Goal: Use online tool/utility: Utilize a website feature to perform a specific function

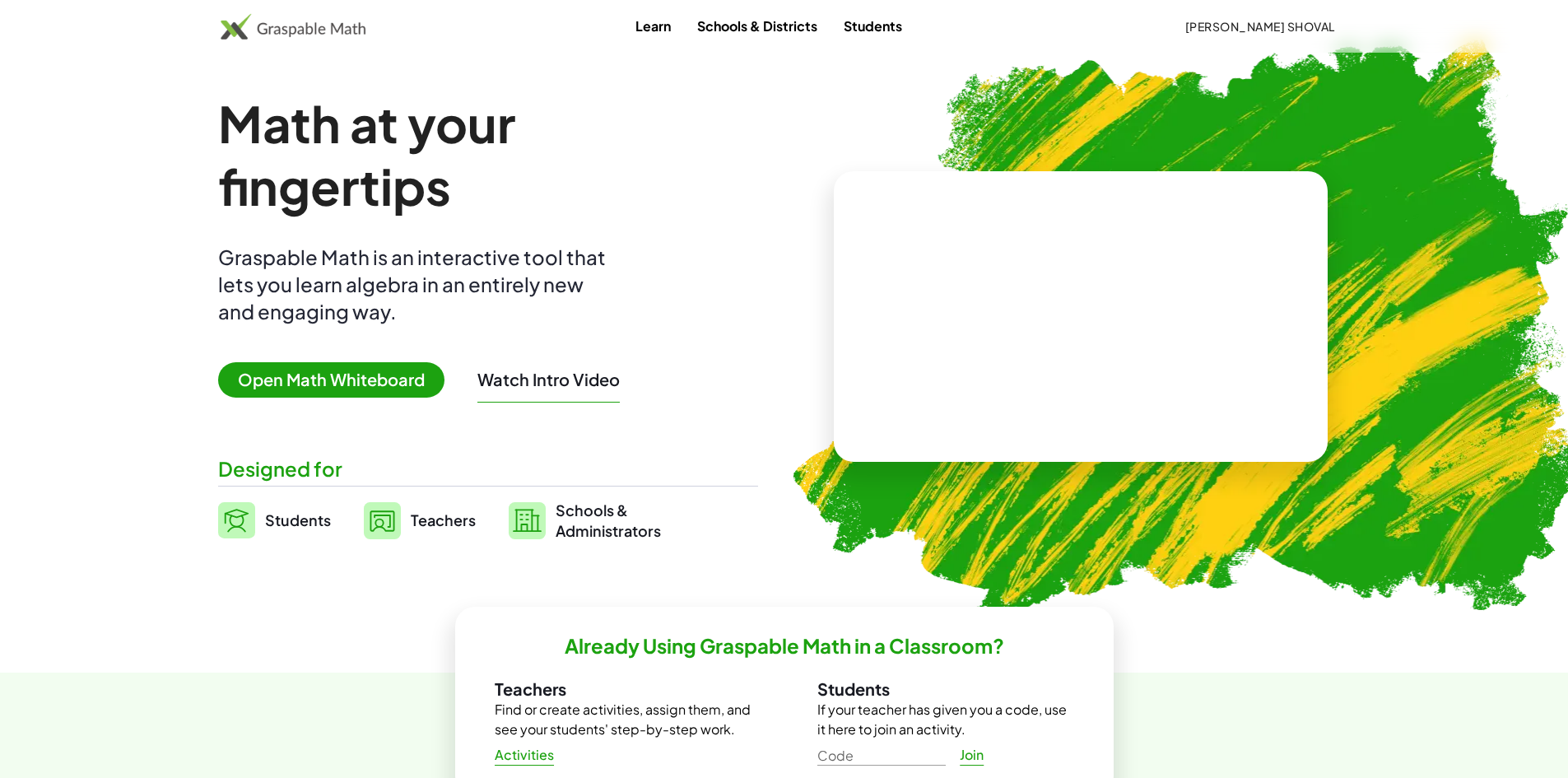
click at [751, 28] on link "Schools & Districts" at bounding box center [757, 26] width 147 height 31
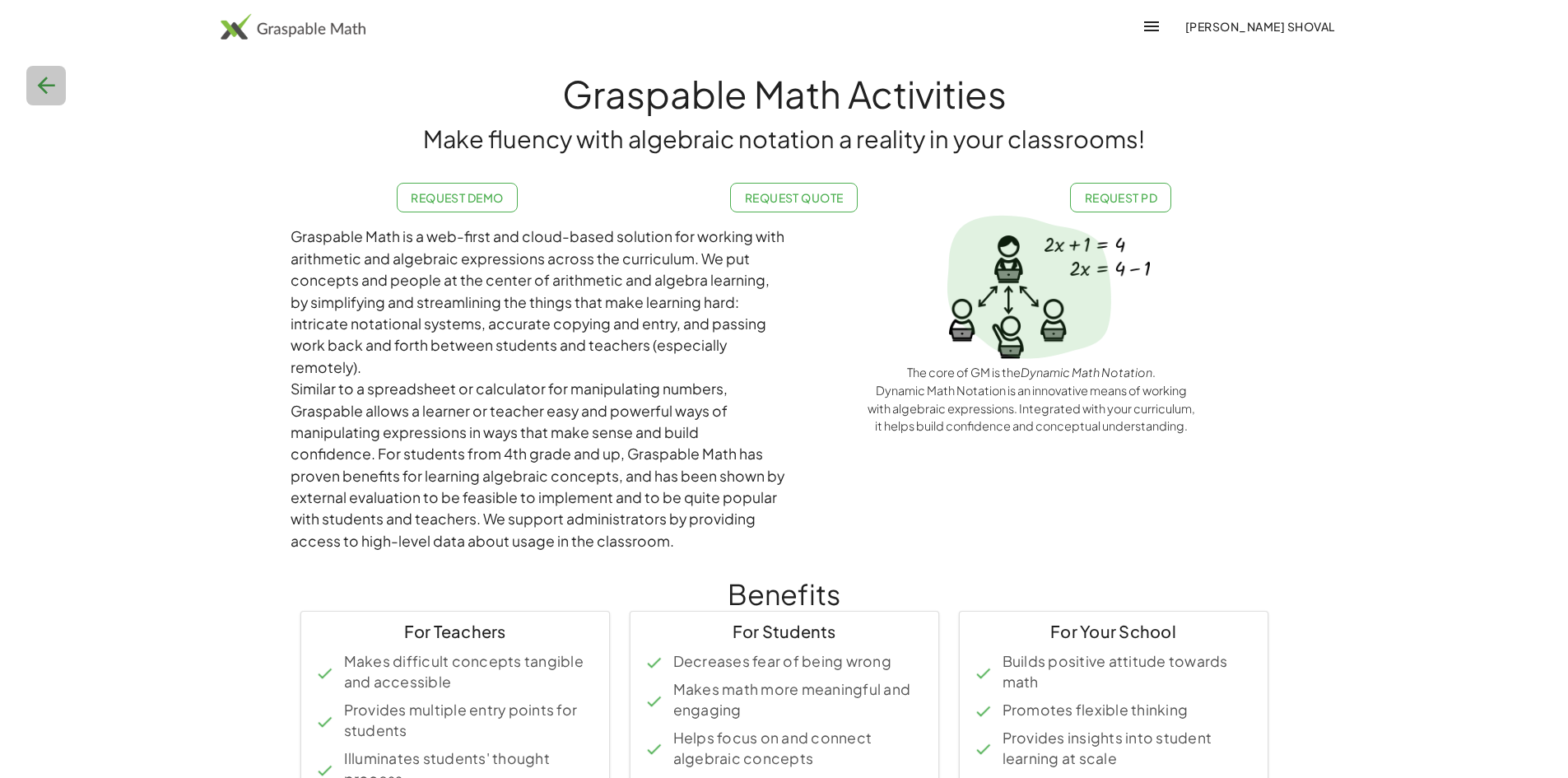
click at [48, 86] on icon "button" at bounding box center [46, 86] width 27 height 27
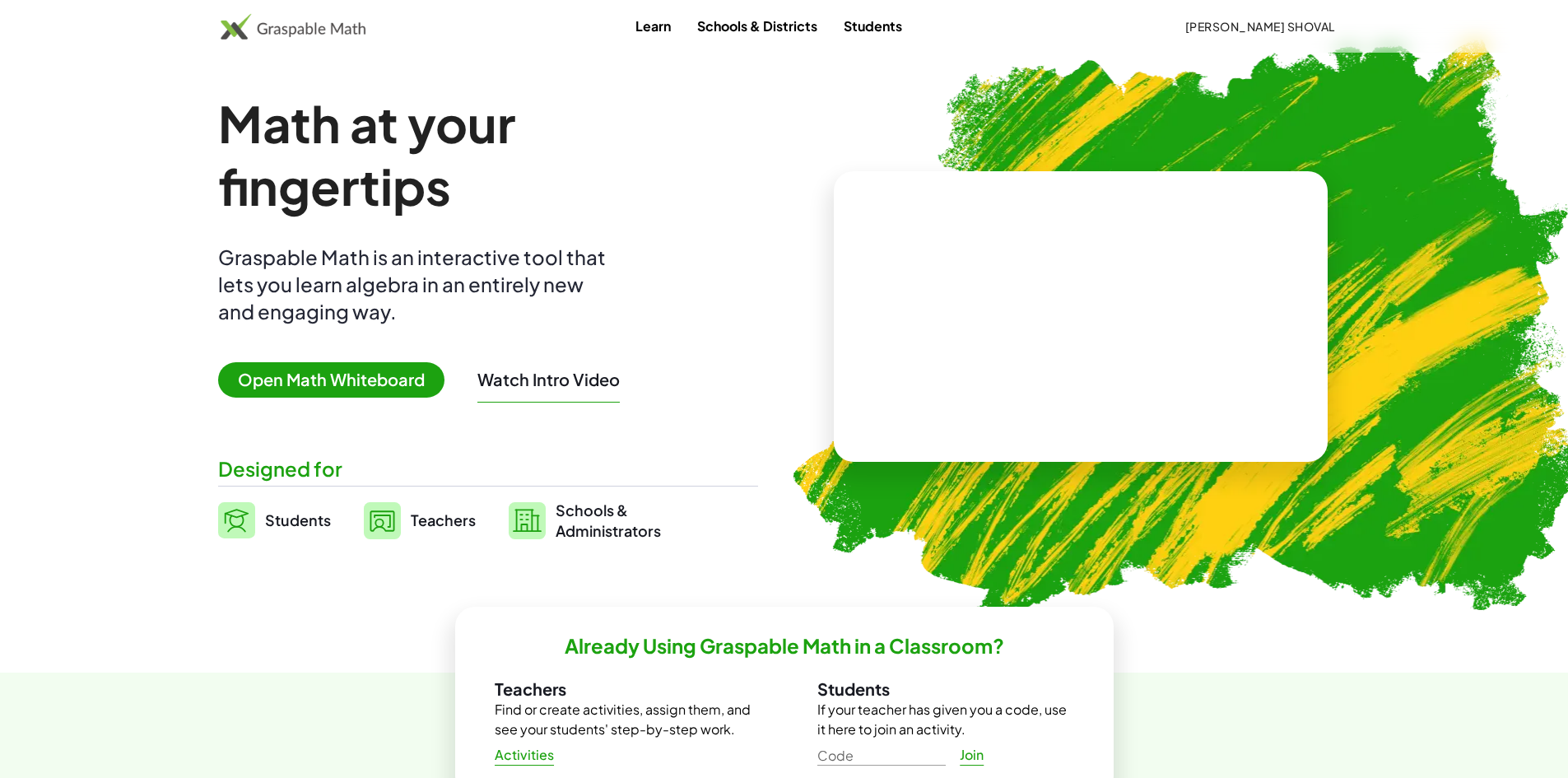
click at [988, 256] on video at bounding box center [1081, 317] width 247 height 123
click at [652, 29] on link "Learn" at bounding box center [653, 26] width 62 height 31
click at [339, 385] on span "Open Math Whiteboard" at bounding box center [331, 379] width 226 height 35
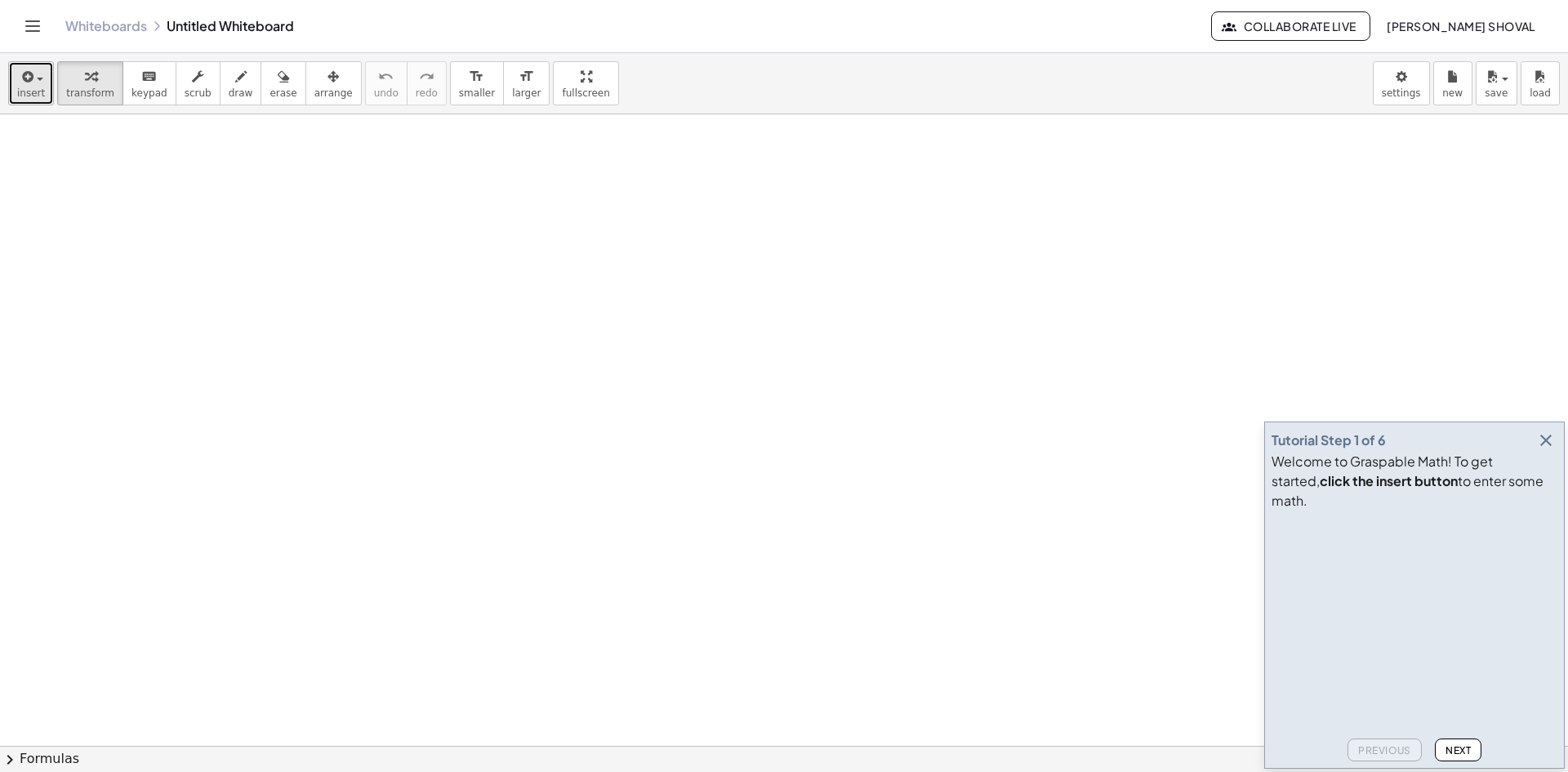
click at [45, 87] on button "insert" at bounding box center [31, 83] width 46 height 44
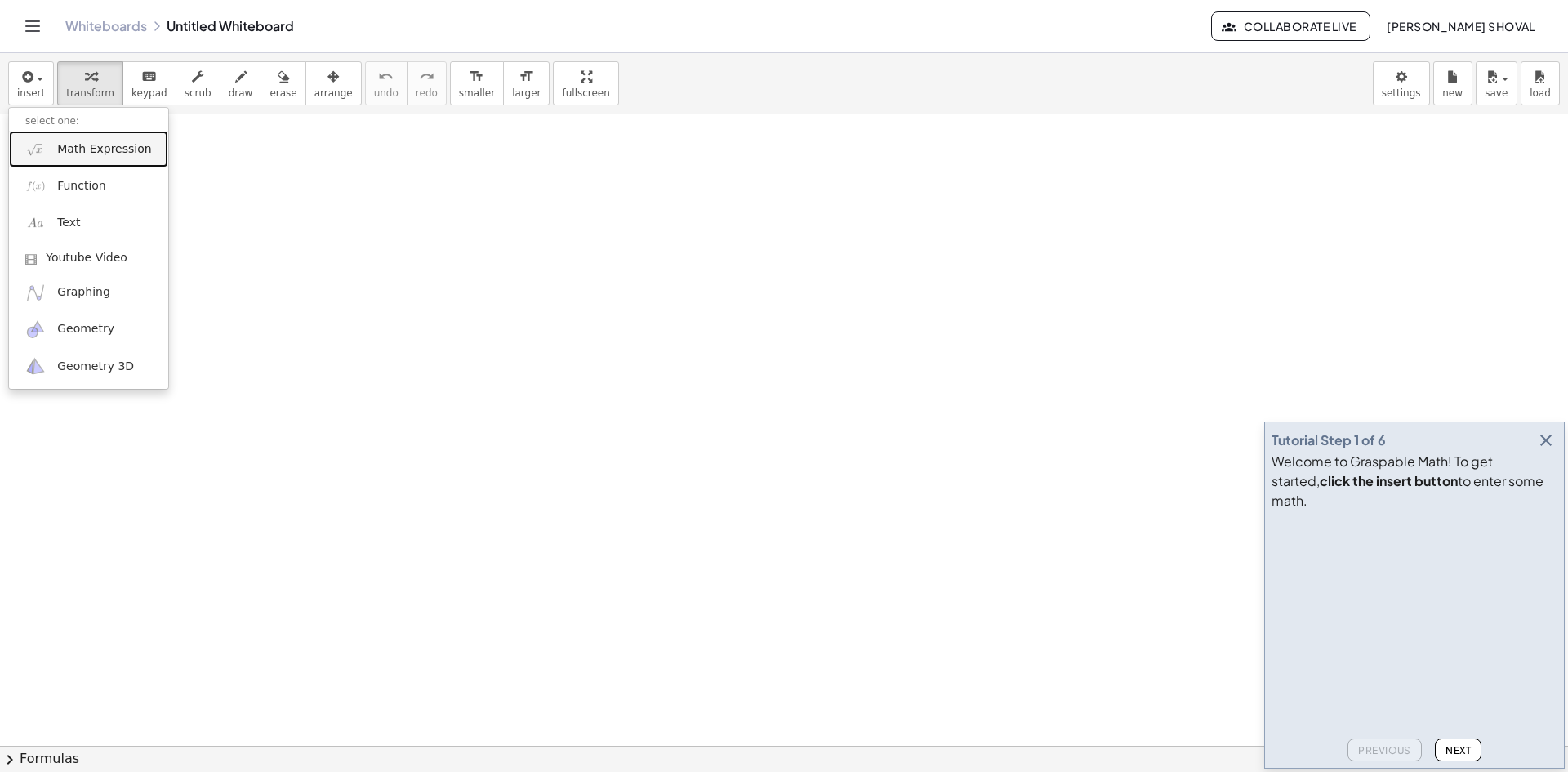
click at [89, 153] on span "Math Expression" at bounding box center [103, 150] width 94 height 17
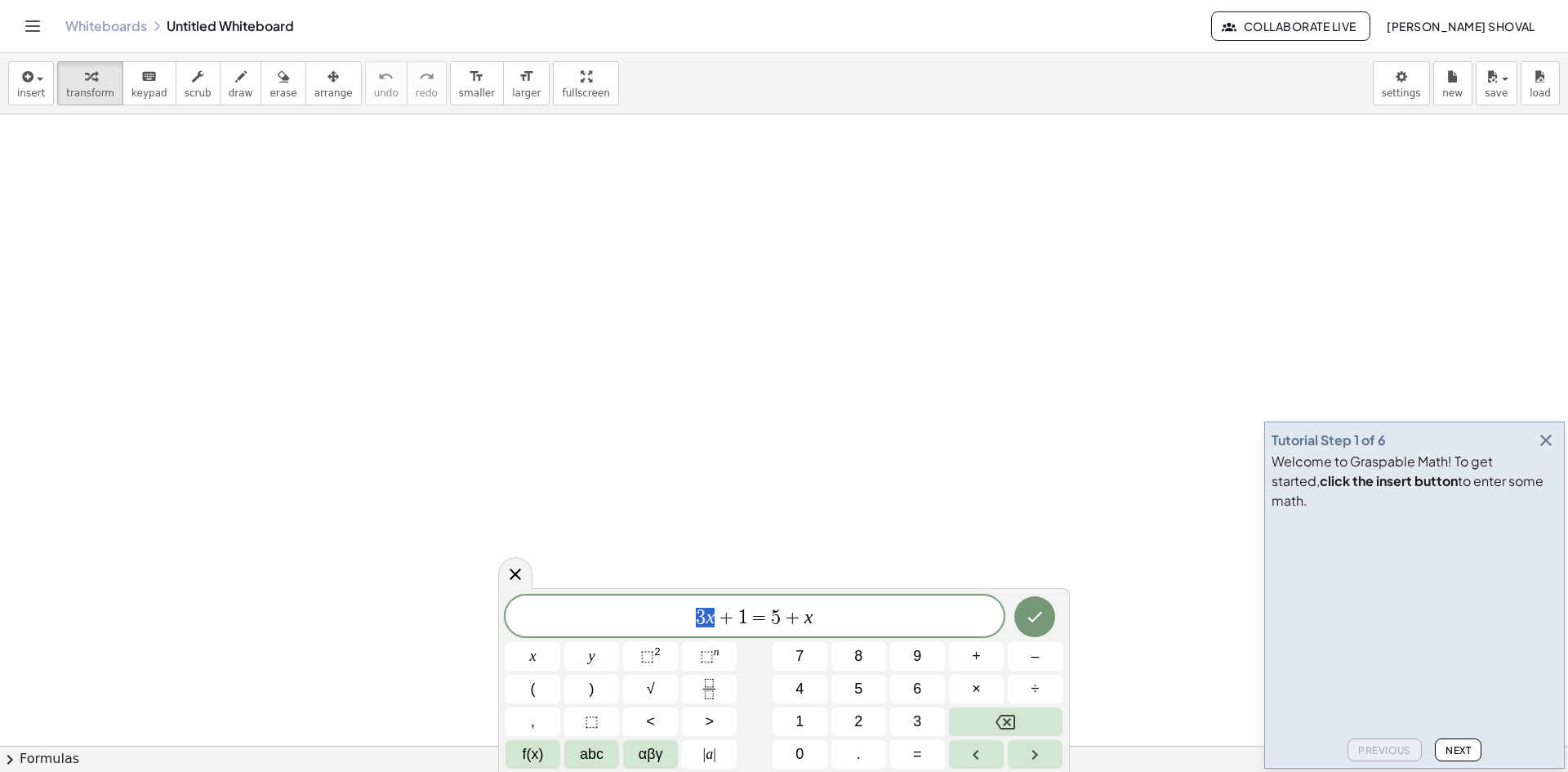
drag, startPoint x: 698, startPoint y: 617, endPoint x: 714, endPoint y: 619, distance: 16.1
drag, startPoint x: 709, startPoint y: 608, endPoint x: 700, endPoint y: 609, distance: 9.1
click at [712, 616] on span "+" at bounding box center [722, 617] width 24 height 20
click at [656, 650] on sup "2" at bounding box center [658, 651] width 7 height 12
drag, startPoint x: 704, startPoint y: 616, endPoint x: 692, endPoint y: 616, distance: 12.0
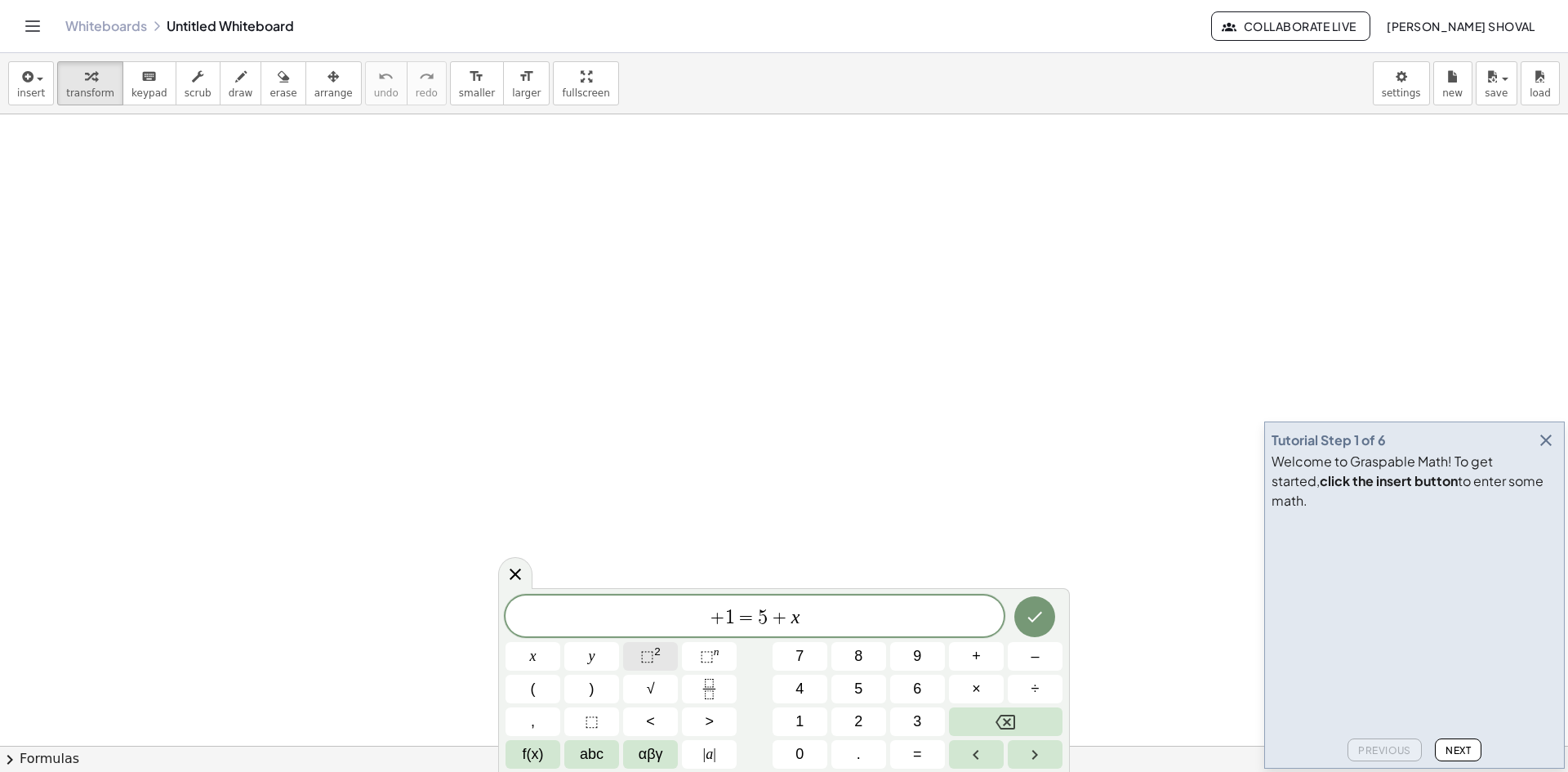
click at [642, 656] on span "⬚" at bounding box center [647, 656] width 14 height 17
click at [697, 620] on span "2 ​ + 1 = 5 + x" at bounding box center [755, 614] width 498 height 30
drag, startPoint x: 698, startPoint y: 619, endPoint x: 749, endPoint y: 621, distance: 51.0
click at [721, 688] on button "Fraction" at bounding box center [709, 688] width 55 height 29
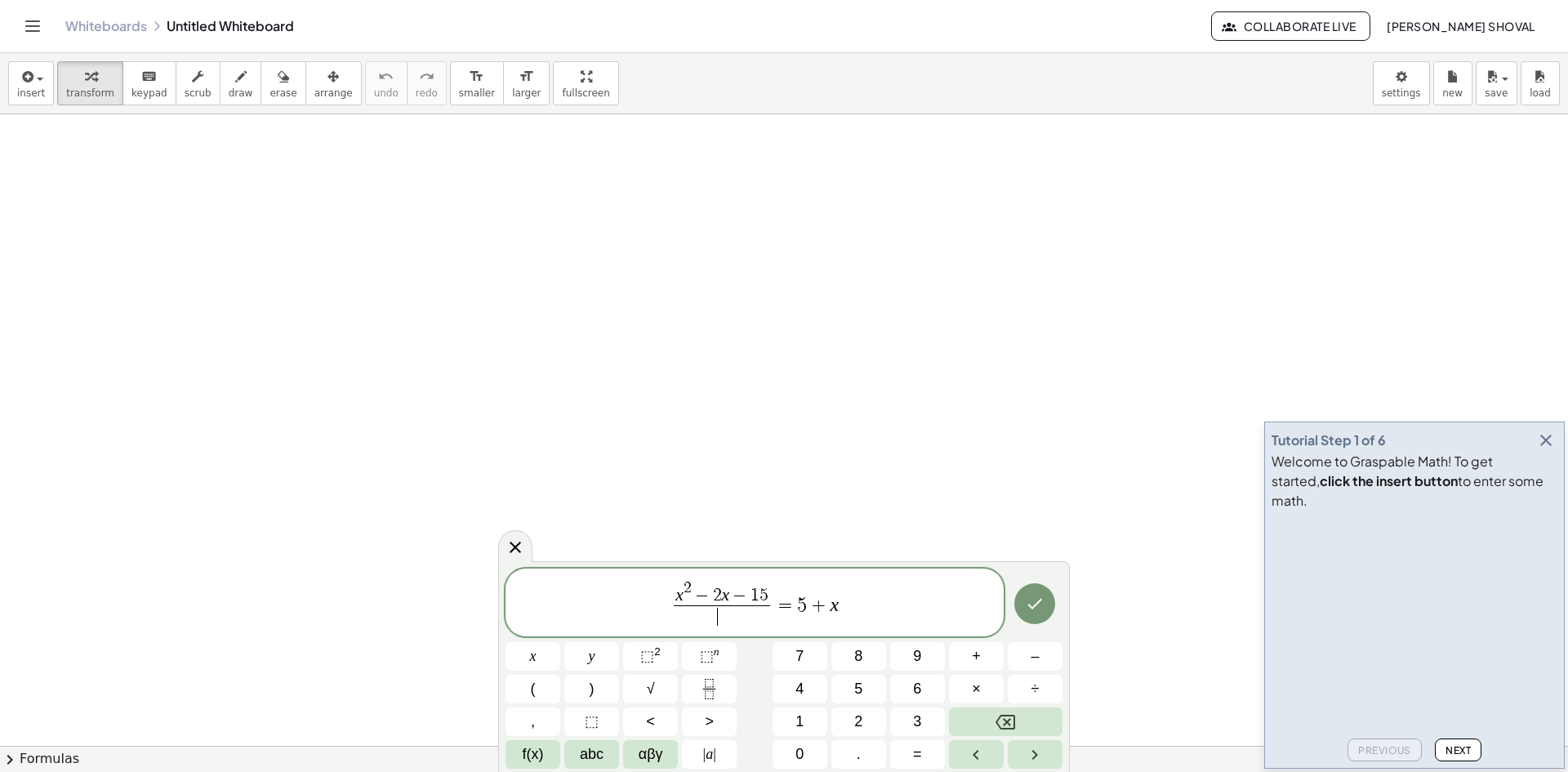
click at [742, 617] on span "​" at bounding box center [722, 616] width 96 height 22
click at [902, 771] on html "Graspable Math Activities Whiteboards Classes Account v1.28.4 | Privacy policy …" at bounding box center [784, 386] width 1568 height 772
click at [983, 696] on button "×" at bounding box center [976, 688] width 55 height 29
drag, startPoint x: 781, startPoint y: 604, endPoint x: 724, endPoint y: 607, distance: 57.1
click at [724, 607] on span "x 2 − 2 x − 1 5 x − 5 ​ · 5 + x" at bounding box center [755, 603] width 498 height 50
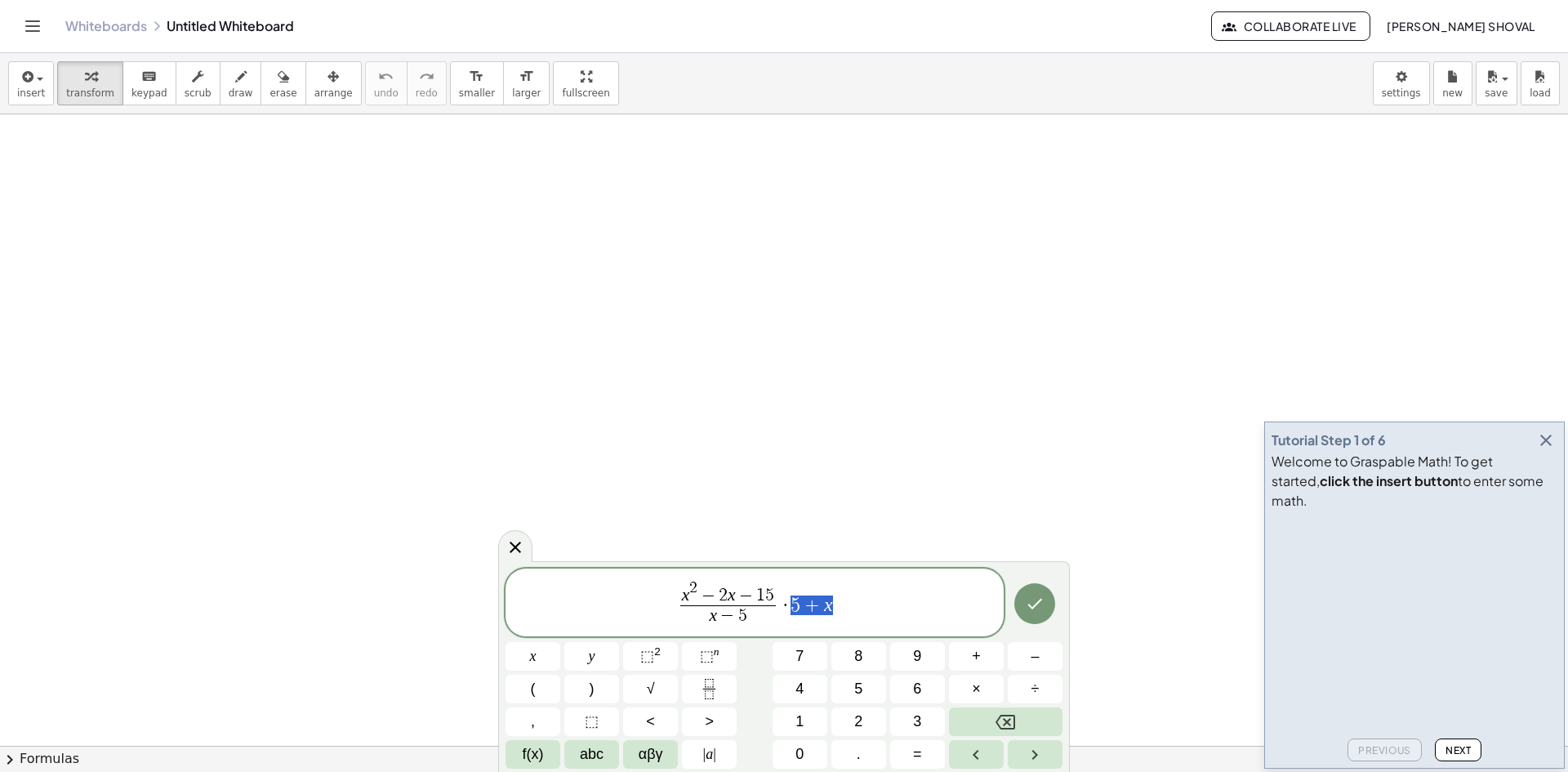
drag, startPoint x: 834, startPoint y: 607, endPoint x: 794, endPoint y: 608, distance: 40.0
click at [794, 608] on span "x 2 − 2 x − 1 5 x − 5 ​ · 5 + x" at bounding box center [755, 603] width 498 height 50
drag, startPoint x: 774, startPoint y: 592, endPoint x: 854, endPoint y: 592, distance: 80.0
click at [797, 617] on var "x" at bounding box center [797, 615] width 8 height 20
click at [661, 655] on button "⬚ 2" at bounding box center [650, 656] width 55 height 29
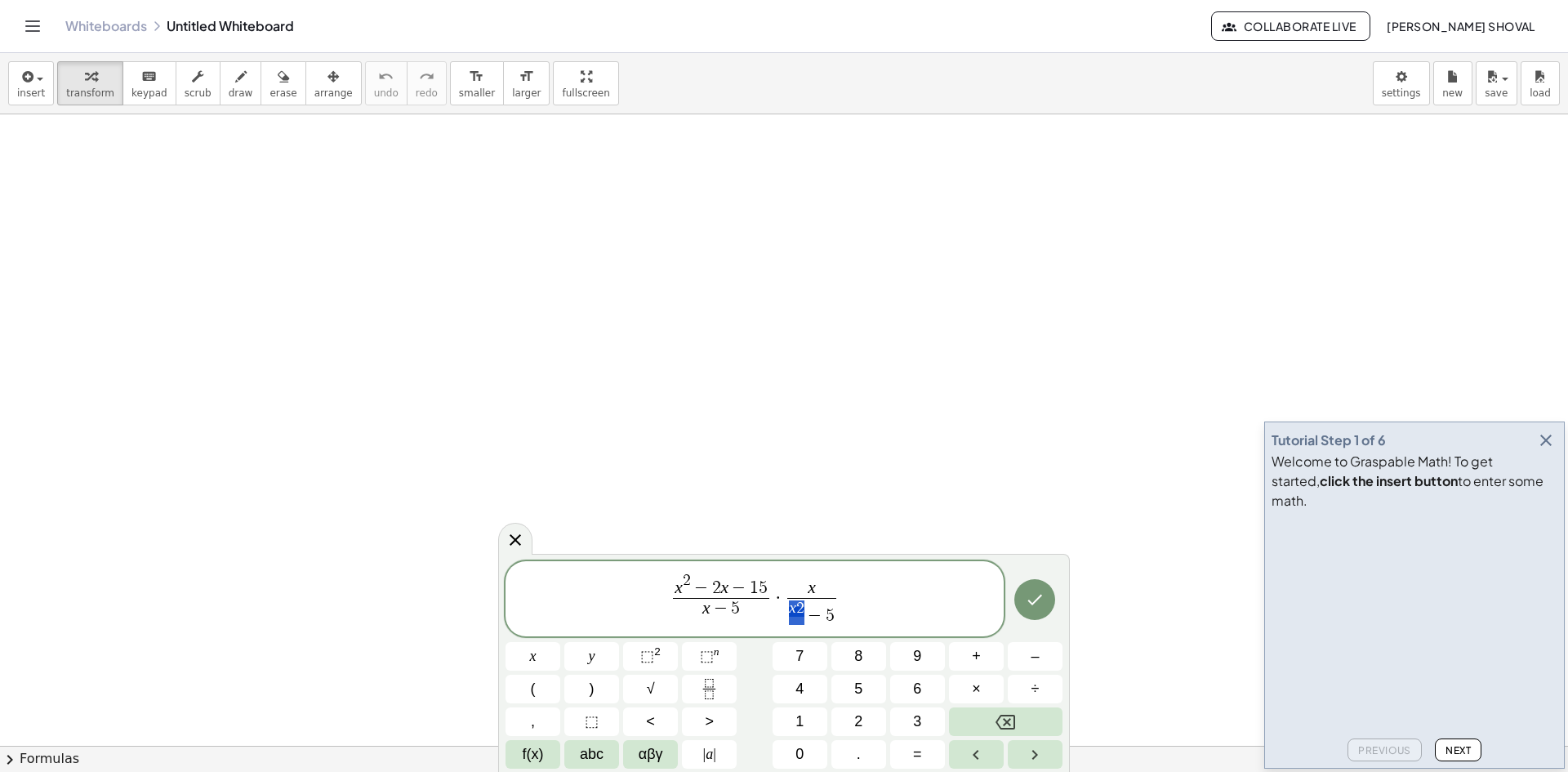
drag, startPoint x: 795, startPoint y: 614, endPoint x: 786, endPoint y: 615, distance: 9.1
click at [659, 655] on span "⬚ 2" at bounding box center [650, 656] width 21 height 22
click at [795, 617] on span "2 ​ − 5" at bounding box center [811, 612] width 41 height 30
click at [785, 623] on span "x 2 − 2 x − 1 5 x − 5 ​ · ​ x 2 − 5 ​" at bounding box center [755, 600] width 498 height 58
click at [793, 623] on span "​ 2 − 5" at bounding box center [811, 612] width 41 height 30
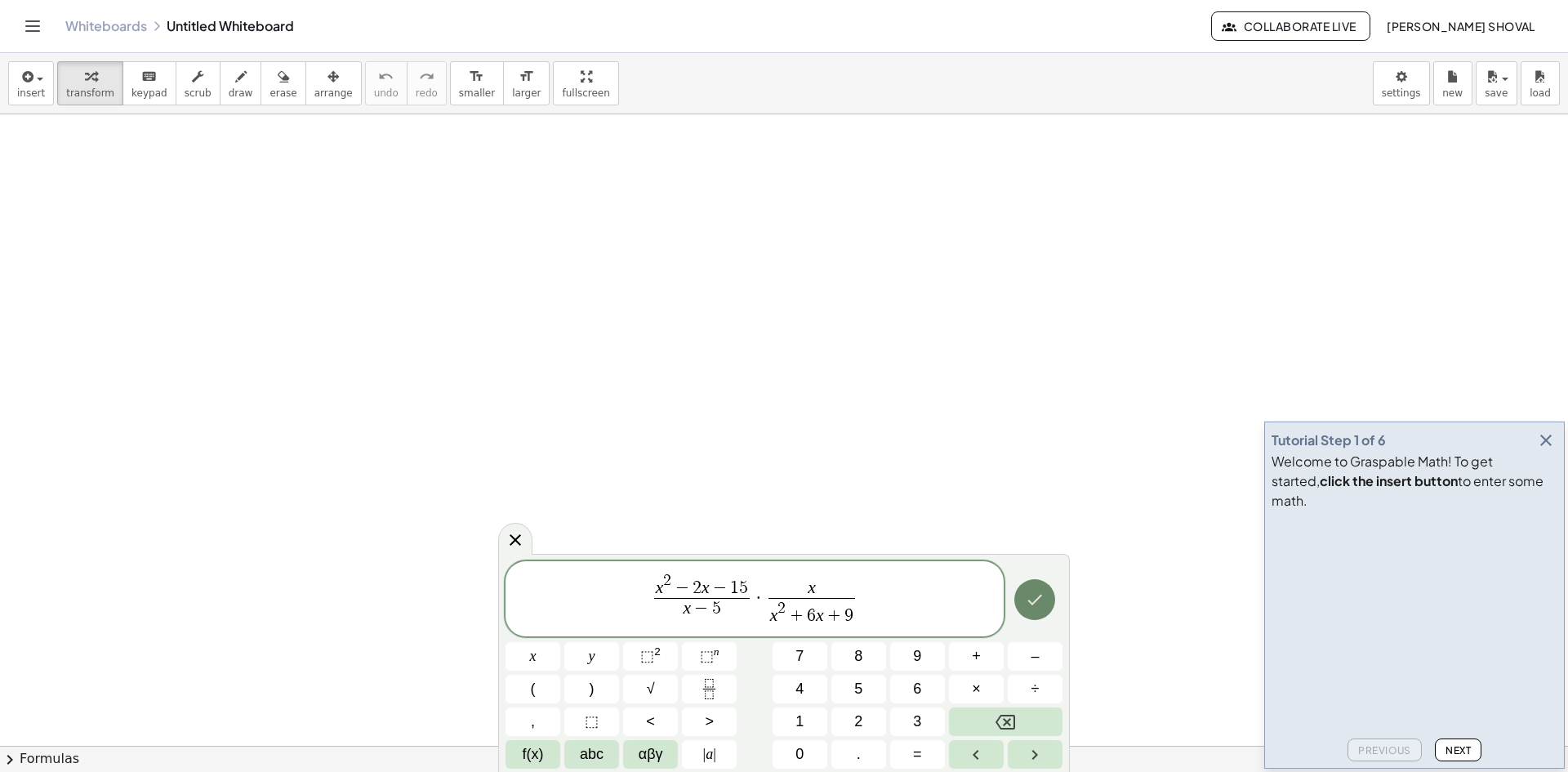
click at [1037, 603] on icon "Done" at bounding box center [1035, 600] width 20 height 20
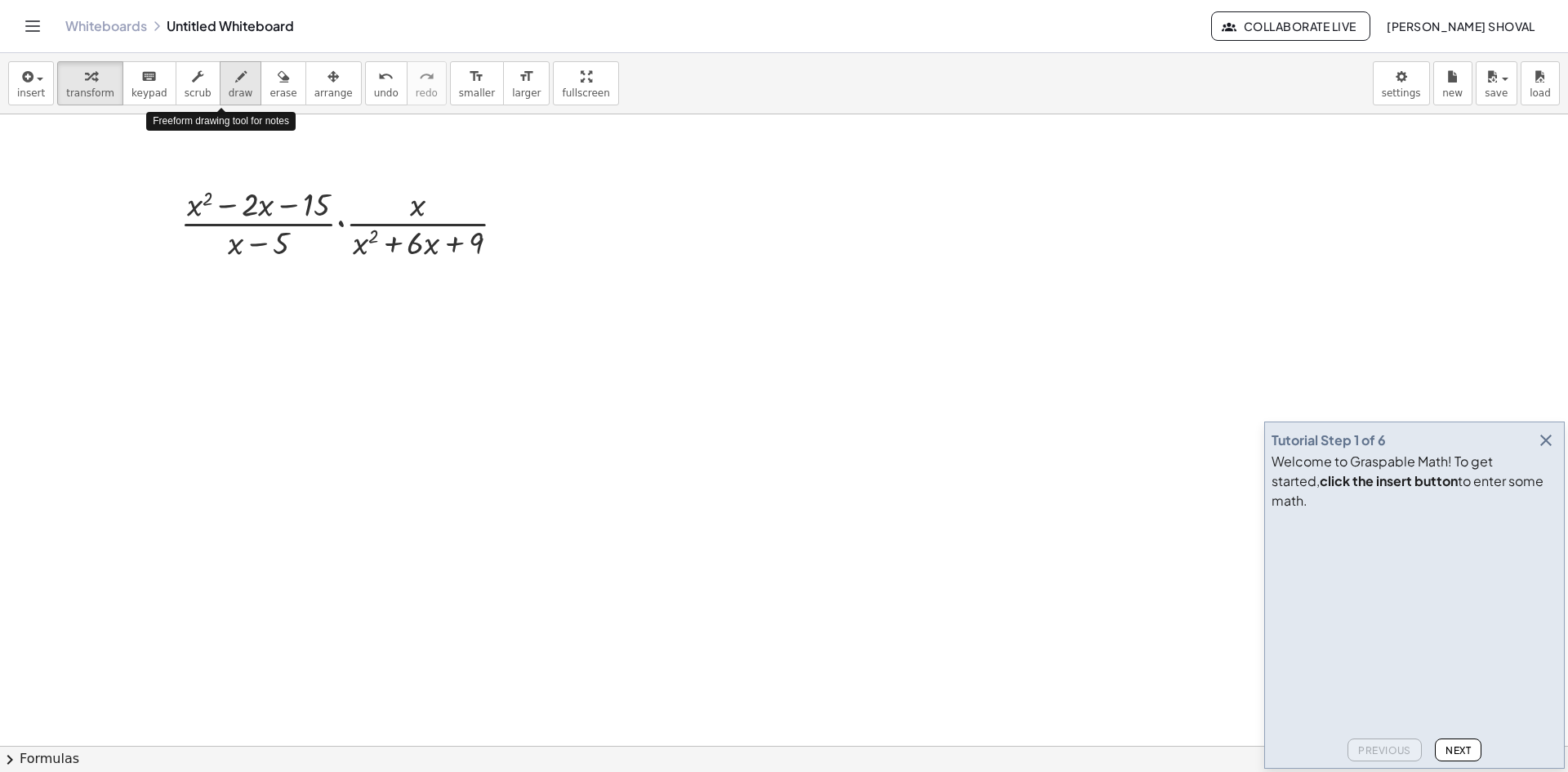
click at [235, 83] on icon "button" at bounding box center [241, 77] width 12 height 20
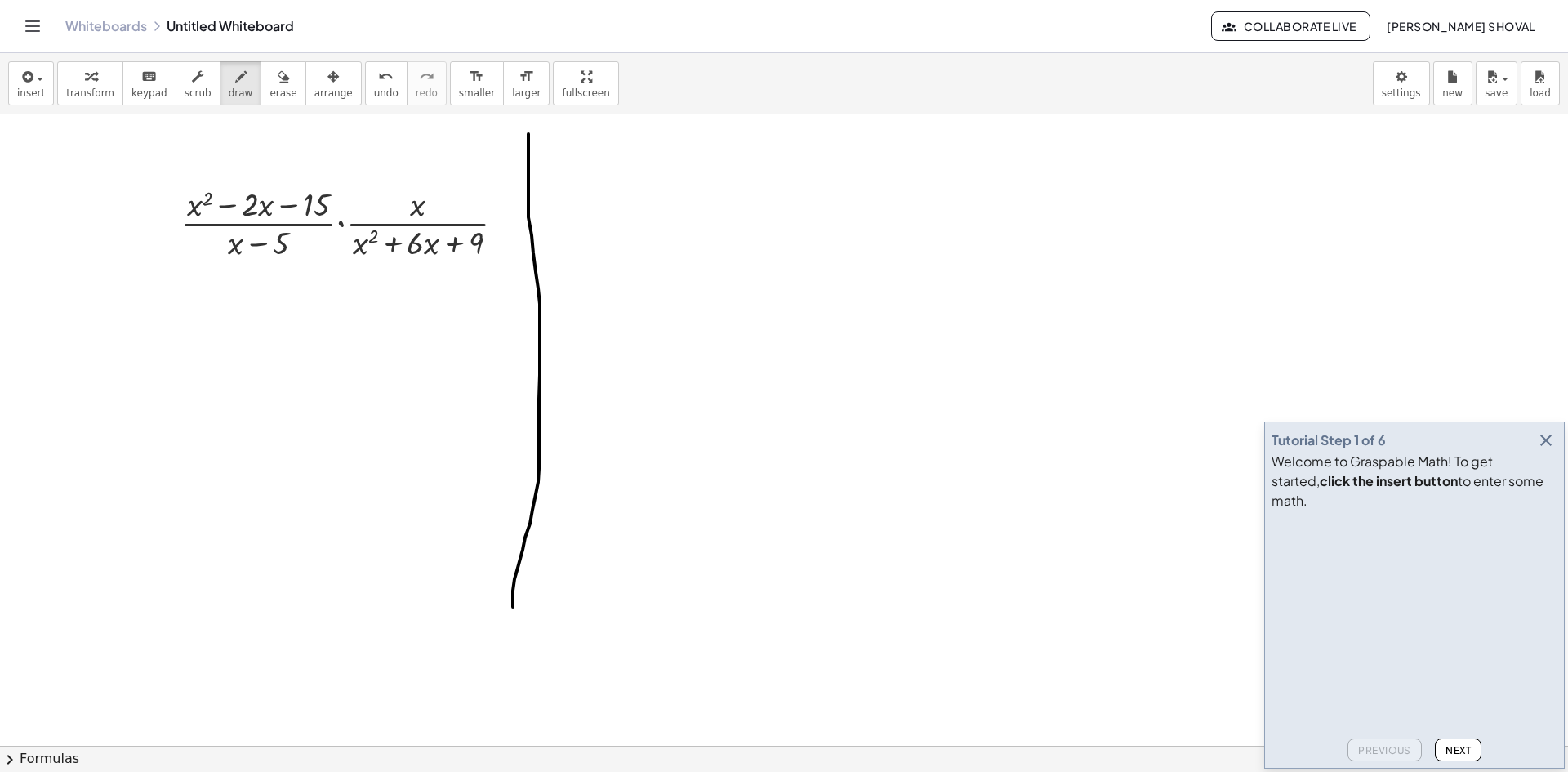
drag, startPoint x: 529, startPoint y: 134, endPoint x: 513, endPoint y: 621, distance: 487.3
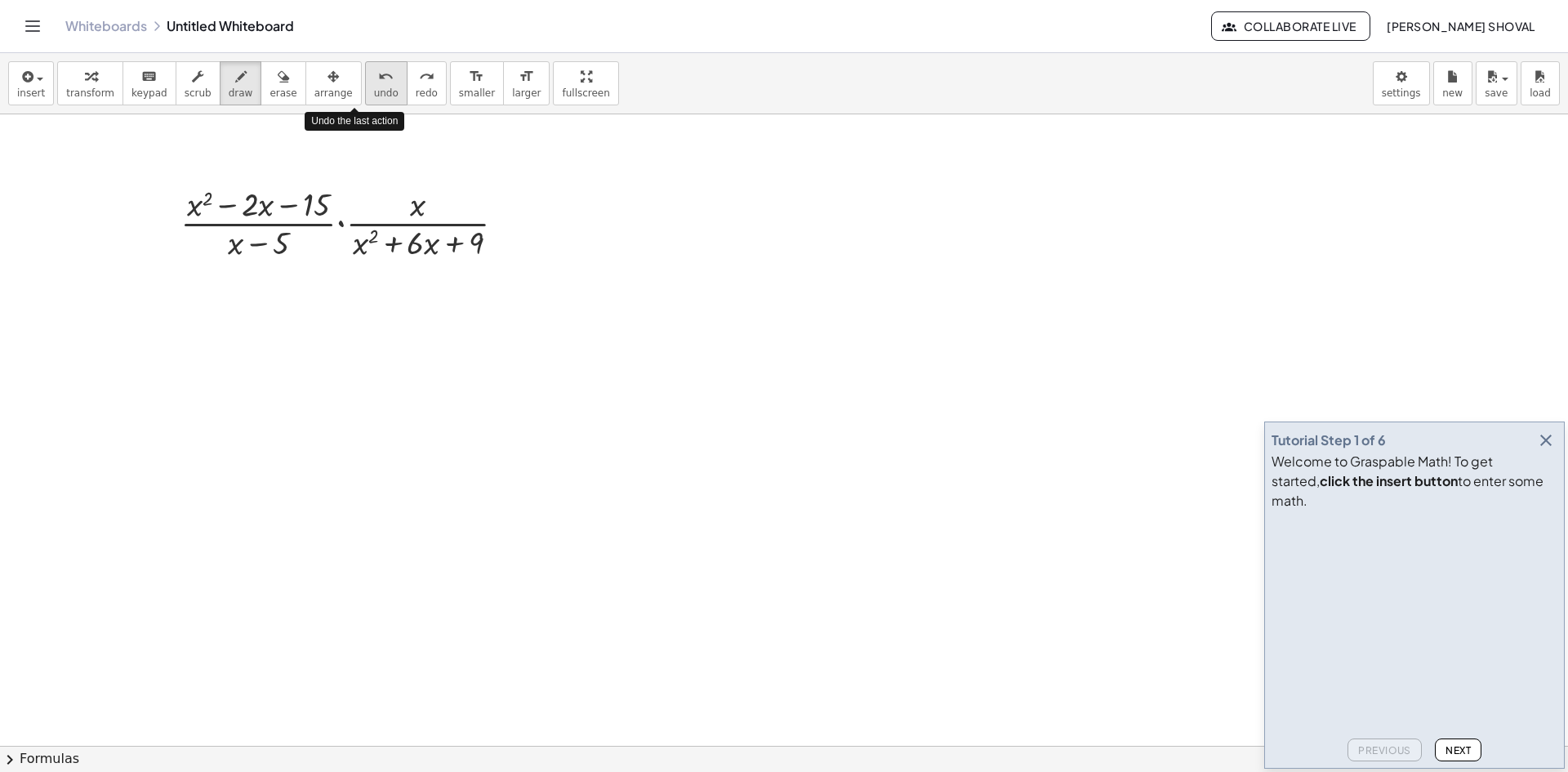
click at [374, 80] on div "undo" at bounding box center [386, 76] width 25 height 20
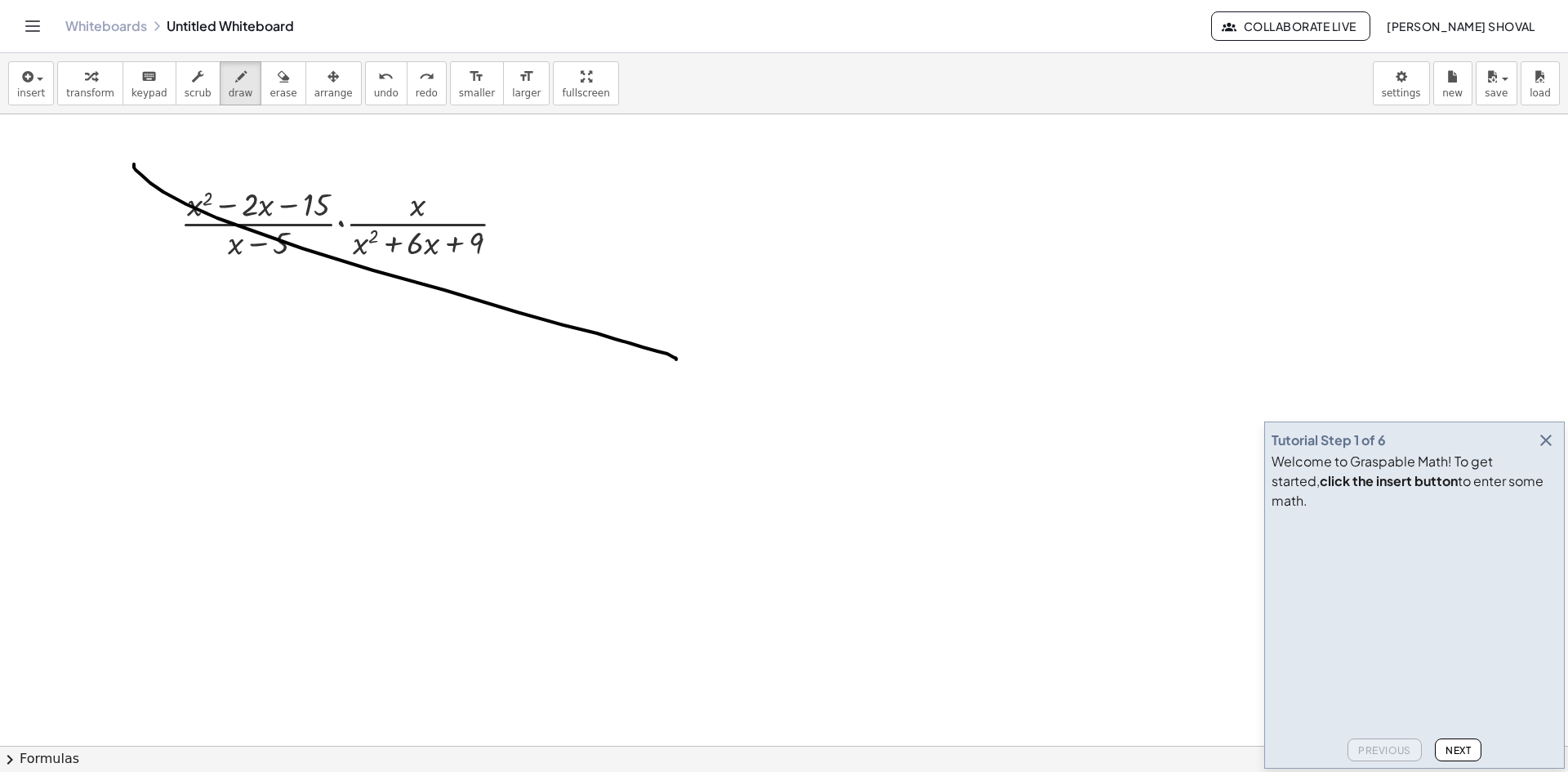
drag, startPoint x: 134, startPoint y: 164, endPoint x: 676, endPoint y: 359, distance: 576.0
click at [374, 89] on span "undo" at bounding box center [386, 94] width 25 height 12
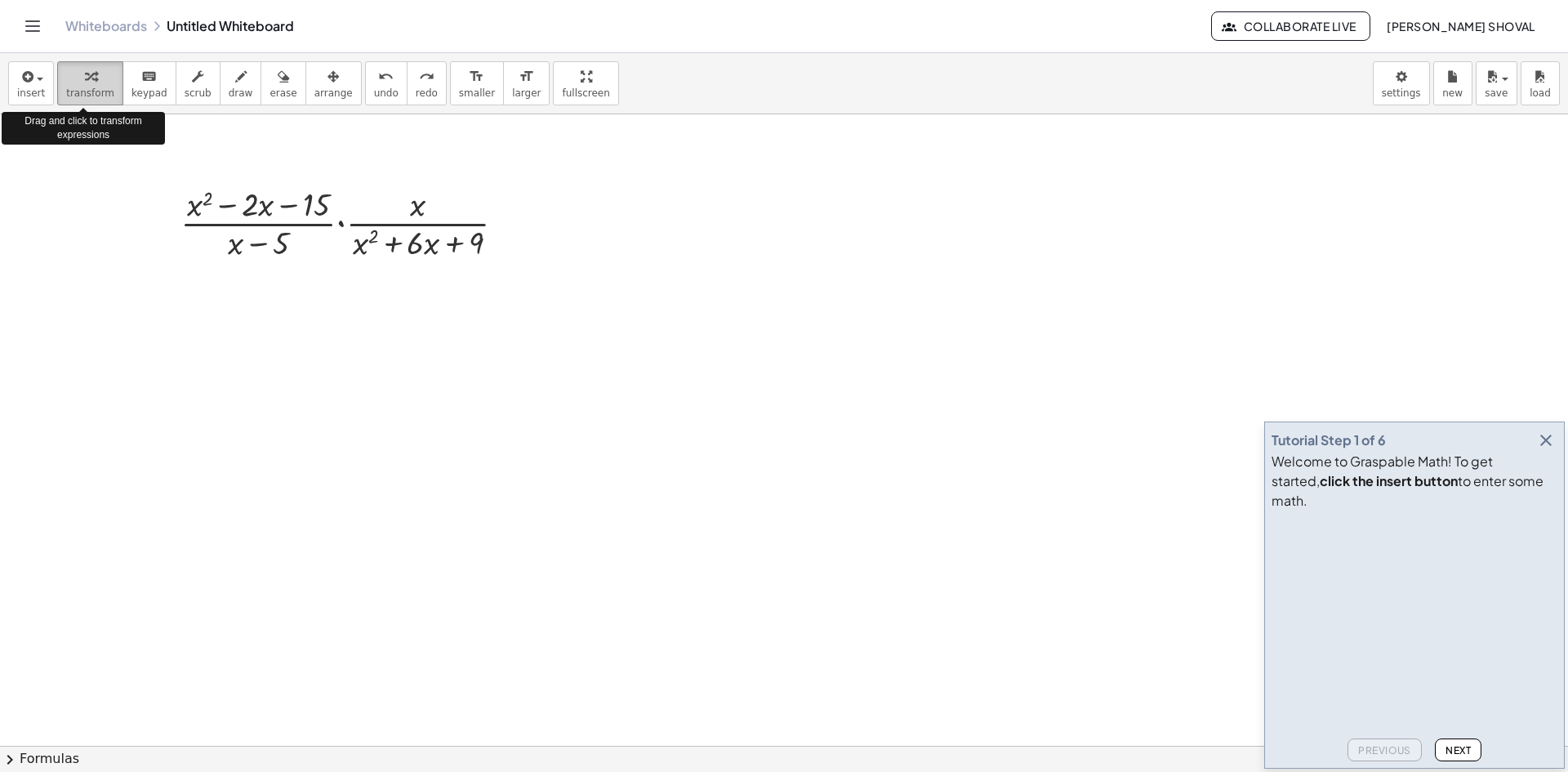
click at [73, 93] on span "transform" at bounding box center [90, 94] width 48 height 12
click at [336, 279] on icon at bounding box center [336, 278] width 13 height 13
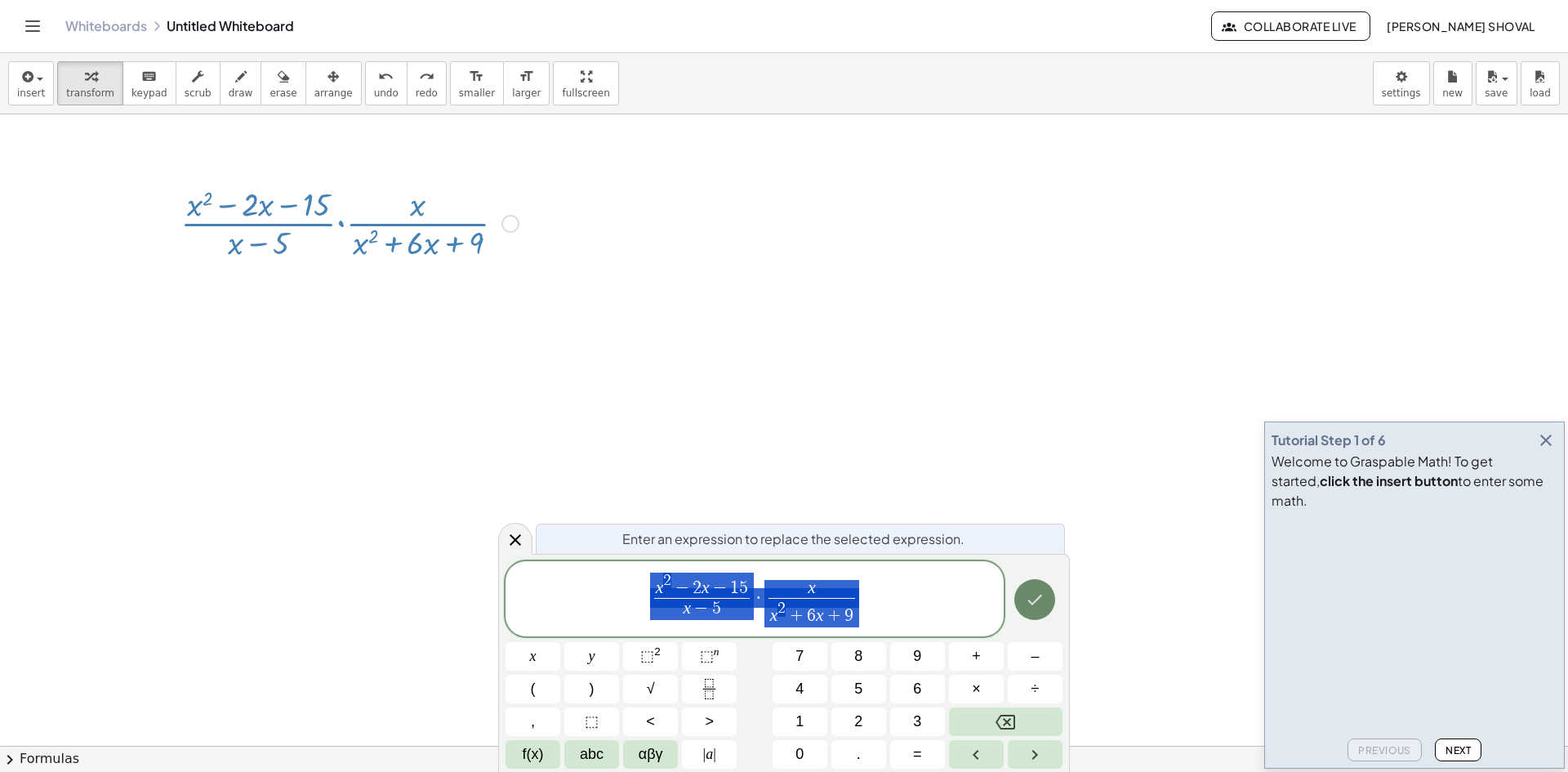
click at [1048, 606] on button "Done" at bounding box center [1034, 599] width 41 height 41
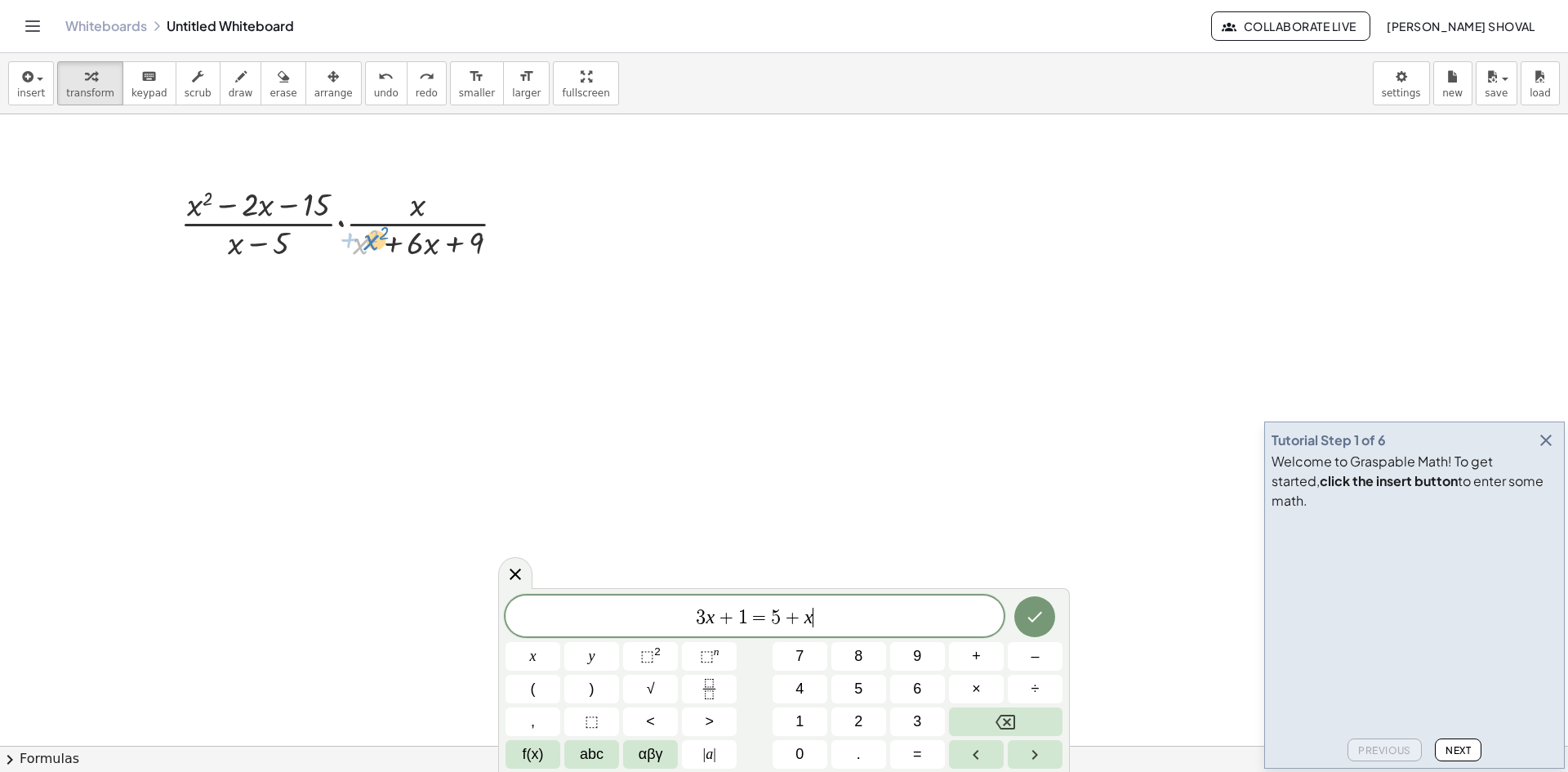
drag, startPoint x: 361, startPoint y: 247, endPoint x: 372, endPoint y: 247, distance: 11.0
click at [372, 247] on div at bounding box center [349, 222] width 354 height 82
drag, startPoint x: 235, startPoint y: 249, endPoint x: 456, endPoint y: 194, distance: 227.7
click at [456, 194] on div at bounding box center [349, 222] width 354 height 82
drag, startPoint x: 281, startPoint y: 250, endPoint x: 321, endPoint y: 219, distance: 50.6
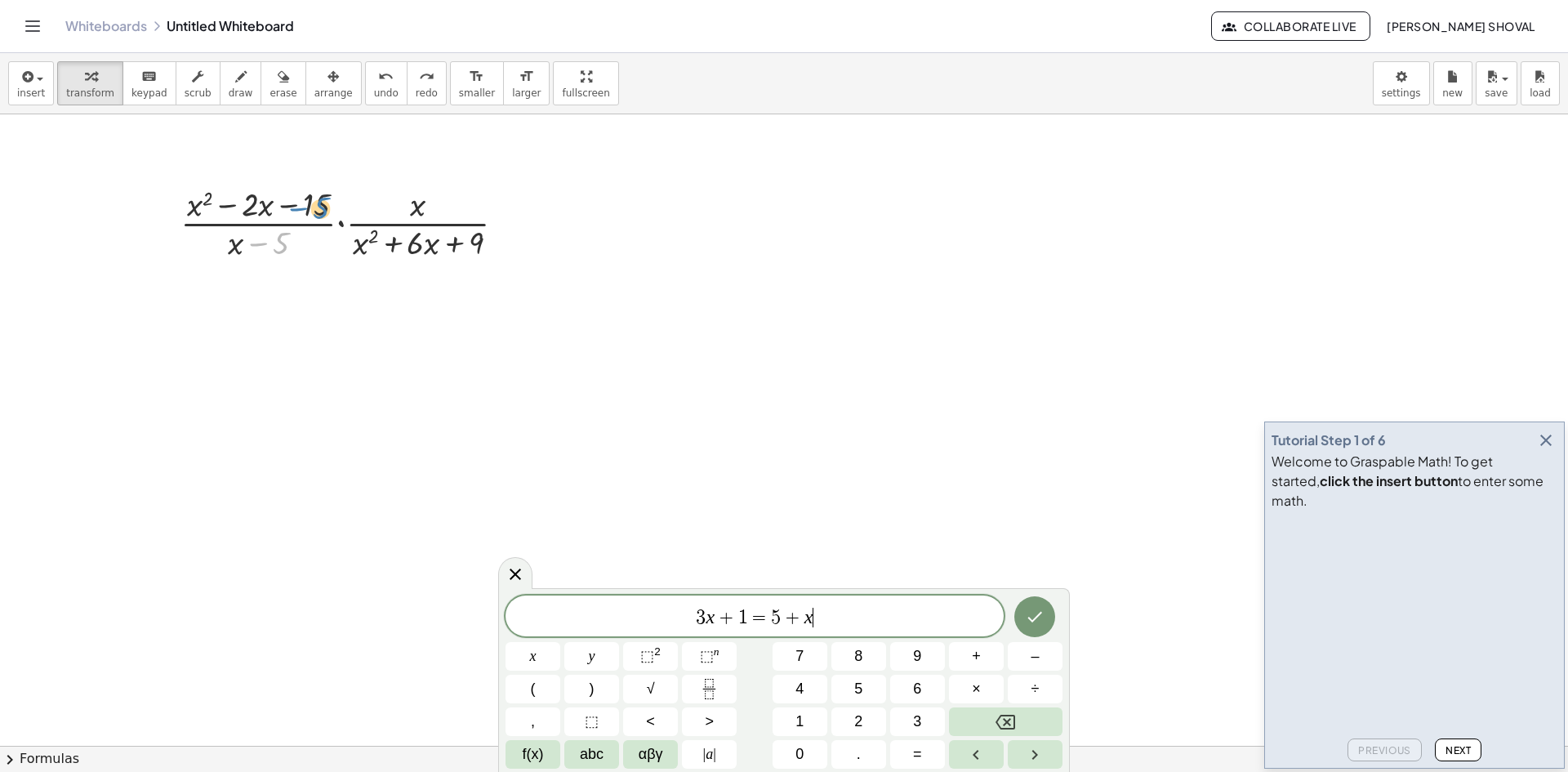
click at [321, 219] on div at bounding box center [349, 222] width 354 height 82
drag, startPoint x: 321, startPoint y: 212, endPoint x: 275, endPoint y: 261, distance: 67.2
click at [275, 261] on div at bounding box center [349, 222] width 354 height 82
drag, startPoint x: 360, startPoint y: 248, endPoint x: 420, endPoint y: 205, distance: 73.8
click at [420, 205] on div at bounding box center [349, 222] width 354 height 82
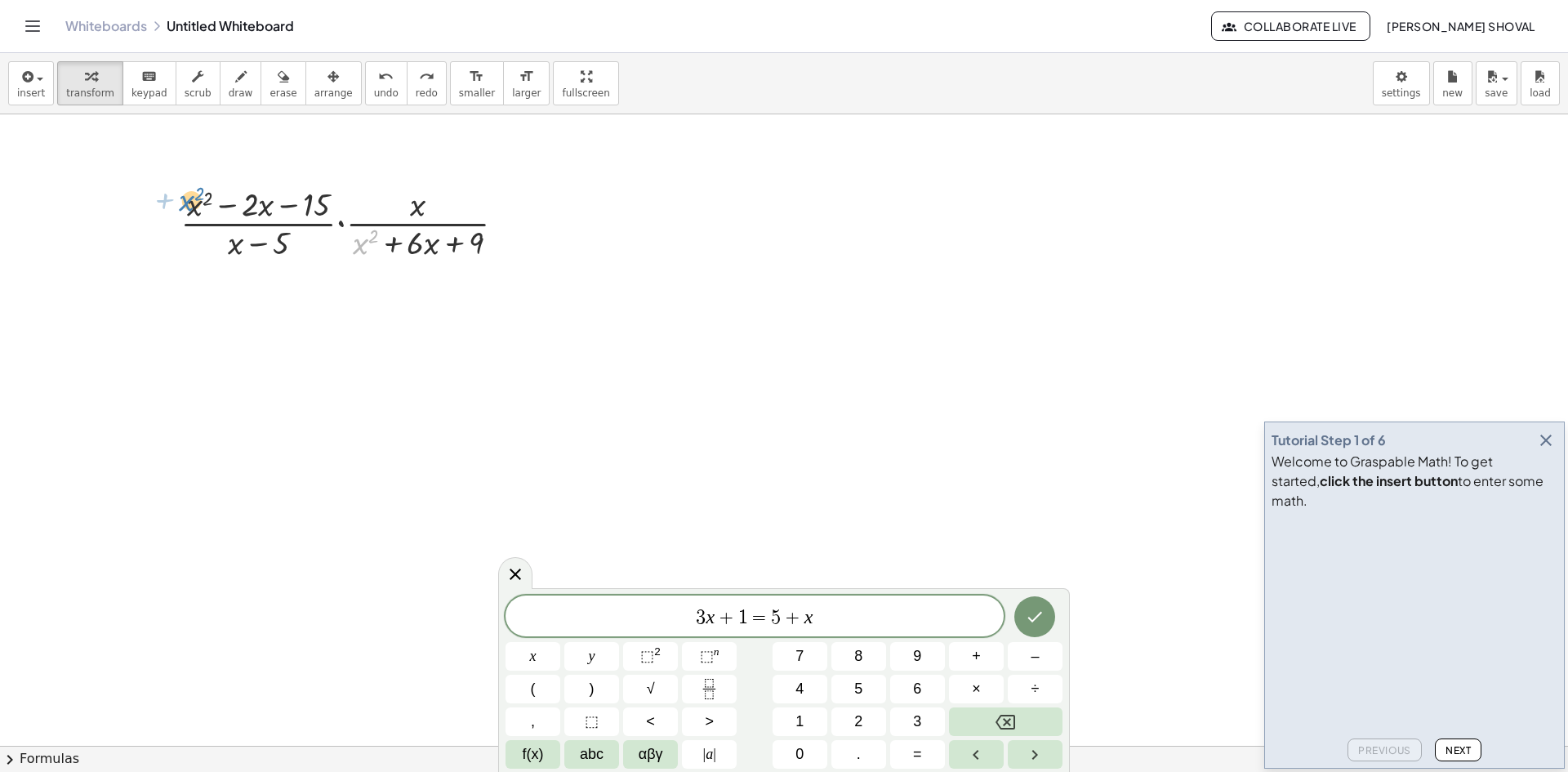
drag, startPoint x: 362, startPoint y: 244, endPoint x: 189, endPoint y: 202, distance: 178.0
click at [189, 202] on div at bounding box center [349, 222] width 354 height 82
drag, startPoint x: 194, startPoint y: 203, endPoint x: 360, endPoint y: 246, distance: 171.5
click at [378, 82] on icon "undo" at bounding box center [386, 77] width 16 height 20
click at [248, 204] on div at bounding box center [349, 222] width 354 height 82
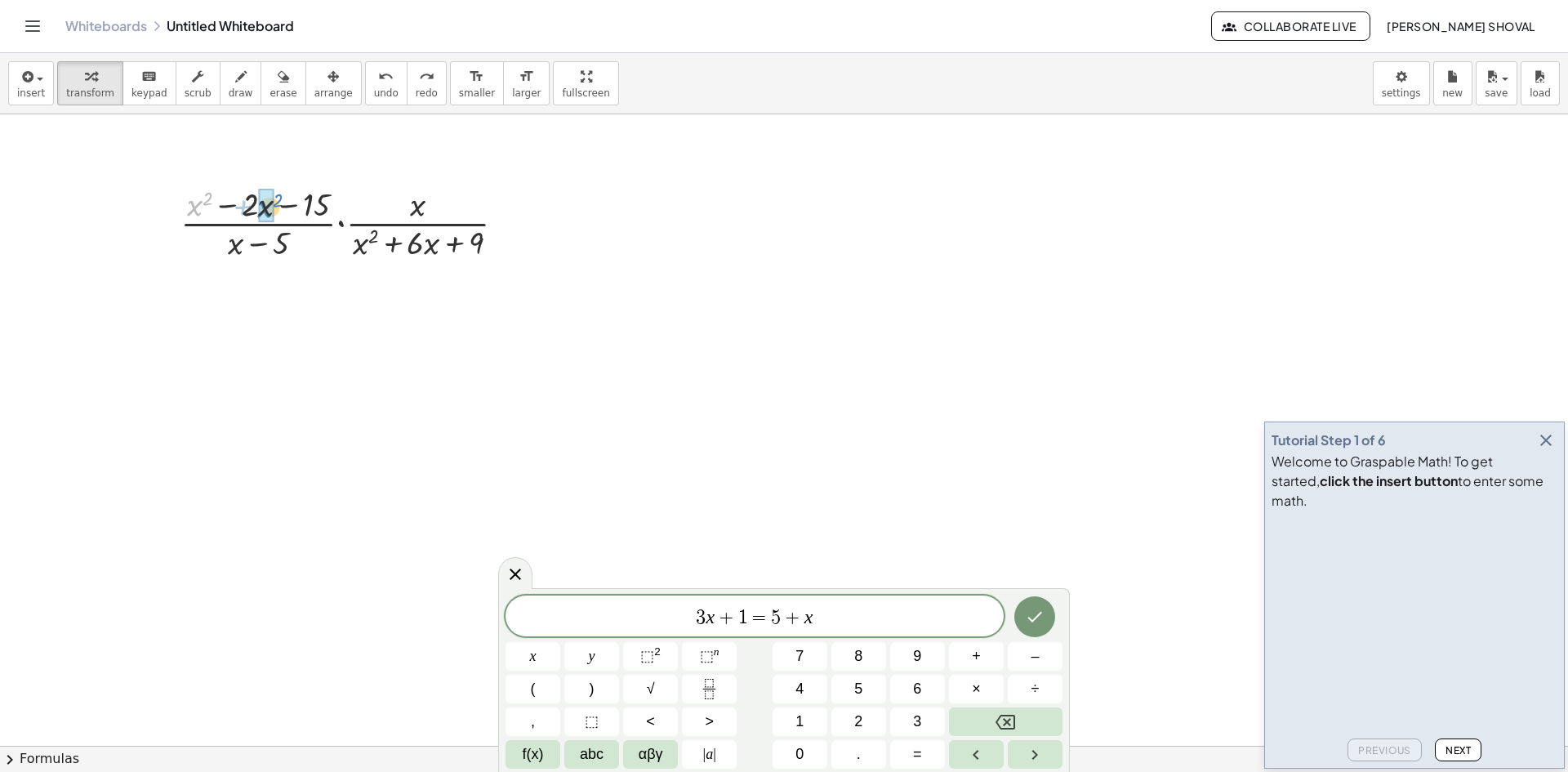
drag, startPoint x: 195, startPoint y: 213, endPoint x: 266, endPoint y: 215, distance: 71.0
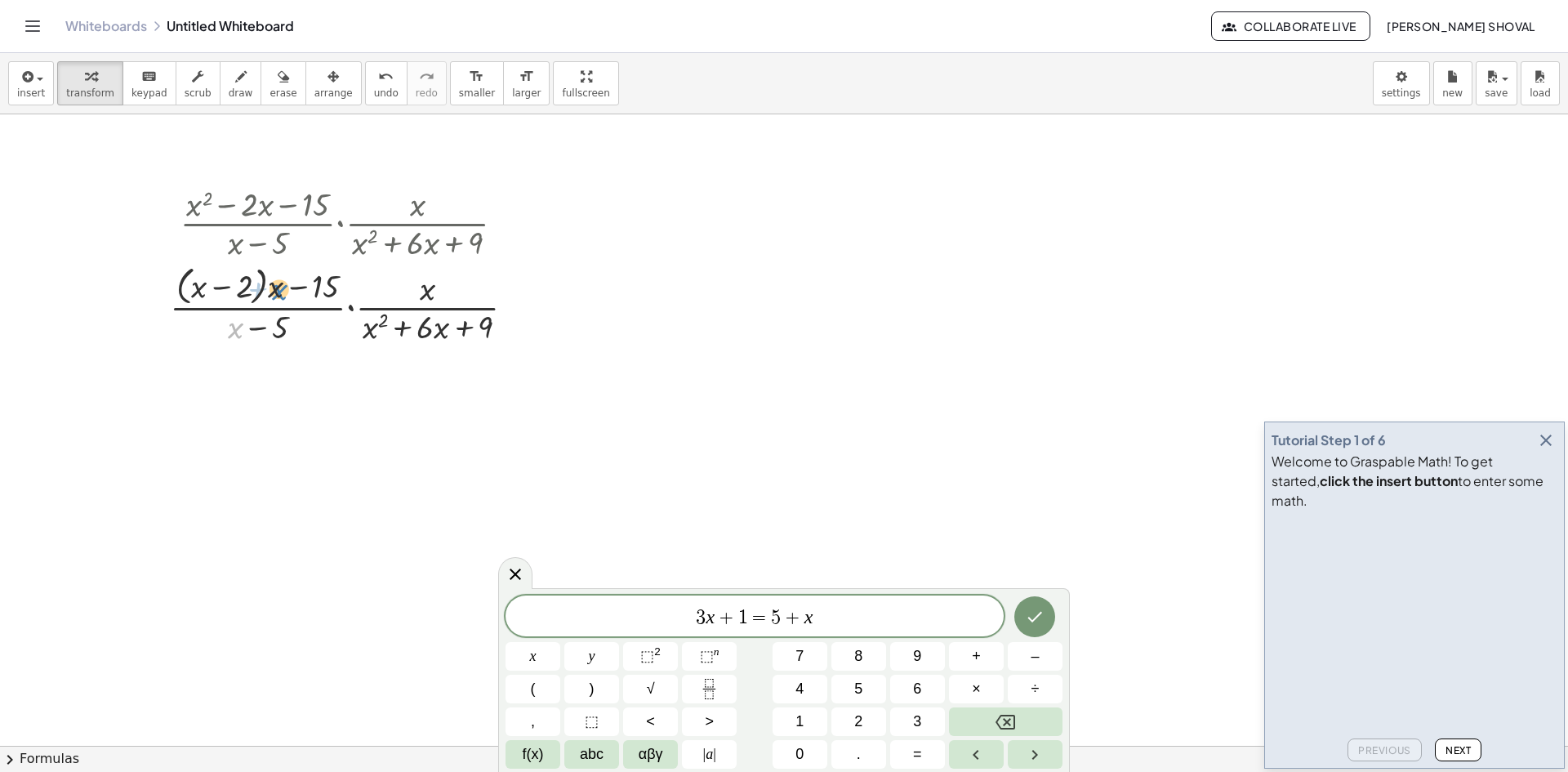
drag, startPoint x: 236, startPoint y: 330, endPoint x: 280, endPoint y: 295, distance: 56.2
click at [280, 295] on div at bounding box center [348, 304] width 375 height 87
drag, startPoint x: 277, startPoint y: 330, endPoint x: 329, endPoint y: 282, distance: 70.8
click at [329, 282] on div at bounding box center [348, 304] width 375 height 87
click at [374, 82] on div "undo" at bounding box center [386, 76] width 25 height 20
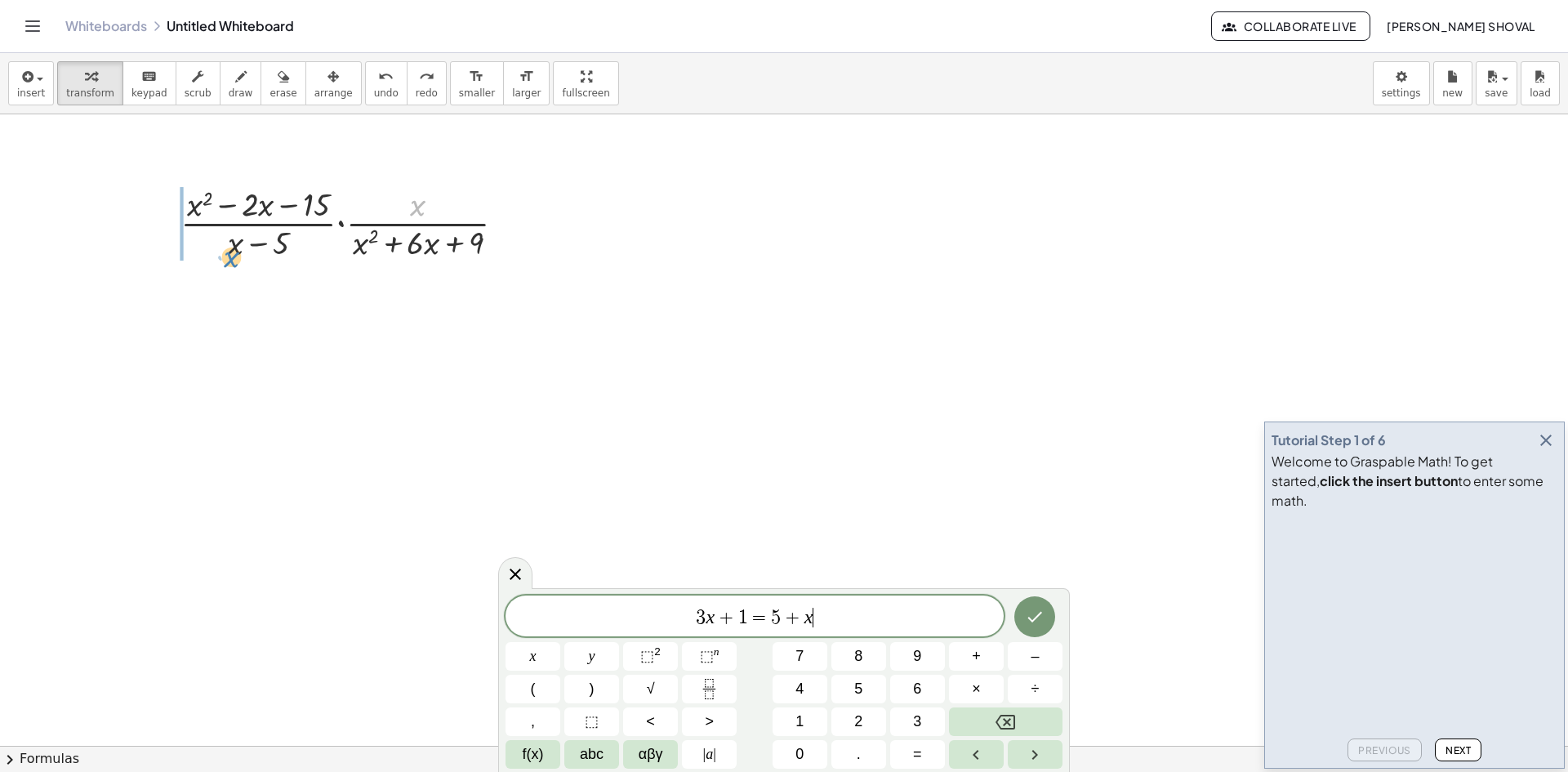
drag, startPoint x: 420, startPoint y: 209, endPoint x: 239, endPoint y: 259, distance: 187.8
click at [239, 259] on div at bounding box center [349, 222] width 354 height 82
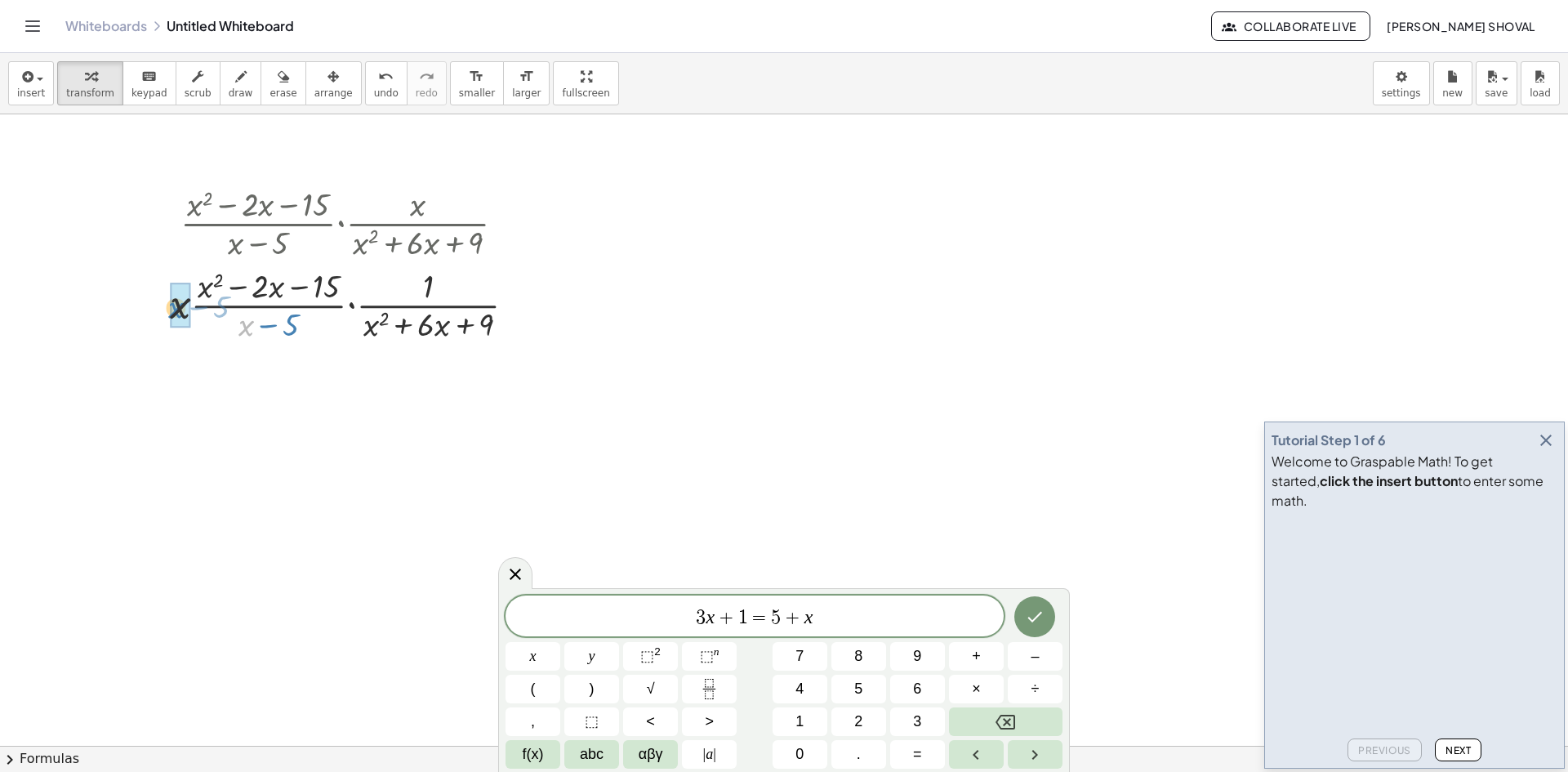
drag, startPoint x: 246, startPoint y: 330, endPoint x: 169, endPoint y: 311, distance: 79.3
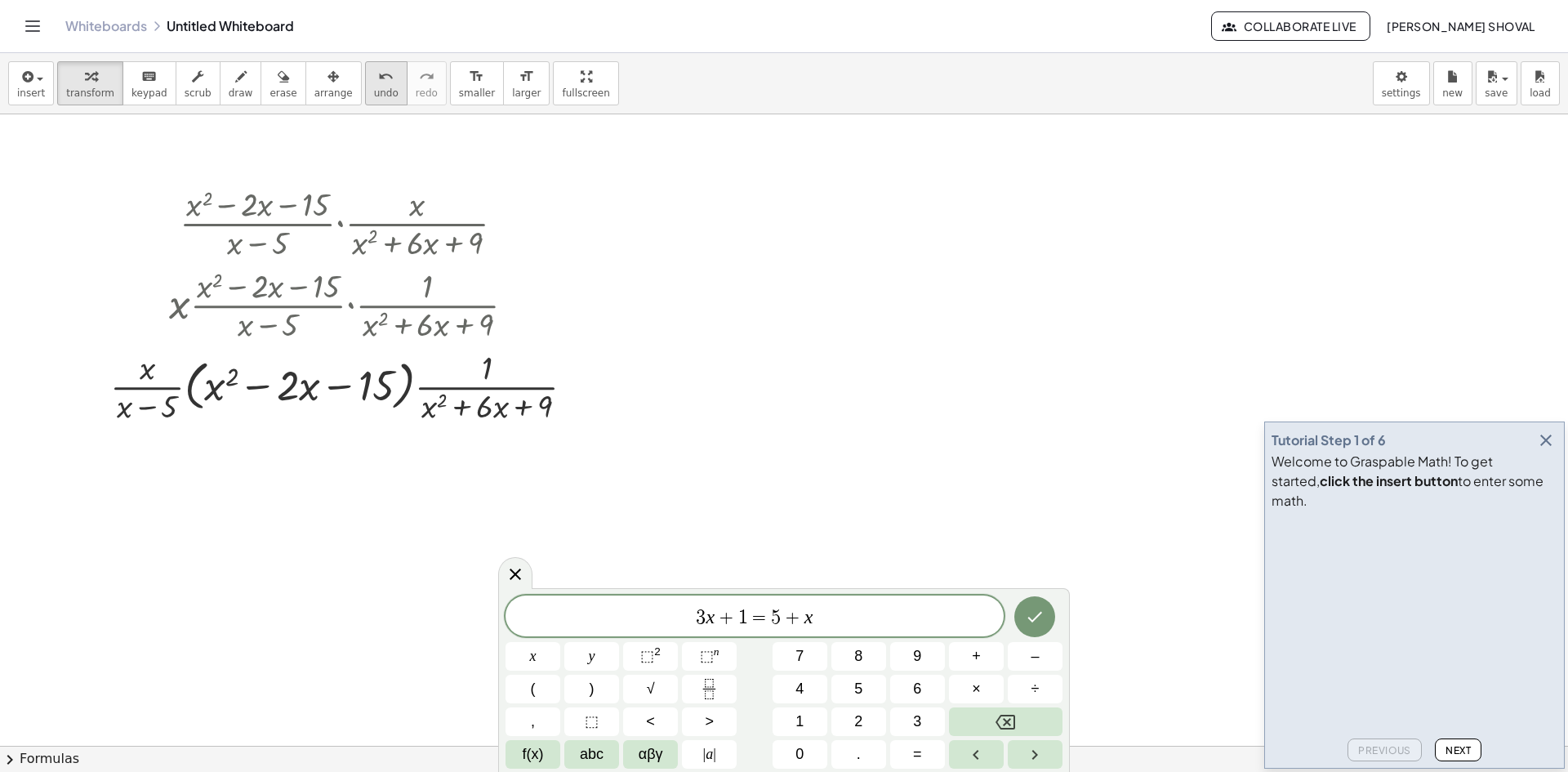
click at [374, 88] on span "undo" at bounding box center [386, 94] width 25 height 12
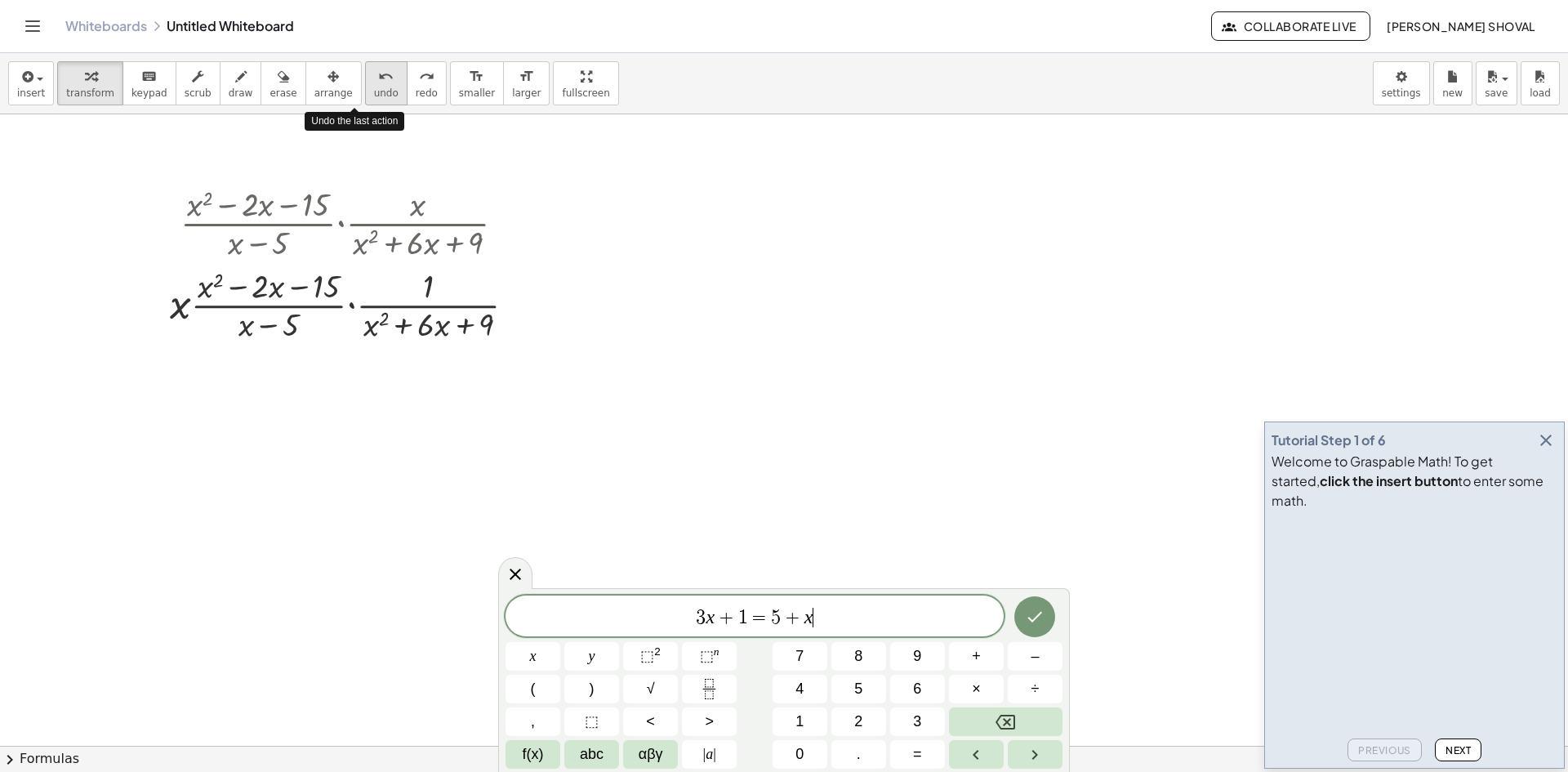
click at [374, 88] on span "undo" at bounding box center [386, 94] width 25 height 12
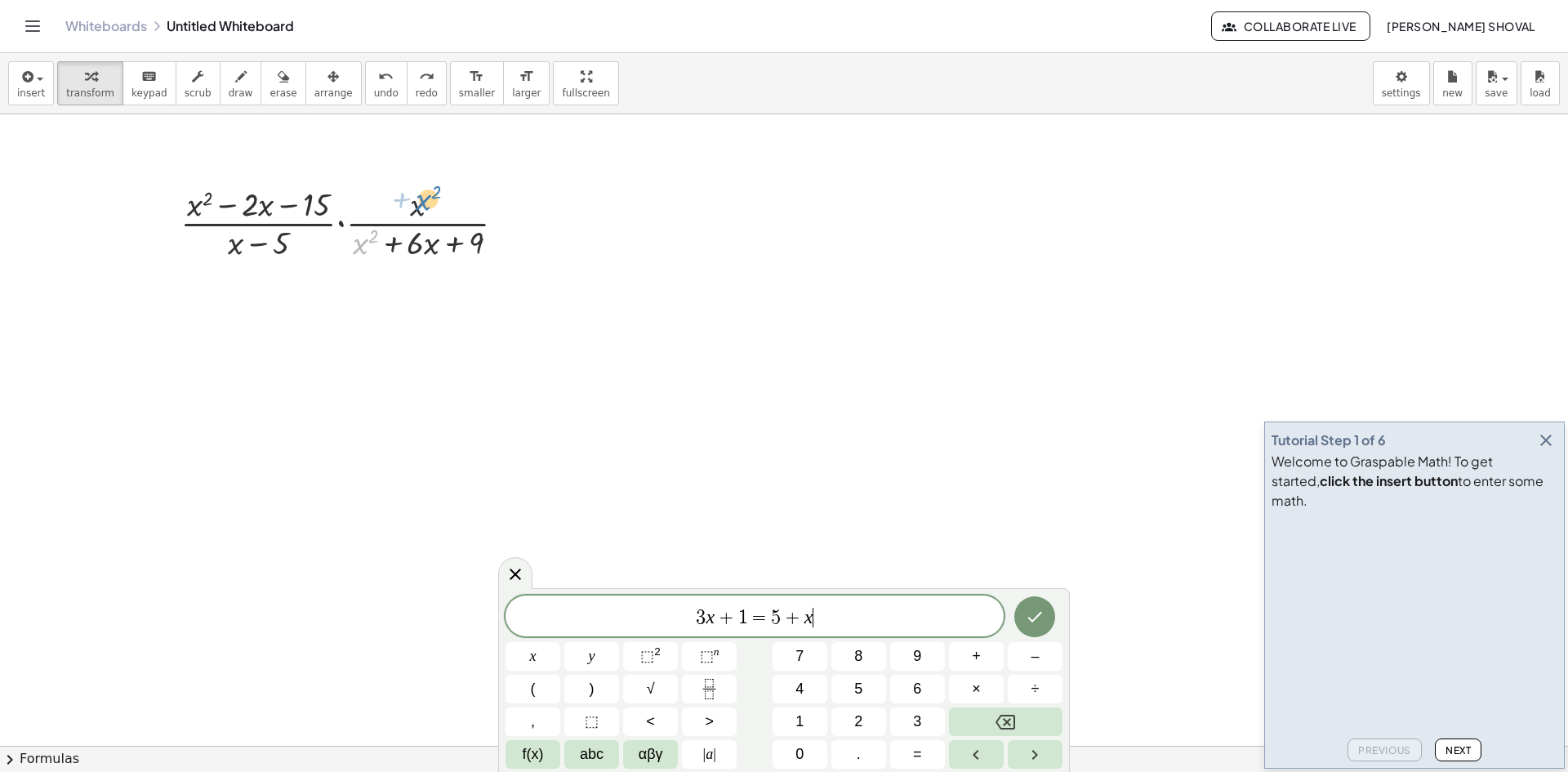
drag, startPoint x: 396, startPoint y: 213, endPoint x: 423, endPoint y: 213, distance: 27.0
click at [423, 213] on div at bounding box center [349, 222] width 354 height 82
click at [1504, 92] on span "save" at bounding box center [1496, 94] width 23 height 12
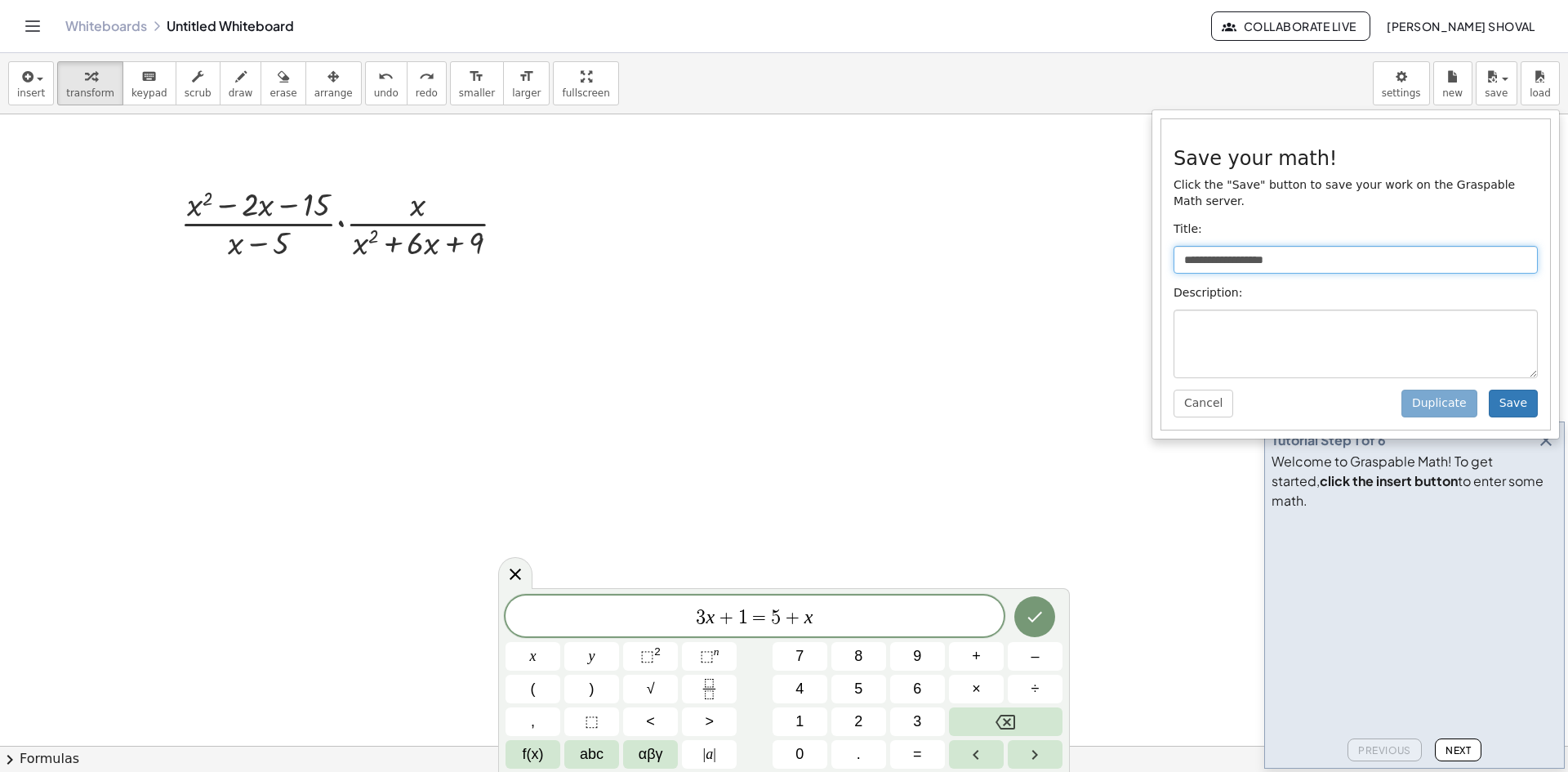
drag, startPoint x: 1221, startPoint y: 245, endPoint x: 1213, endPoint y: 248, distance: 8.5
click at [1221, 246] on input "**********" at bounding box center [1355, 260] width 364 height 28
drag, startPoint x: 1287, startPoint y: 237, endPoint x: 1091, endPoint y: 249, distance: 196.4
click at [1091, 249] on div "**********" at bounding box center [784, 412] width 1568 height 718
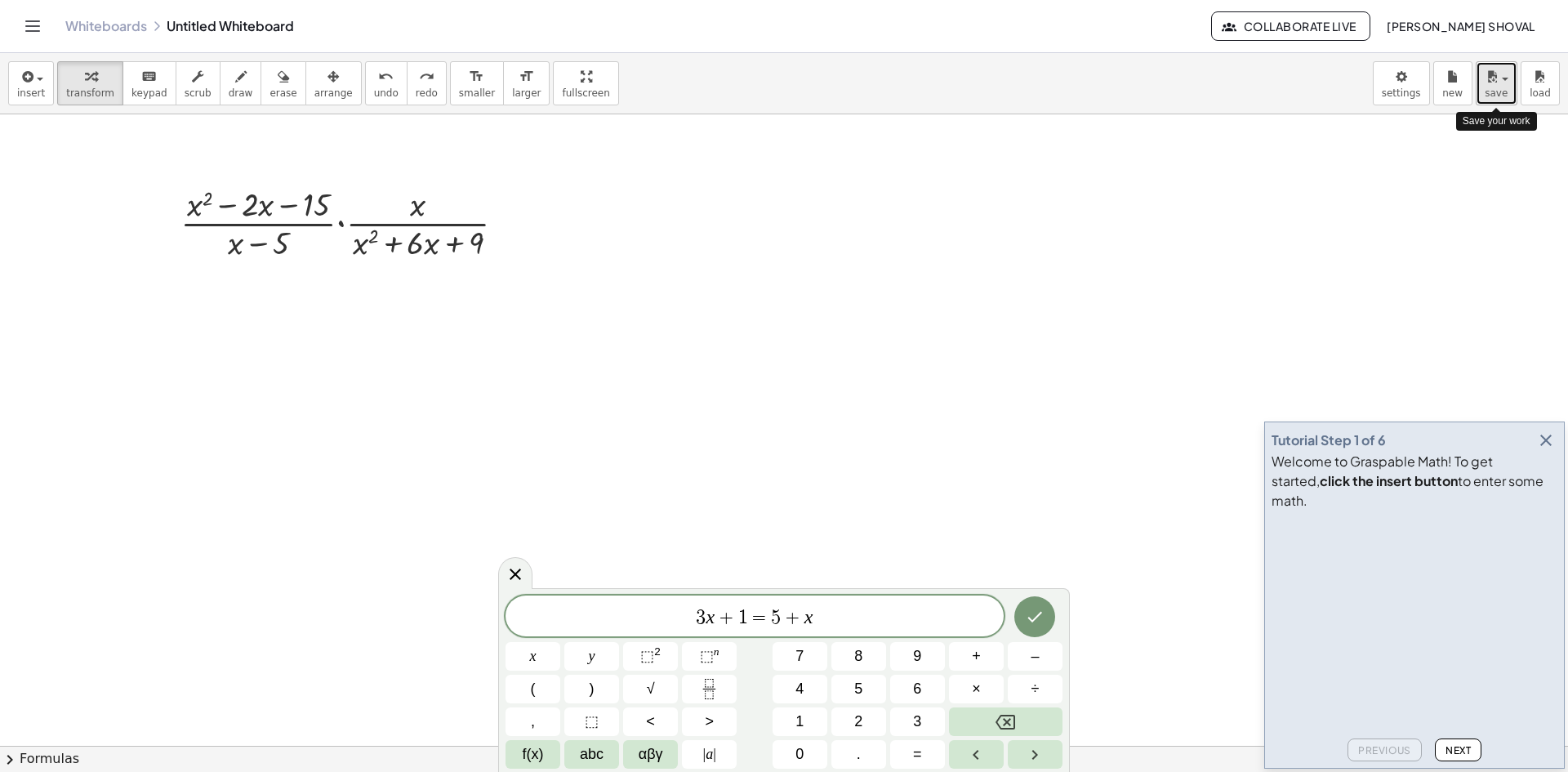
click at [1500, 83] on span "button" at bounding box center [1500, 79] width 3 height 12
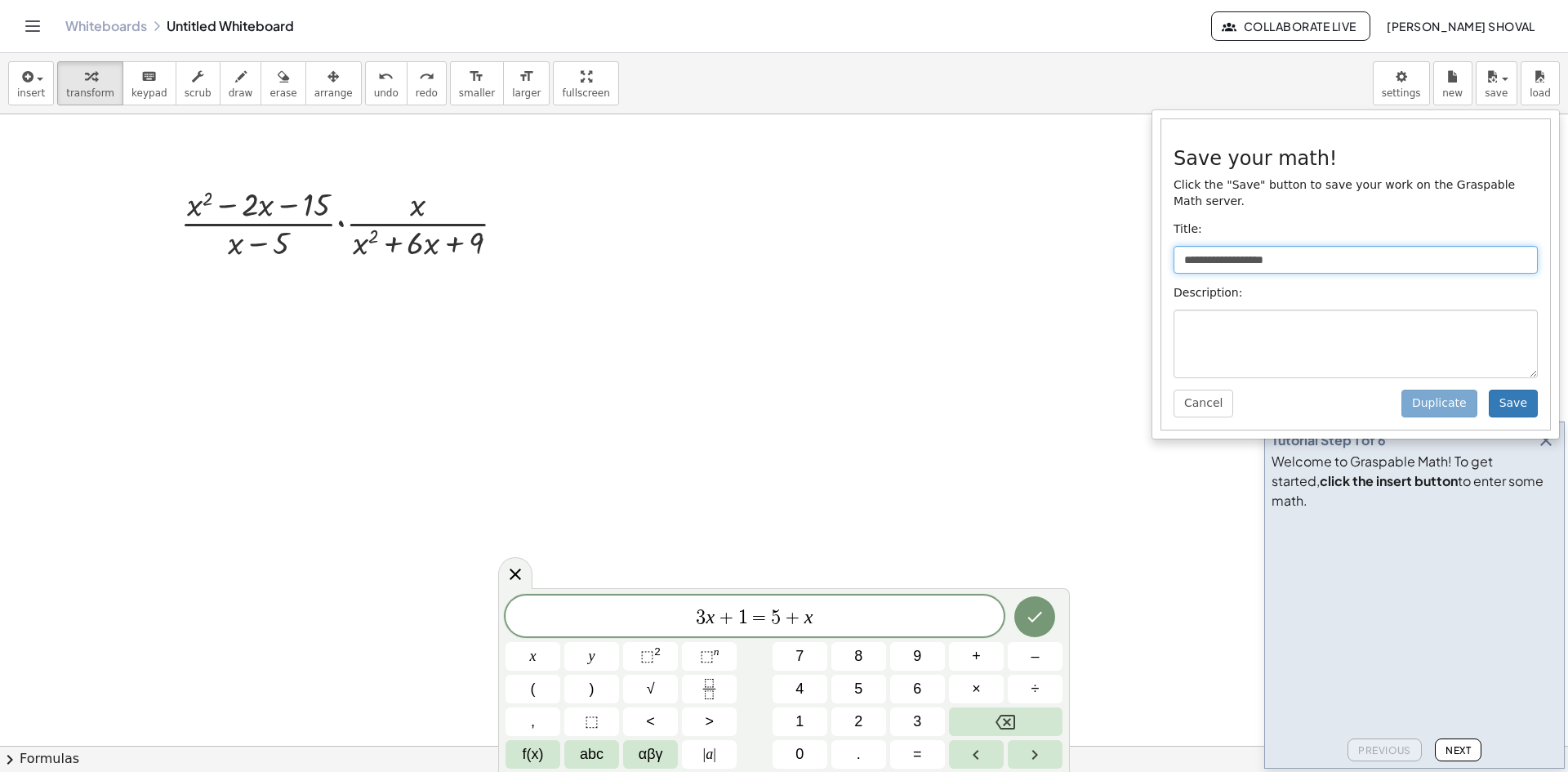
click at [1240, 246] on input "**********" at bounding box center [1355, 260] width 364 height 28
type input "********"
click at [1507, 390] on button "Save" at bounding box center [1513, 404] width 49 height 28
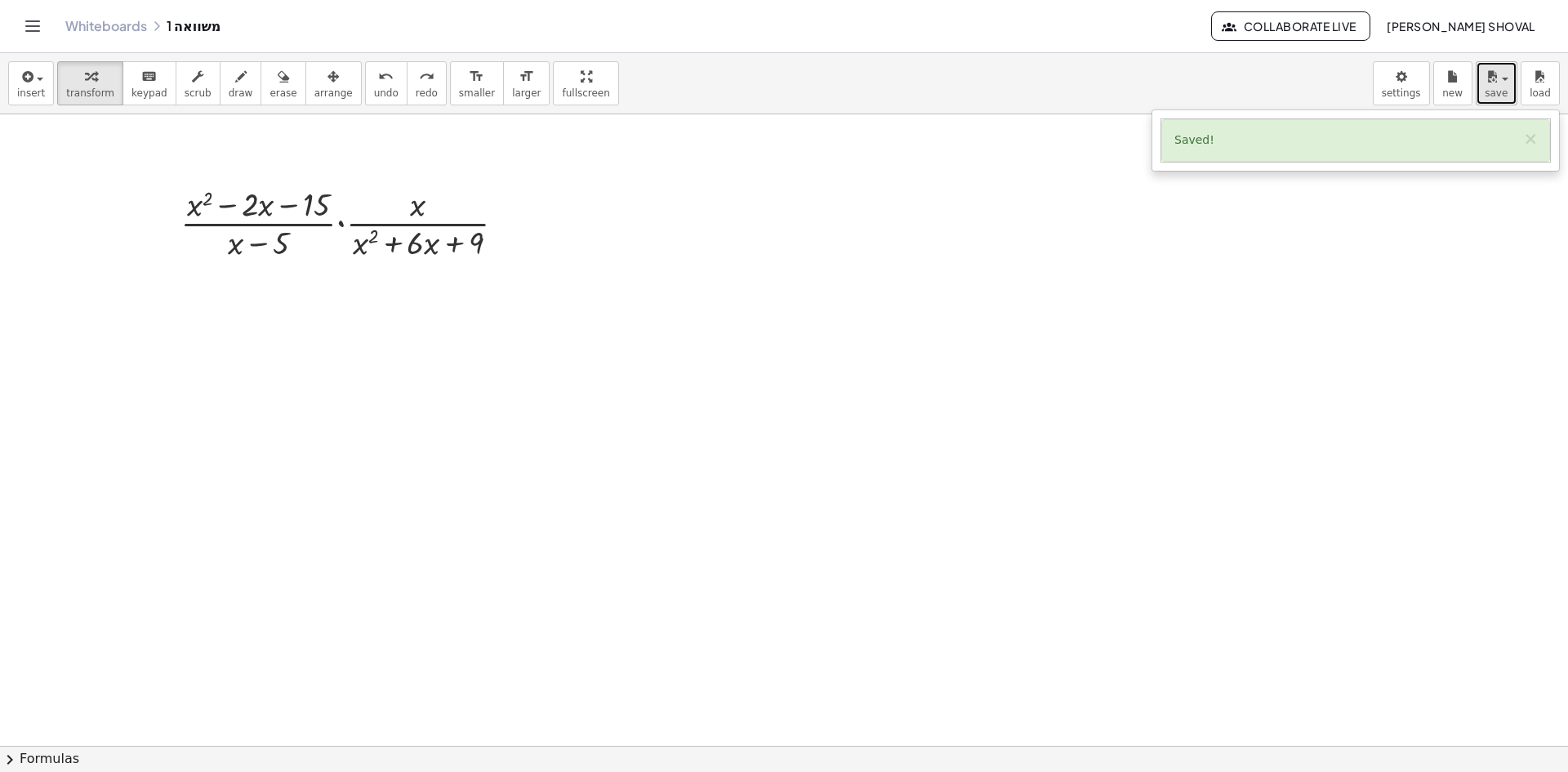
click at [1501, 79] on span "button" at bounding box center [1500, 79] width 3 height 12
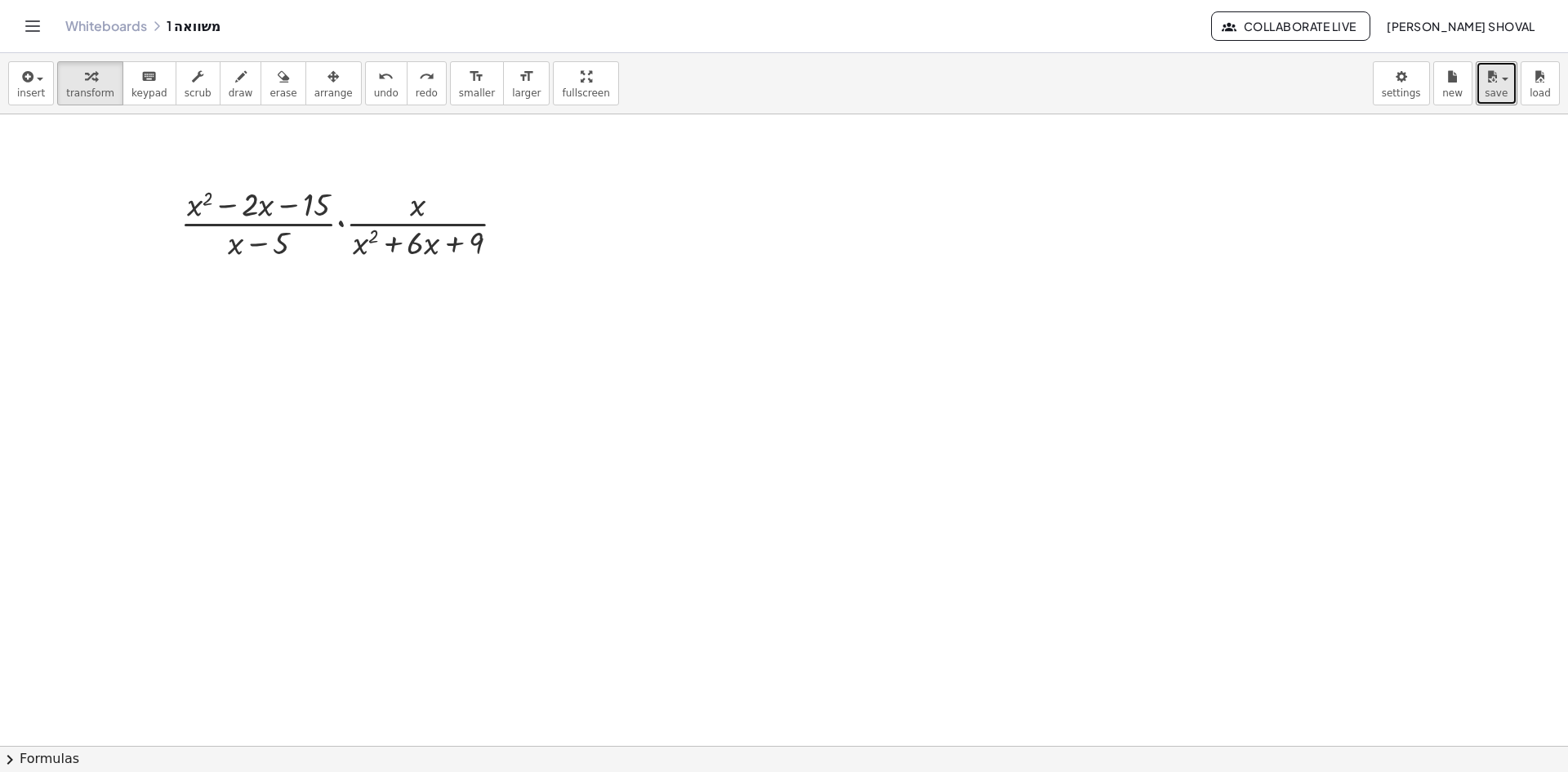
drag, startPoint x: 1271, startPoint y: 256, endPoint x: 1291, endPoint y: 240, distance: 25.6
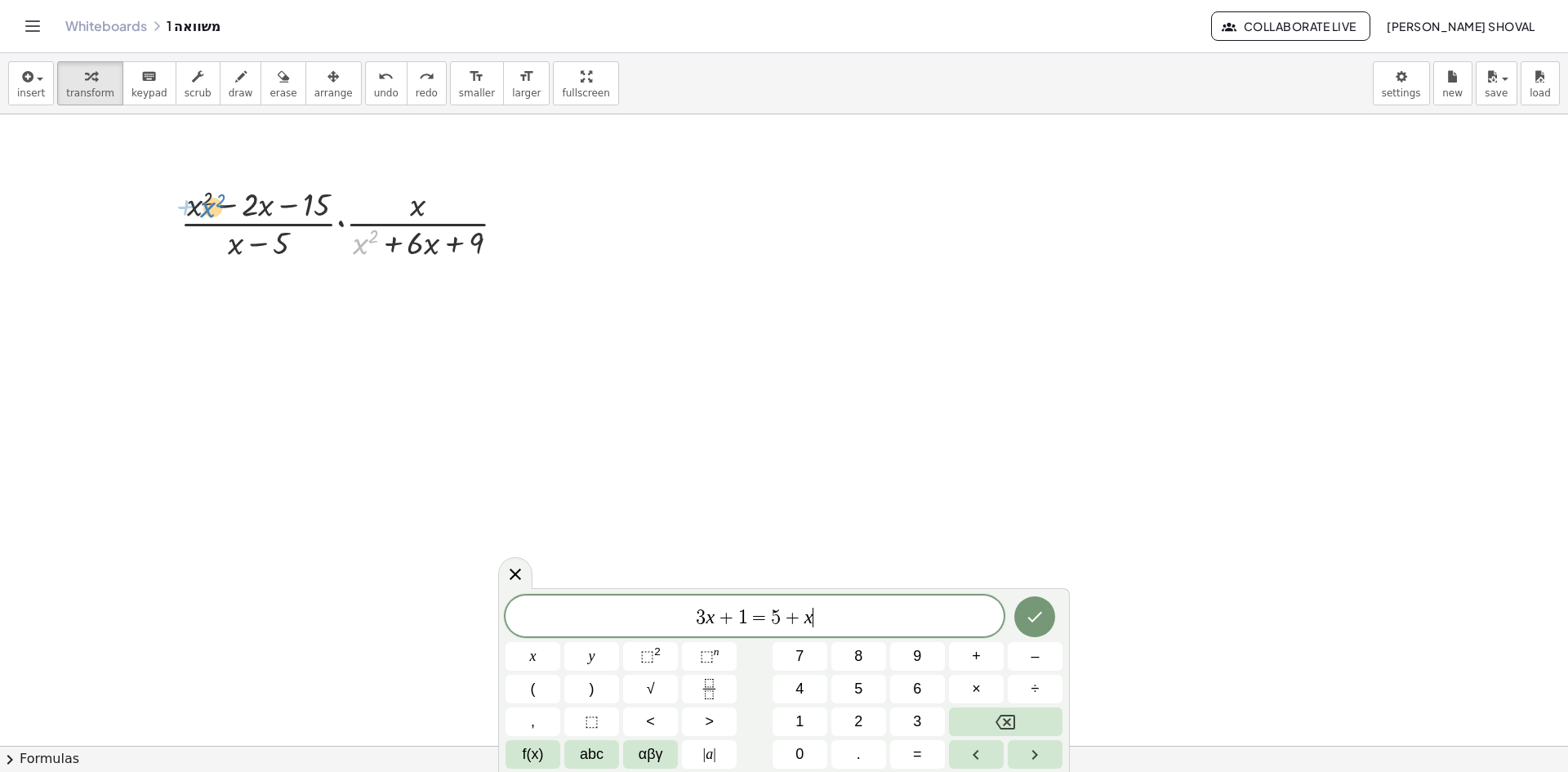
drag, startPoint x: 361, startPoint y: 246, endPoint x: 209, endPoint y: 211, distance: 156.0
click at [209, 211] on div at bounding box center [349, 222] width 354 height 82
drag, startPoint x: 418, startPoint y: 249, endPoint x: 429, endPoint y: 257, distance: 13.6
click at [429, 257] on div at bounding box center [349, 222] width 354 height 82
drag, startPoint x: 485, startPoint y: 279, endPoint x: 370, endPoint y: 237, distance: 122.4
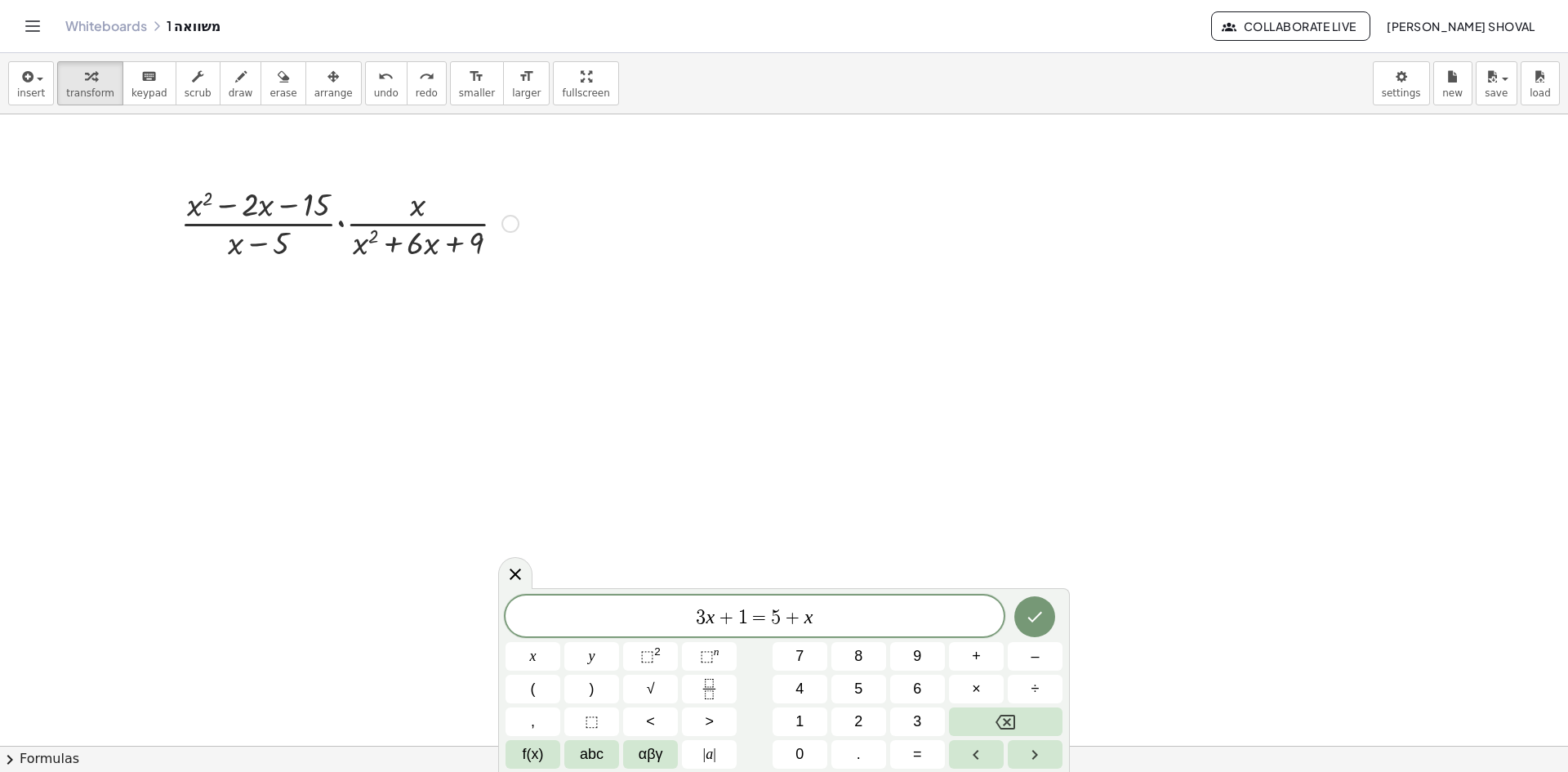
click at [275, 229] on div at bounding box center [349, 222] width 354 height 82
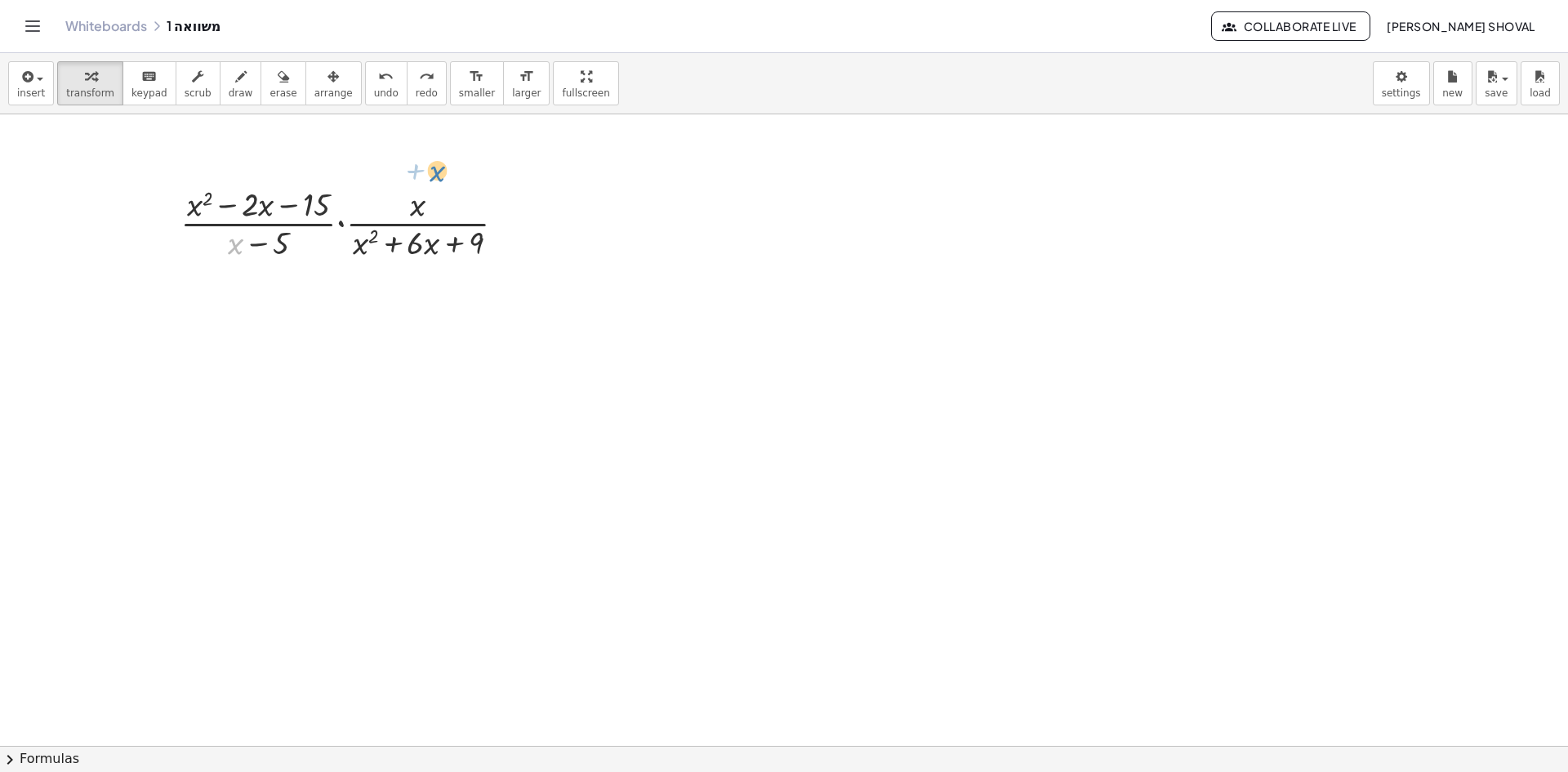
drag, startPoint x: 233, startPoint y: 250, endPoint x: 434, endPoint y: 177, distance: 213.8
drag, startPoint x: 420, startPoint y: 211, endPoint x: 360, endPoint y: 210, distance: 60.0
click at [360, 210] on div at bounding box center [349, 222] width 354 height 82
drag, startPoint x: 363, startPoint y: 245, endPoint x: 422, endPoint y: 203, distance: 72.4
click at [422, 203] on div at bounding box center [349, 222] width 354 height 82
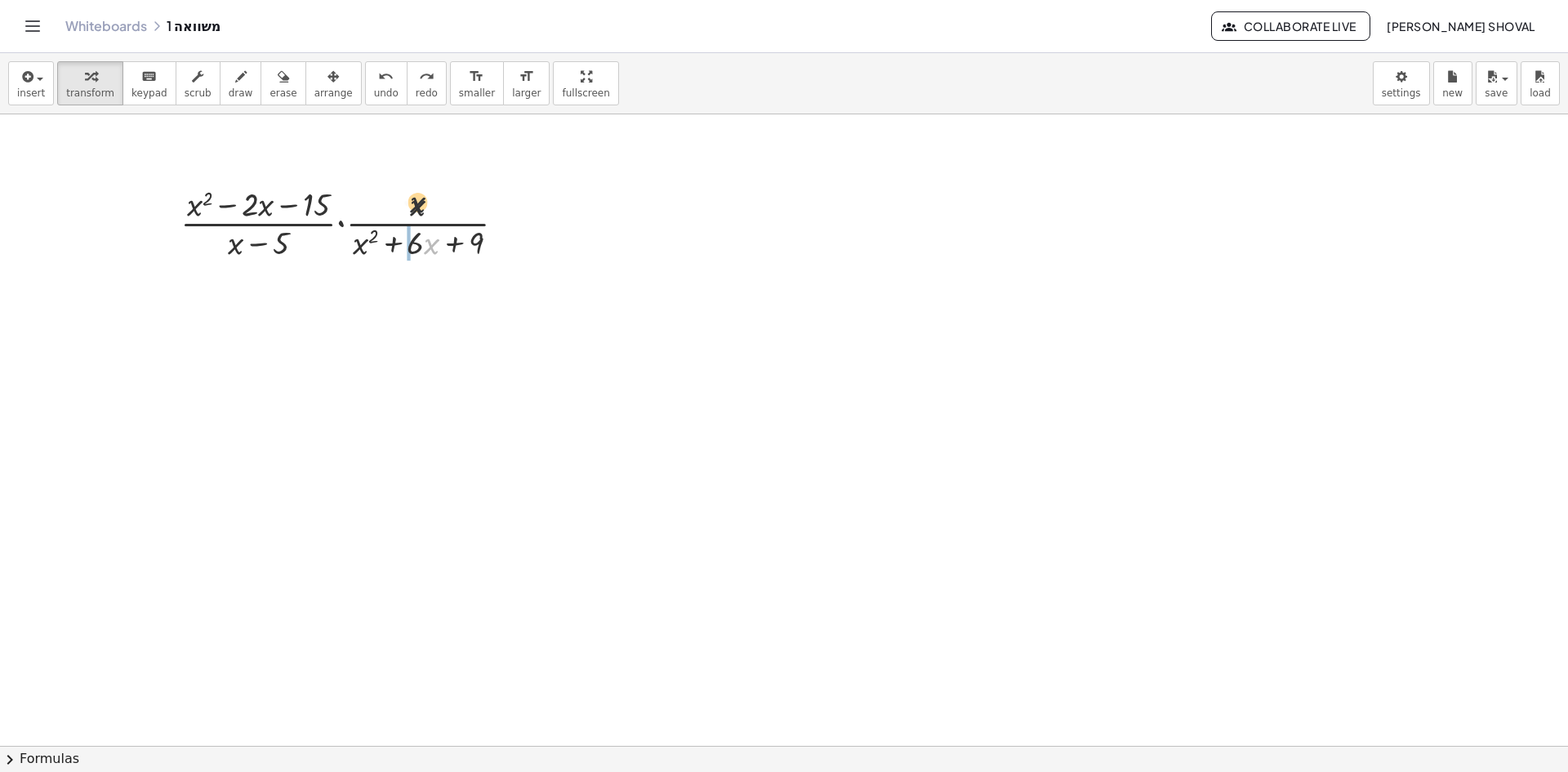
drag, startPoint x: 438, startPoint y: 247, endPoint x: 420, endPoint y: 199, distance: 51.3
click at [420, 199] on div at bounding box center [349, 222] width 354 height 82
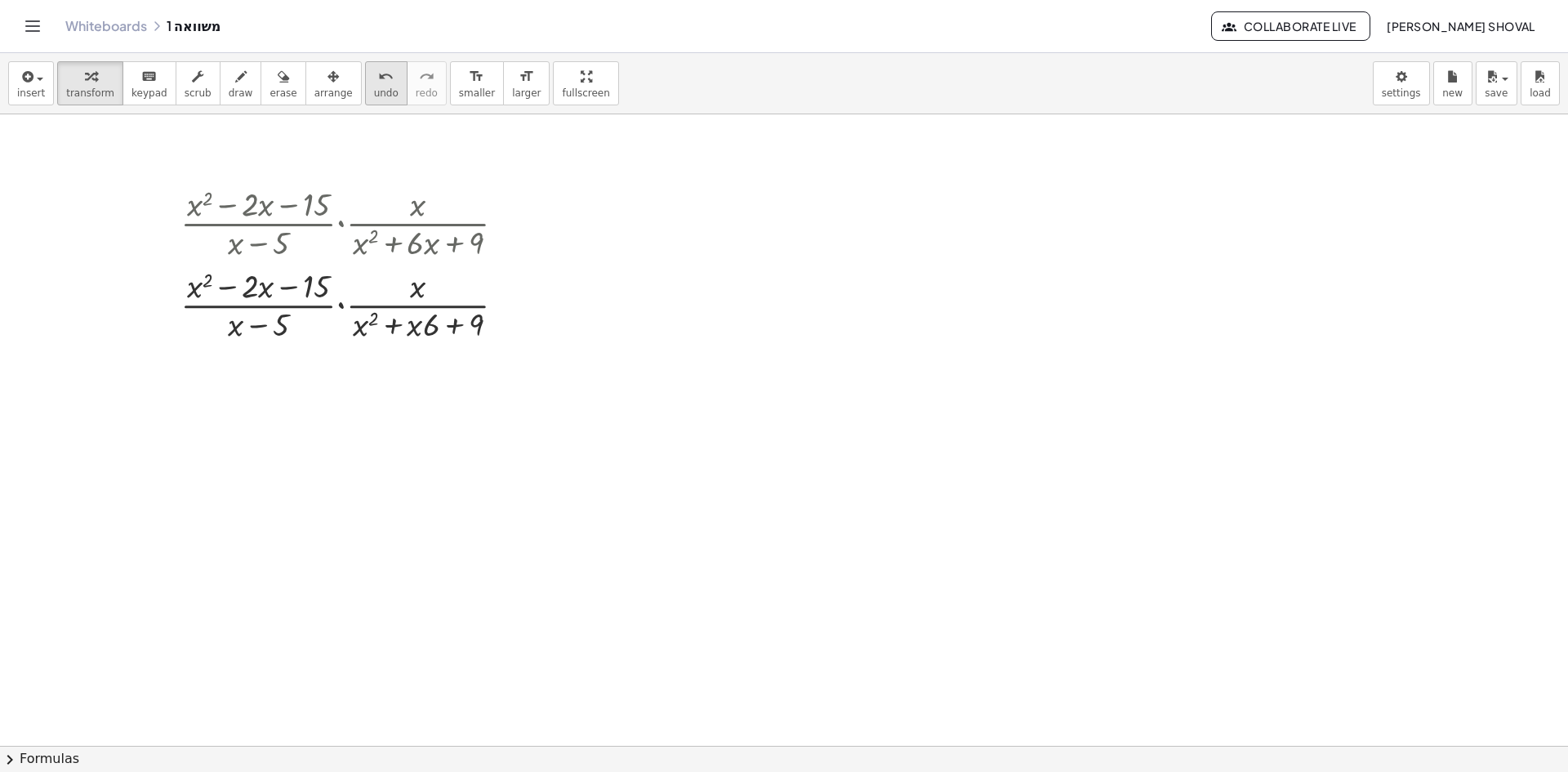
click at [365, 86] on button "undo undo" at bounding box center [386, 83] width 42 height 44
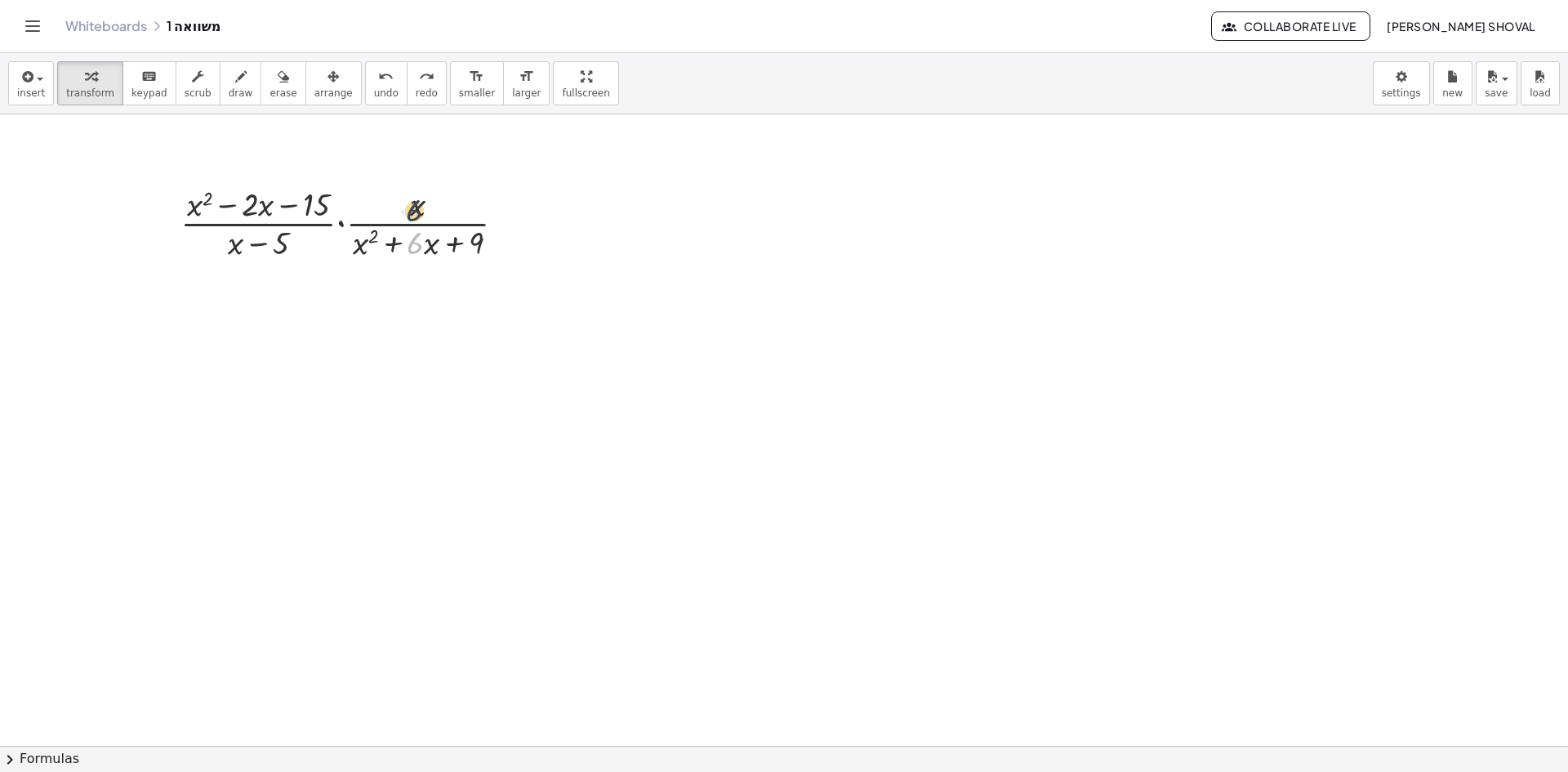
drag, startPoint x: 411, startPoint y: 249, endPoint x: 411, endPoint y: 215, distance: 34.0
click at [411, 215] on div at bounding box center [349, 222] width 354 height 82
drag, startPoint x: 426, startPoint y: 270, endPoint x: 410, endPoint y: 233, distance: 40.3
drag, startPoint x: 436, startPoint y: 266, endPoint x: 416, endPoint y: 238, distance: 34.4
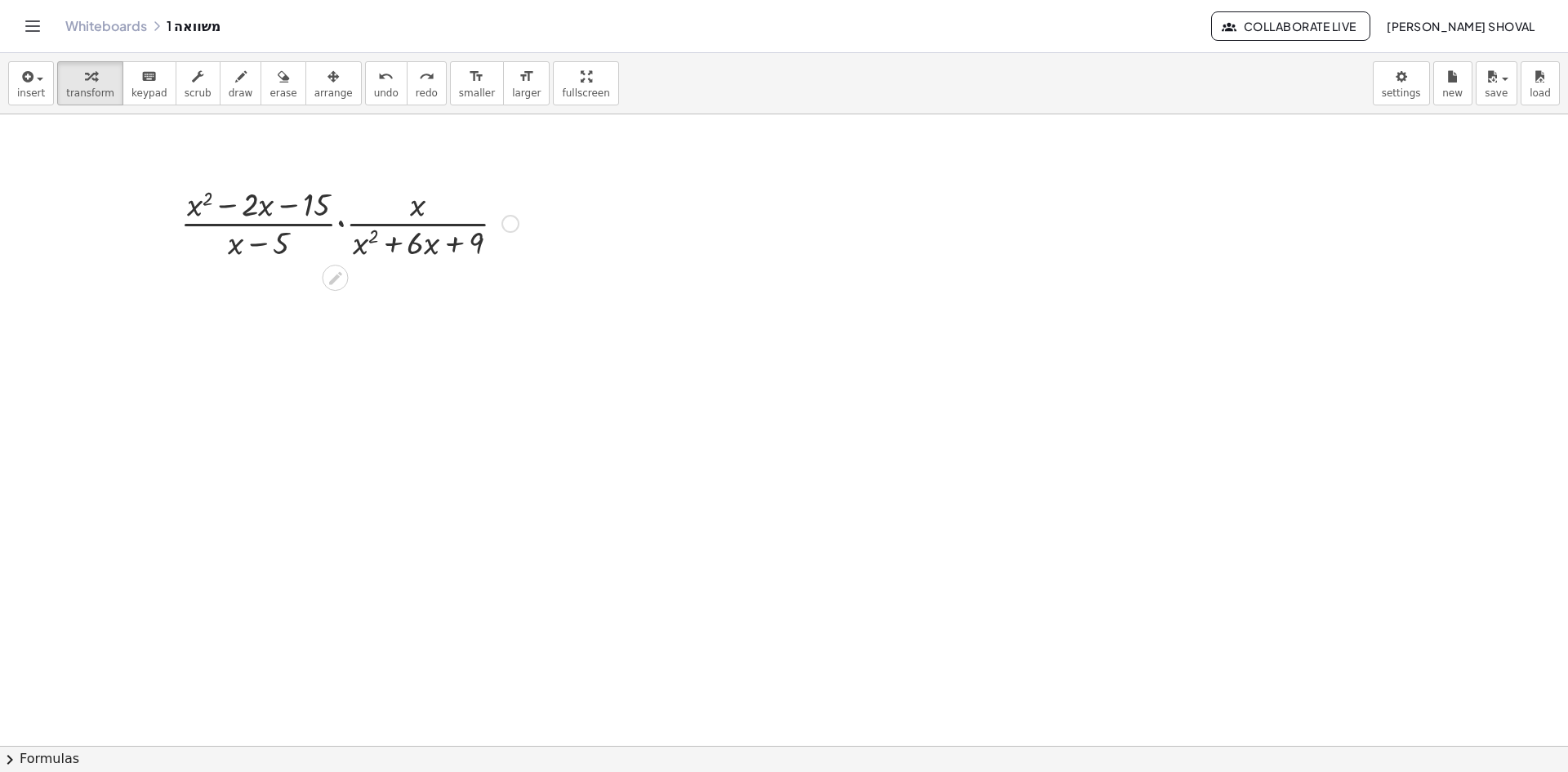
click at [416, 238] on div "· · ( + x 2 − · 2 · x − 15 ) · ( + x − 5 ) · · x · ( + x 2 + · 6 · x + 9 )" at bounding box center [343, 222] width 375 height 90
click at [419, 243] on div at bounding box center [349, 222] width 354 height 82
drag, startPoint x: 405, startPoint y: 233, endPoint x: 415, endPoint y: 235, distance: 10.2
click at [415, 235] on div at bounding box center [349, 222] width 354 height 82
click at [410, 242] on div at bounding box center [349, 222] width 354 height 82
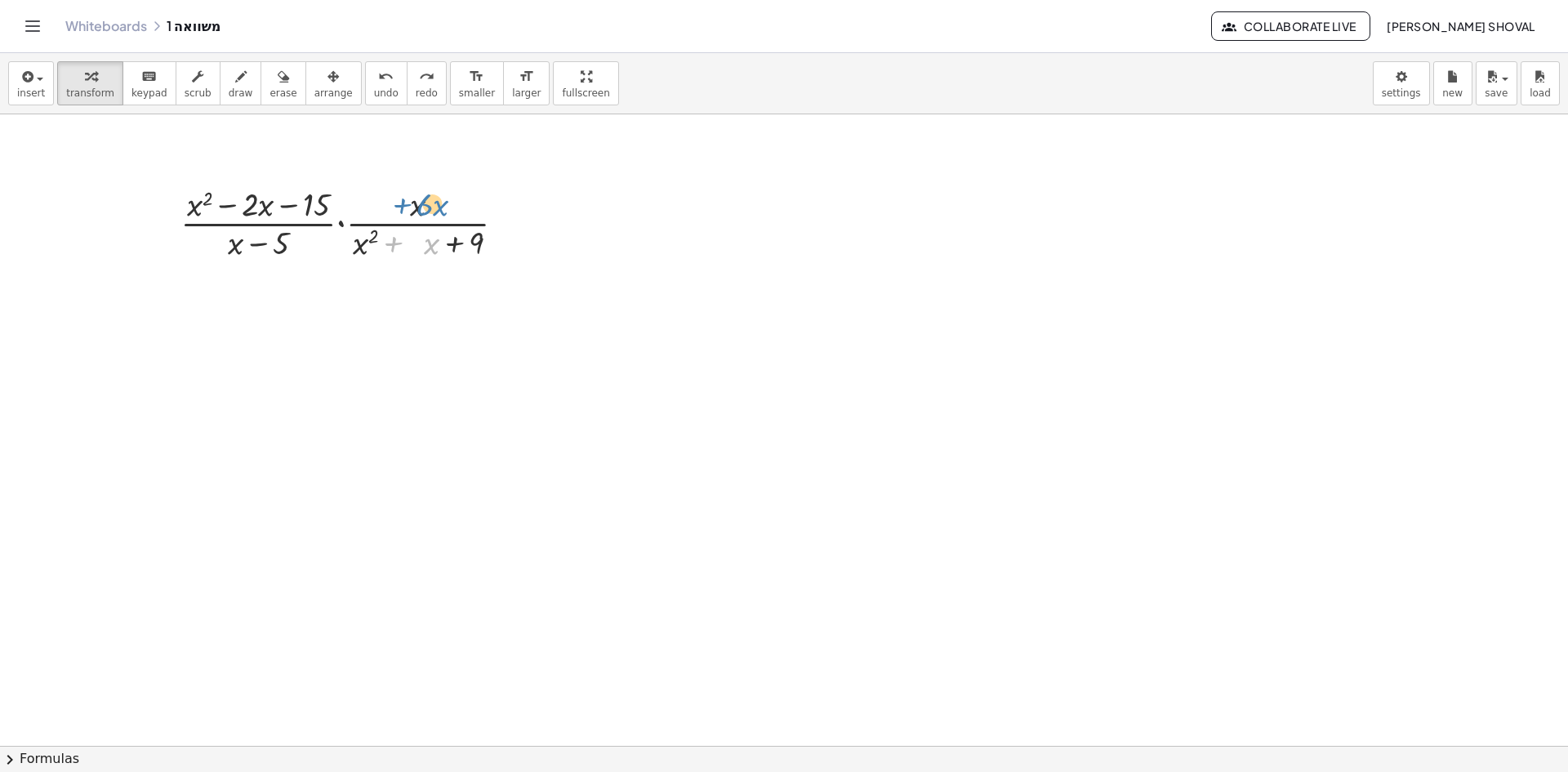
drag, startPoint x: 395, startPoint y: 243, endPoint x: 404, endPoint y: 204, distance: 40.0
click at [404, 204] on div at bounding box center [349, 222] width 354 height 82
drag, startPoint x: 258, startPoint y: 242, endPoint x: 268, endPoint y: 233, distance: 13.5
click at [268, 233] on div at bounding box center [349, 222] width 354 height 82
drag, startPoint x: 286, startPoint y: 247, endPoint x: 324, endPoint y: 205, distance: 56.6
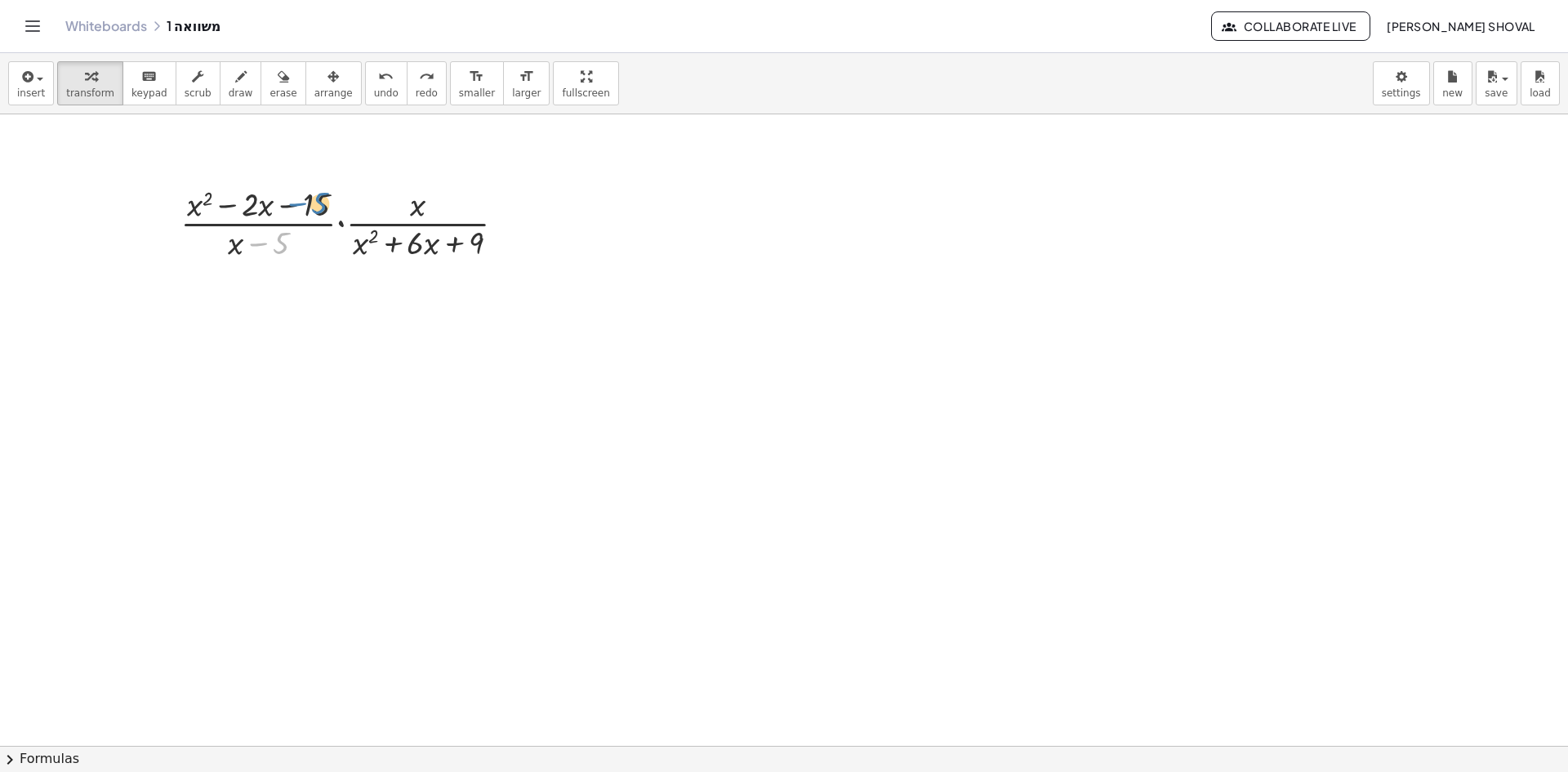
click at [324, 205] on div at bounding box center [349, 222] width 354 height 82
drag, startPoint x: 420, startPoint y: 206, endPoint x: 279, endPoint y: 246, distance: 146.6
click at [279, 246] on div at bounding box center [349, 222] width 354 height 82
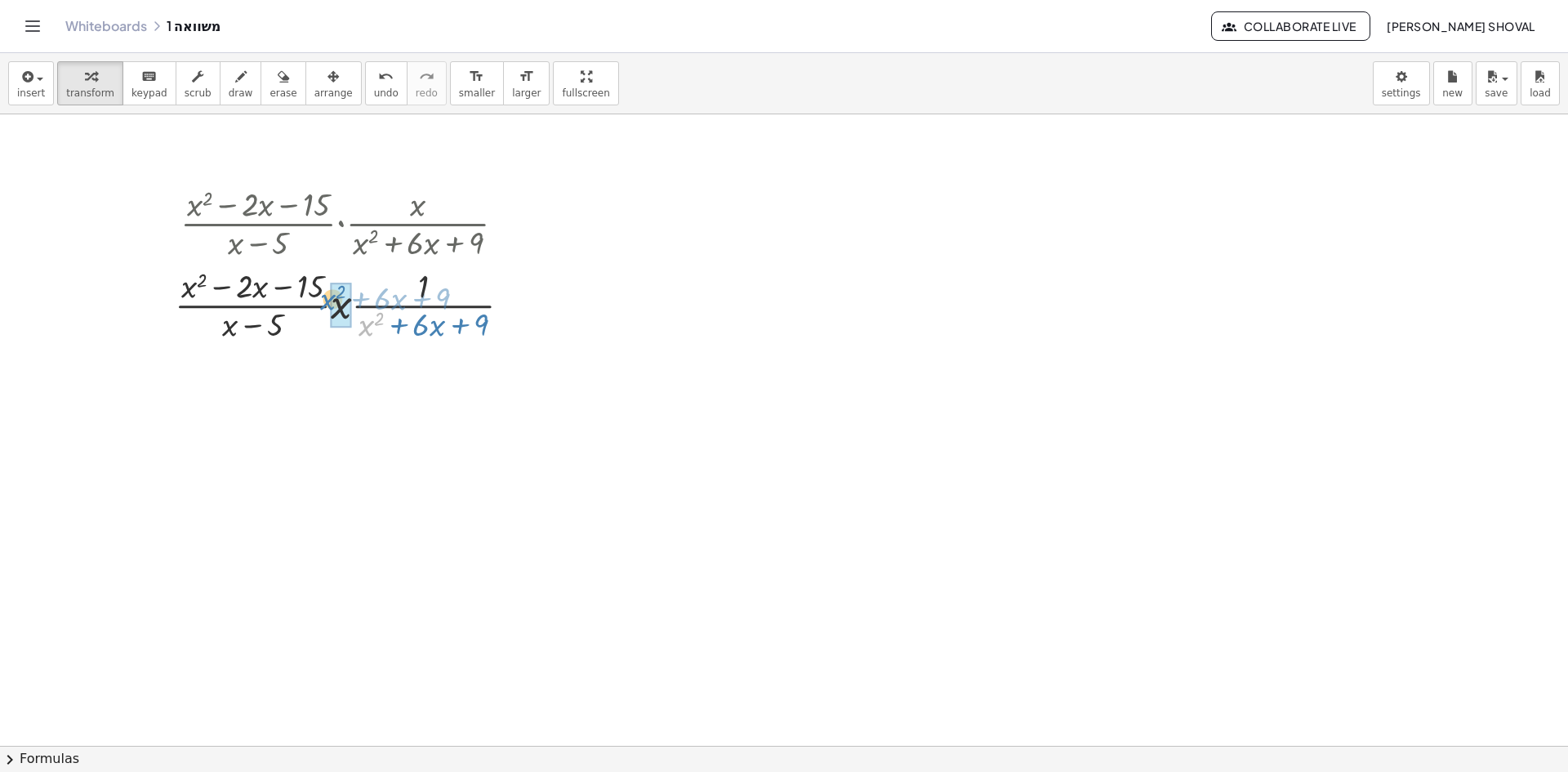
drag, startPoint x: 362, startPoint y: 328, endPoint x: 324, endPoint y: 300, distance: 47.2
click at [324, 300] on div at bounding box center [349, 304] width 366 height 82
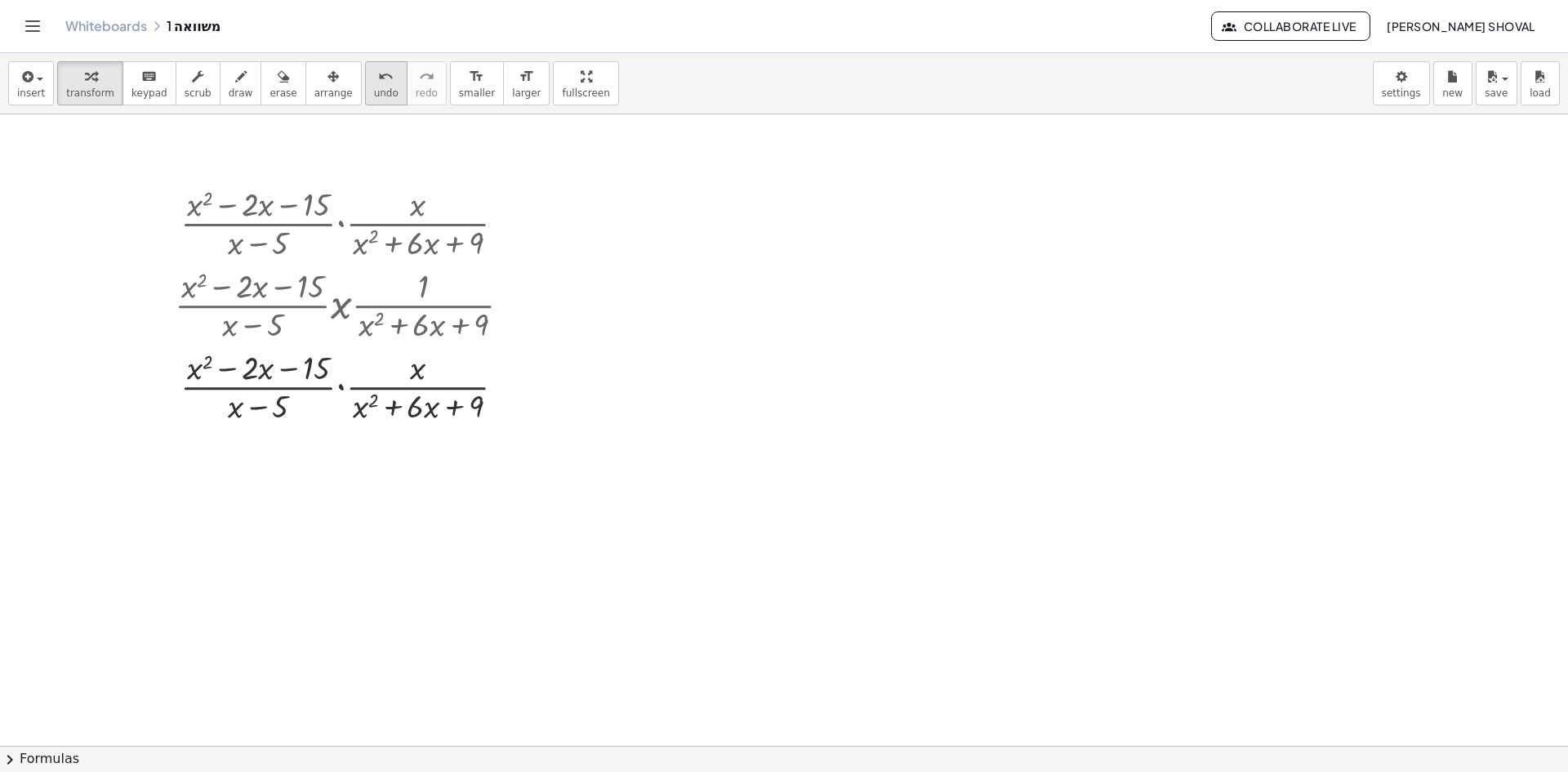
click at [378, 76] on icon "undo" at bounding box center [386, 77] width 16 height 20
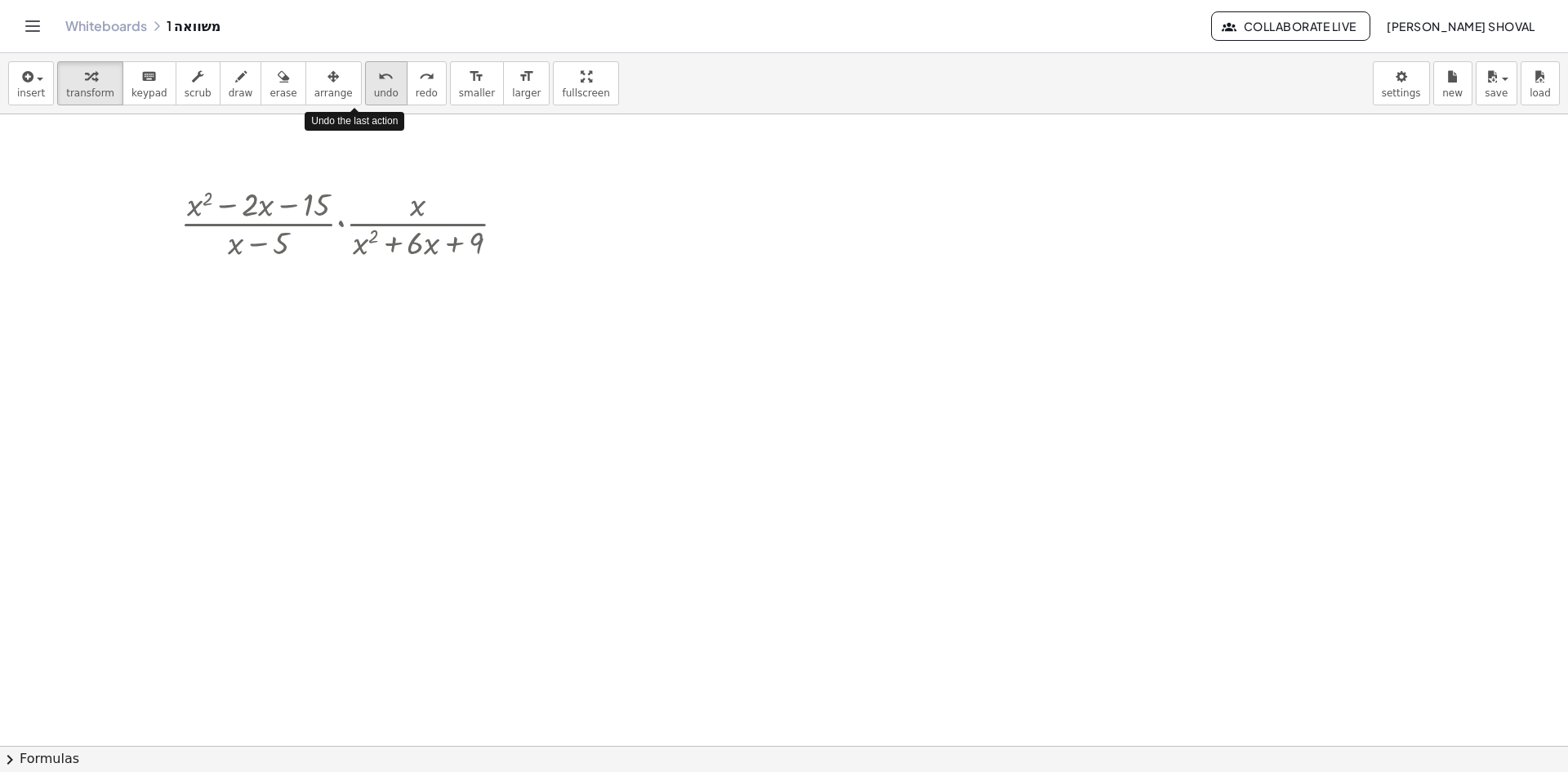
click at [378, 76] on icon "undo" at bounding box center [386, 77] width 16 height 20
drag, startPoint x: 361, startPoint y: 247, endPoint x: 186, endPoint y: 206, distance: 179.7
click at [186, 206] on div at bounding box center [349, 222] width 354 height 82
click at [510, 220] on div at bounding box center [511, 224] width 18 height 18
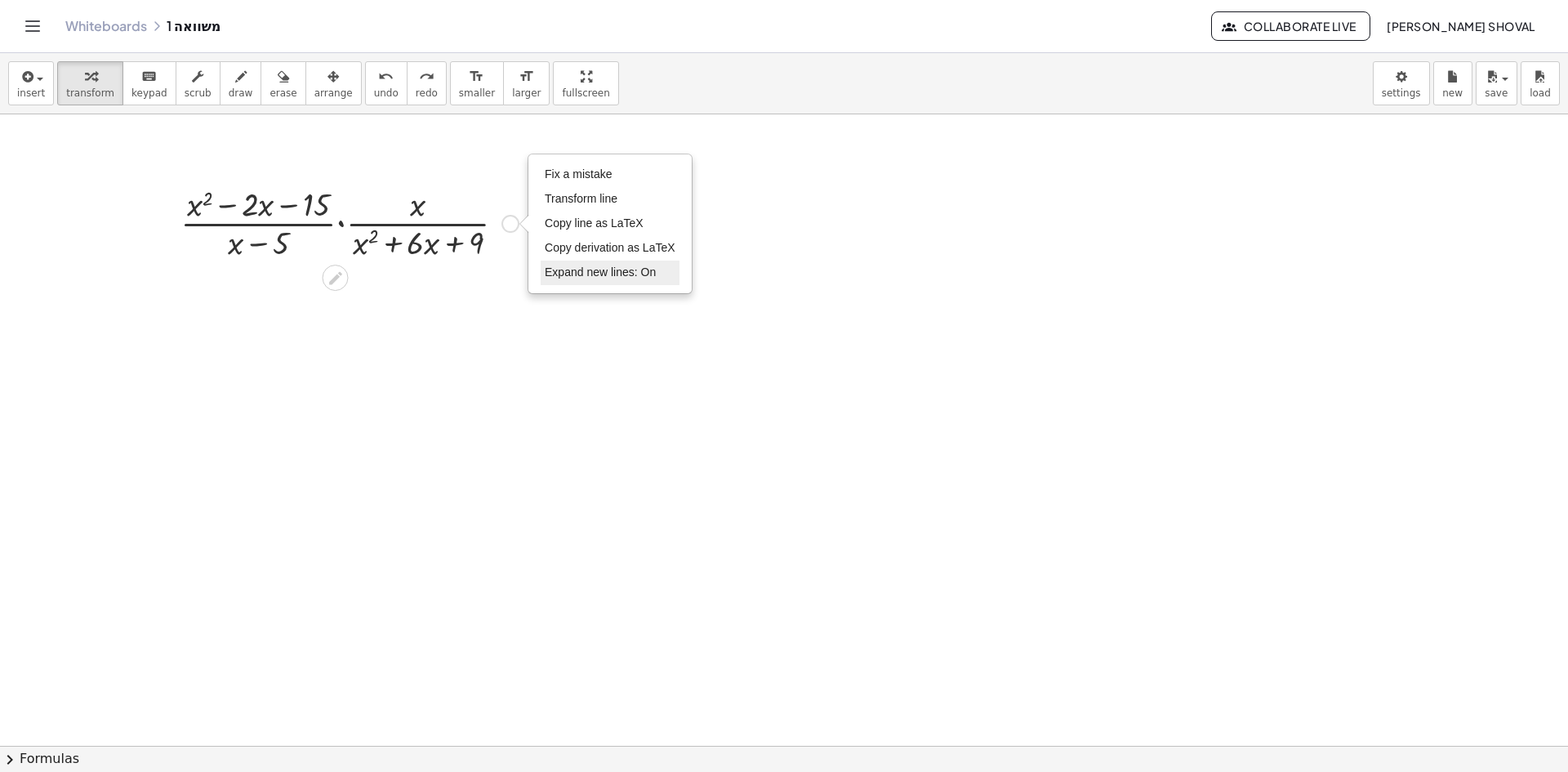
click at [594, 278] on span "Expand new lines: On" at bounding box center [600, 272] width 111 height 13
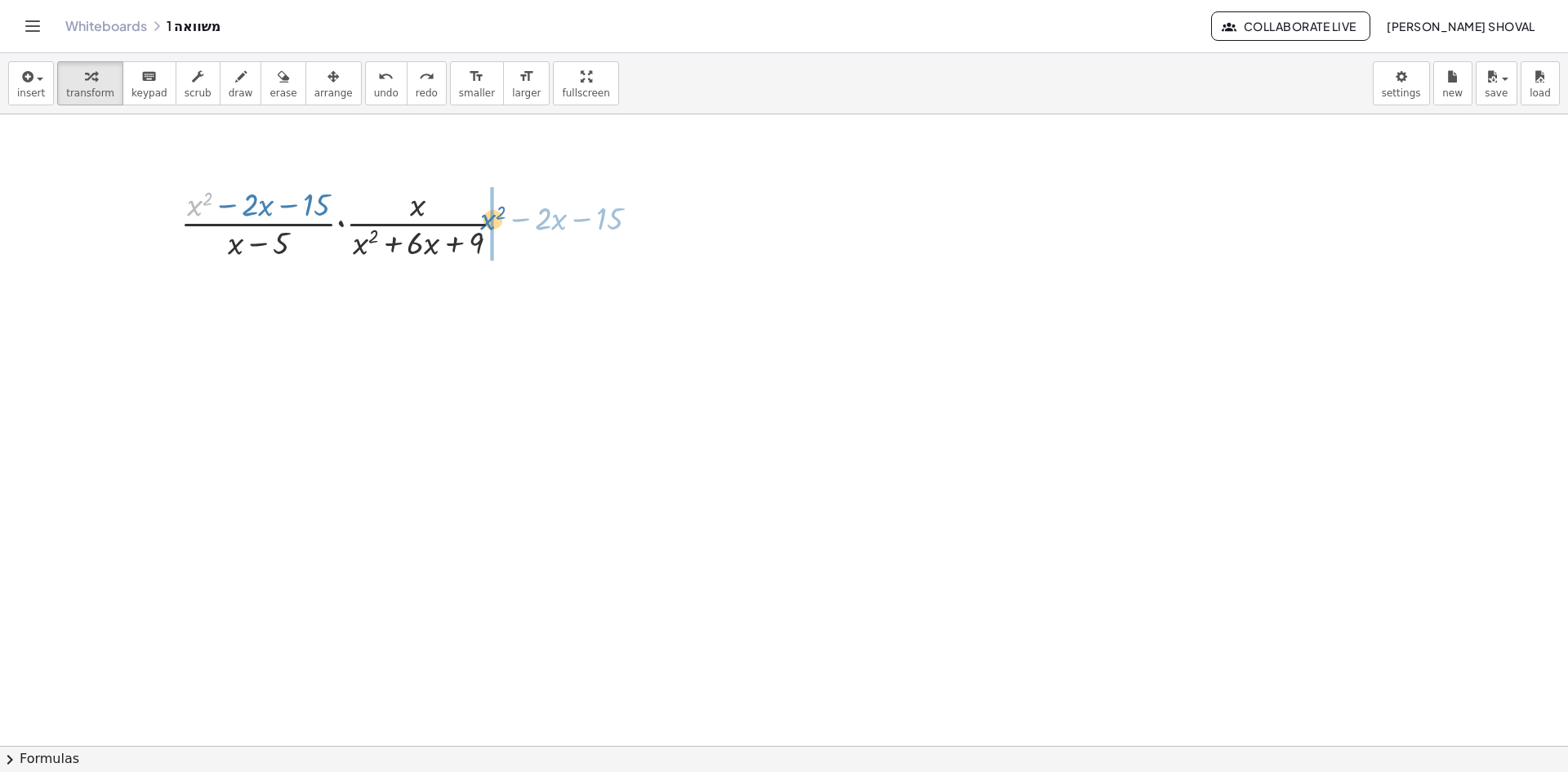
drag, startPoint x: 200, startPoint y: 205, endPoint x: 493, endPoint y: 218, distance: 293.3
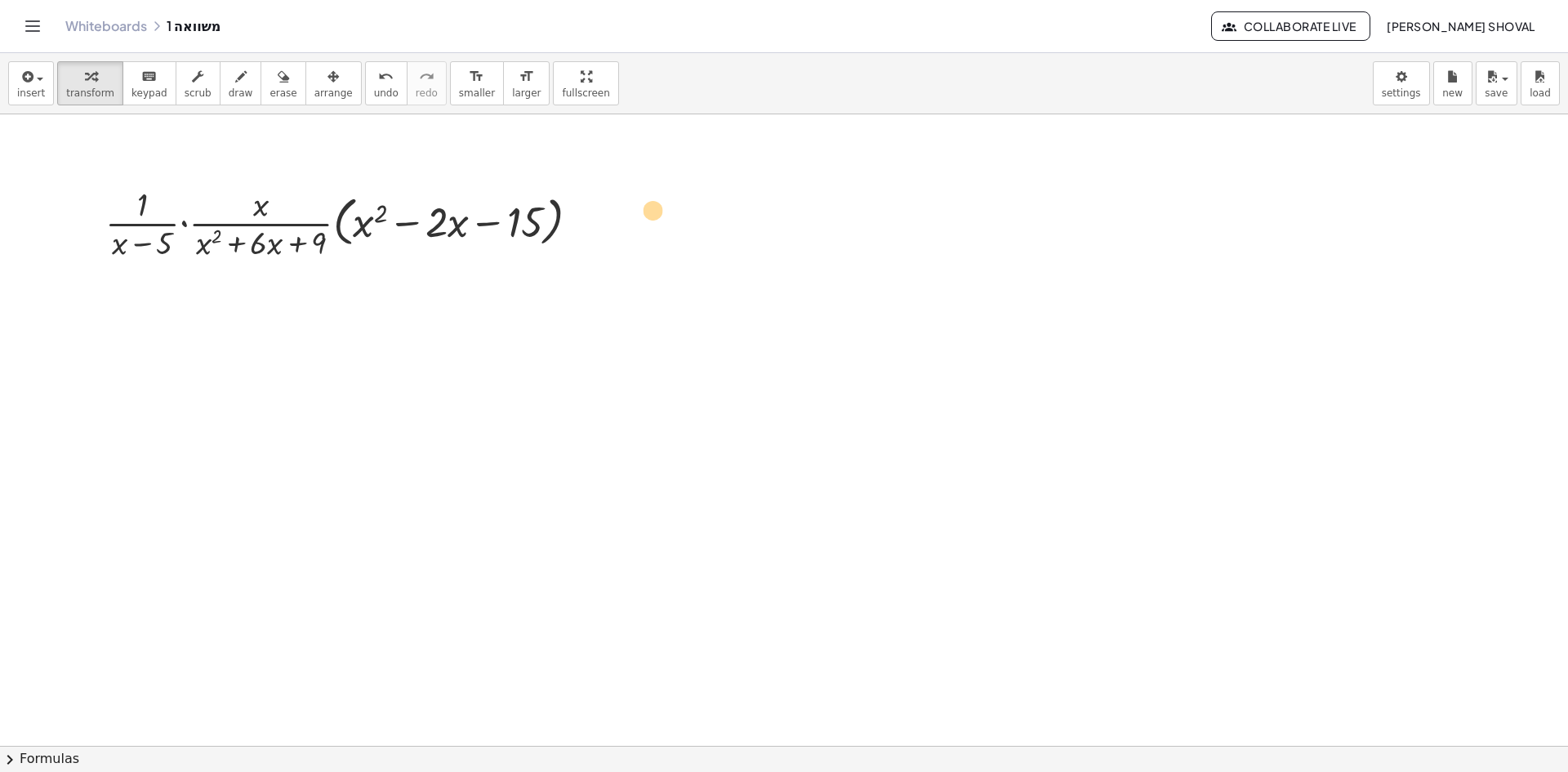
drag, startPoint x: 253, startPoint y: 204, endPoint x: 646, endPoint y: 209, distance: 393.0
click at [378, 79] on icon "undo" at bounding box center [386, 77] width 16 height 20
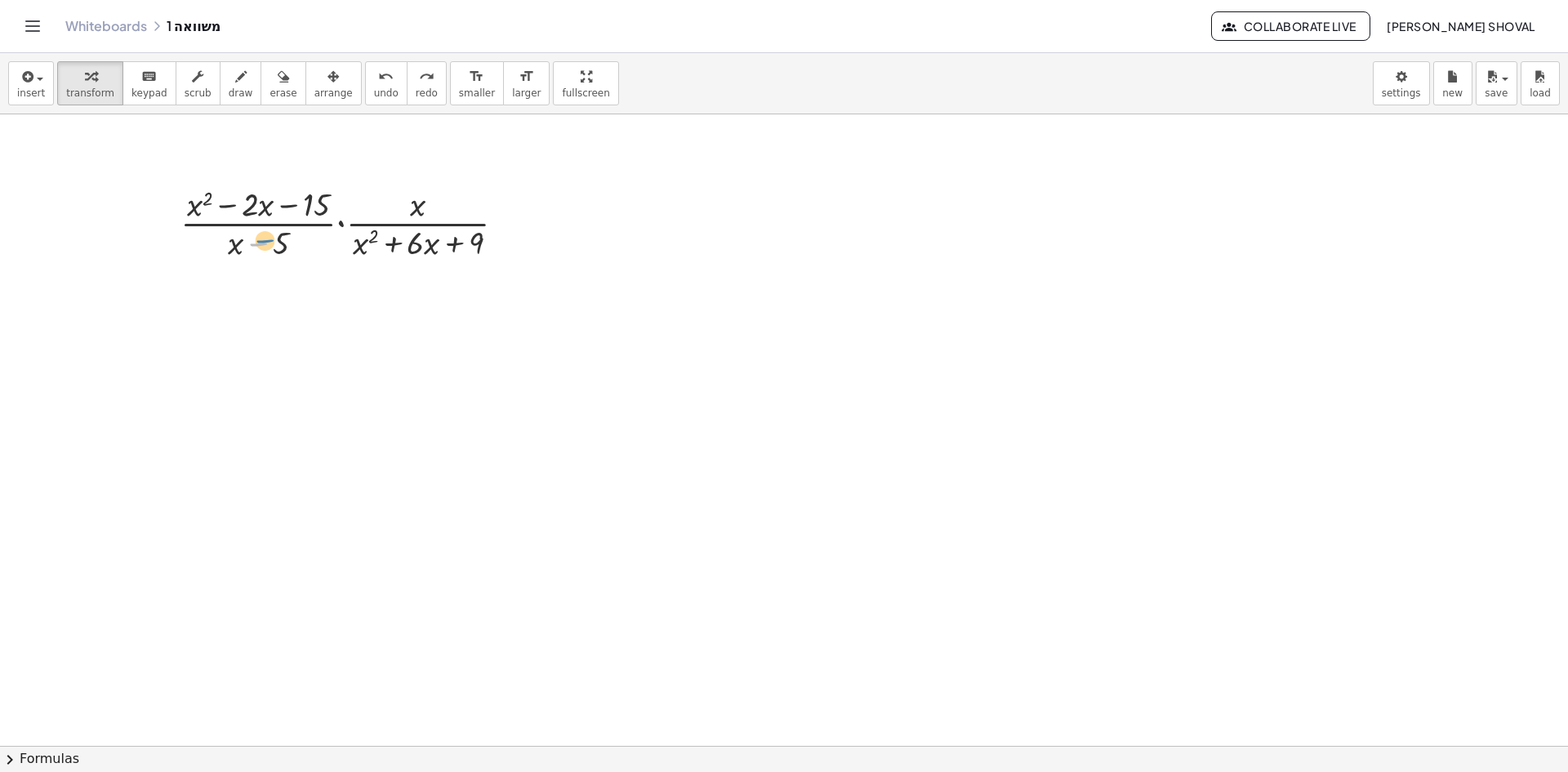
drag, startPoint x: 248, startPoint y: 243, endPoint x: 231, endPoint y: 242, distance: 17.0
click at [238, 241] on div at bounding box center [349, 222] width 354 height 82
drag, startPoint x: 191, startPoint y: 241, endPoint x: 194, endPoint y: 253, distance: 12.4
click at [197, 255] on div at bounding box center [349, 222] width 354 height 82
click at [281, 251] on div at bounding box center [349, 222] width 354 height 82
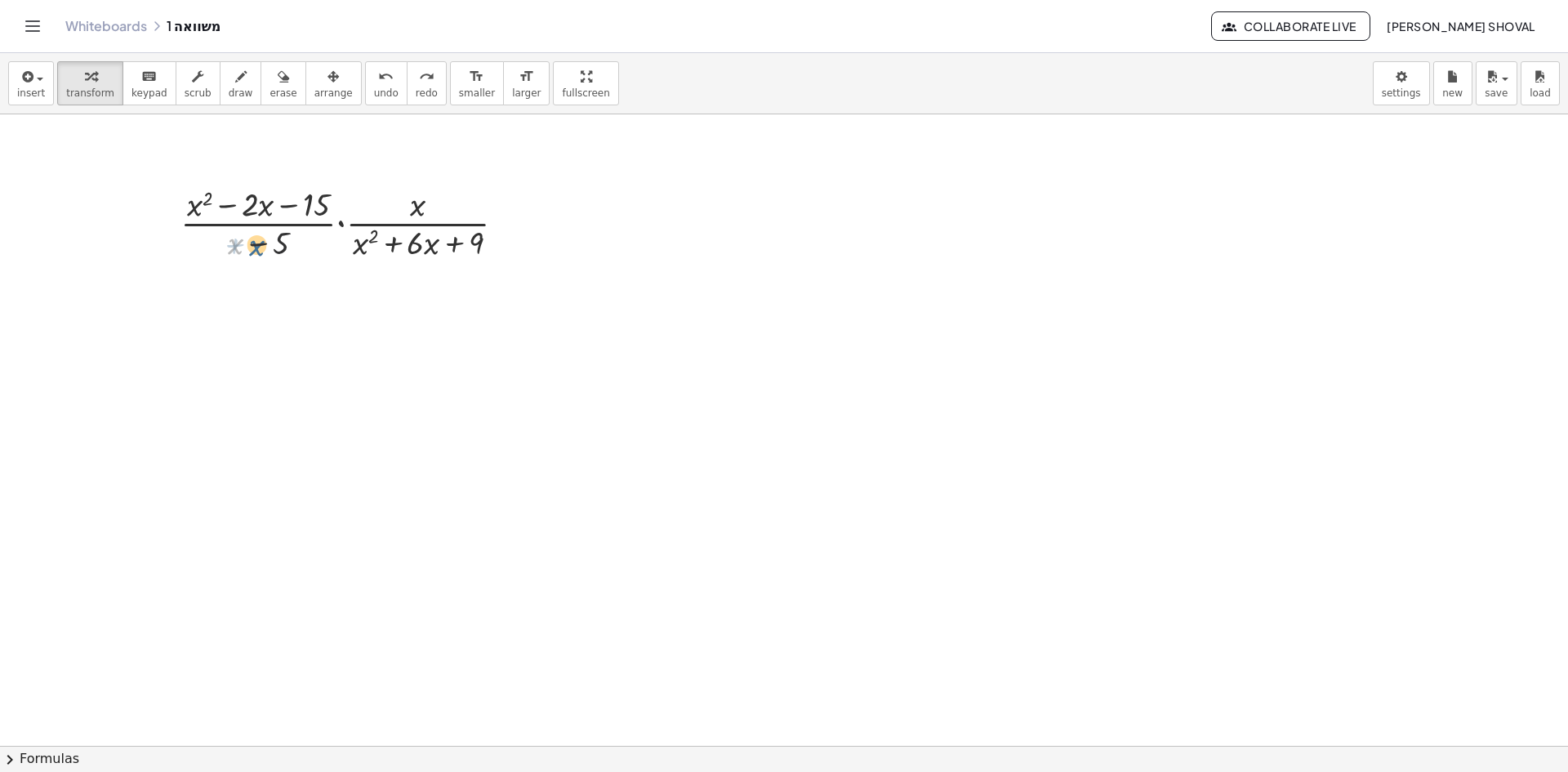
drag, startPoint x: 235, startPoint y: 248, endPoint x: 247, endPoint y: 248, distance: 12.0
click at [247, 248] on div at bounding box center [349, 222] width 354 height 82
drag, startPoint x: 188, startPoint y: 233, endPoint x: 176, endPoint y: 238, distance: 13.0
click at [176, 238] on div "· · ( + x 2 − · 2 · x − 15 ) · ( − 5 ) · · ( + x 2 − · 2 · x − 15 ) · ( + x − 5…" at bounding box center [343, 222] width 375 height 90
drag, startPoint x: 316, startPoint y: 239, endPoint x: 31, endPoint y: 219, distance: 285.7
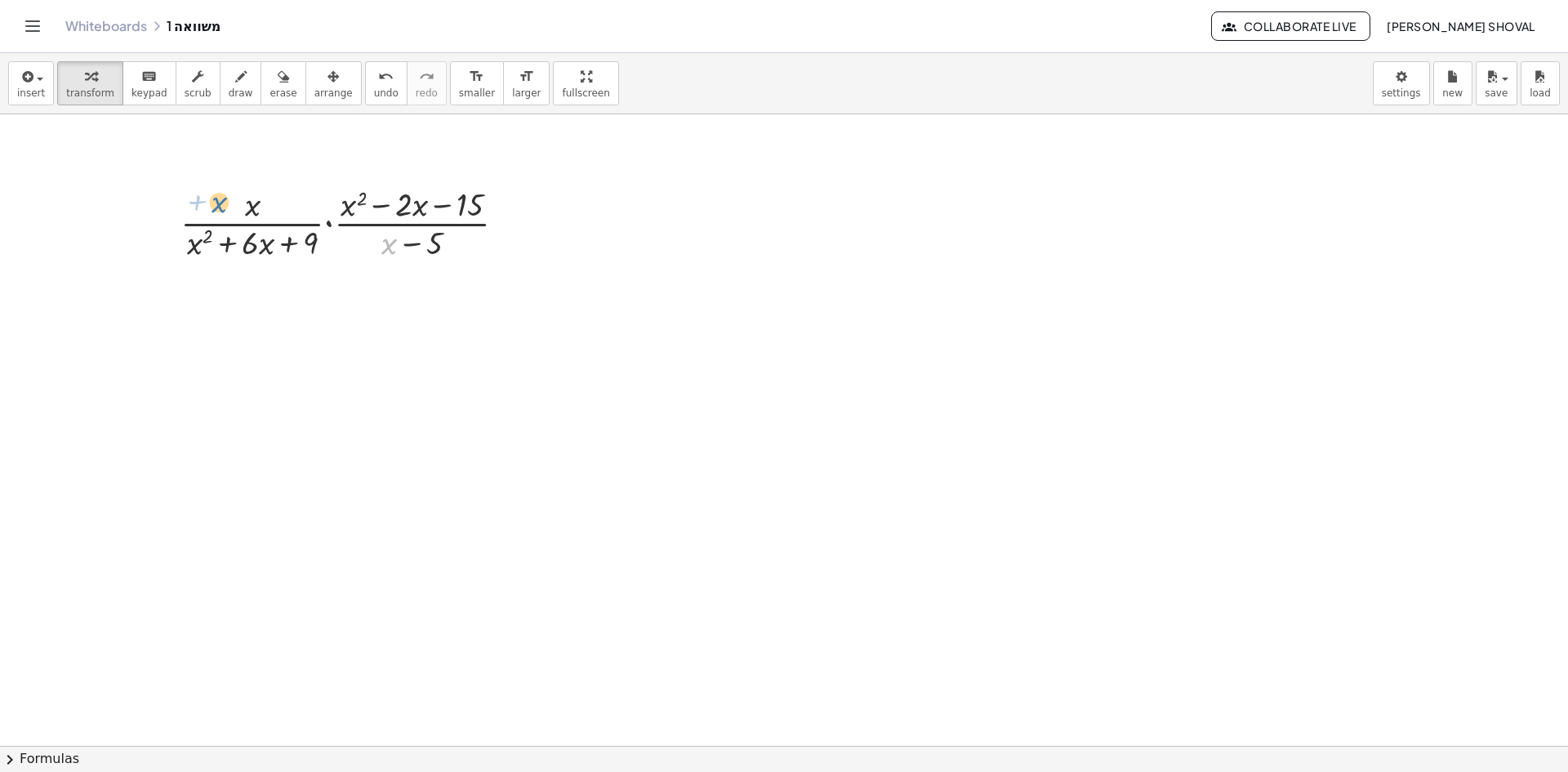
drag, startPoint x: 388, startPoint y: 248, endPoint x: 239, endPoint y: 203, distance: 155.6
click at [239, 203] on div at bounding box center [349, 222] width 354 height 82
drag, startPoint x: 255, startPoint y: 208, endPoint x: 566, endPoint y: 237, distance: 312.3
drag, startPoint x: 396, startPoint y: 245, endPoint x: 564, endPoint y: 235, distance: 168.3
drag, startPoint x: 416, startPoint y: 245, endPoint x: 568, endPoint y: 225, distance: 153.3
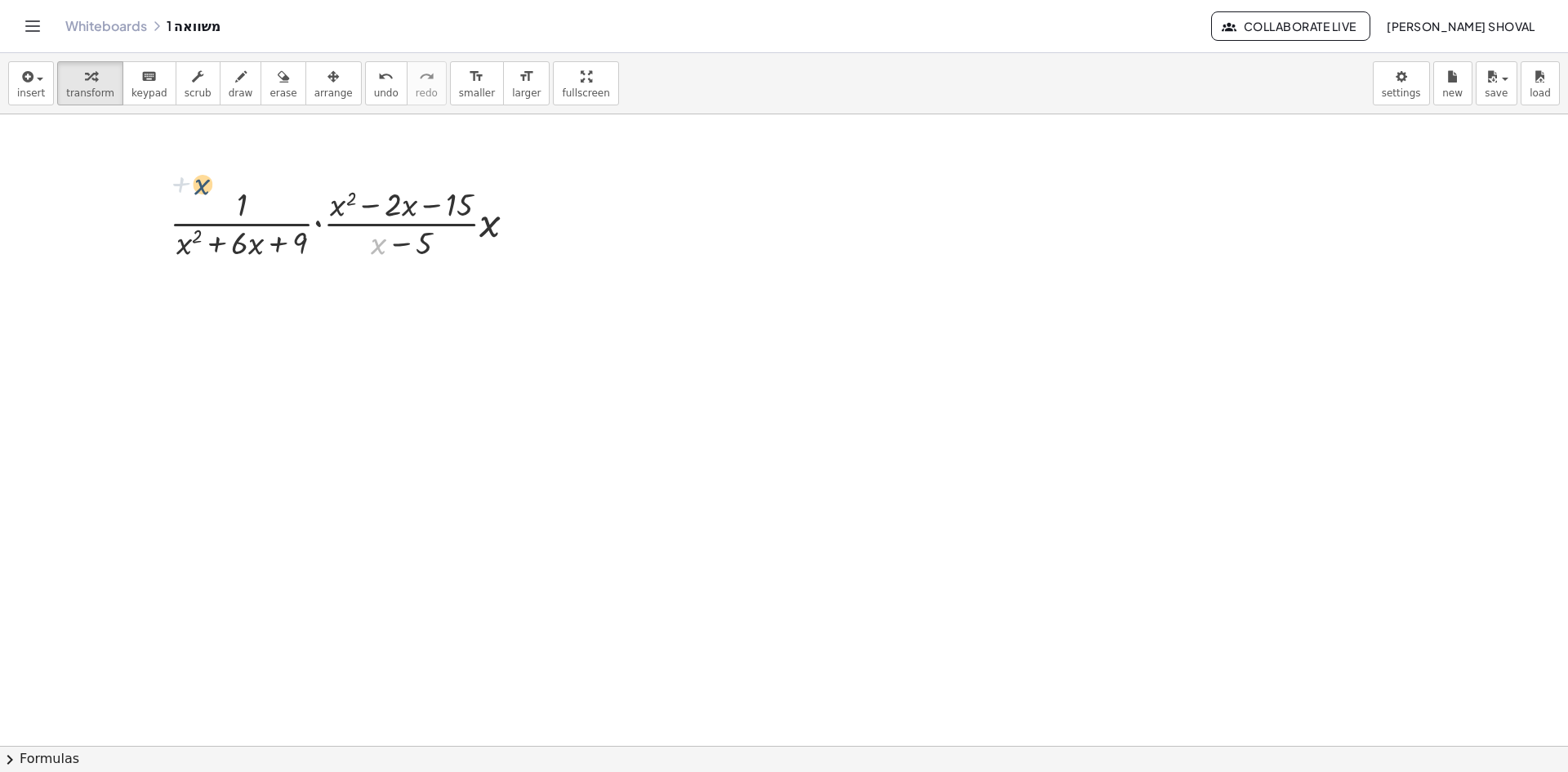
drag, startPoint x: 381, startPoint y: 249, endPoint x: 200, endPoint y: 189, distance: 190.7
click at [200, 189] on div at bounding box center [349, 222] width 376 height 82
drag, startPoint x: 444, startPoint y: 266, endPoint x: 365, endPoint y: 237, distance: 84.2
click at [365, 237] on div "· · ( + x 2 − · 2 · x − 15 ) · ( + x − 5 ) · · x · ( + x 2 + · 6 · x + 9 ) · · …" at bounding box center [343, 222] width 396 height 90
click at [374, 88] on span "undo" at bounding box center [386, 94] width 25 height 12
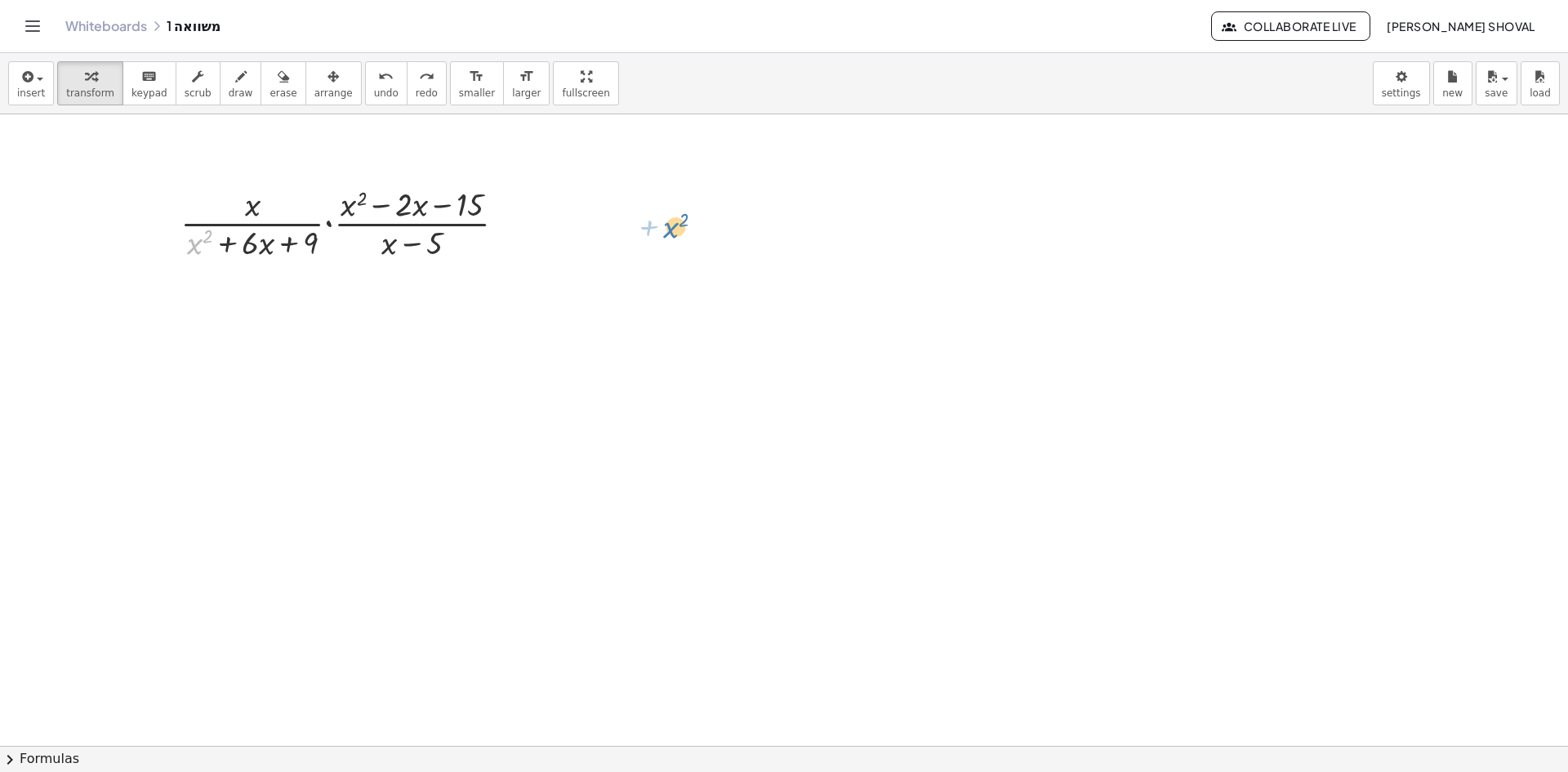
drag, startPoint x: 250, startPoint y: 237, endPoint x: 669, endPoint y: 233, distance: 419.0
drag, startPoint x: 266, startPoint y: 247, endPoint x: 261, endPoint y: 257, distance: 11.2
click at [260, 262] on div at bounding box center [349, 222] width 354 height 82
drag, startPoint x: 233, startPoint y: 243, endPoint x: 406, endPoint y: 243, distance: 173.0
click at [406, 243] on div at bounding box center [349, 222] width 354 height 82
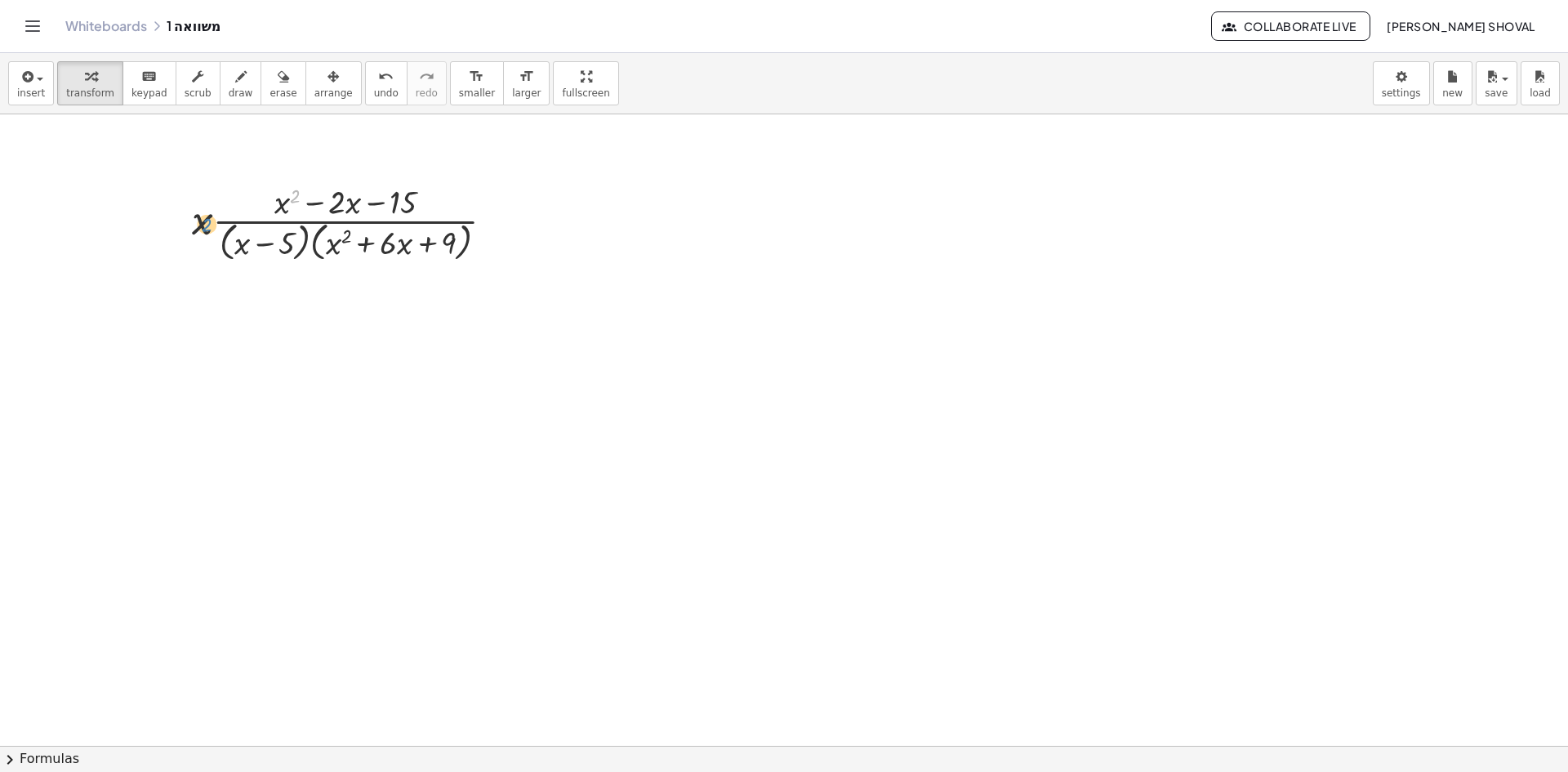
drag, startPoint x: 295, startPoint y: 199, endPoint x: 210, endPoint y: 227, distance: 89.5
click at [210, 227] on div at bounding box center [349, 222] width 332 height 87
drag, startPoint x: 280, startPoint y: 210, endPoint x: 356, endPoint y: 206, distance: 76.1
click at [356, 206] on div at bounding box center [349, 222] width 332 height 87
drag, startPoint x: 355, startPoint y: 207, endPoint x: 247, endPoint y: 213, distance: 108.2
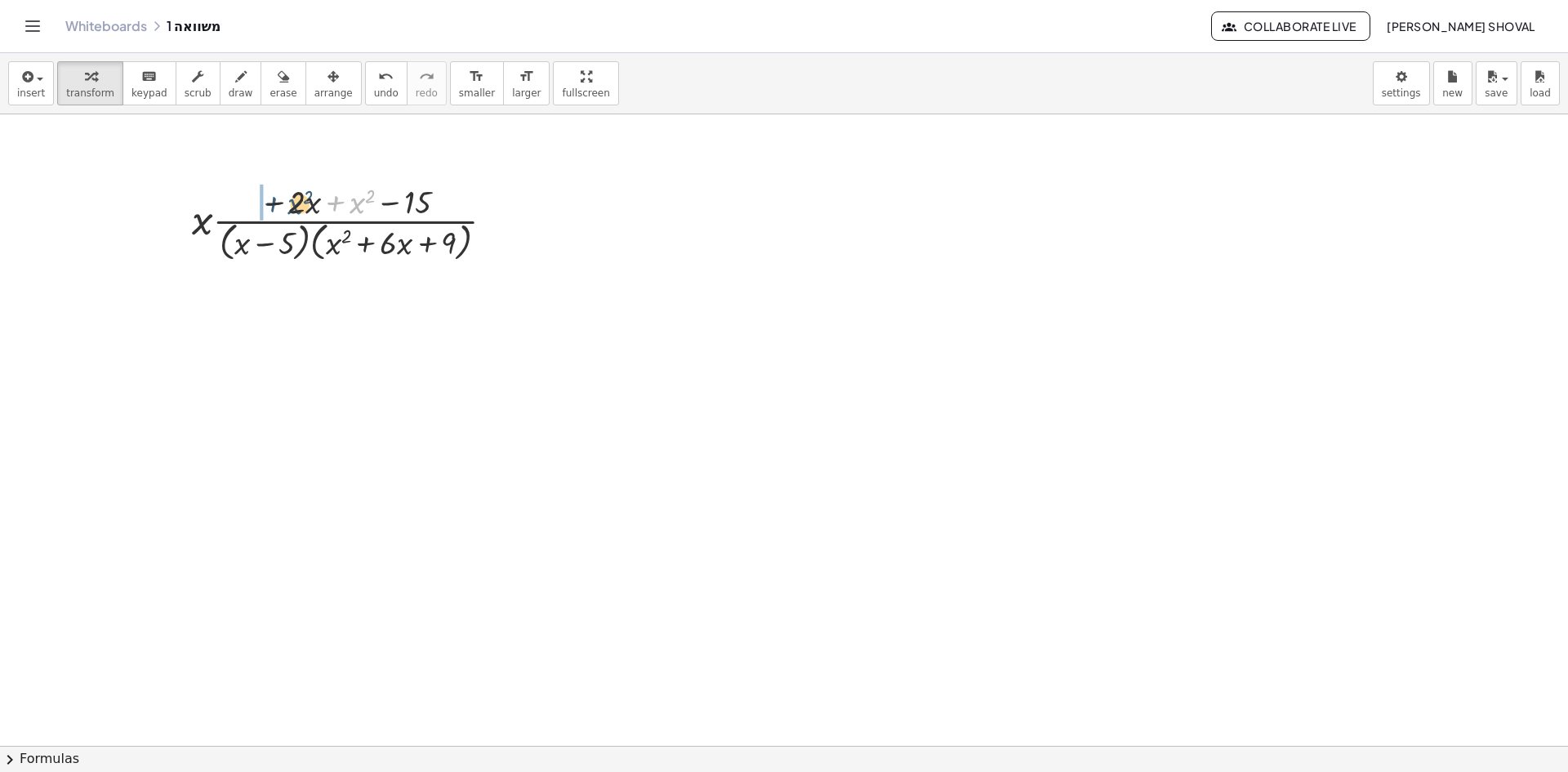
click at [247, 213] on div at bounding box center [349, 222] width 332 height 87
drag, startPoint x: 351, startPoint y: 204, endPoint x: 259, endPoint y: 205, distance: 92.0
click at [259, 205] on div at bounding box center [349, 222] width 332 height 87
drag, startPoint x: 281, startPoint y: 204, endPoint x: 344, endPoint y: 204, distance: 63.0
click at [356, 208] on div at bounding box center [349, 223] width 332 height 91
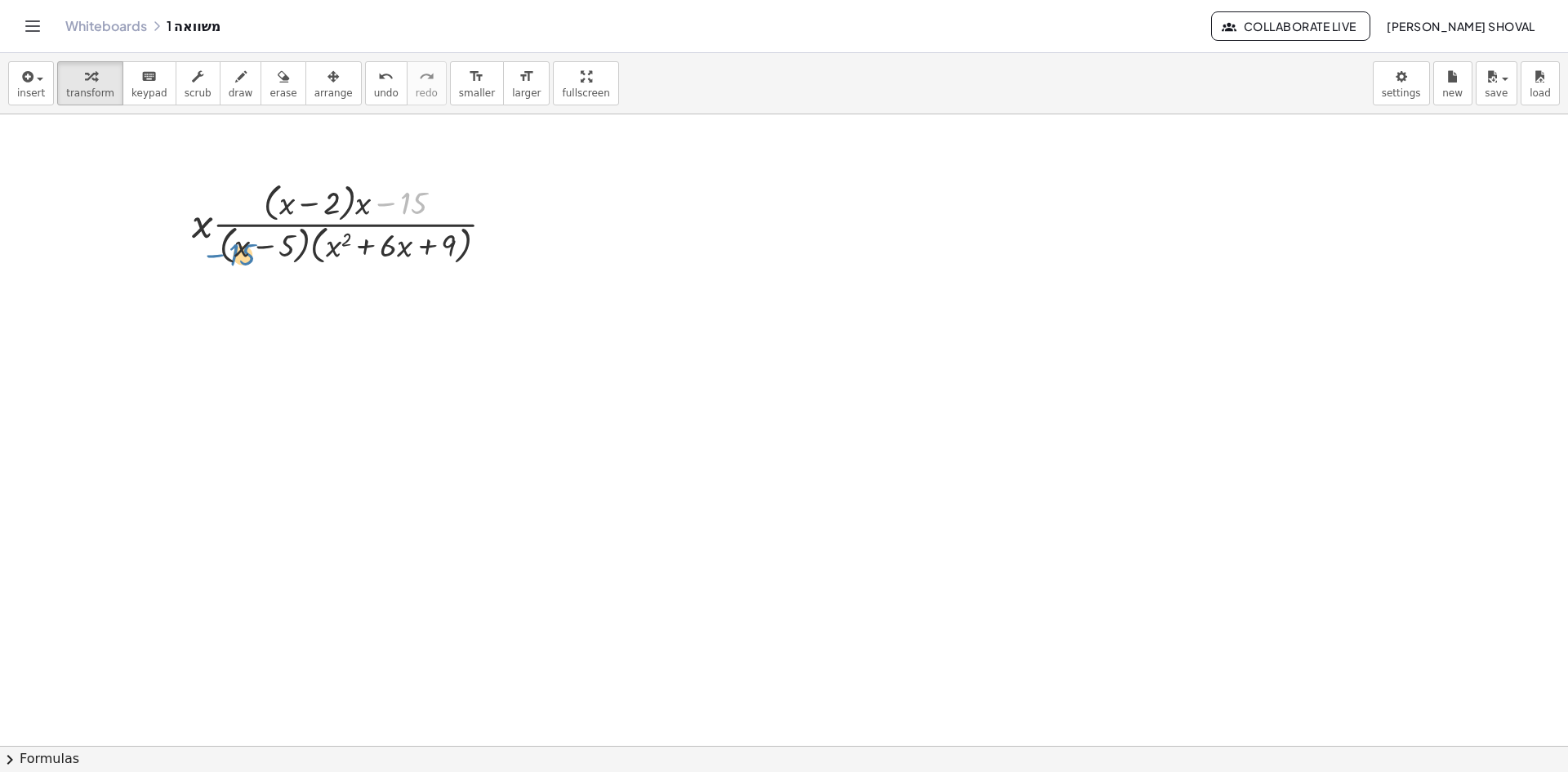
drag, startPoint x: 408, startPoint y: 203, endPoint x: 249, endPoint y: 247, distance: 165.0
click at [249, 247] on div at bounding box center [349, 223] width 332 height 91
click at [396, 253] on div at bounding box center [349, 223] width 332 height 91
drag, startPoint x: 406, startPoint y: 248, endPoint x: 345, endPoint y: 247, distance: 61.0
drag, startPoint x: 402, startPoint y: 252, endPoint x: 468, endPoint y: 249, distance: 66.1
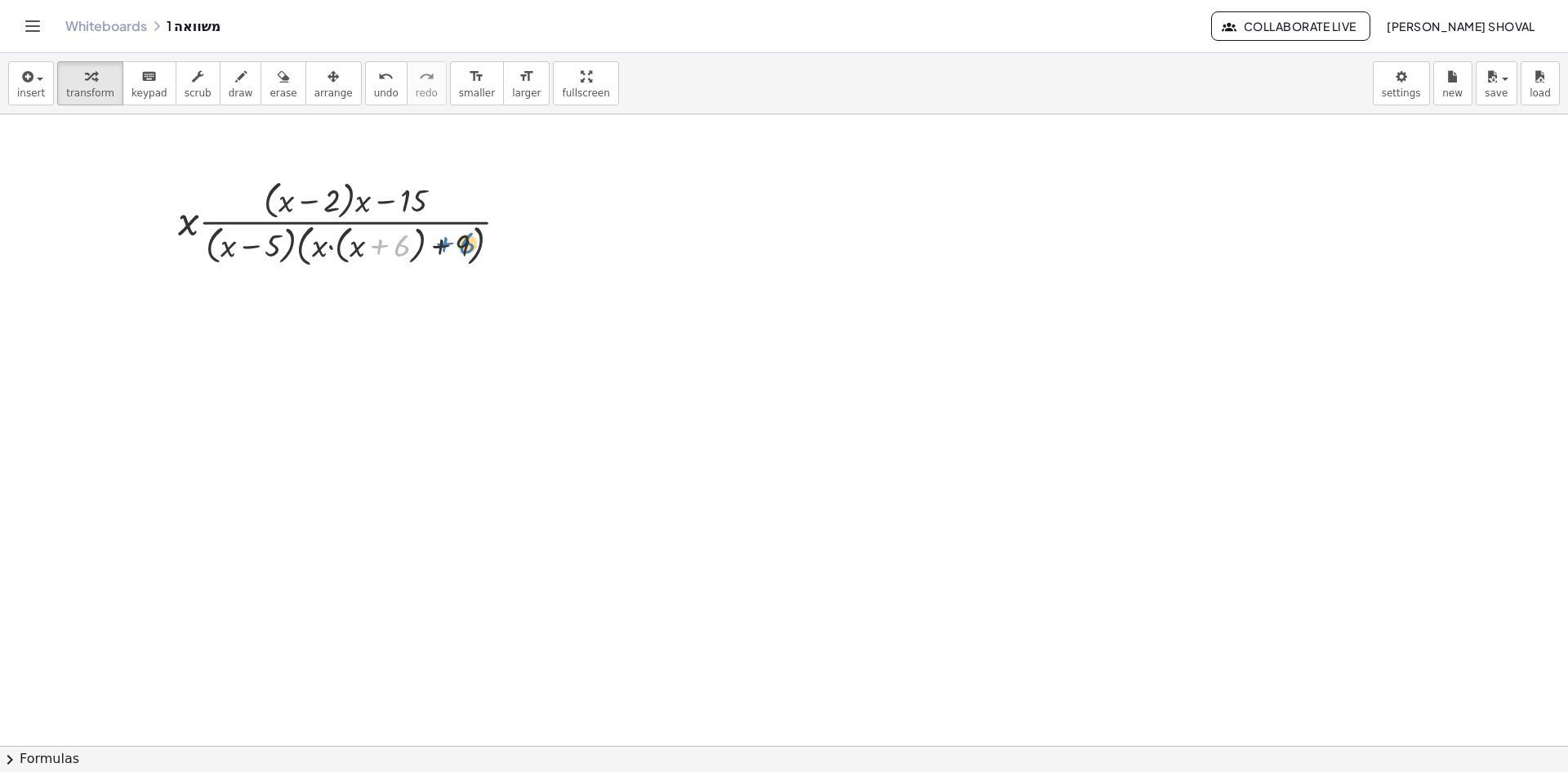
click at [468, 249] on div at bounding box center [348, 222] width 358 height 95
click at [312, 209] on div at bounding box center [348, 222] width 358 height 95
drag, startPoint x: 275, startPoint y: 187, endPoint x: 212, endPoint y: 233, distance: 78.0
click at [212, 233] on div at bounding box center [348, 222] width 358 height 95
drag, startPoint x: 212, startPoint y: 232, endPoint x: 256, endPoint y: 189, distance: 61.5
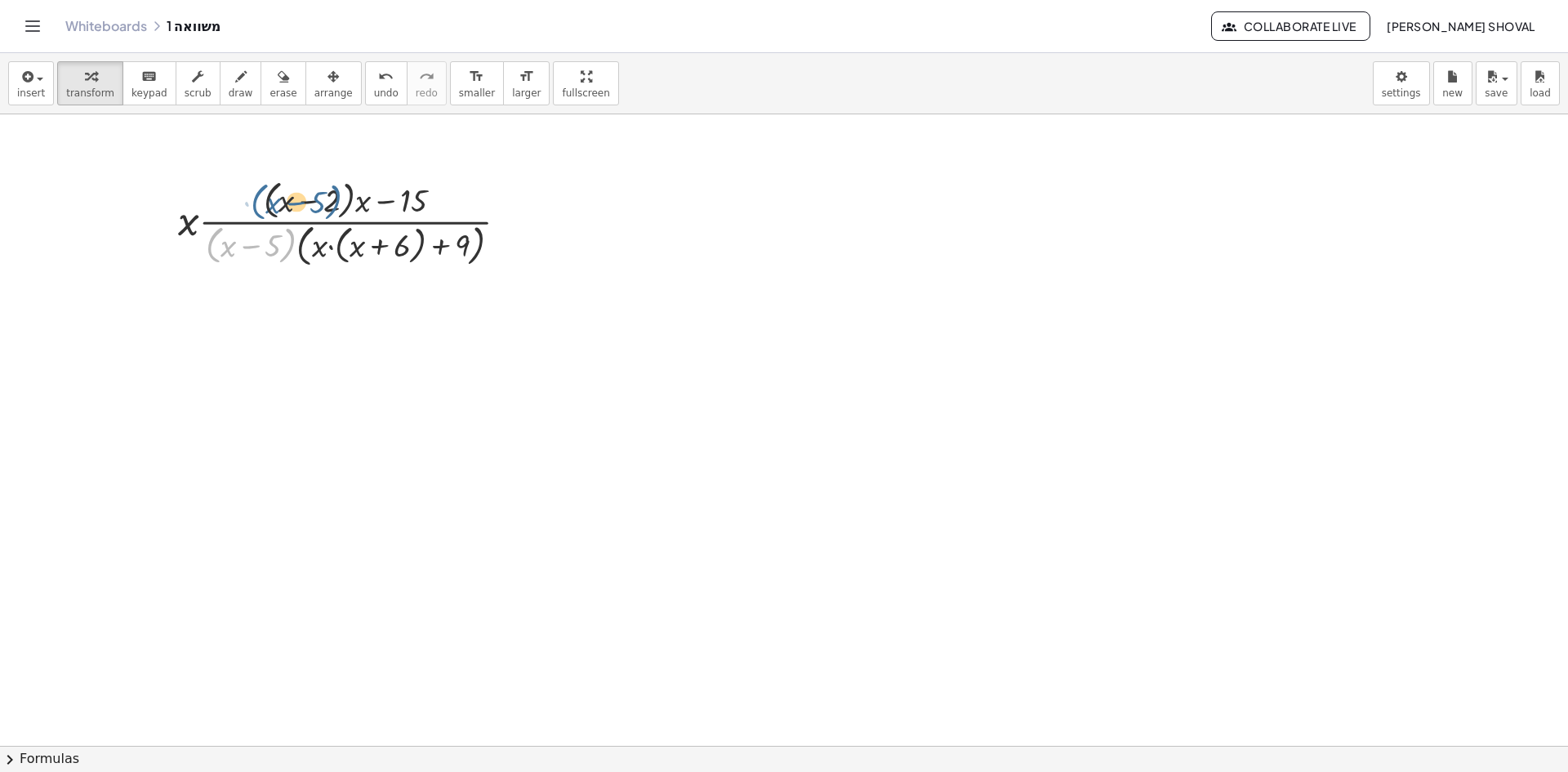
click at [256, 189] on div at bounding box center [348, 222] width 358 height 95
drag, startPoint x: 466, startPoint y: 242, endPoint x: 419, endPoint y: 190, distance: 70.1
click at [419, 190] on div at bounding box center [348, 222] width 358 height 95
click at [37, 88] on span "insert" at bounding box center [31, 94] width 28 height 12
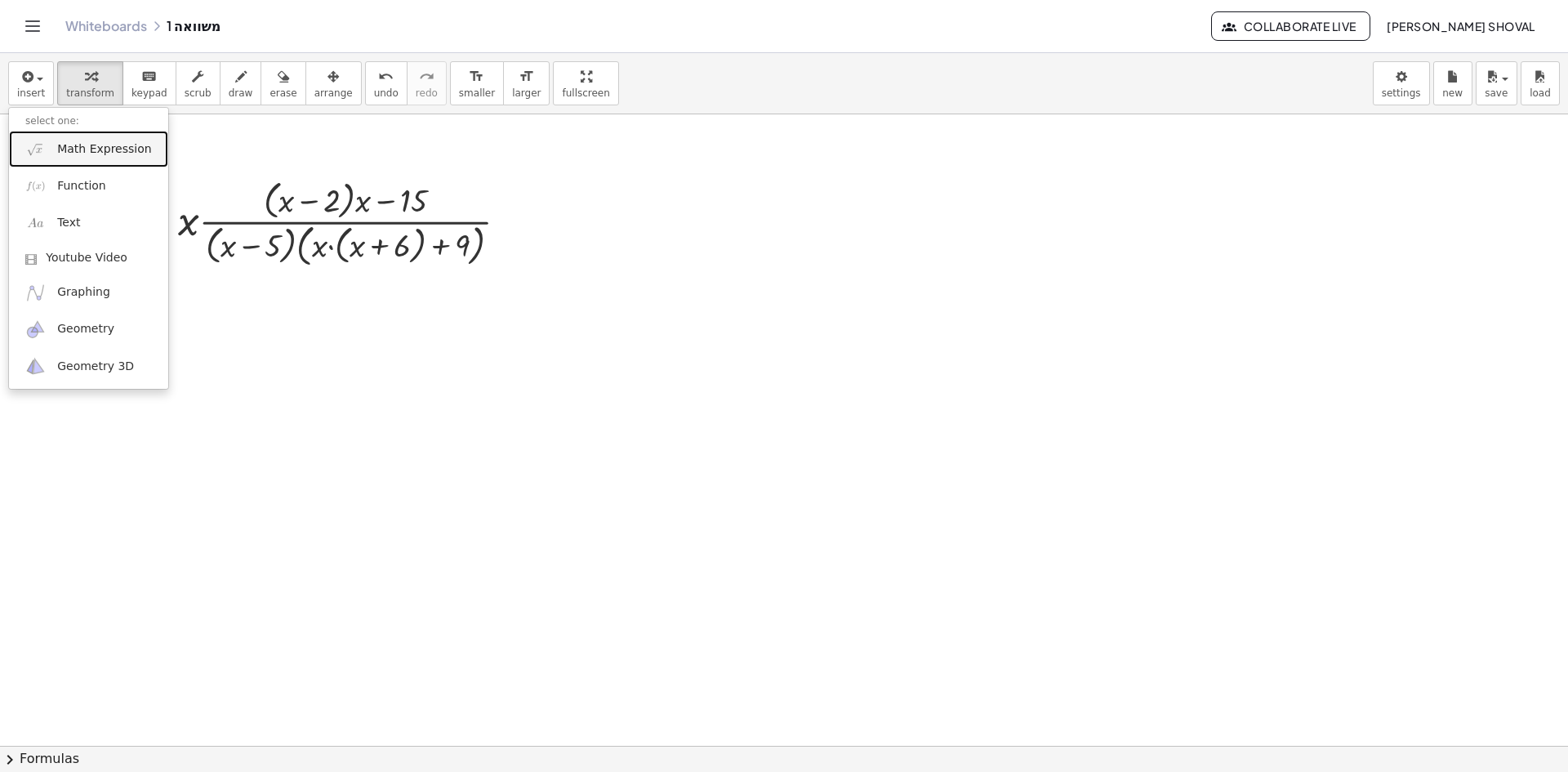
click at [84, 151] on span "Math Expression" at bounding box center [103, 150] width 94 height 17
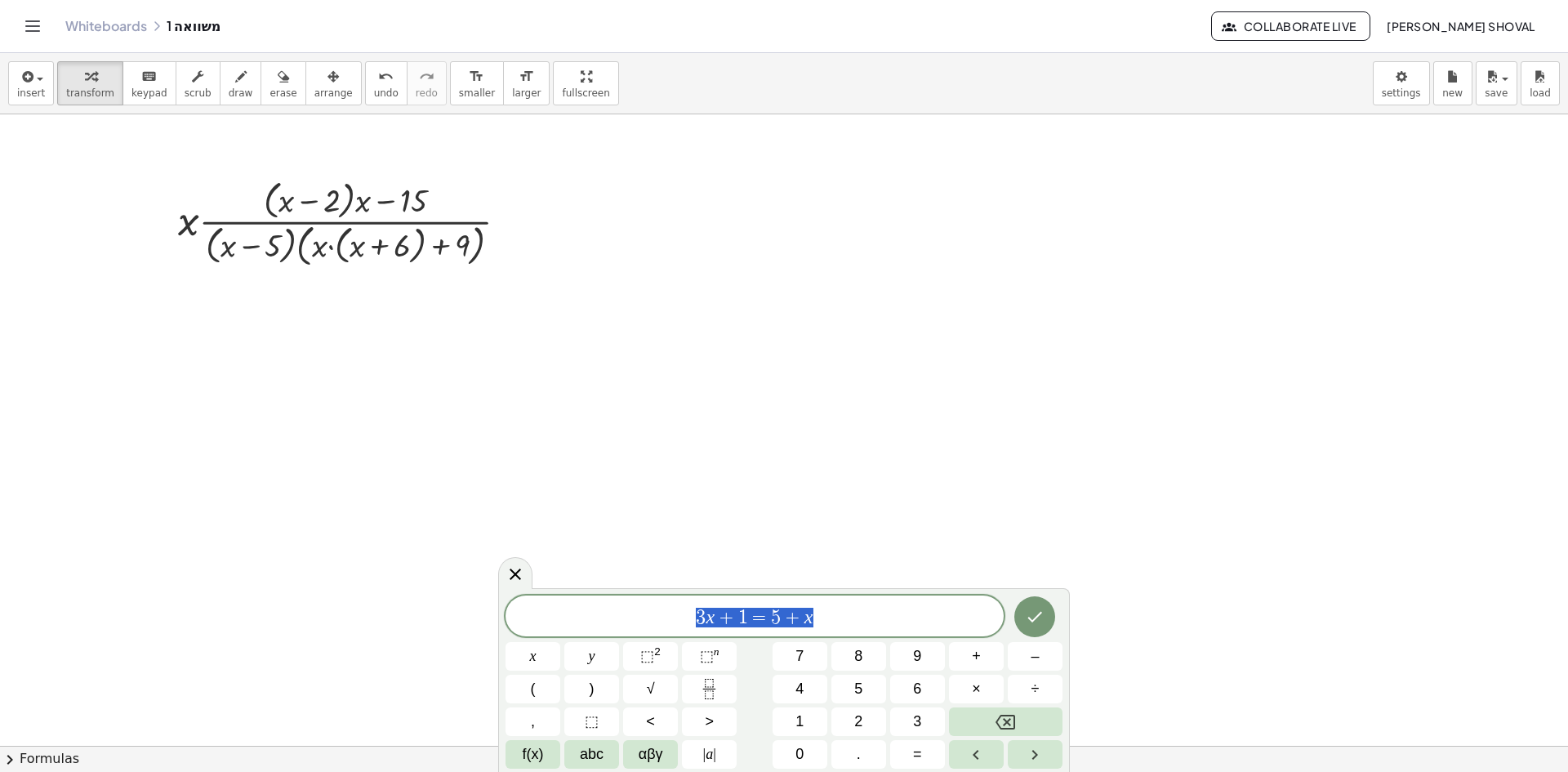
drag, startPoint x: 829, startPoint y: 617, endPoint x: 631, endPoint y: 620, distance: 198.0
click at [631, 620] on span "3 x + 1 = 5 + x" at bounding box center [755, 617] width 498 height 23
click at [703, 680] on icon "Fraction" at bounding box center [709, 688] width 21 height 21
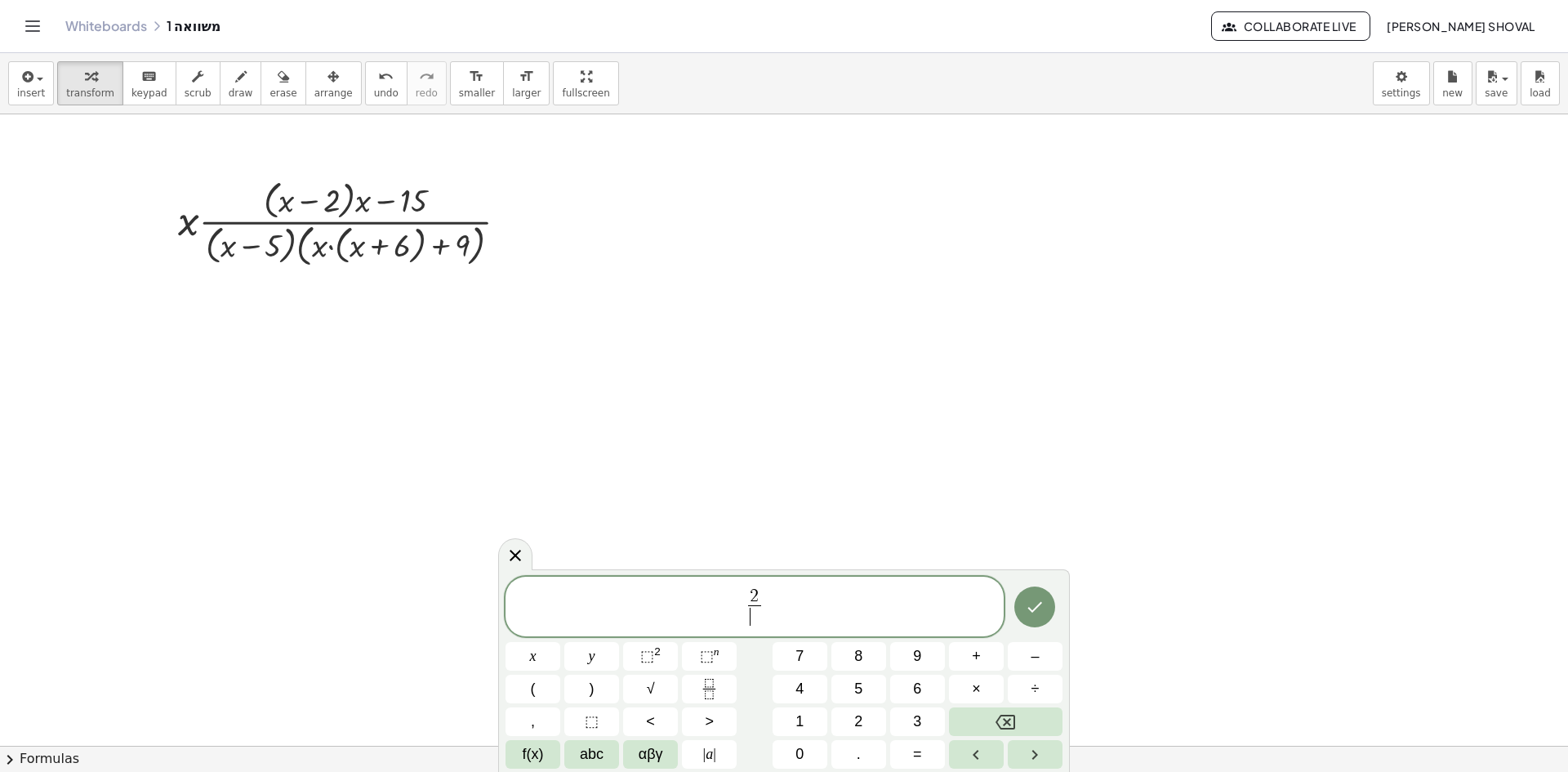
click at [750, 622] on span "​" at bounding box center [754, 616] width 12 height 22
click at [794, 607] on span "2 x ​ ​" at bounding box center [755, 608] width 498 height 43
click at [1031, 693] on span "÷" at bounding box center [1035, 688] width 8 height 22
click at [693, 683] on button "Fraction" at bounding box center [709, 688] width 55 height 29
click at [774, 621] on span at bounding box center [776, 616] width 21 height 22
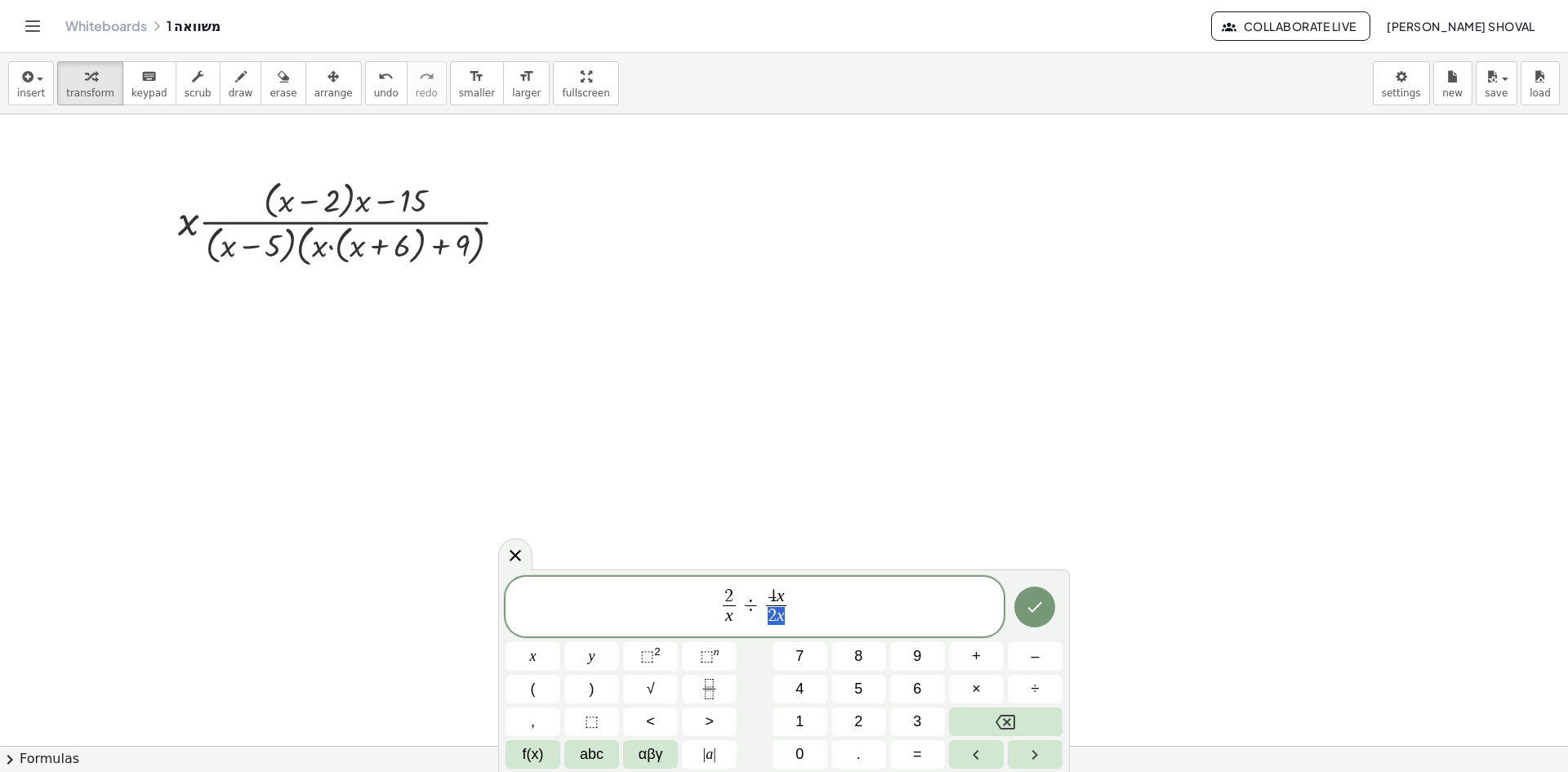
drag, startPoint x: 784, startPoint y: 616, endPoint x: 769, endPoint y: 616, distance: 15.0
click at [716, 659] on span "⬚ n" at bounding box center [710, 656] width 20 height 22
click at [378, 81] on icon "undo" at bounding box center [386, 77] width 16 height 20
drag, startPoint x: 782, startPoint y: 610, endPoint x: 772, endPoint y: 611, distance: 10.0
click at [724, 648] on button "⬚ n" at bounding box center [709, 656] width 55 height 29
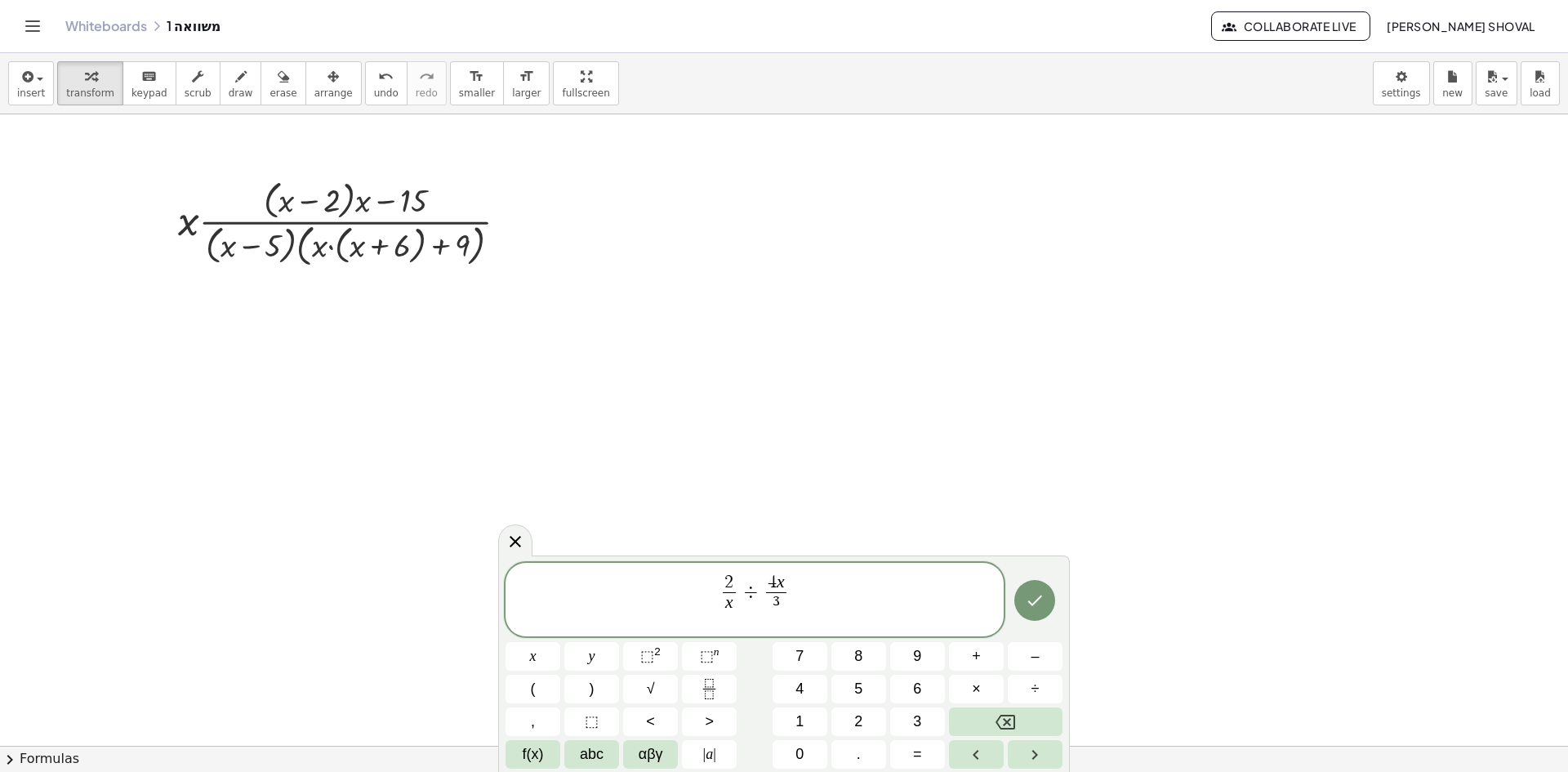
click at [770, 604] on span "3 ​" at bounding box center [776, 610] width 21 height 35
click at [766, 597] on span "​ 3" at bounding box center [776, 610] width 21 height 35
click at [766, 595] on span "​ 3" at bounding box center [776, 610] width 21 height 35
click at [798, 607] on span "2 x ​ ÷ 4 x 2 x 3 ​ ​" at bounding box center [755, 601] width 498 height 56
click at [804, 610] on span "2 x ​ ÷ 4 x 2 x 3 ​ ​" at bounding box center [755, 601] width 498 height 56
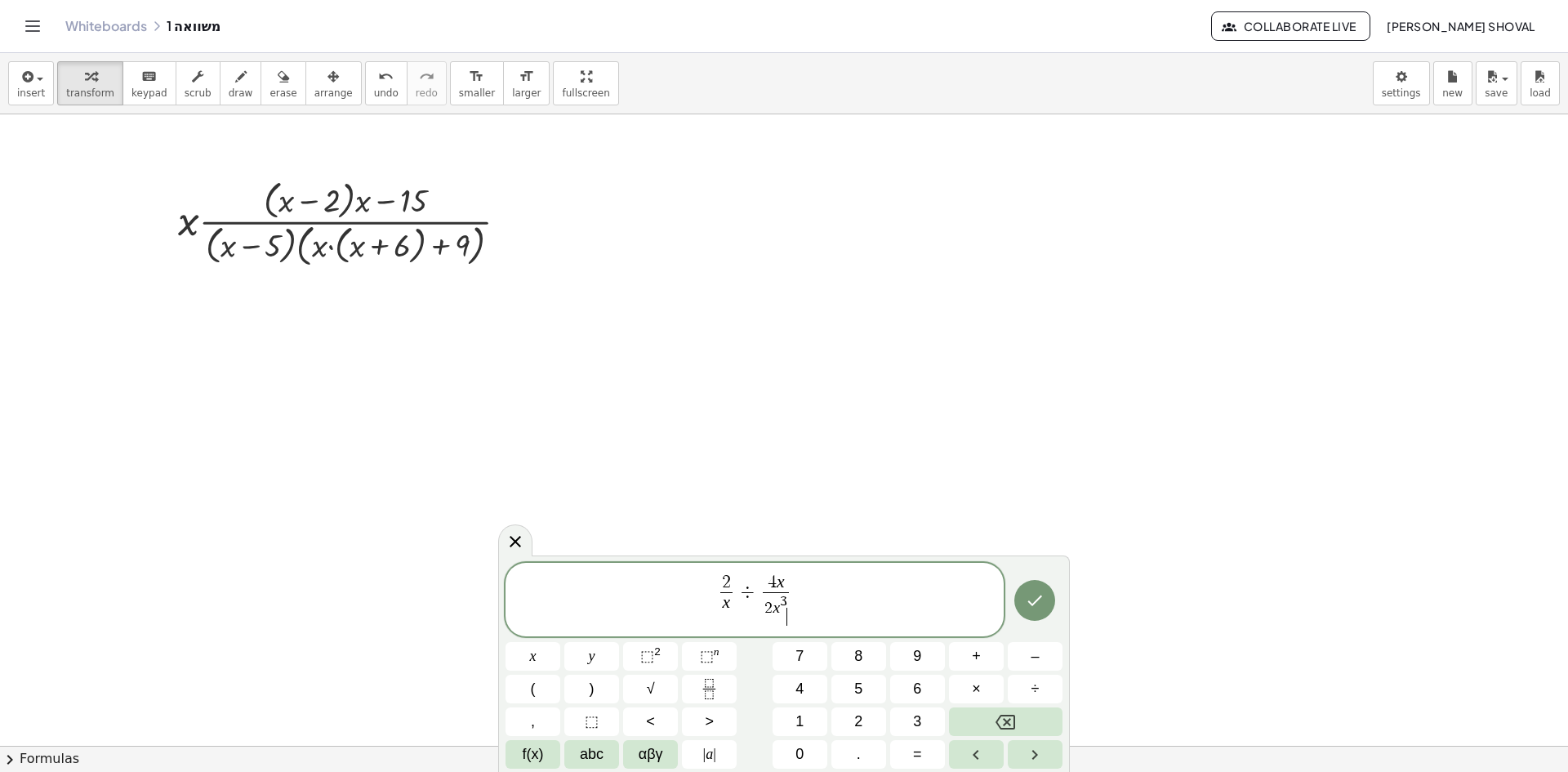
click at [787, 607] on span "2 x 3 ​" at bounding box center [776, 610] width 26 height 35
drag, startPoint x: 765, startPoint y: 605, endPoint x: 806, endPoint y: 614, distance: 42.0
click at [765, 604] on span "2" at bounding box center [769, 607] width 8 height 16
click at [660, 657] on button "⬚ 2" at bounding box center [650, 656] width 55 height 29
click at [760, 624] on span "2 x 3 − 6 x 2 ​" at bounding box center [775, 610] width 64 height 35
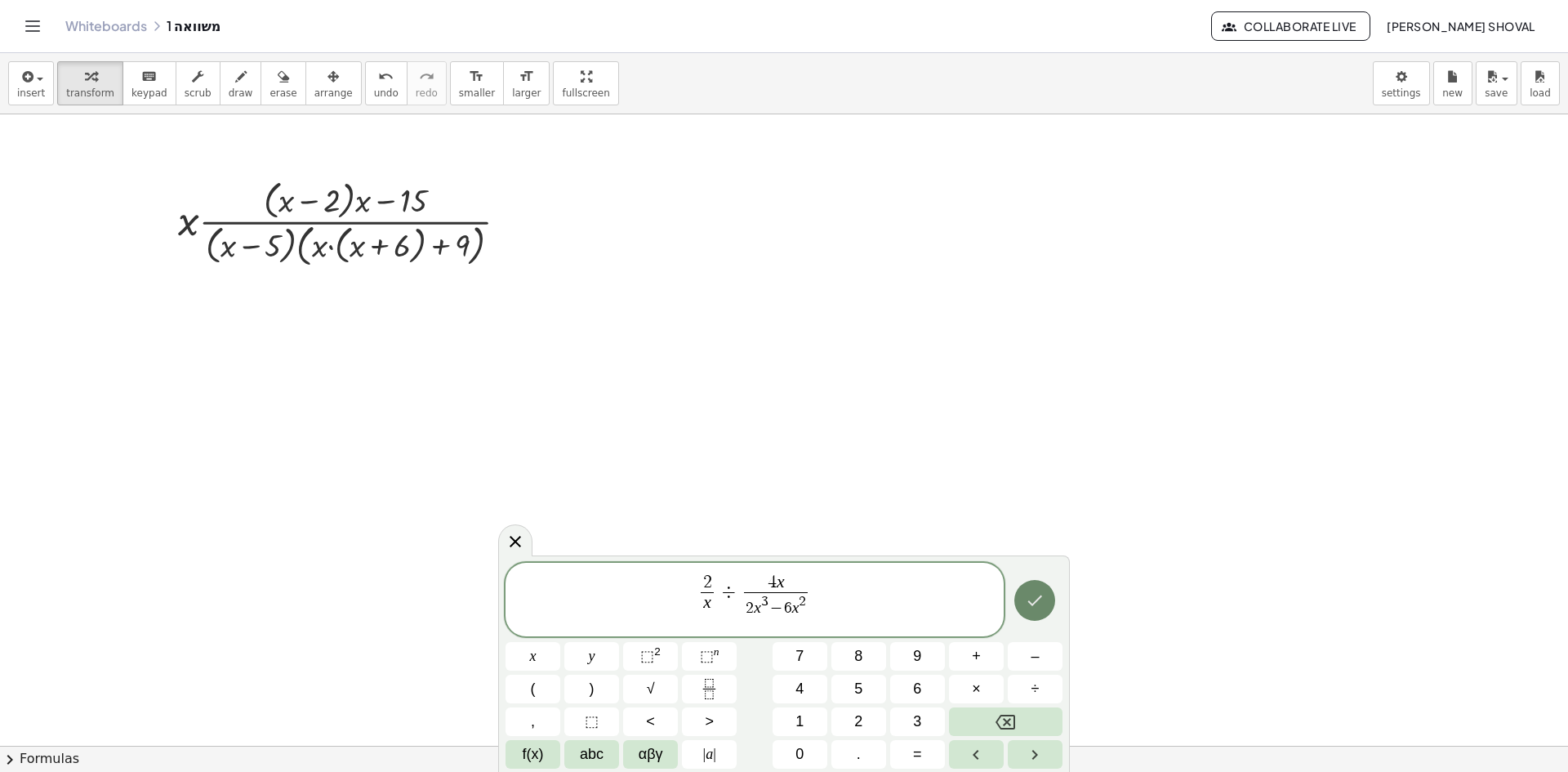
click at [1027, 605] on icon "Done" at bounding box center [1035, 601] width 20 height 20
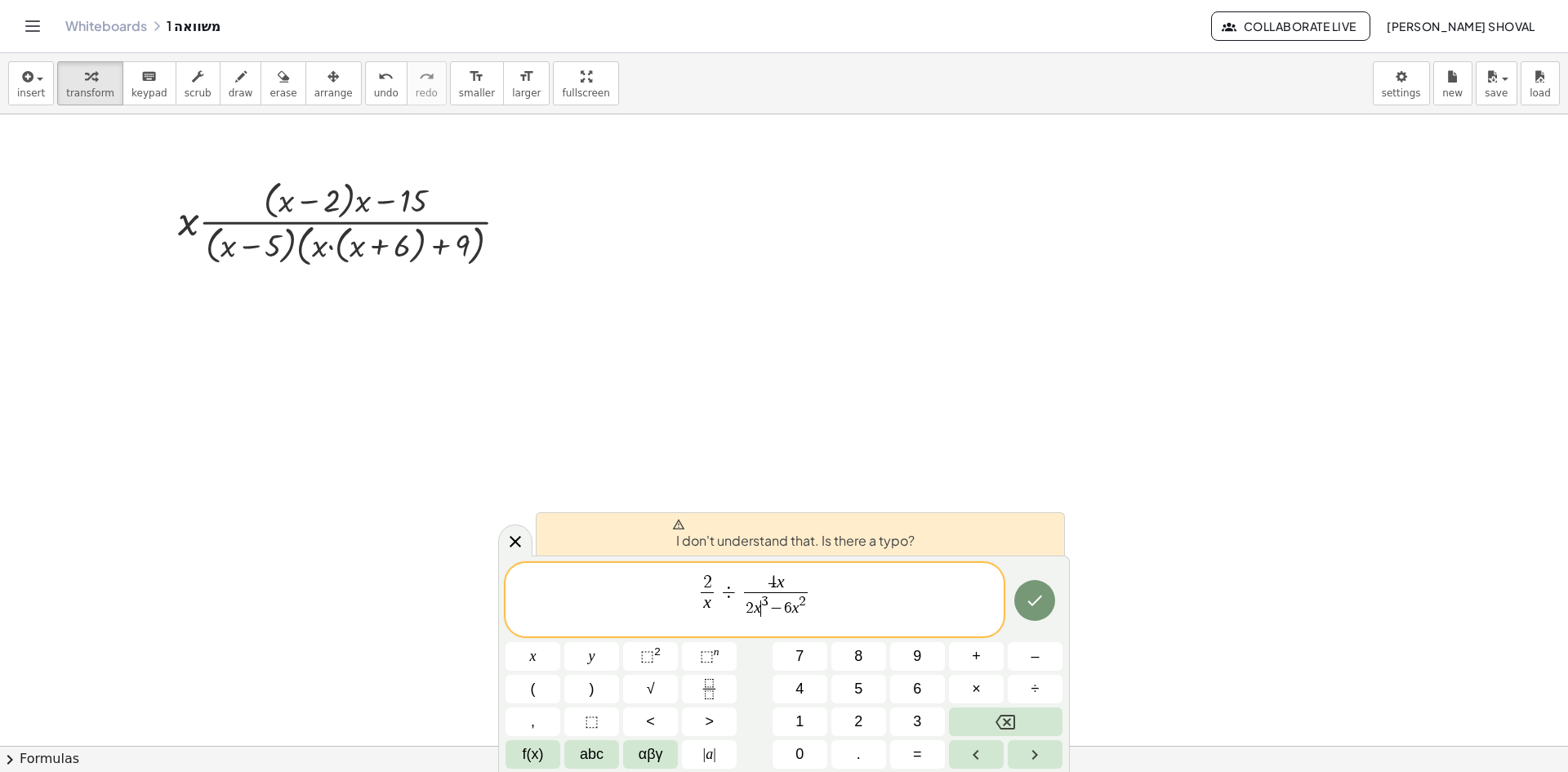
click at [846, 589] on span "2 x ​ ÷ 4 x 2 x ​ 3 − 6 x 2 ​" at bounding box center [755, 601] width 498 height 56
drag, startPoint x: 813, startPoint y: 621, endPoint x: 736, endPoint y: 597, distance: 80.7
click at [736, 597] on span "2 x ​ ÷ 4 x 2 x 3 − 6 x 2 ​" at bounding box center [755, 601] width 498 height 56
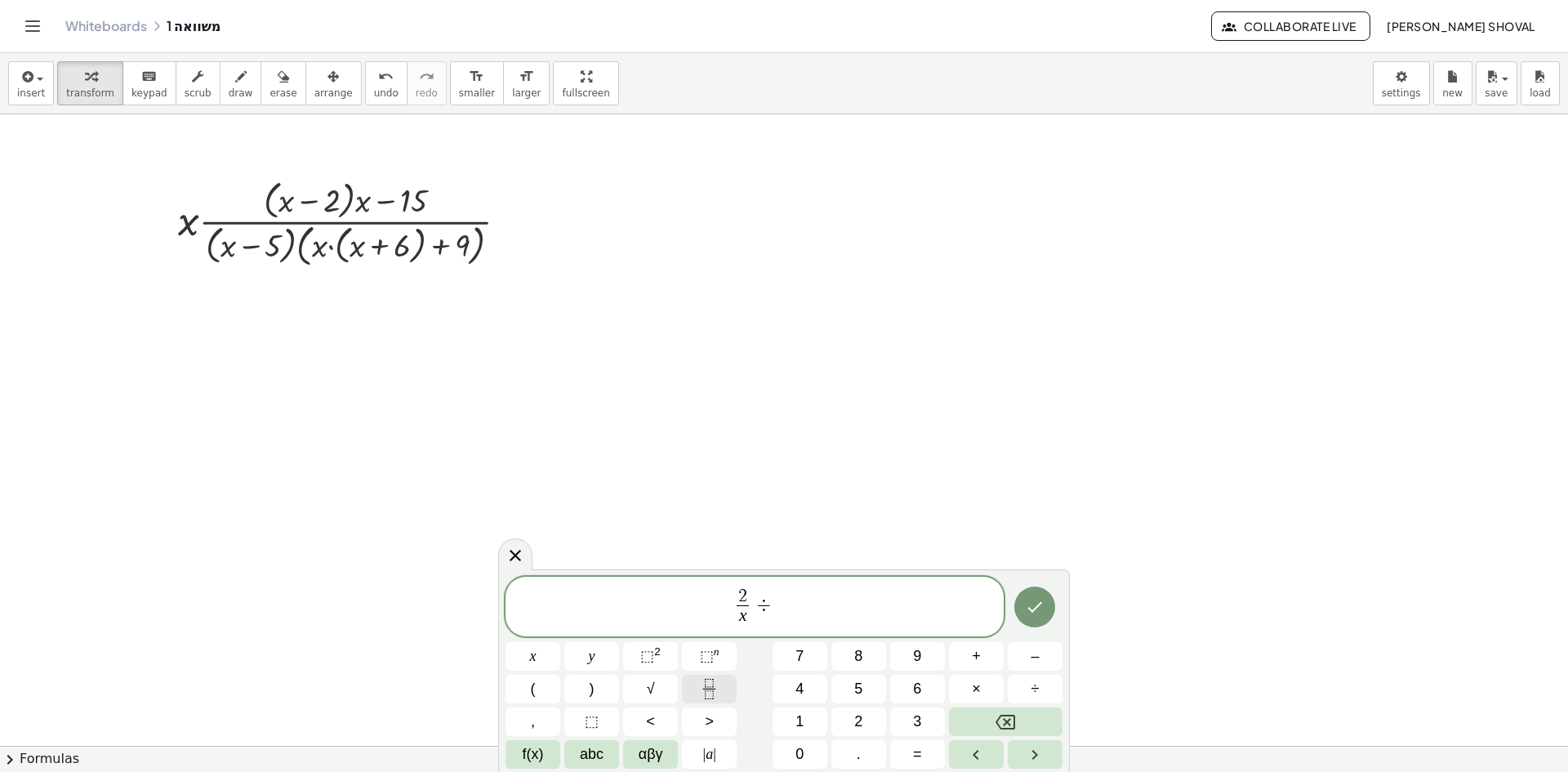
click at [717, 690] on icon "Fraction" at bounding box center [709, 688] width 21 height 21
click at [776, 612] on span at bounding box center [776, 616] width 12 height 22
click at [707, 659] on span "⬚" at bounding box center [707, 656] width 14 height 17
click at [652, 651] on span "⬚" at bounding box center [647, 656] width 14 height 17
click at [755, 588] on span "​" at bounding box center [776, 589] width 74 height 18
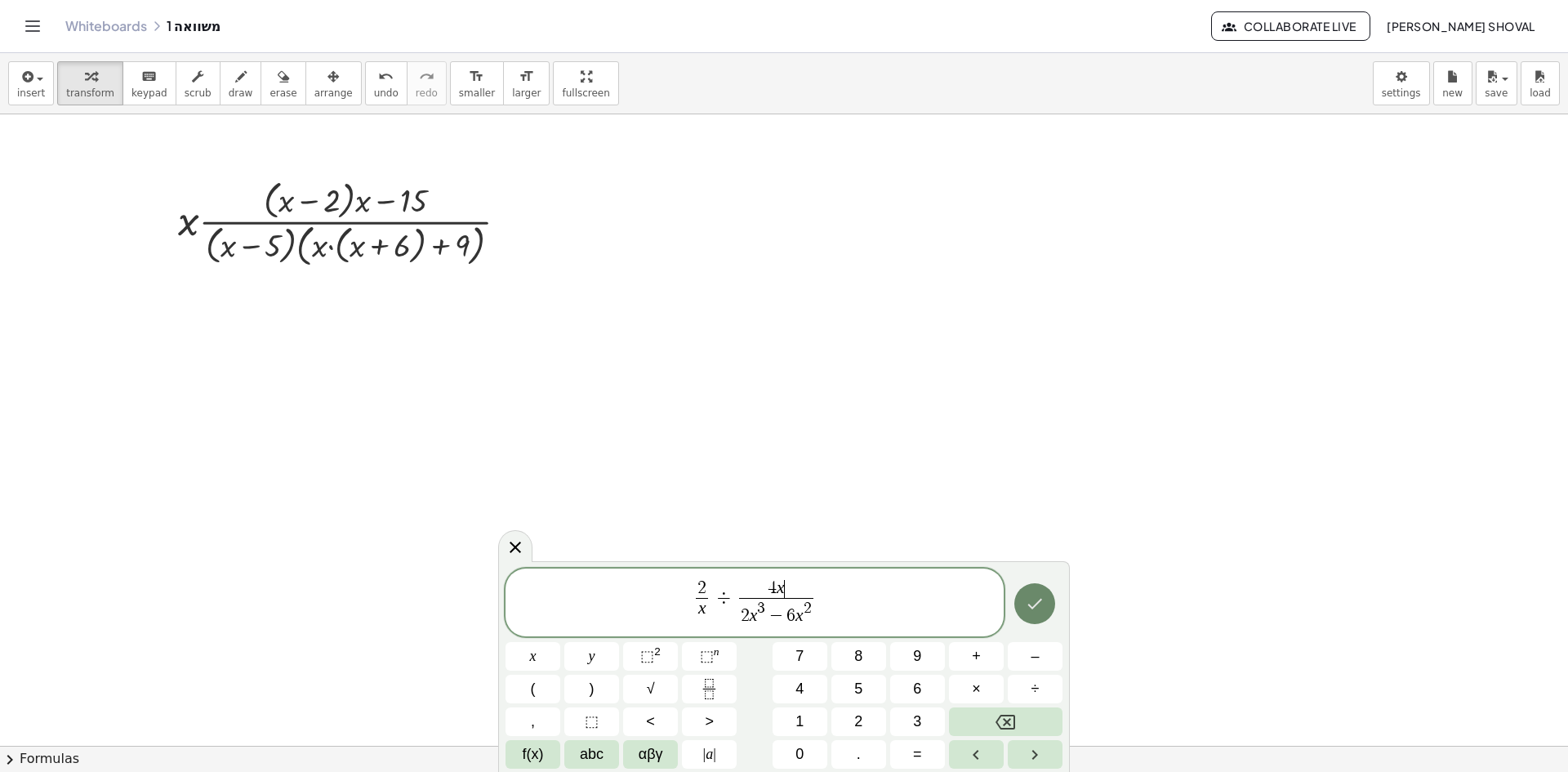
click at [1040, 595] on icon "Done" at bounding box center [1035, 603] width 20 height 20
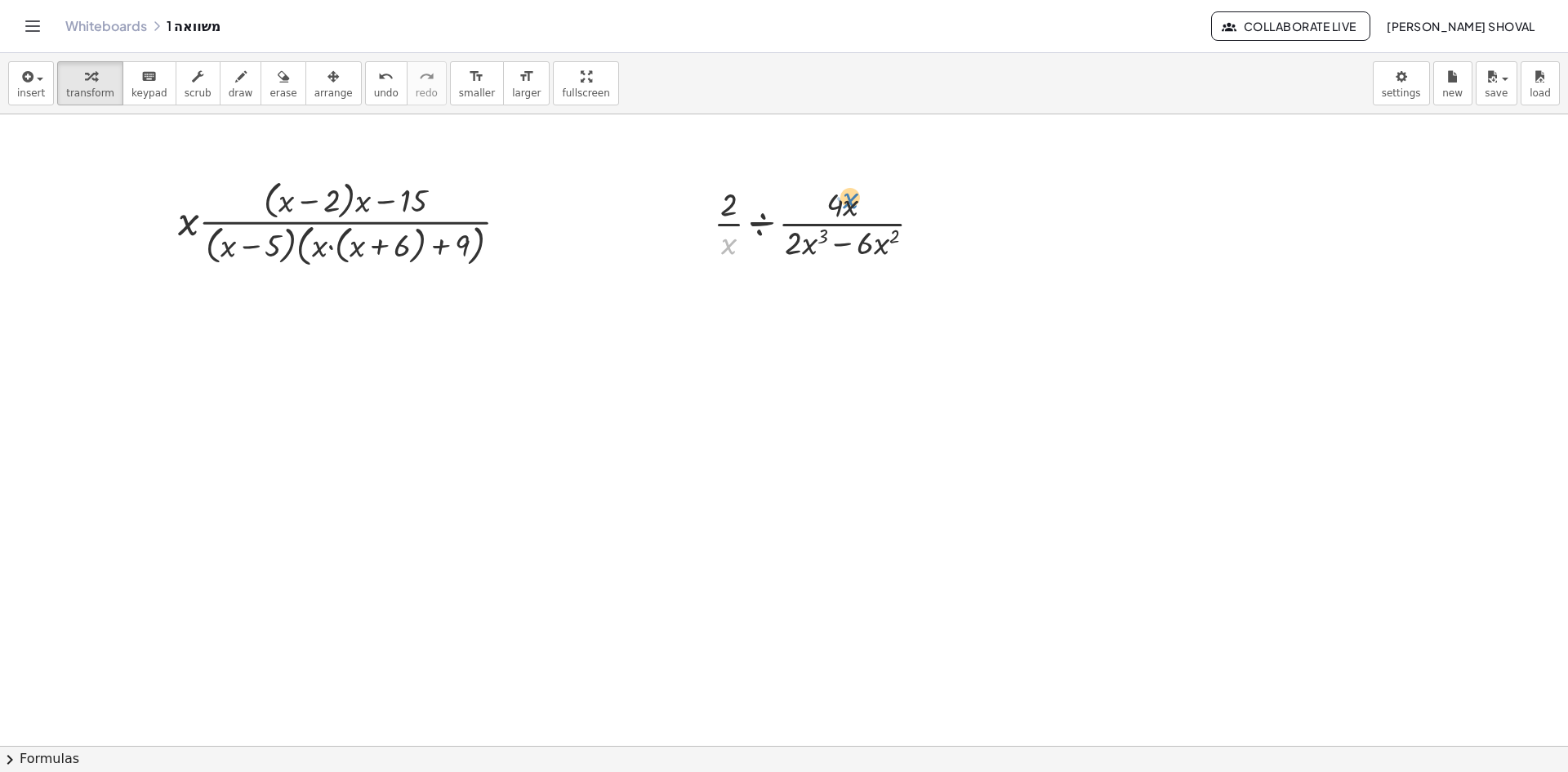
drag, startPoint x: 729, startPoint y: 250, endPoint x: 846, endPoint y: 218, distance: 121.3
click at [846, 218] on div at bounding box center [824, 222] width 237 height 82
drag, startPoint x: 750, startPoint y: 220, endPoint x: 765, endPoint y: 225, distance: 15.8
click at [765, 225] on div at bounding box center [824, 222] width 237 height 82
drag, startPoint x: 762, startPoint y: 223, endPoint x: 697, endPoint y: 226, distance: 65.1
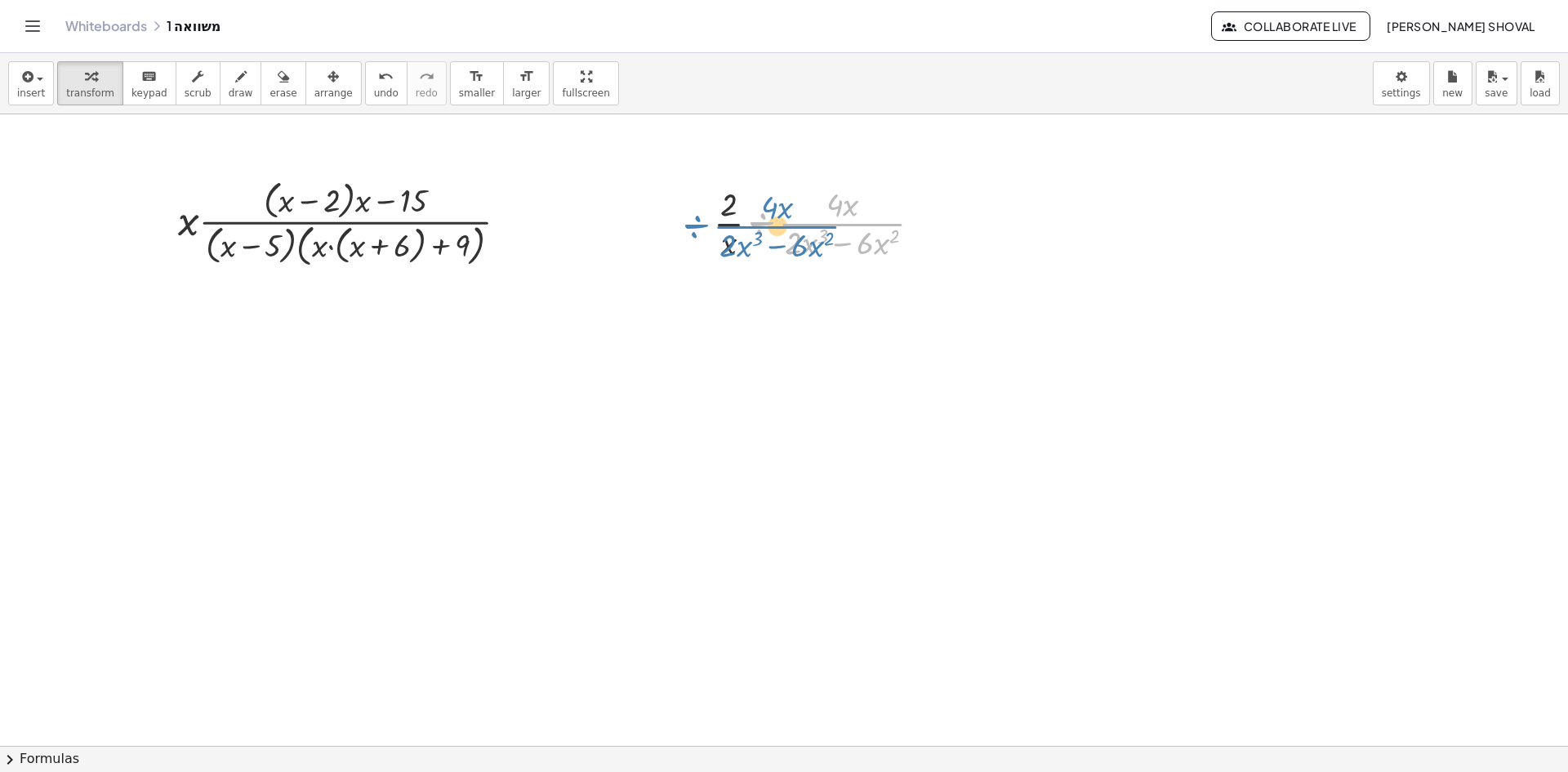
click at [697, 226] on div "÷ · 4 · x · ( + · 2 · x 3 − · 6 · x 2 ) · · 2 · x ÷ · 4 · x · ( + · 2 · x 3 − ·…" at bounding box center [818, 222] width 258 height 90
drag, startPoint x: 763, startPoint y: 225, endPoint x: 755, endPoint y: 199, distance: 27.2
click at [755, 199] on div at bounding box center [824, 222] width 237 height 82
drag, startPoint x: 846, startPoint y: 208, endPoint x: 728, endPoint y: 249, distance: 124.9
click at [728, 249] on div at bounding box center [824, 222] width 237 height 82
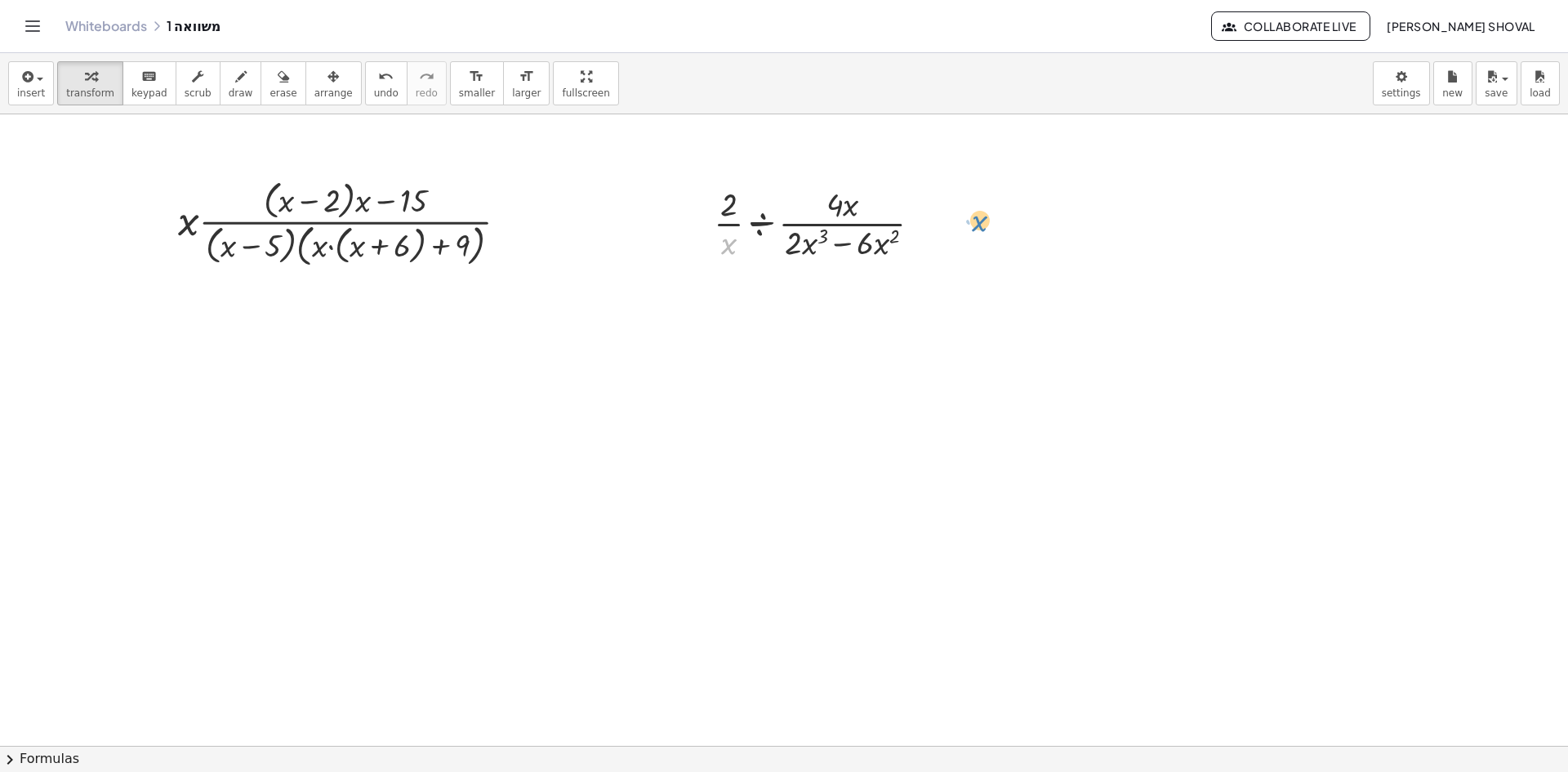
drag, startPoint x: 722, startPoint y: 237, endPoint x: 992, endPoint y: 229, distance: 270.1
drag, startPoint x: 726, startPoint y: 243, endPoint x: 685, endPoint y: 209, distance: 53.3
drag, startPoint x: 842, startPoint y: 285, endPoint x: 712, endPoint y: 303, distance: 131.2
click at [712, 303] on div at bounding box center [824, 304] width 269 height 82
click at [378, 85] on icon "undo" at bounding box center [386, 77] width 16 height 20
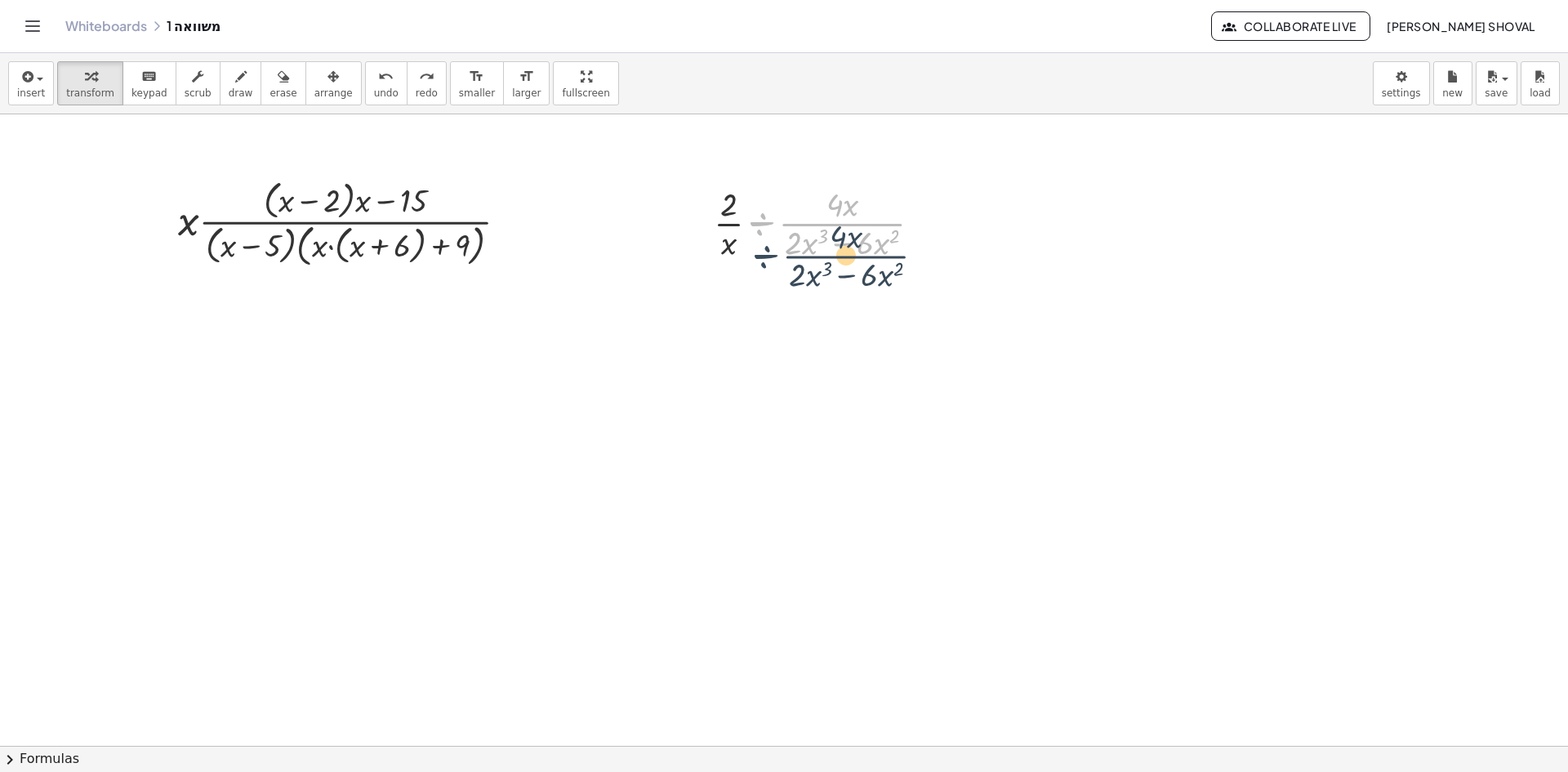
drag, startPoint x: 756, startPoint y: 228, endPoint x: 758, endPoint y: 255, distance: 27.1
click at [758, 255] on div at bounding box center [824, 222] width 237 height 82
drag, startPoint x: 733, startPoint y: 253, endPoint x: 856, endPoint y: 212, distance: 129.7
click at [856, 212] on div at bounding box center [824, 222] width 237 height 82
drag, startPoint x: 810, startPoint y: 251, endPoint x: 820, endPoint y: 254, distance: 10.4
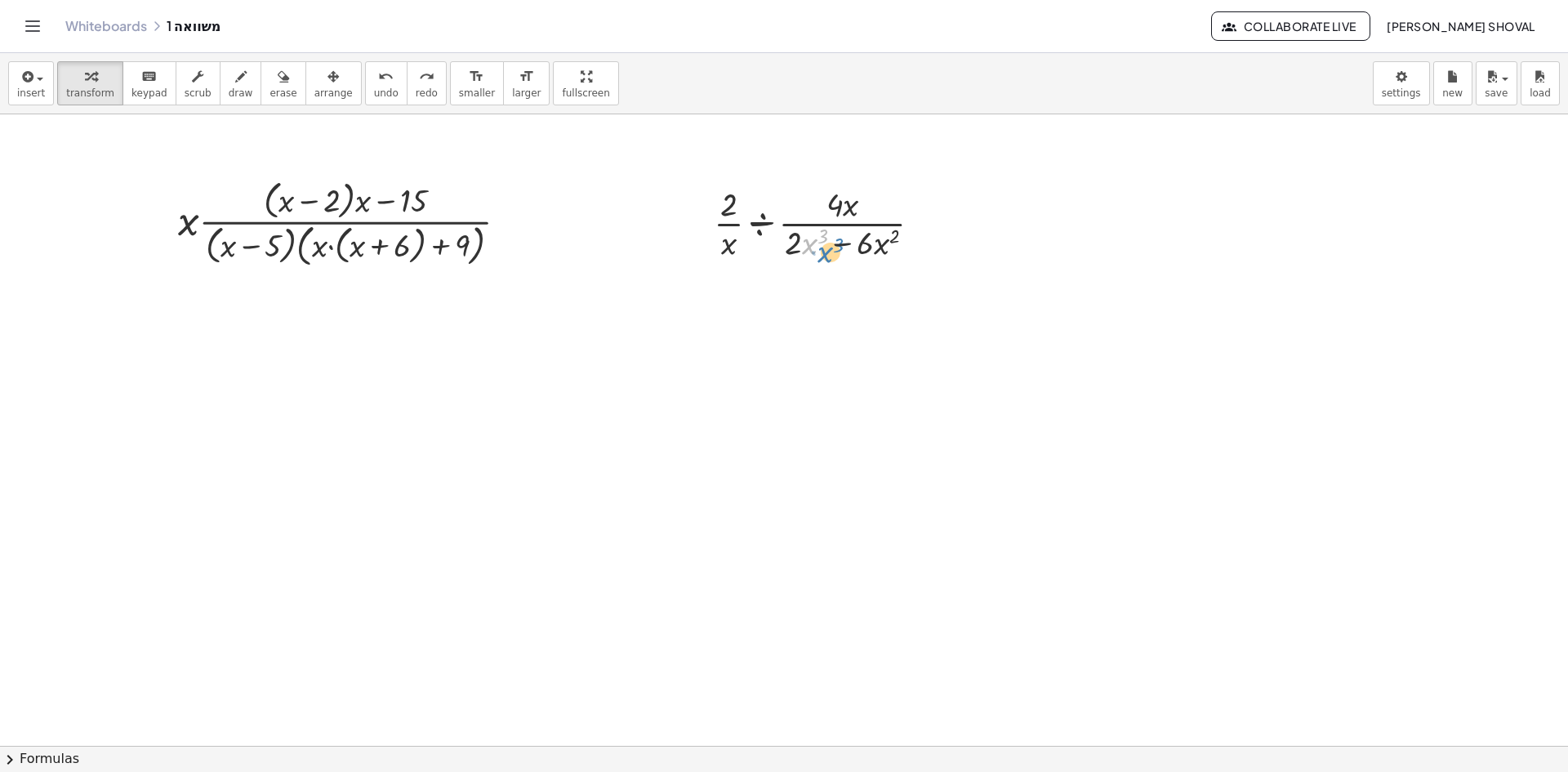
click at [822, 255] on div at bounding box center [824, 222] width 237 height 82
drag, startPoint x: 880, startPoint y: 249, endPoint x: 807, endPoint y: 251, distance: 73.0
drag, startPoint x: 827, startPoint y: 331, endPoint x: 891, endPoint y: 328, distance: 64.1
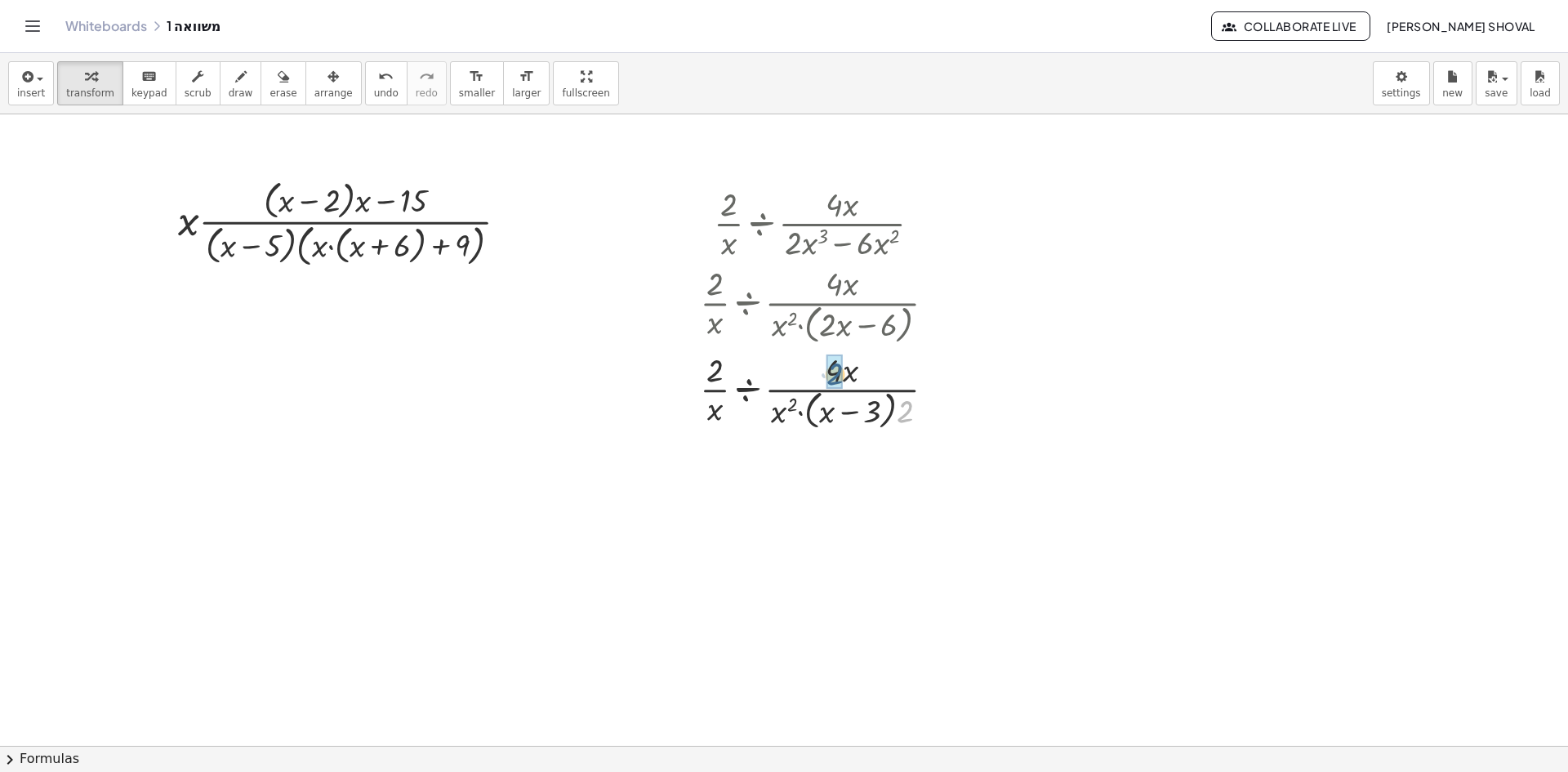
drag, startPoint x: 905, startPoint y: 415, endPoint x: 842, endPoint y: 379, distance: 72.6
drag, startPoint x: 719, startPoint y: 499, endPoint x: 850, endPoint y: 458, distance: 137.3
click at [850, 458] on div at bounding box center [824, 477] width 265 height 87
drag, startPoint x: 833, startPoint y: 467, endPoint x: 720, endPoint y: 510, distance: 120.9
click at [719, 510] on div at bounding box center [824, 477] width 265 height 87
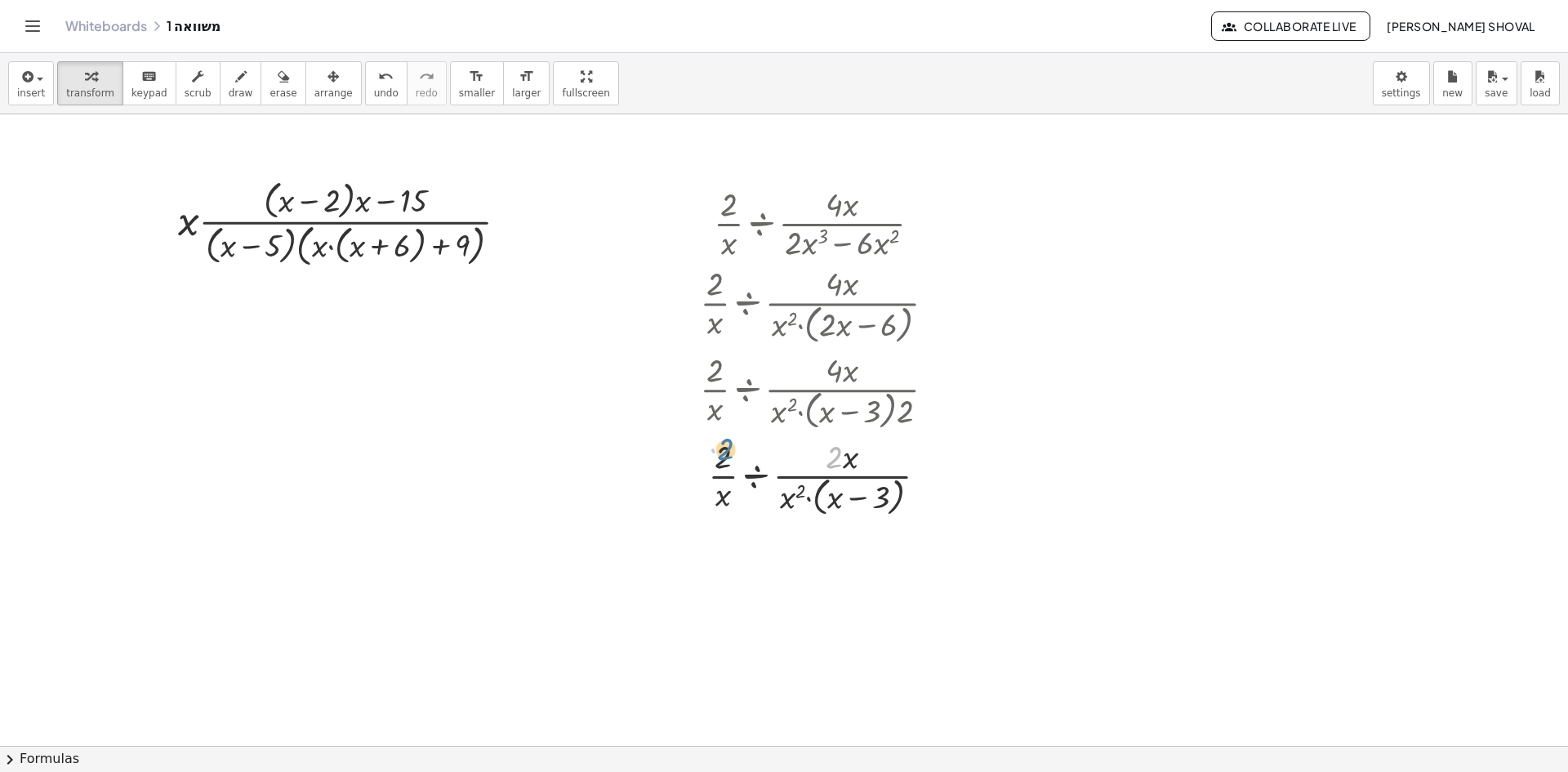
drag, startPoint x: 828, startPoint y: 465, endPoint x: 717, endPoint y: 455, distance: 111.4
click at [717, 455] on div at bounding box center [824, 477] width 265 height 87
drag, startPoint x: 722, startPoint y: 459, endPoint x: 848, endPoint y: 451, distance: 126.3
click at [848, 451] on div at bounding box center [824, 477] width 265 height 87
drag, startPoint x: 813, startPoint y: 544, endPoint x: 935, endPoint y: 562, distance: 123.3
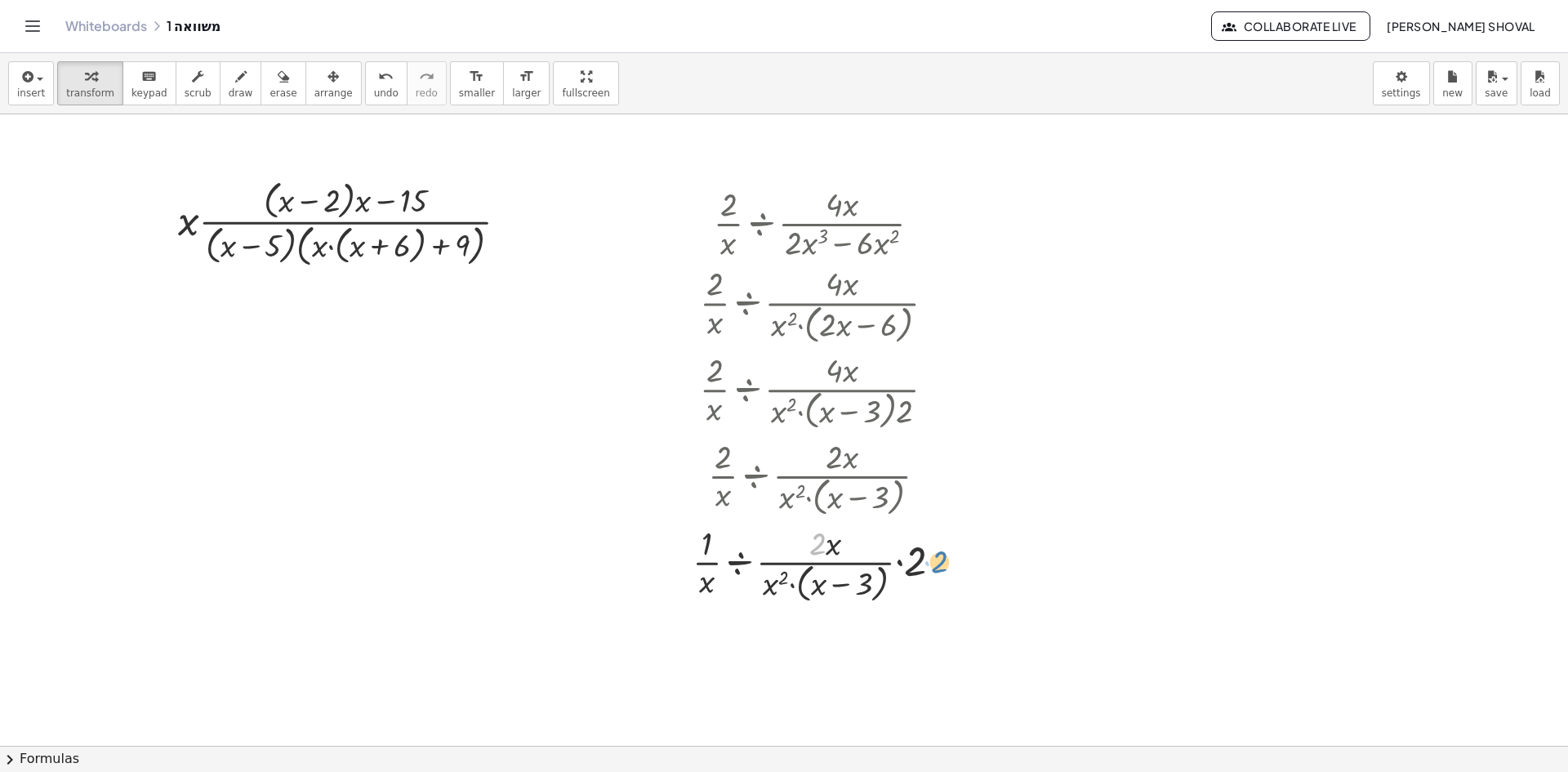
click at [935, 562] on div at bounding box center [824, 563] width 280 height 87
click at [378, 82] on icon "undo" at bounding box center [386, 77] width 16 height 20
drag, startPoint x: 794, startPoint y: 505, endPoint x: 846, endPoint y: 463, distance: 66.8
drag, startPoint x: 751, startPoint y: 592, endPoint x: 845, endPoint y: 549, distance: 103.4
click at [845, 549] on div at bounding box center [824, 561] width 265 height 82
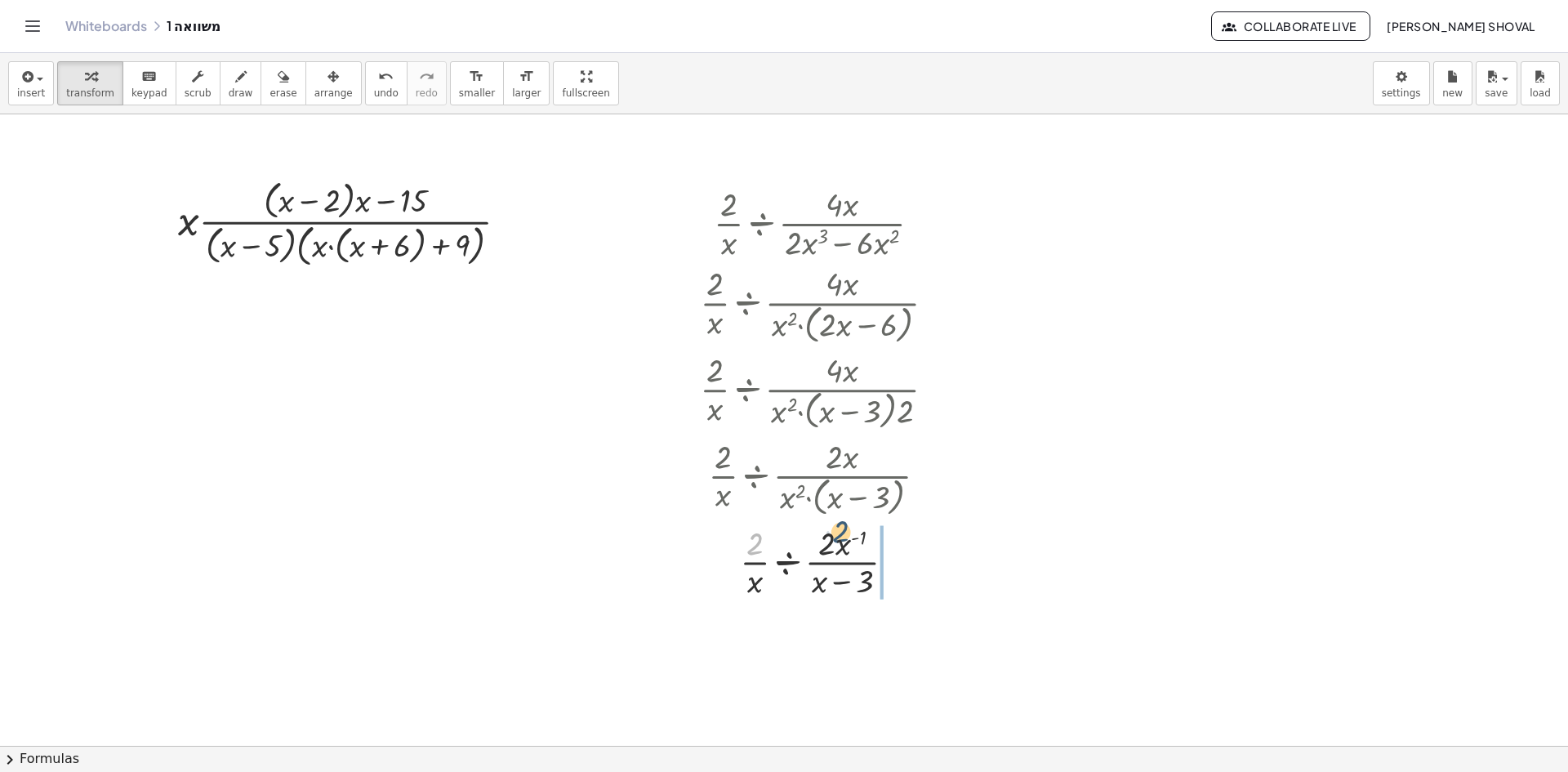
drag, startPoint x: 751, startPoint y: 544, endPoint x: 837, endPoint y: 532, distance: 86.8
click at [837, 532] on div at bounding box center [824, 561] width 265 height 82
drag, startPoint x: 743, startPoint y: 666, endPoint x: 870, endPoint y: 633, distance: 131.2
drag, startPoint x: 735, startPoint y: 647, endPoint x: 743, endPoint y: 642, distance: 9.4
click at [743, 644] on div at bounding box center [824, 642] width 265 height 82
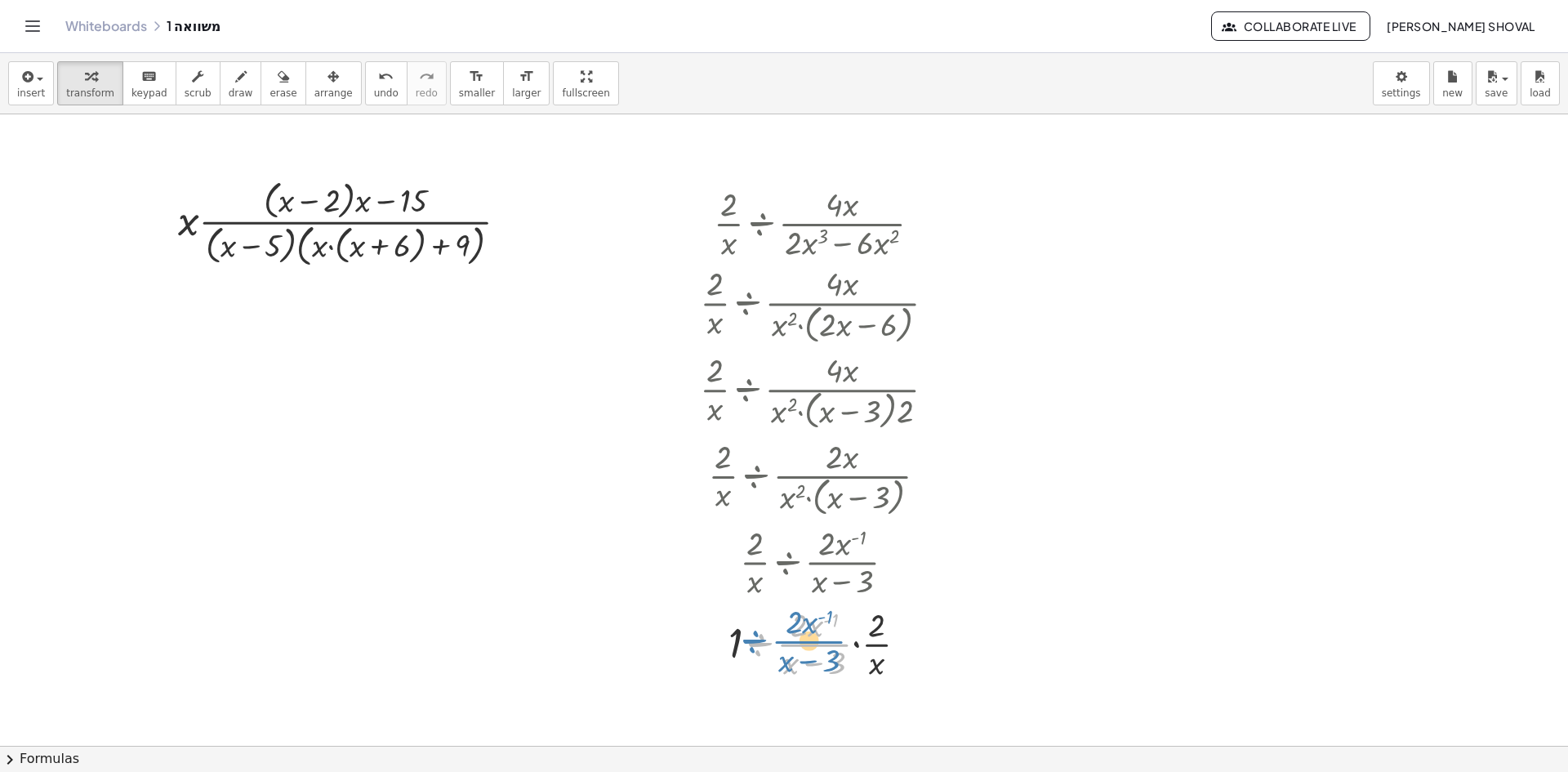
click at [754, 644] on div at bounding box center [824, 642] width 265 height 82
drag, startPoint x: 735, startPoint y: 645, endPoint x: 804, endPoint y: 638, distance: 69.4
click at [804, 638] on div at bounding box center [824, 642] width 265 height 82
drag, startPoint x: 736, startPoint y: 645, endPoint x: 759, endPoint y: 644, distance: 23.0
click at [759, 644] on div at bounding box center [824, 642] width 265 height 82
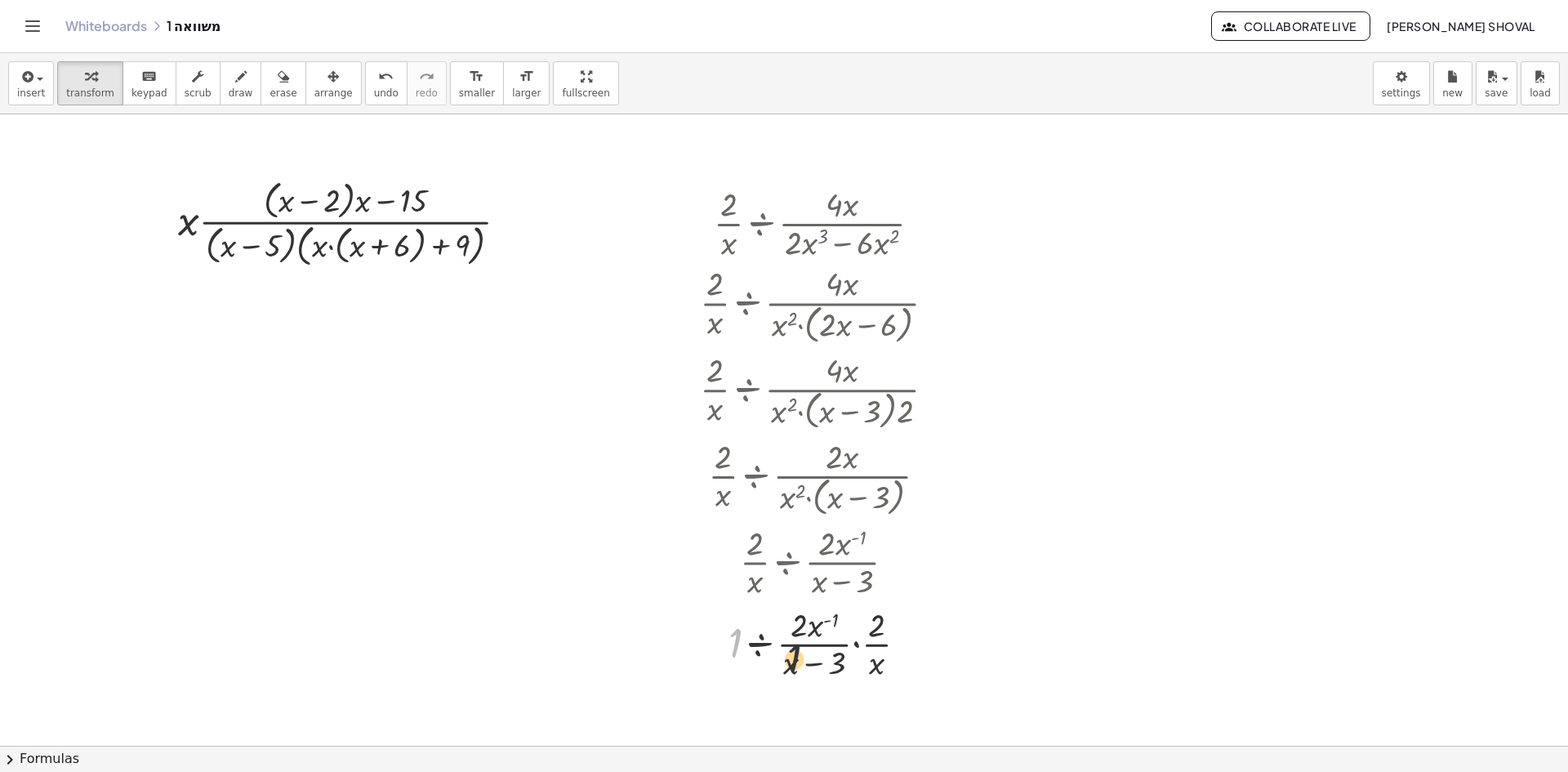
drag, startPoint x: 739, startPoint y: 645, endPoint x: 814, endPoint y: 660, distance: 76.5
click at [814, 660] on div at bounding box center [824, 642] width 265 height 82
drag, startPoint x: 876, startPoint y: 673, endPoint x: 815, endPoint y: 637, distance: 70.8
click at [815, 637] on div at bounding box center [824, 642] width 265 height 82
drag, startPoint x: 814, startPoint y: 629, endPoint x: 821, endPoint y: 635, distance: 9.2
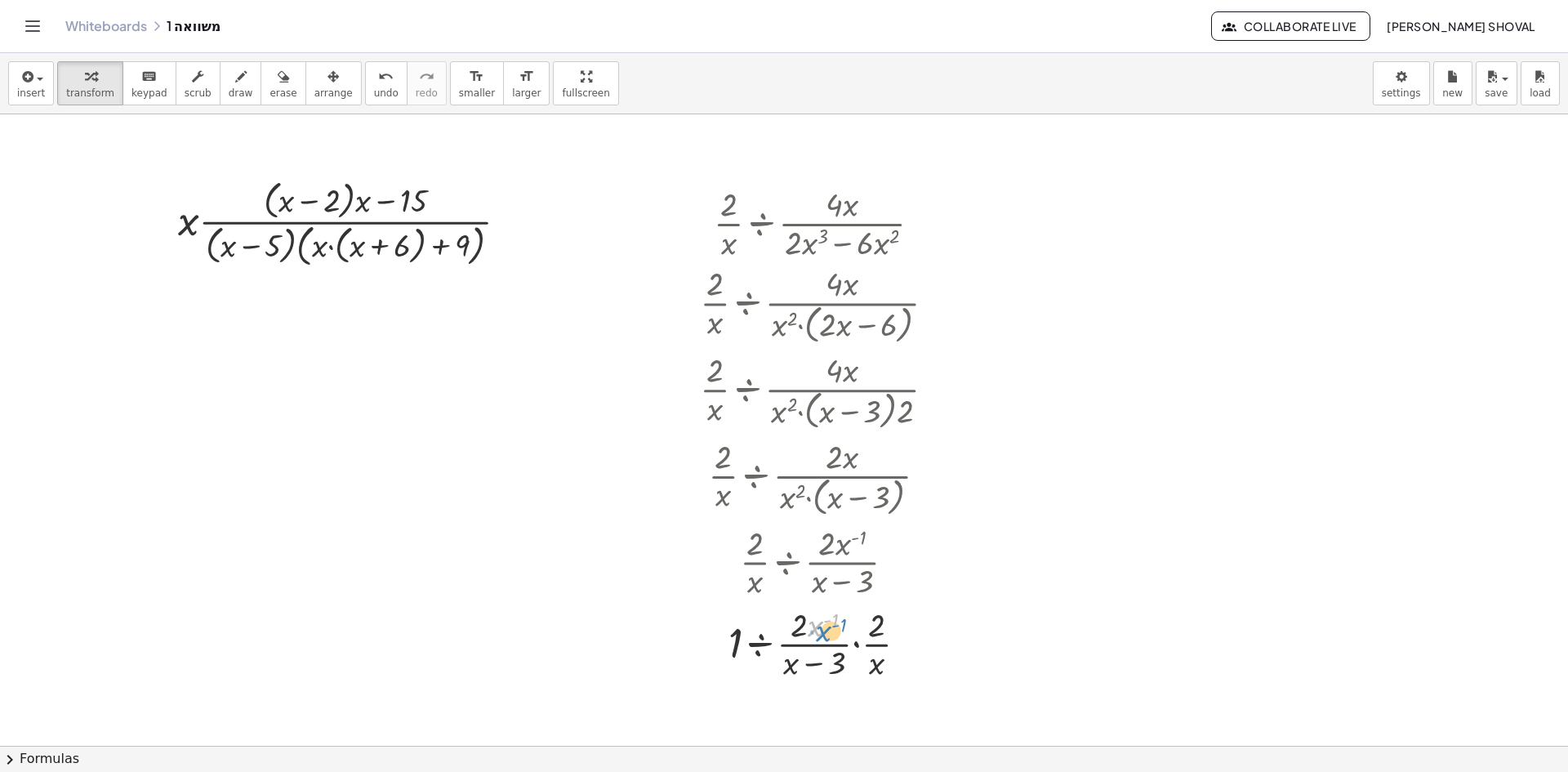
click at [821, 635] on div at bounding box center [824, 642] width 265 height 82
drag, startPoint x: 791, startPoint y: 664, endPoint x: 837, endPoint y: 607, distance: 73.2
click at [837, 607] on div at bounding box center [824, 642] width 265 height 82
drag, startPoint x: 837, startPoint y: 664, endPoint x: 818, endPoint y: 610, distance: 57.2
click at [818, 610] on div at bounding box center [824, 642] width 265 height 82
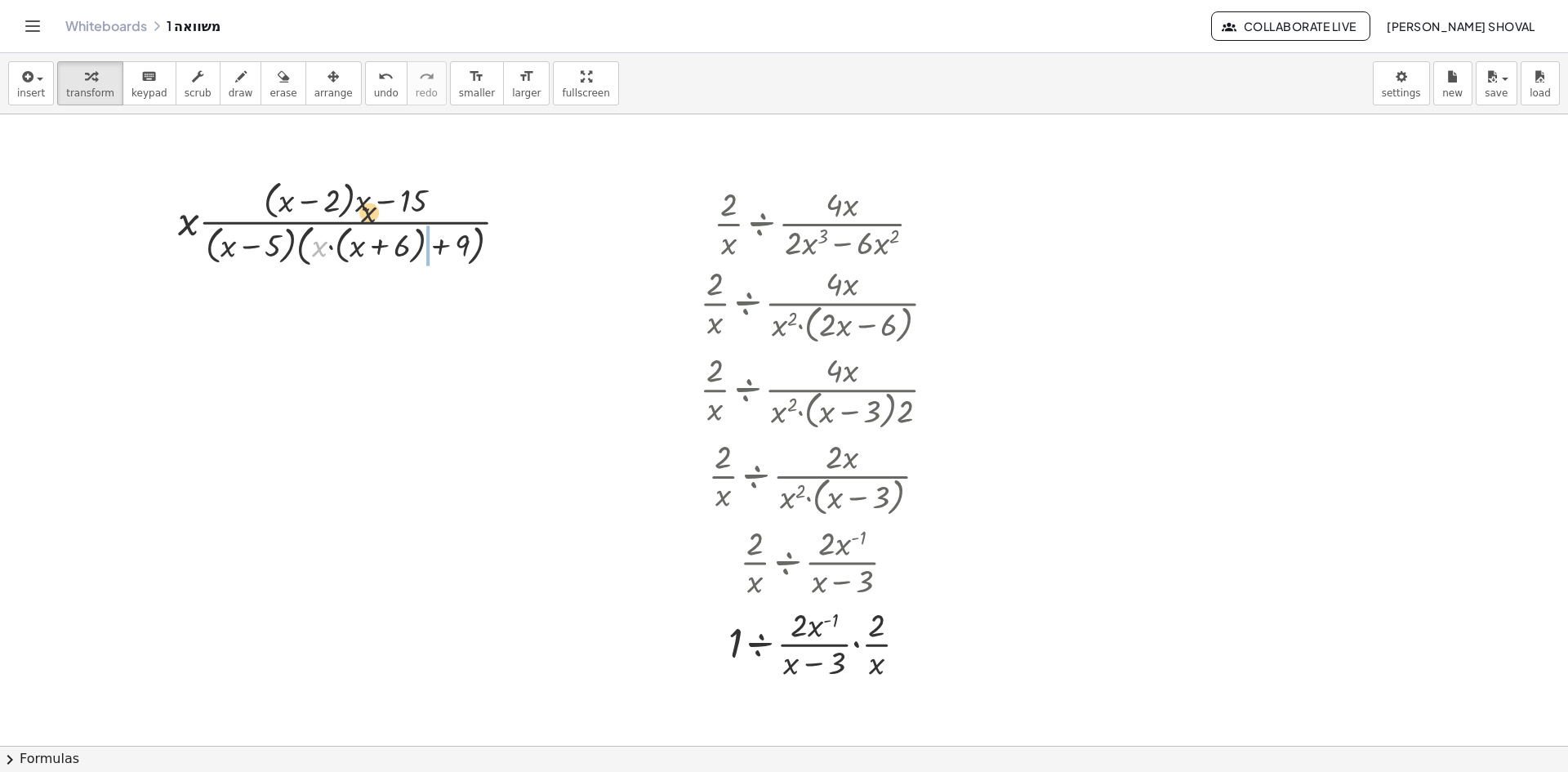
drag, startPoint x: 318, startPoint y: 247, endPoint x: 375, endPoint y: 209, distance: 68.5
click at [375, 209] on div at bounding box center [348, 222] width 358 height 95
drag, startPoint x: 420, startPoint y: 252, endPoint x: 372, endPoint y: 197, distance: 73.0
click at [372, 197] on div at bounding box center [348, 222] width 351 height 95
click at [233, 244] on div at bounding box center [348, 222] width 358 height 95
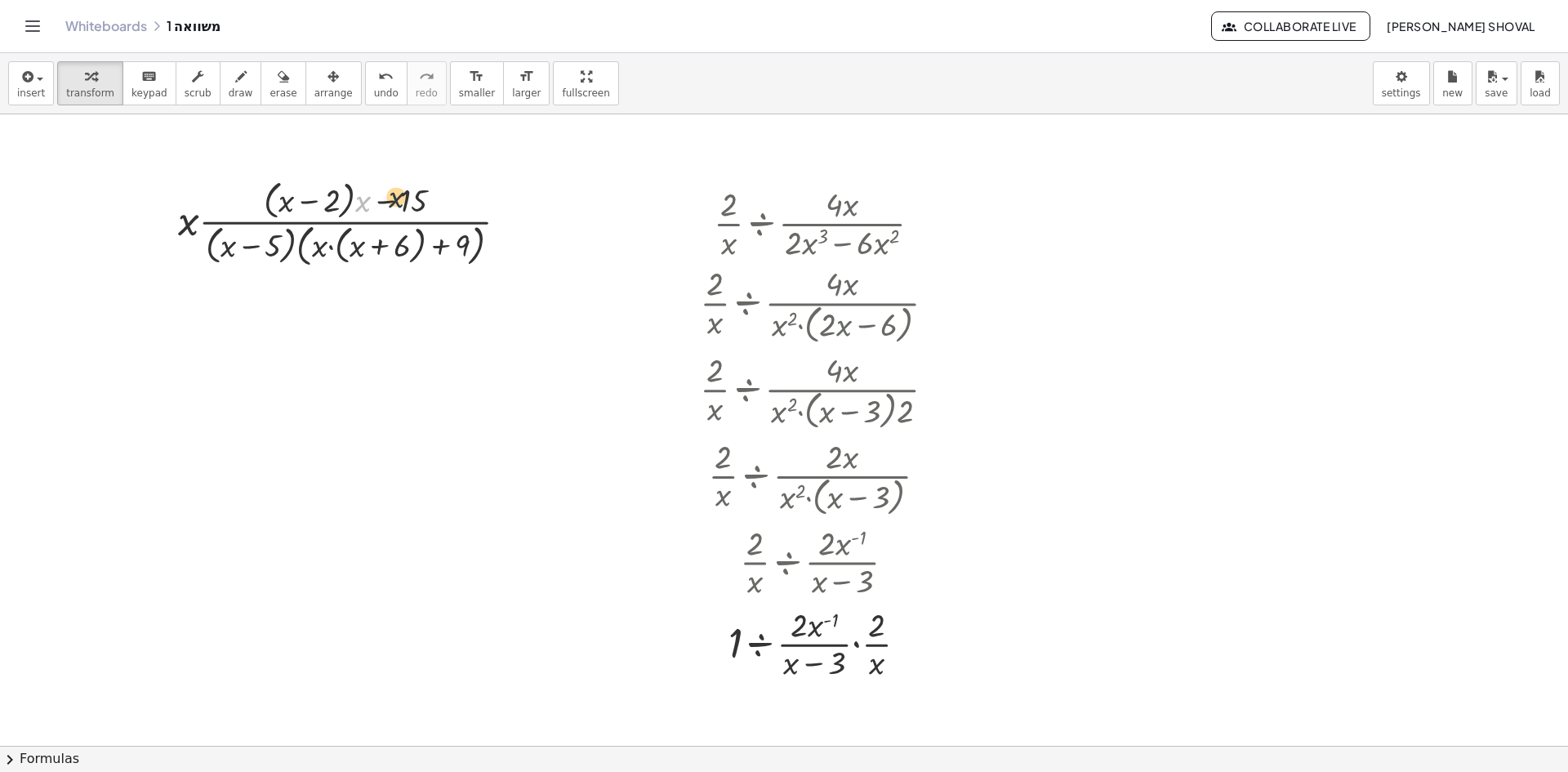
drag, startPoint x: 370, startPoint y: 204, endPoint x: 405, endPoint y: 200, distance: 35.2
click at [405, 200] on div at bounding box center [348, 222] width 358 height 95
click at [378, 78] on icon "undo" at bounding box center [386, 77] width 16 height 20
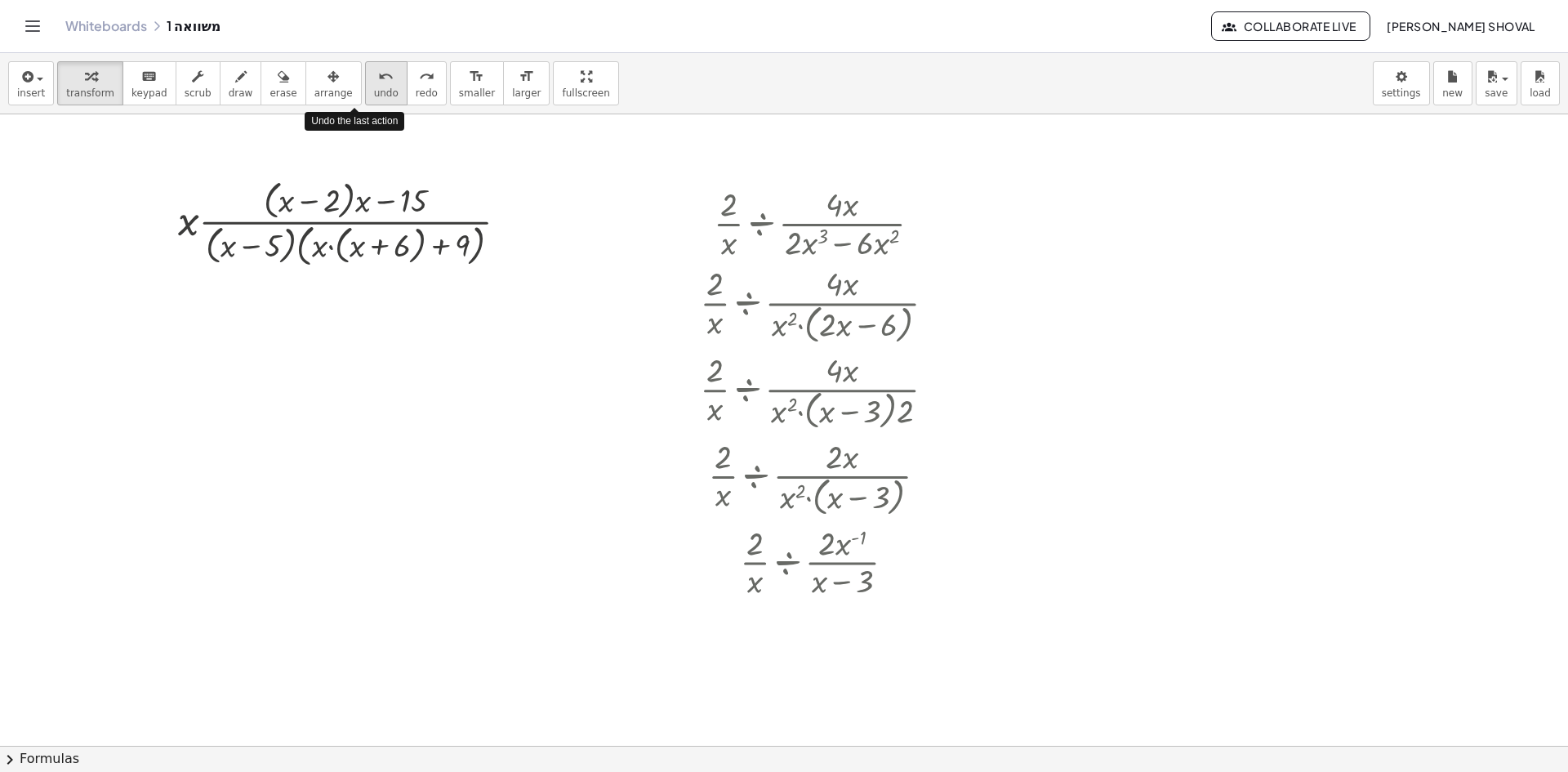
click at [378, 78] on icon "undo" at bounding box center [386, 77] width 16 height 20
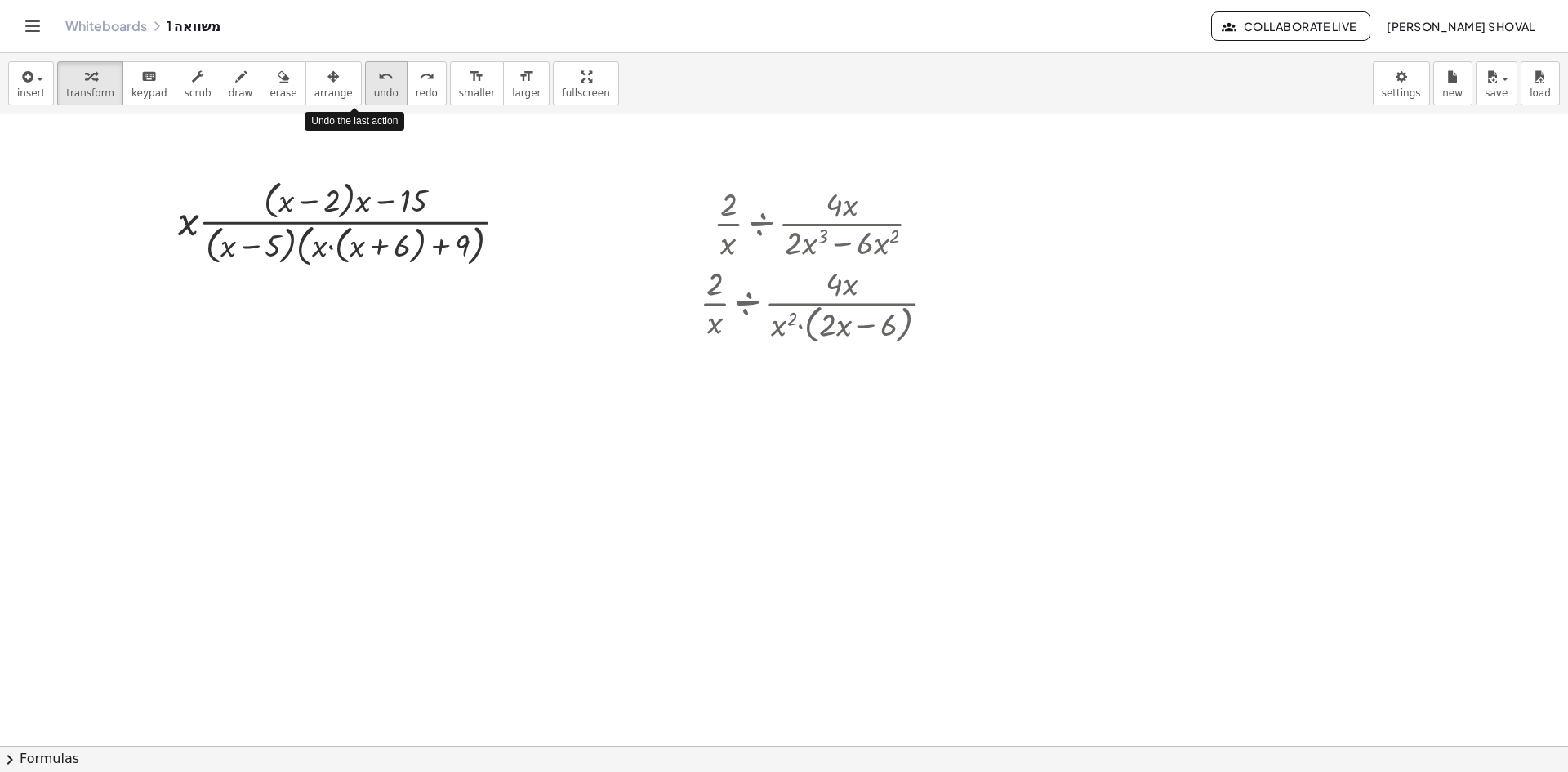
click at [378, 78] on icon "undo" at bounding box center [386, 77] width 16 height 20
click at [378, 79] on icon "undo" at bounding box center [386, 77] width 16 height 20
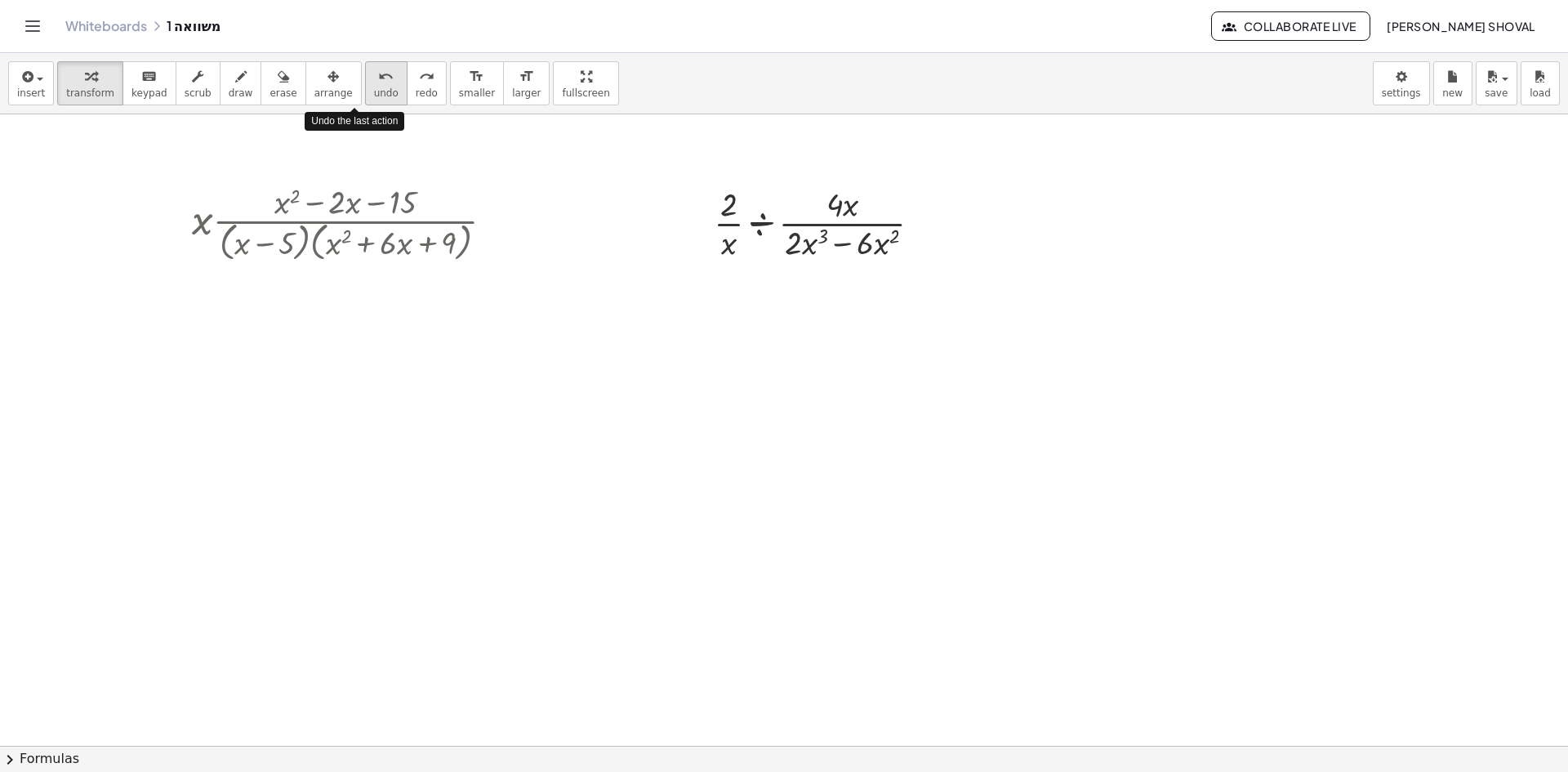
click at [378, 79] on icon "undo" at bounding box center [386, 77] width 16 height 20
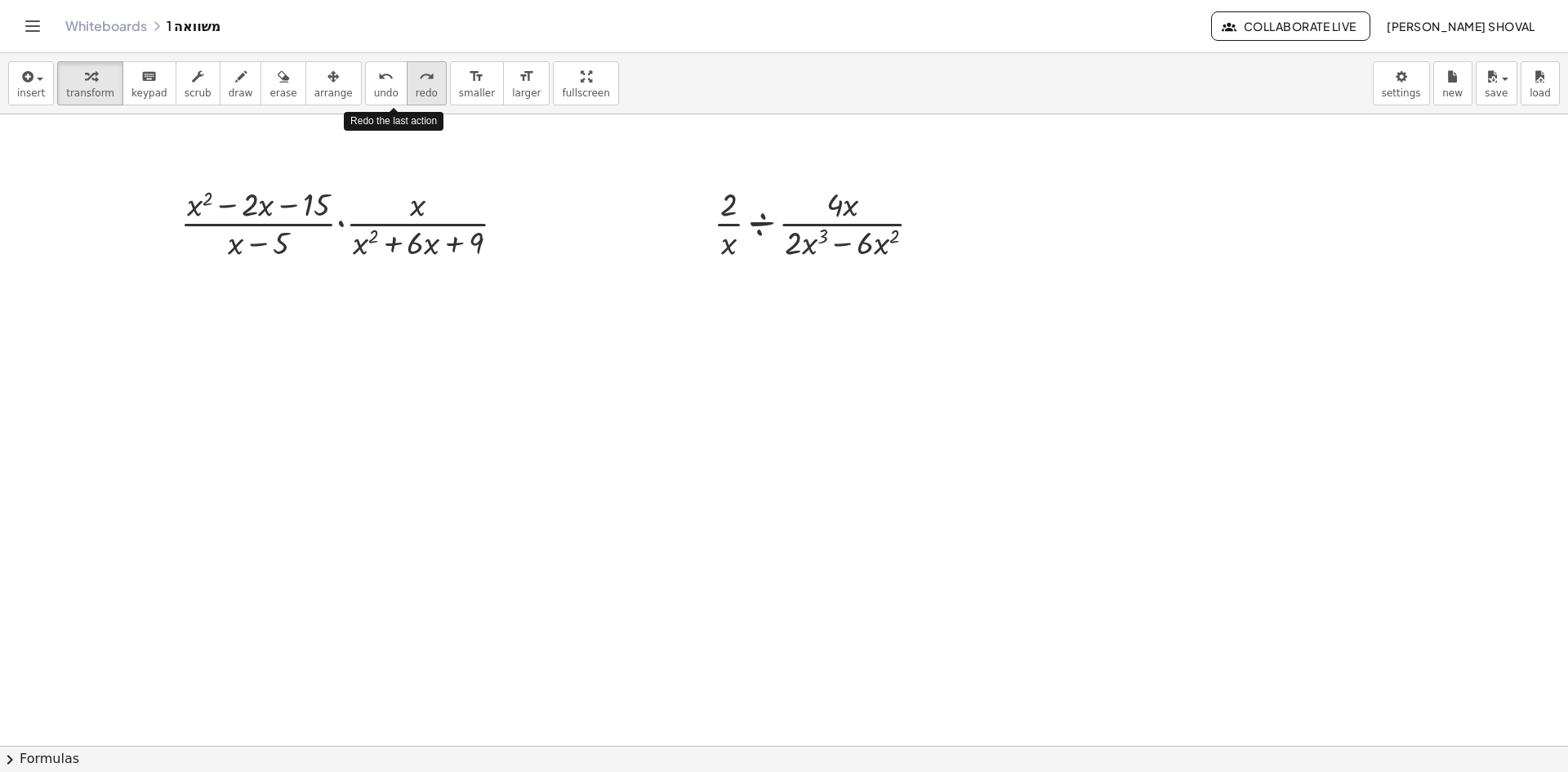
click at [419, 85] on icon "redo" at bounding box center [426, 77] width 16 height 20
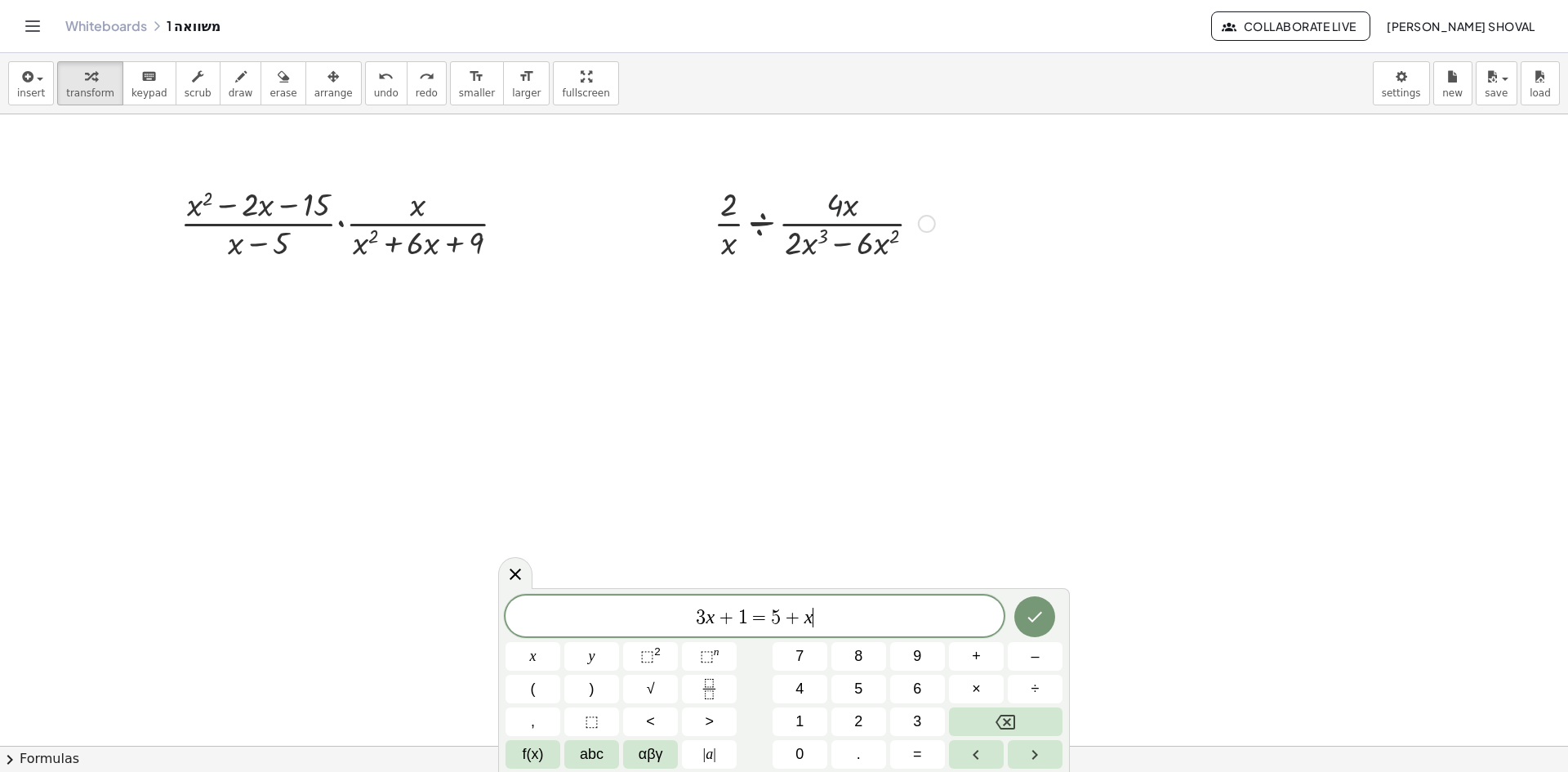
click at [808, 204] on div at bounding box center [824, 222] width 237 height 82
click at [517, 575] on icon at bounding box center [515, 574] width 12 height 12
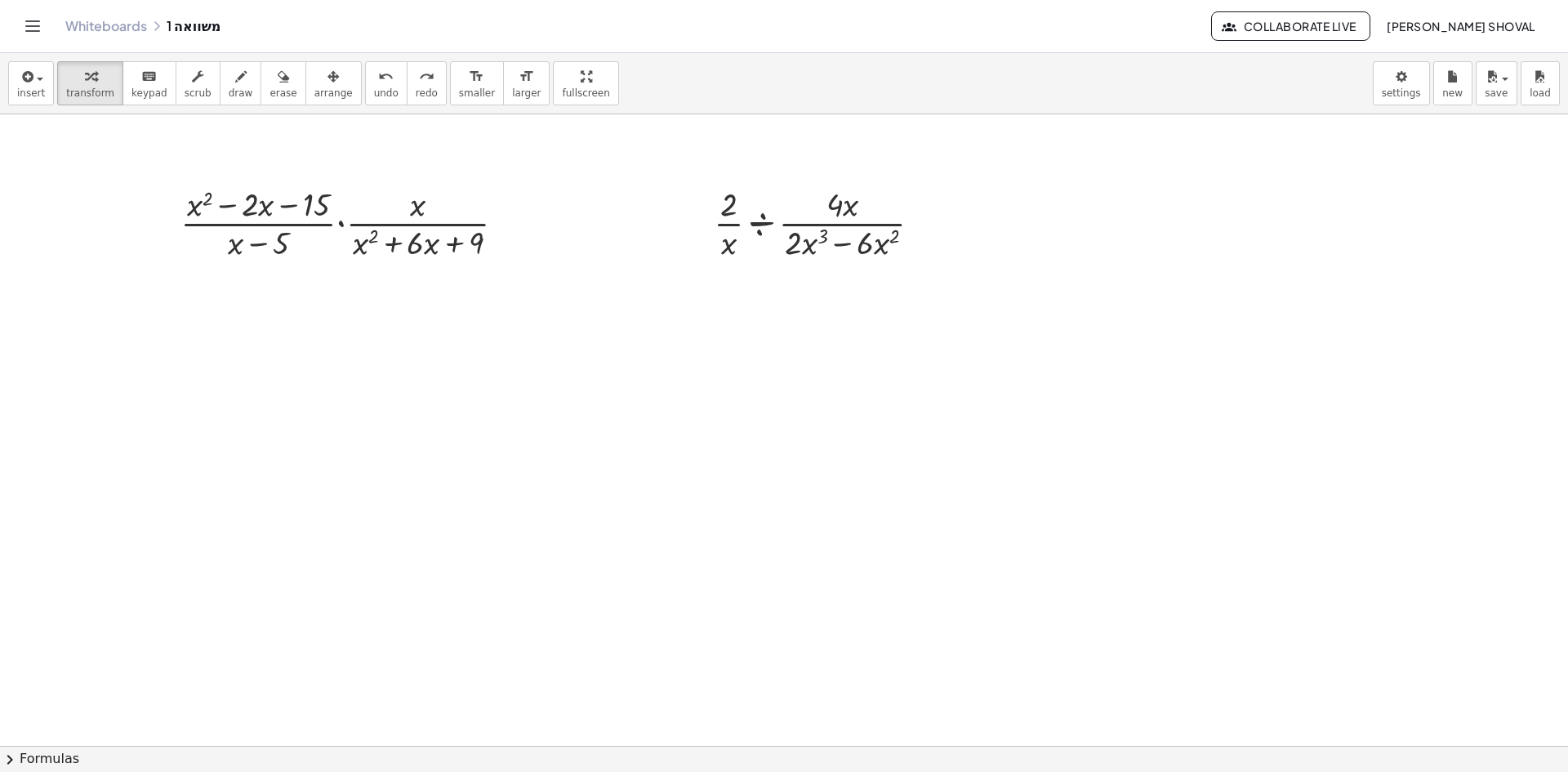
drag, startPoint x: 579, startPoint y: 372, endPoint x: 97, endPoint y: 149, distance: 531.1
click at [335, 281] on icon at bounding box center [336, 278] width 13 height 13
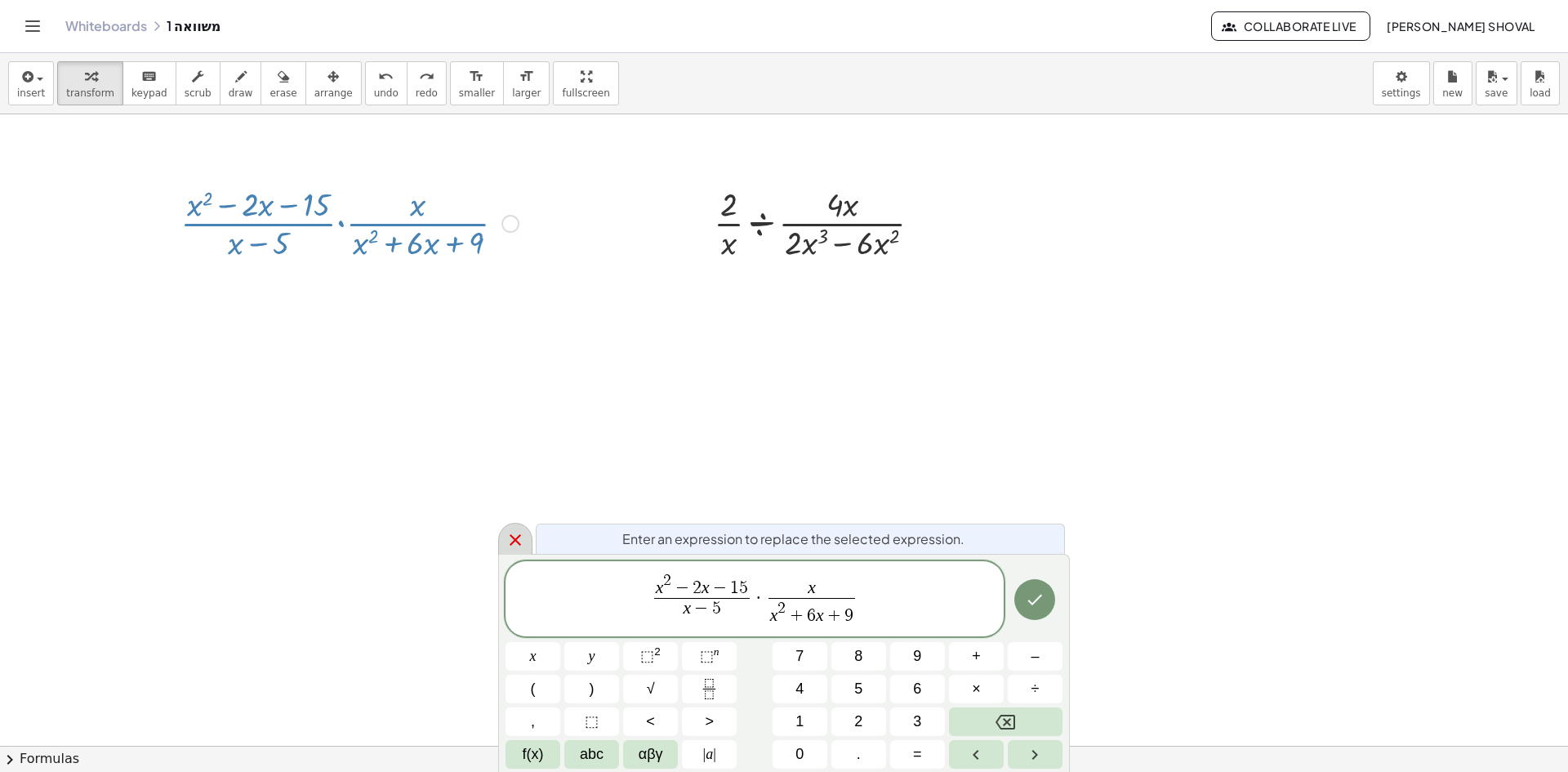
click at [513, 540] on icon at bounding box center [515, 540] width 20 height 20
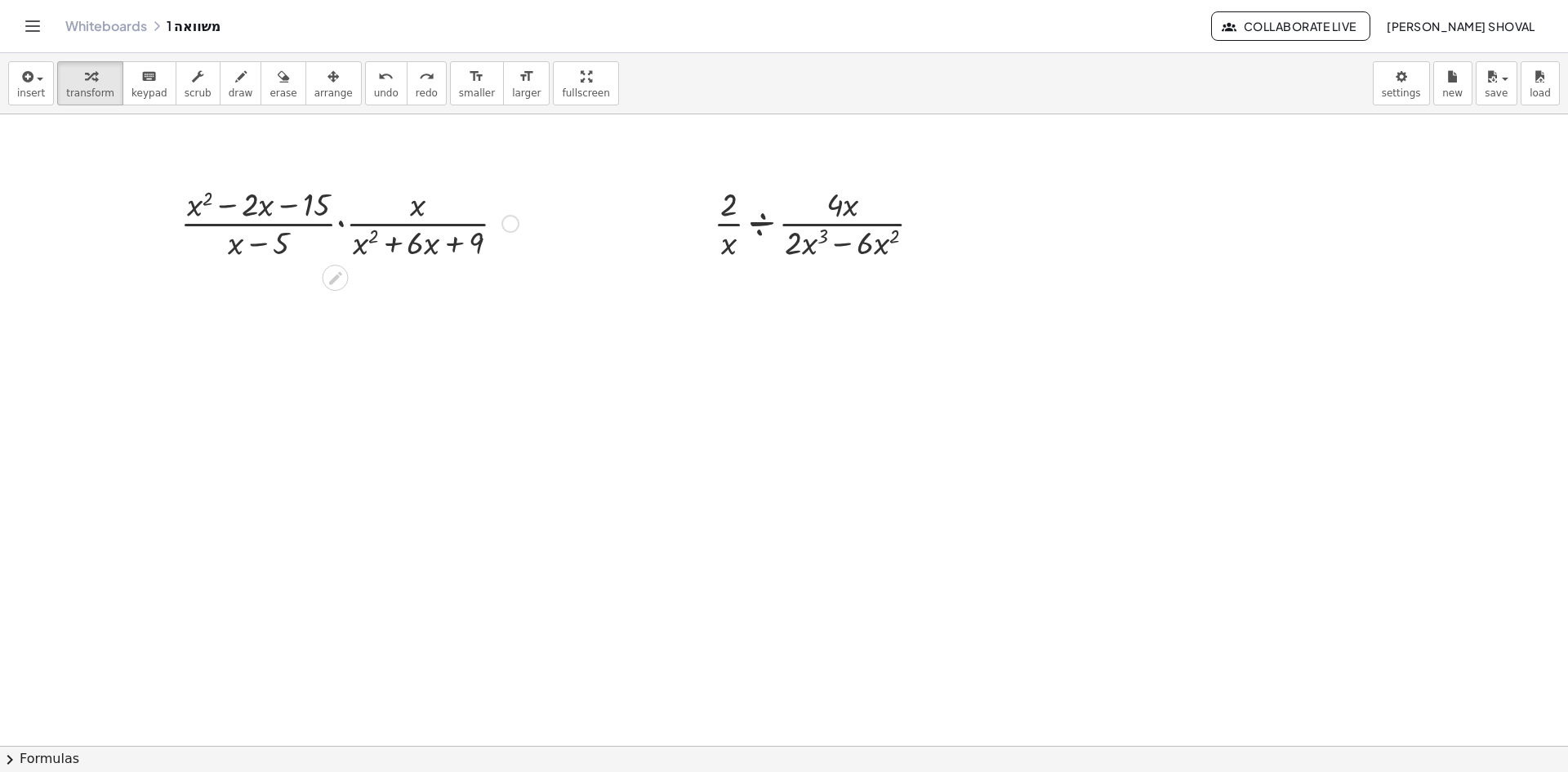
click at [506, 219] on div at bounding box center [511, 224] width 18 height 18
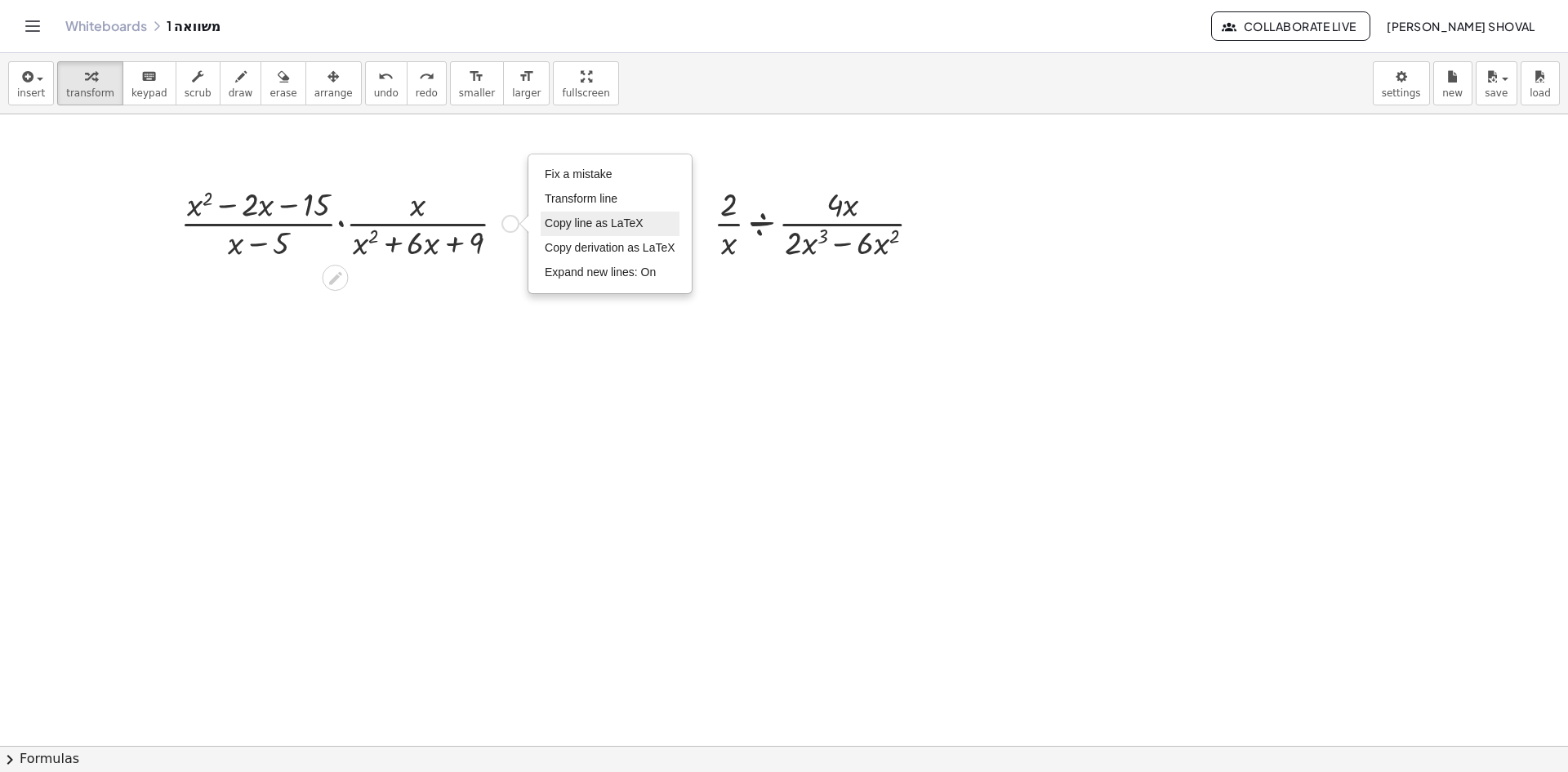
click at [600, 223] on span "Copy line as LaTeX" at bounding box center [593, 223] width 98 height 13
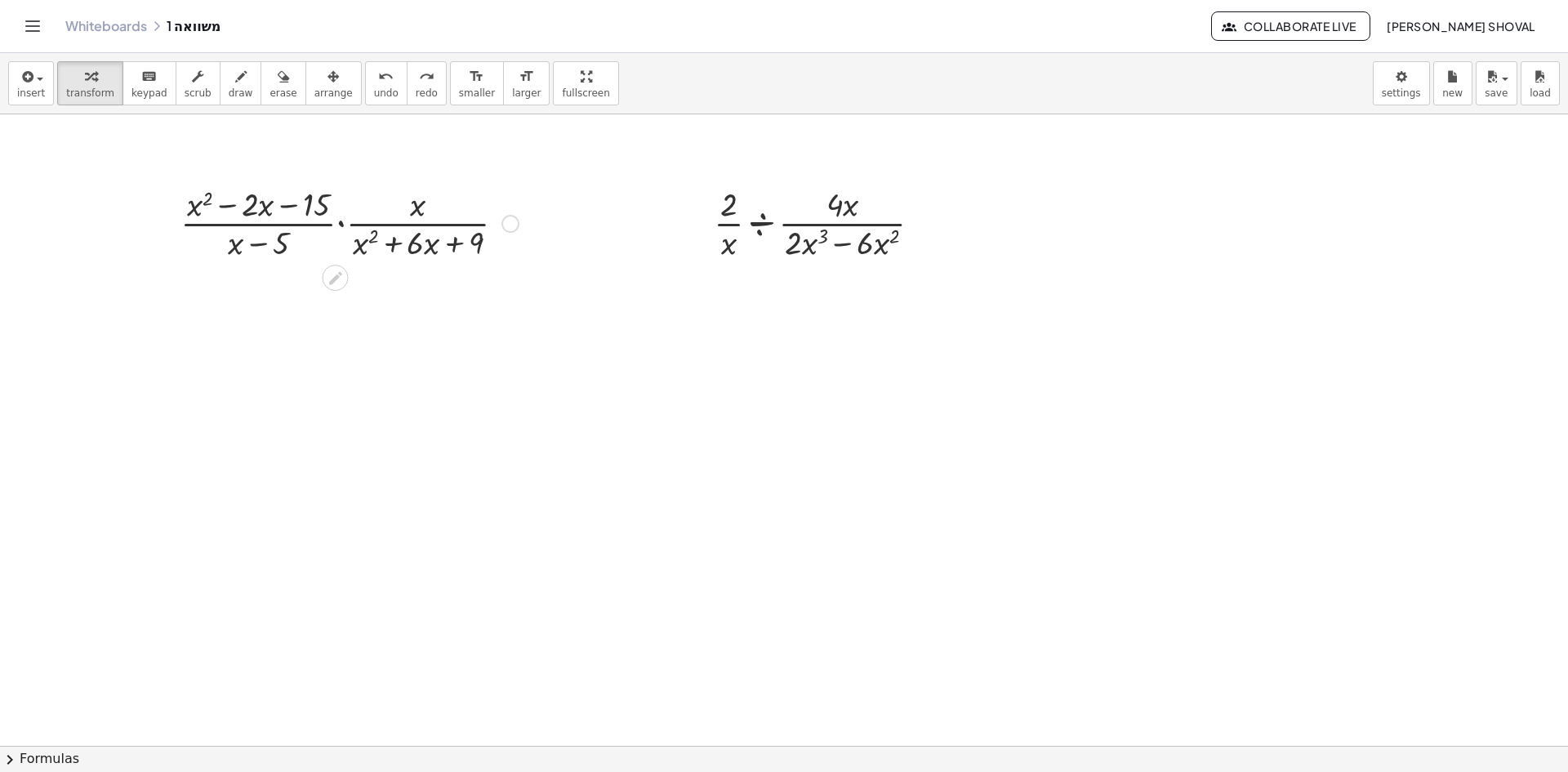
click at [515, 227] on div "Copied done" at bounding box center [511, 224] width 18 height 18
click at [655, 249] on span "Copy derivation as LaTeX" at bounding box center [610, 247] width 131 height 13
click at [401, 238] on div at bounding box center [349, 222] width 354 height 82
click at [30, 84] on icon "button" at bounding box center [26, 77] width 15 height 20
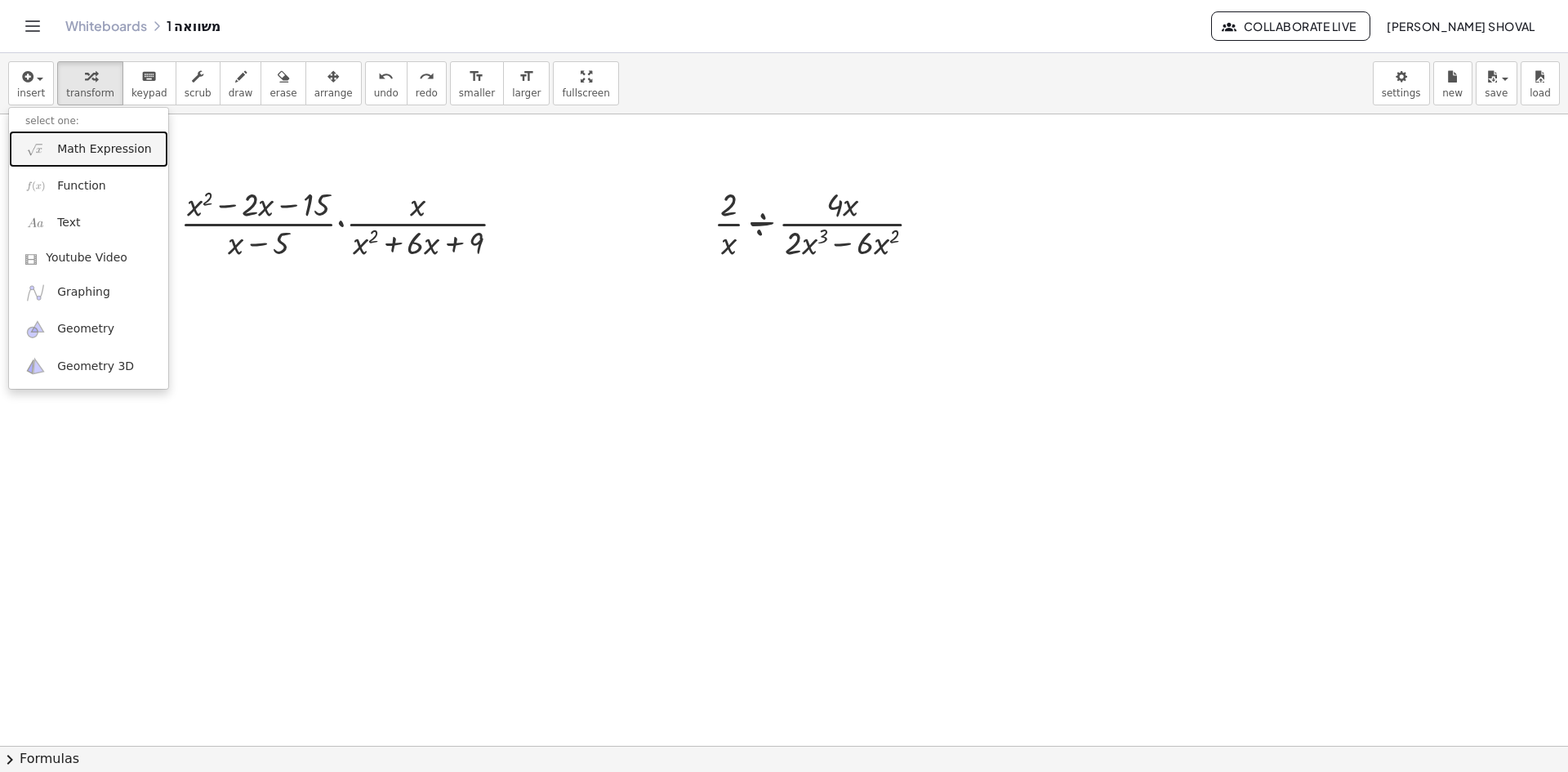
click at [84, 153] on span "Math Expression" at bounding box center [103, 150] width 94 height 17
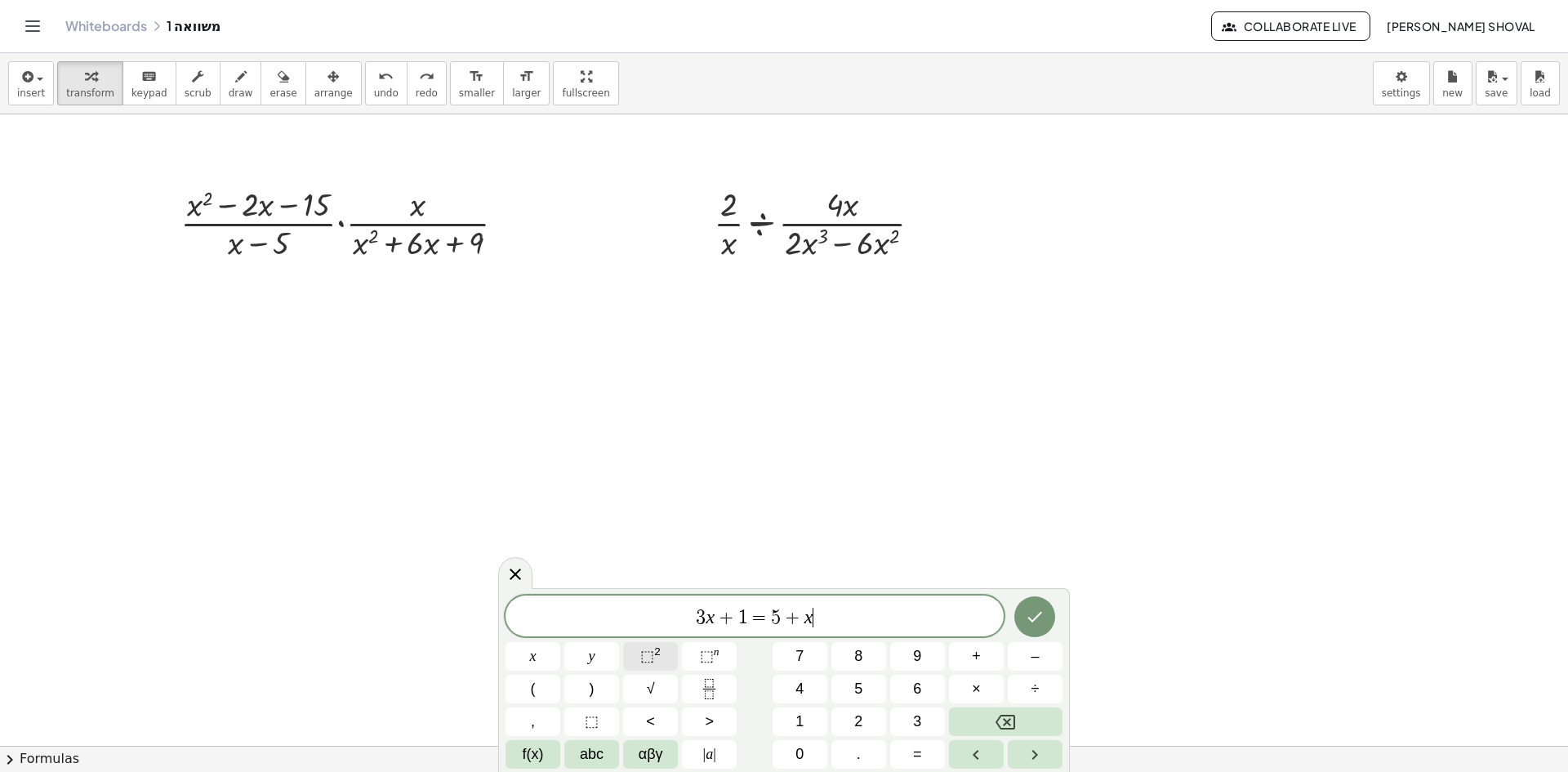
drag, startPoint x: 832, startPoint y: 618, endPoint x: 636, endPoint y: 668, distance: 202.3
click at [822, 618] on span "3 x + 1 = 5 + x ​" at bounding box center [755, 617] width 498 height 23
click at [516, 580] on icon at bounding box center [515, 574] width 20 height 20
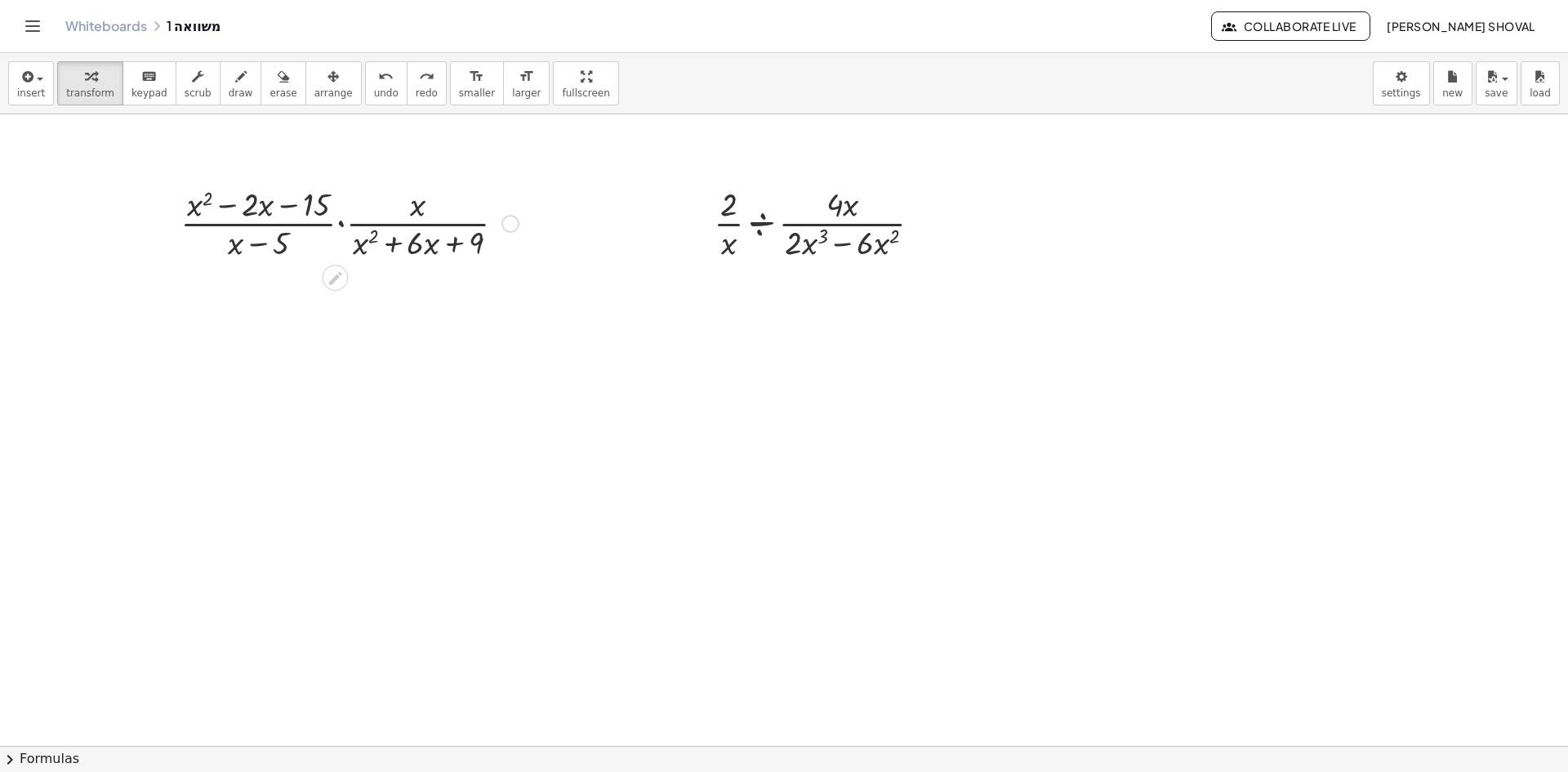
click at [515, 223] on div "Copied done" at bounding box center [511, 224] width 18 height 18
click at [612, 250] on span "Copy derivation as LaTeX" at bounding box center [610, 247] width 131 height 13
drag, startPoint x: 228, startPoint y: 245, endPoint x: 400, endPoint y: 228, distance: 172.8
click at [338, 194] on div at bounding box center [349, 222] width 354 height 82
click at [196, 201] on div at bounding box center [349, 222] width 354 height 82
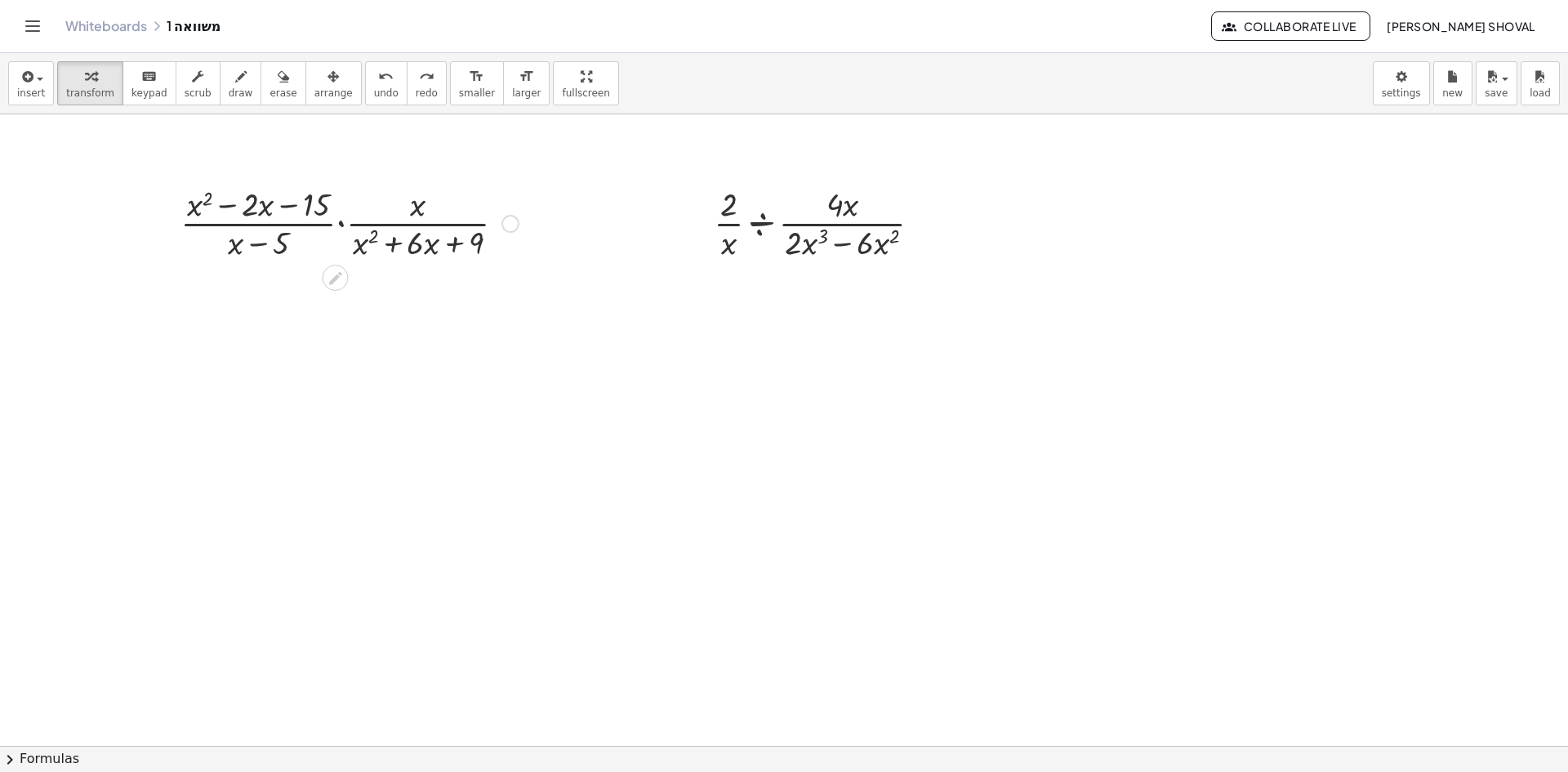
click at [510, 219] on div "Copied done" at bounding box center [511, 224] width 18 height 18
click at [626, 249] on span "Copy derivation as LaTeX" at bounding box center [610, 247] width 131 height 13
click at [506, 228] on div "Copied done" at bounding box center [511, 224] width 18 height 18
drag, startPoint x: 825, startPoint y: 277, endPoint x: 817, endPoint y: 278, distance: 8.1
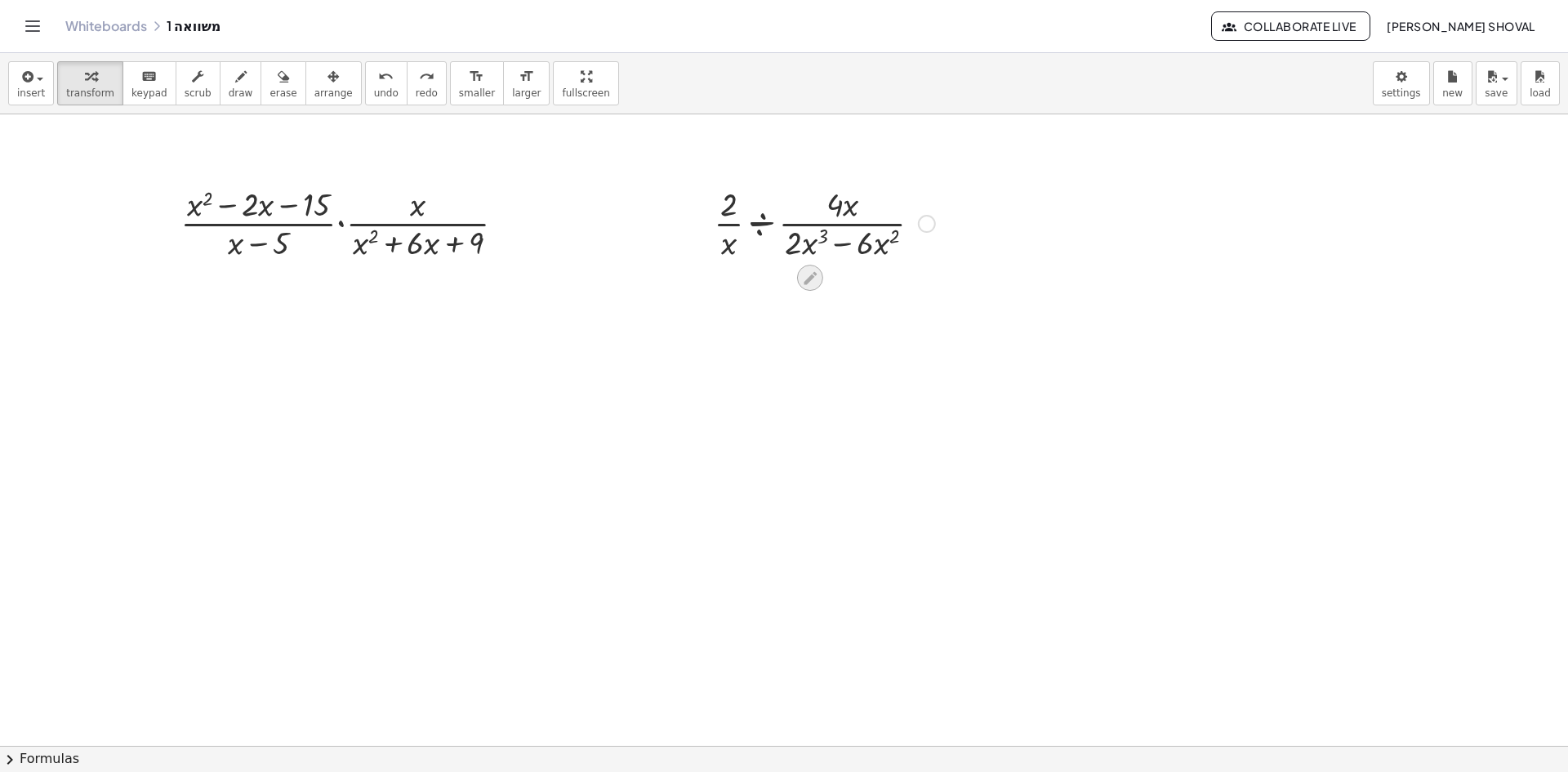
click at [817, 278] on icon at bounding box center [809, 278] width 17 height 17
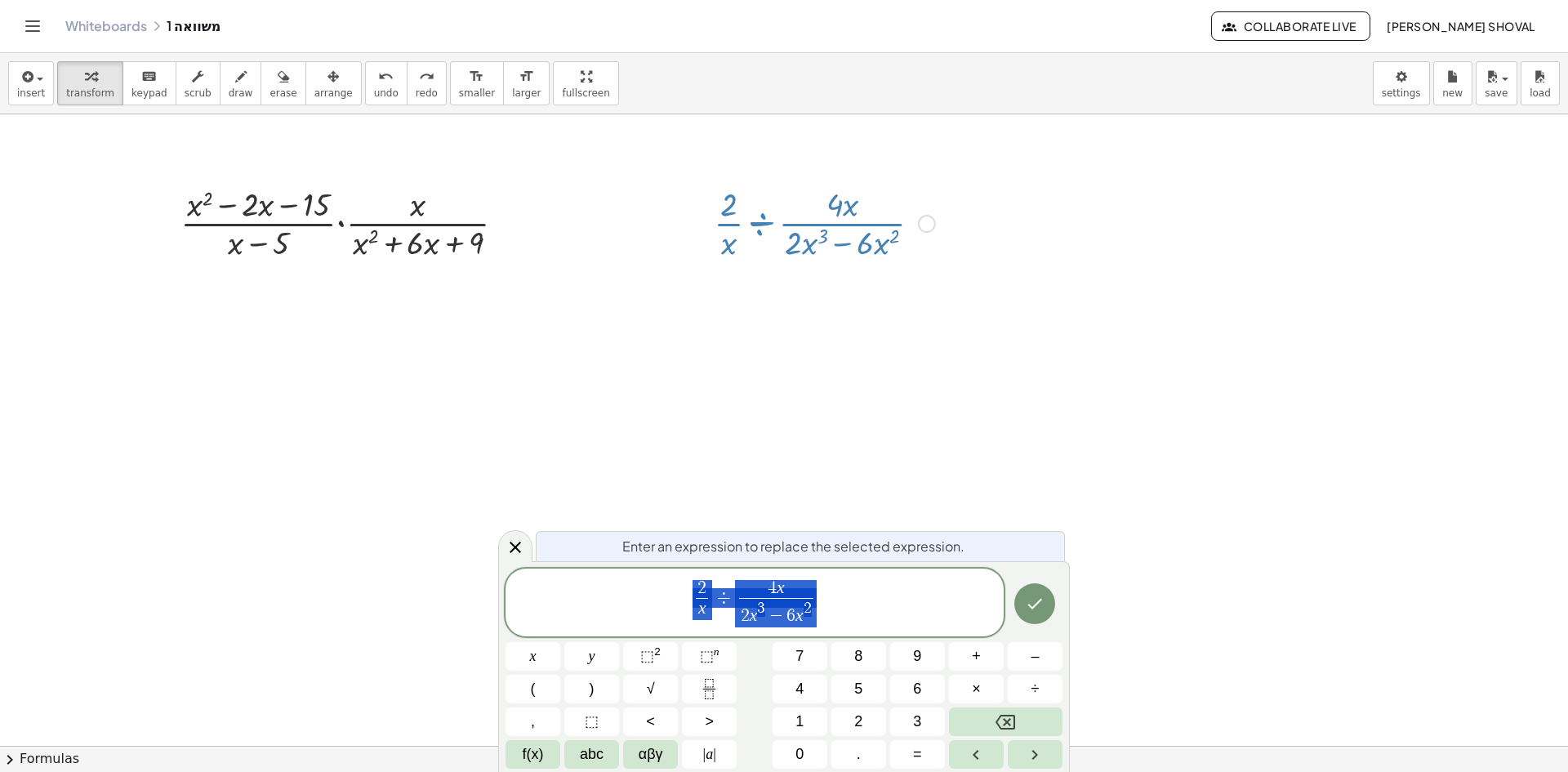
click at [511, 545] on icon at bounding box center [515, 547] width 20 height 20
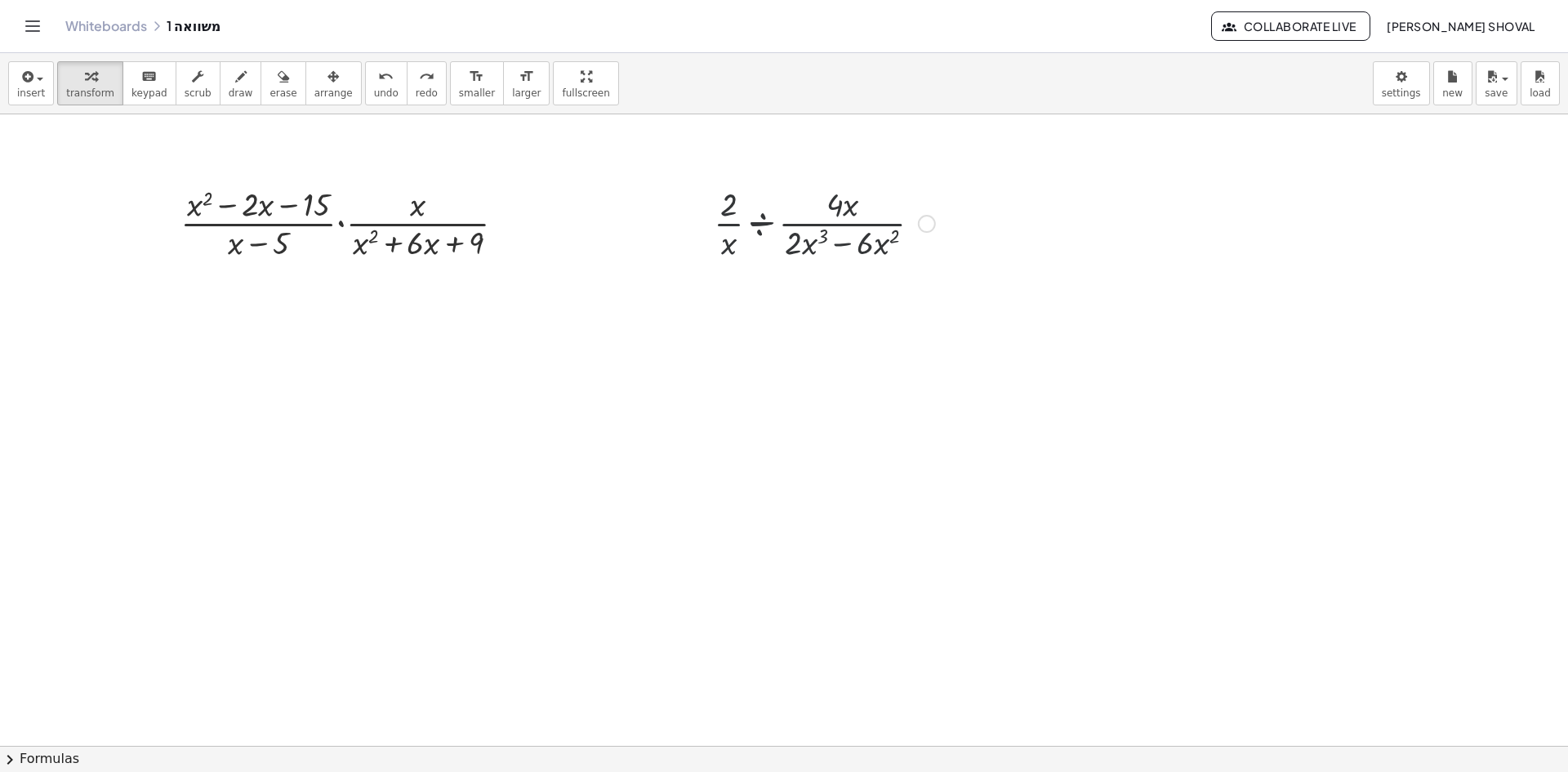
click at [928, 225] on div at bounding box center [927, 224] width 18 height 18
click at [1064, 257] on li "Copy derivation as LaTeX" at bounding box center [1027, 248] width 139 height 25
click at [42, 83] on button "insert" at bounding box center [31, 83] width 46 height 44
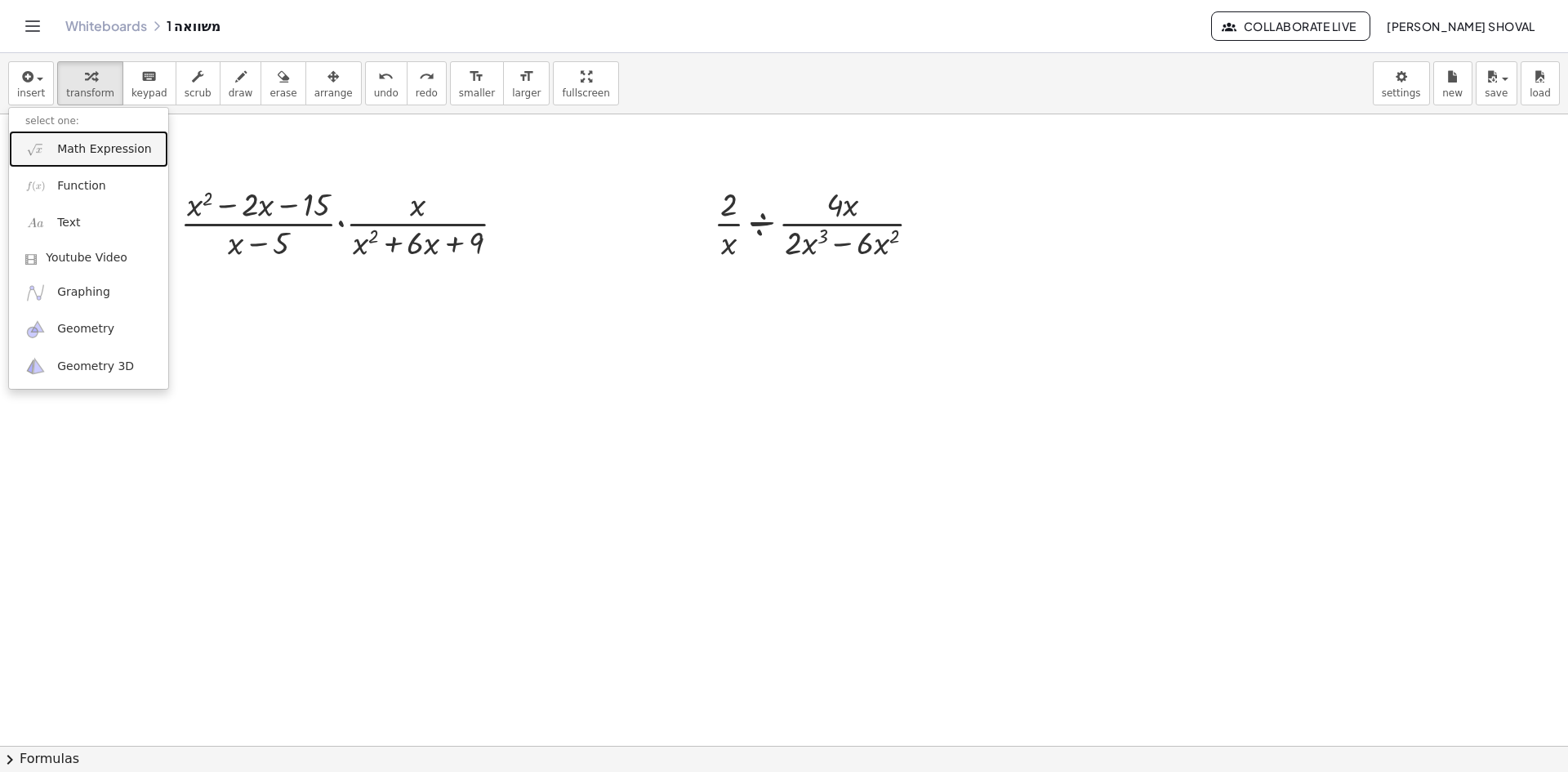
click at [94, 148] on span "Math Expression" at bounding box center [103, 150] width 94 height 17
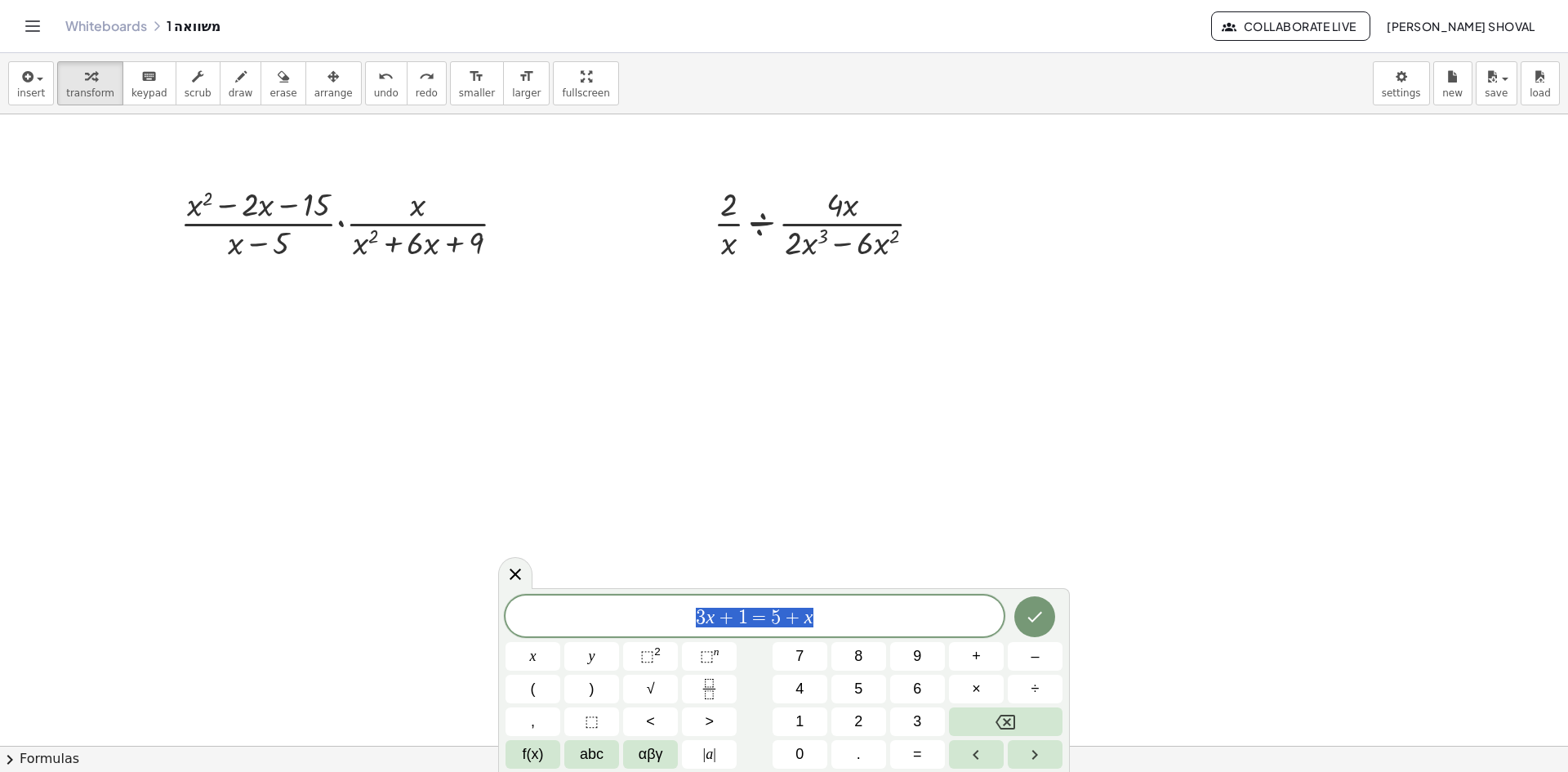
drag, startPoint x: 842, startPoint y: 613, endPoint x: 666, endPoint y: 624, distance: 176.3
click at [668, 624] on span "3 x + 1 = 5 + x" at bounding box center [755, 617] width 498 height 23
click at [698, 693] on button "Fraction" at bounding box center [709, 688] width 55 height 29
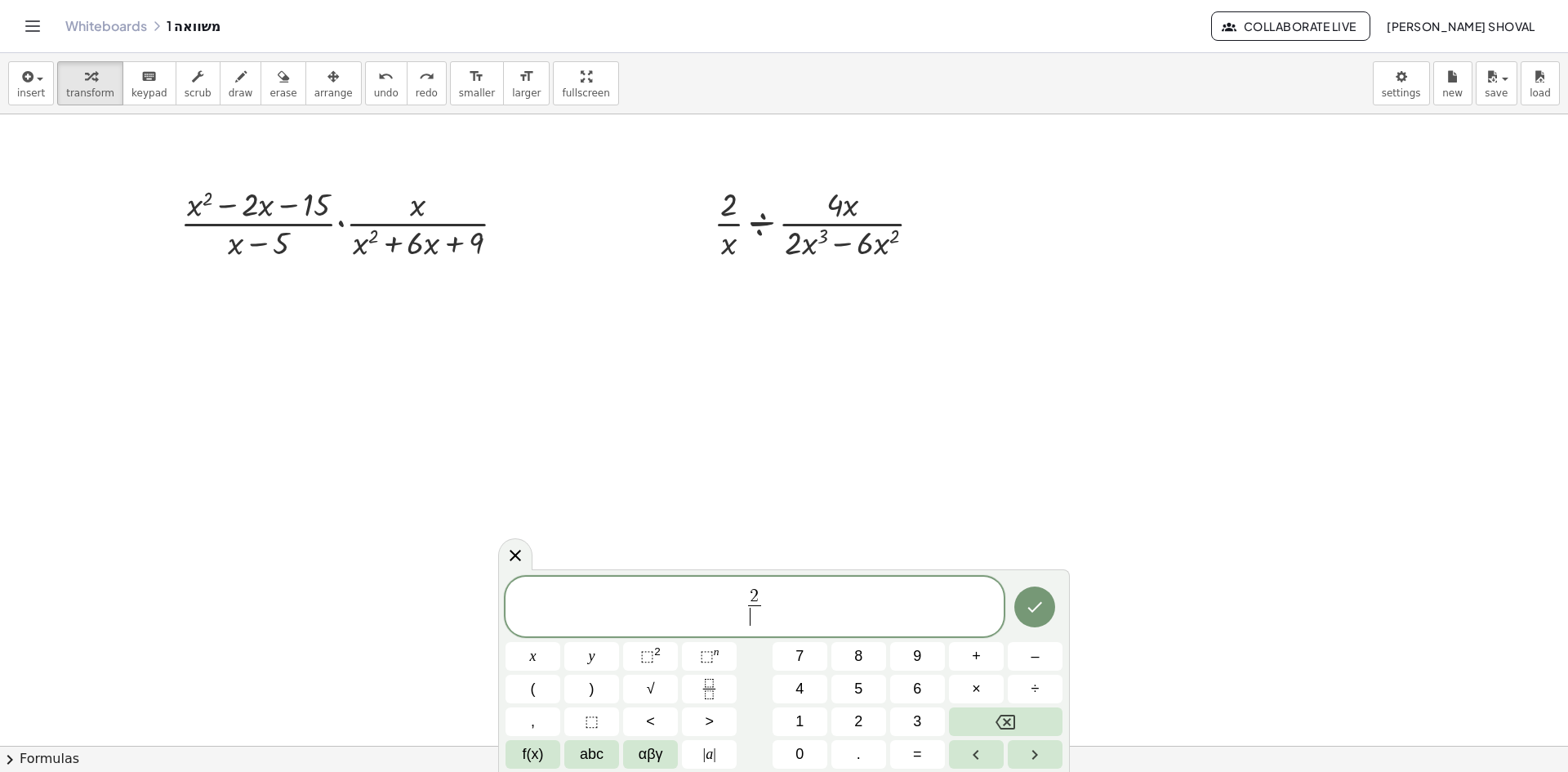
click at [760, 618] on span "​" at bounding box center [754, 616] width 12 height 22
click at [646, 649] on span "⬚" at bounding box center [647, 656] width 14 height 17
click at [763, 622] on span "​" at bounding box center [755, 616] width 20 height 22
click at [764, 592] on span "x 2 ​" at bounding box center [755, 592] width 20 height 26
click at [753, 621] on span at bounding box center [755, 616] width 88 height 22
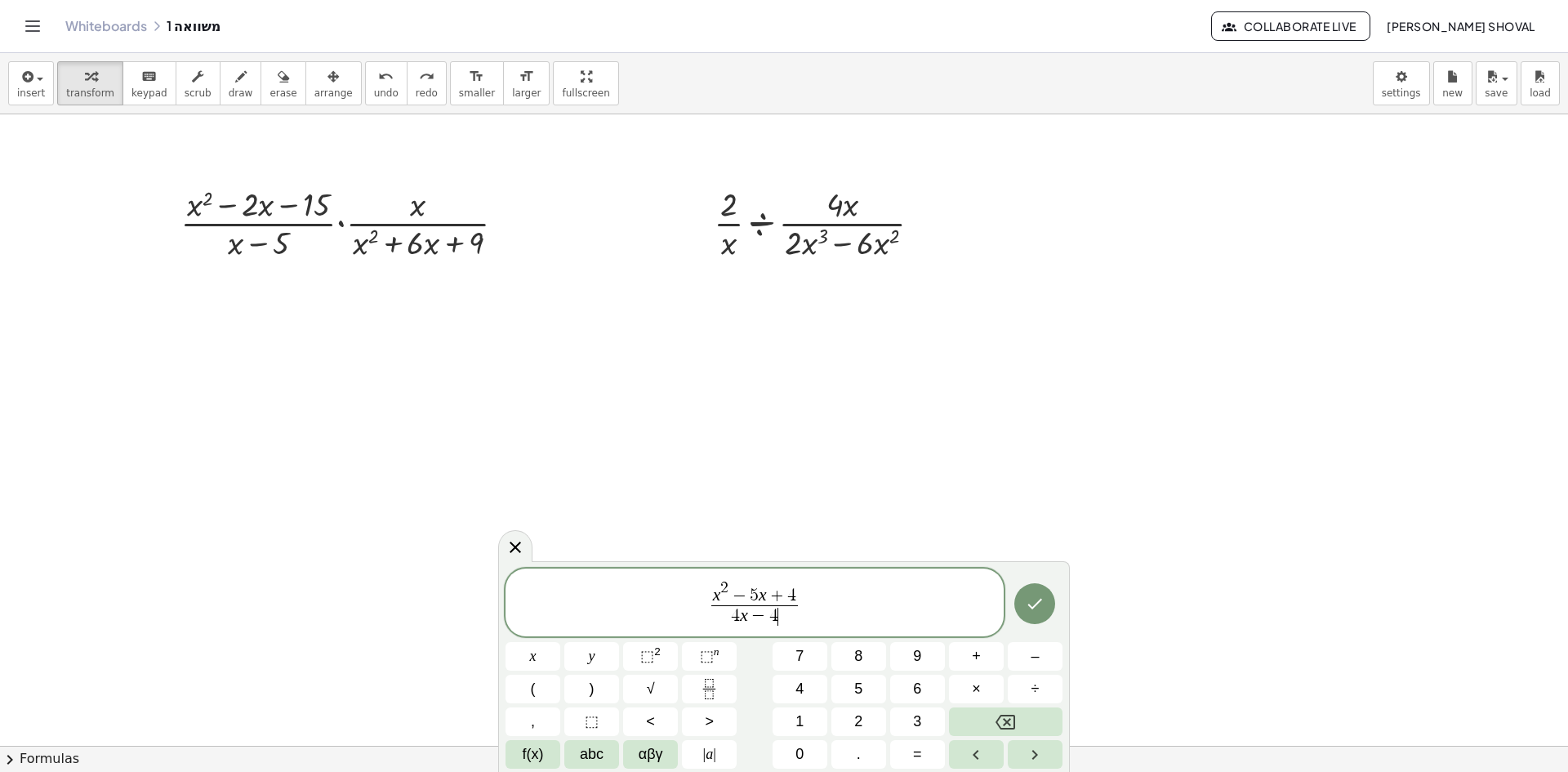
click at [823, 606] on span "x 2 − 5 x + 4 4 x − 4 ​ ​" at bounding box center [755, 603] width 498 height 50
click at [982, 685] on button "×" at bounding box center [976, 688] width 55 height 29
click at [699, 687] on icon "Fraction" at bounding box center [709, 688] width 21 height 21
click at [806, 619] on span at bounding box center [807, 616] width 12 height 22
click at [913, 613] on span "x 2 − 5 x + 4 4 x − 4 ​ · 8 x − 4 ​ ​" at bounding box center [755, 603] width 498 height 50
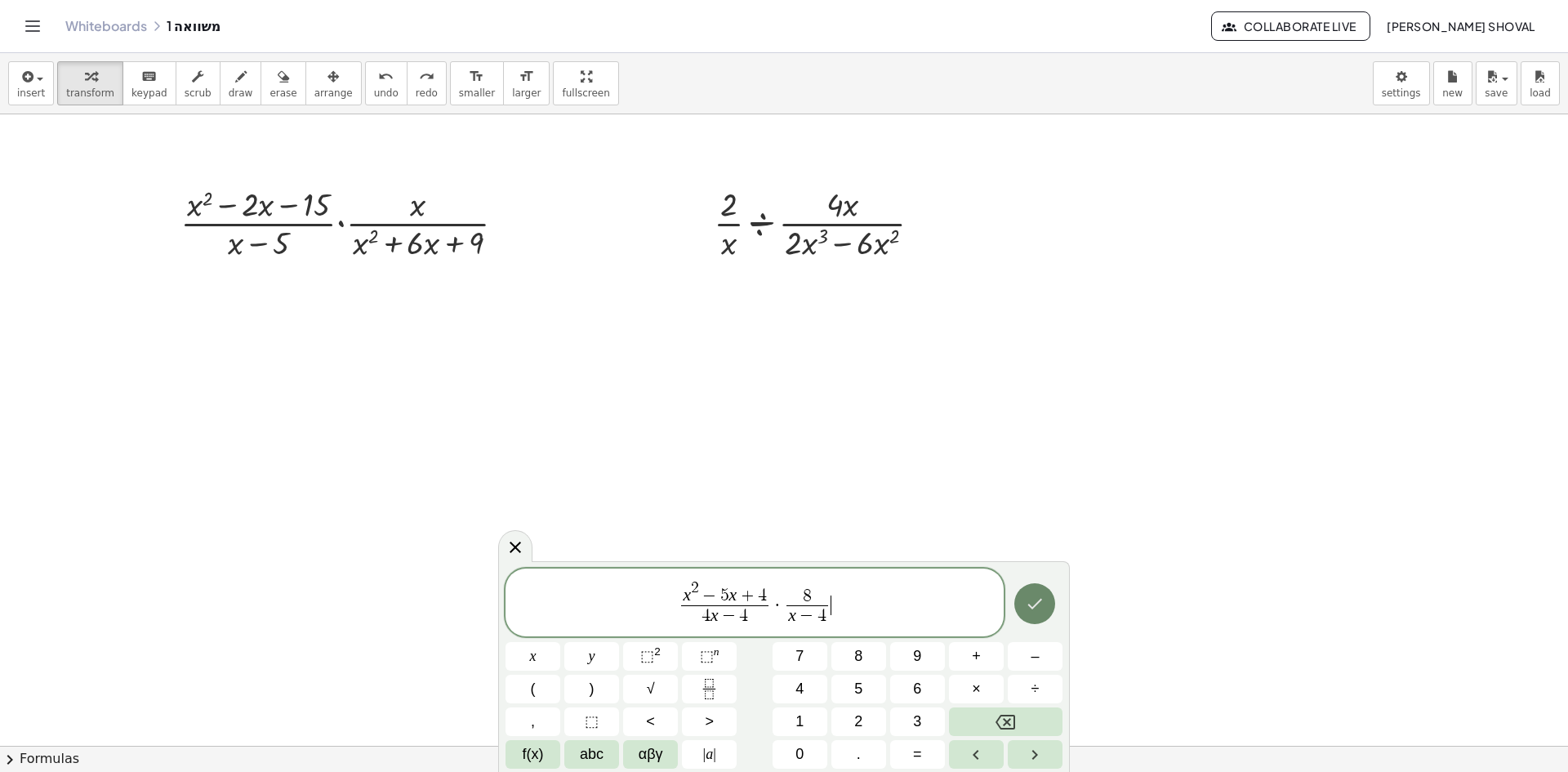
click at [1043, 608] on icon "Done" at bounding box center [1035, 603] width 20 height 20
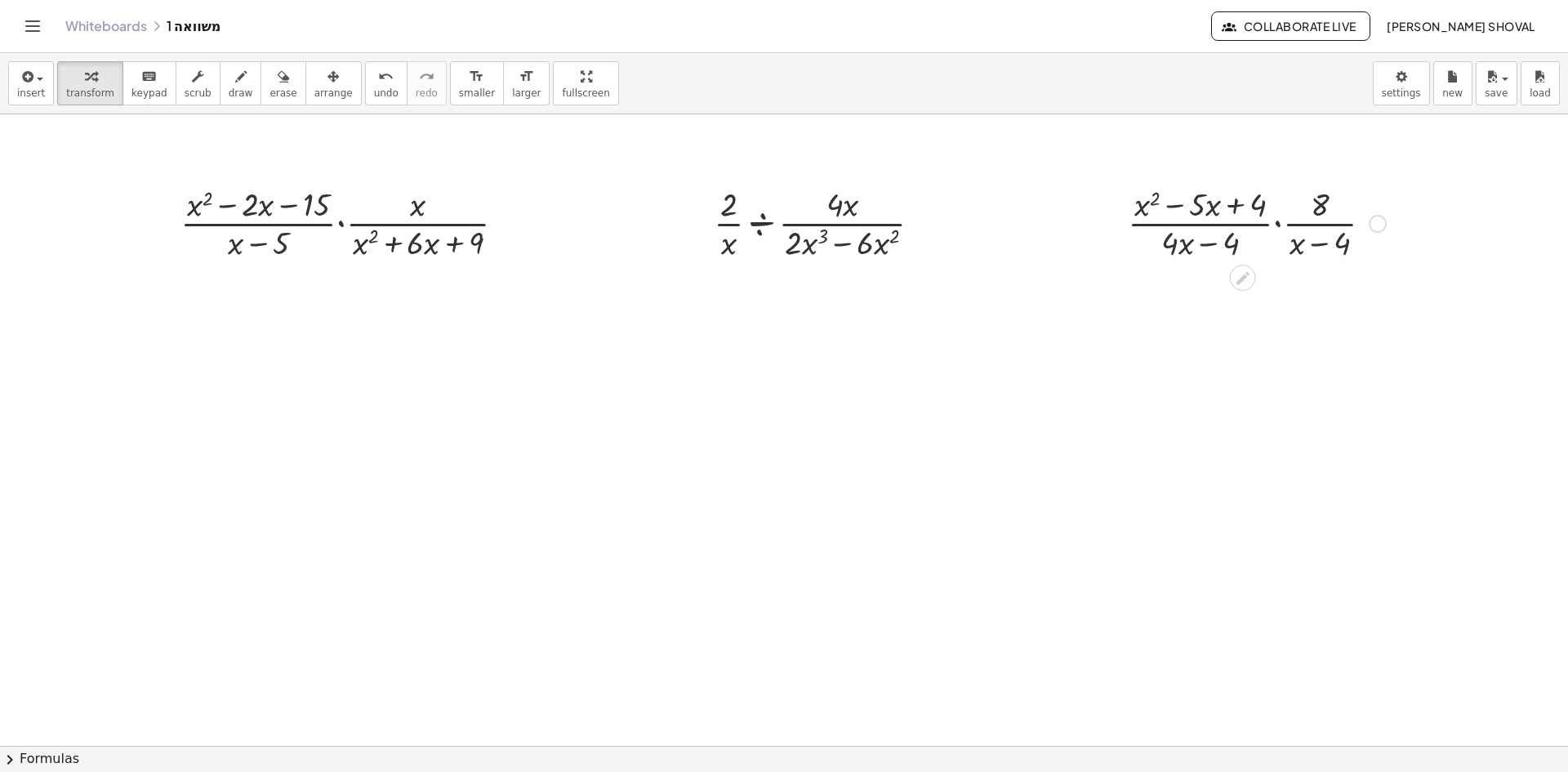
click at [1378, 218] on div at bounding box center [1378, 224] width 18 height 18
click at [1449, 254] on span "Copy derivation as LaTeX" at bounding box center [1477, 247] width 131 height 13
click at [40, 89] on span "insert" at bounding box center [31, 94] width 28 height 12
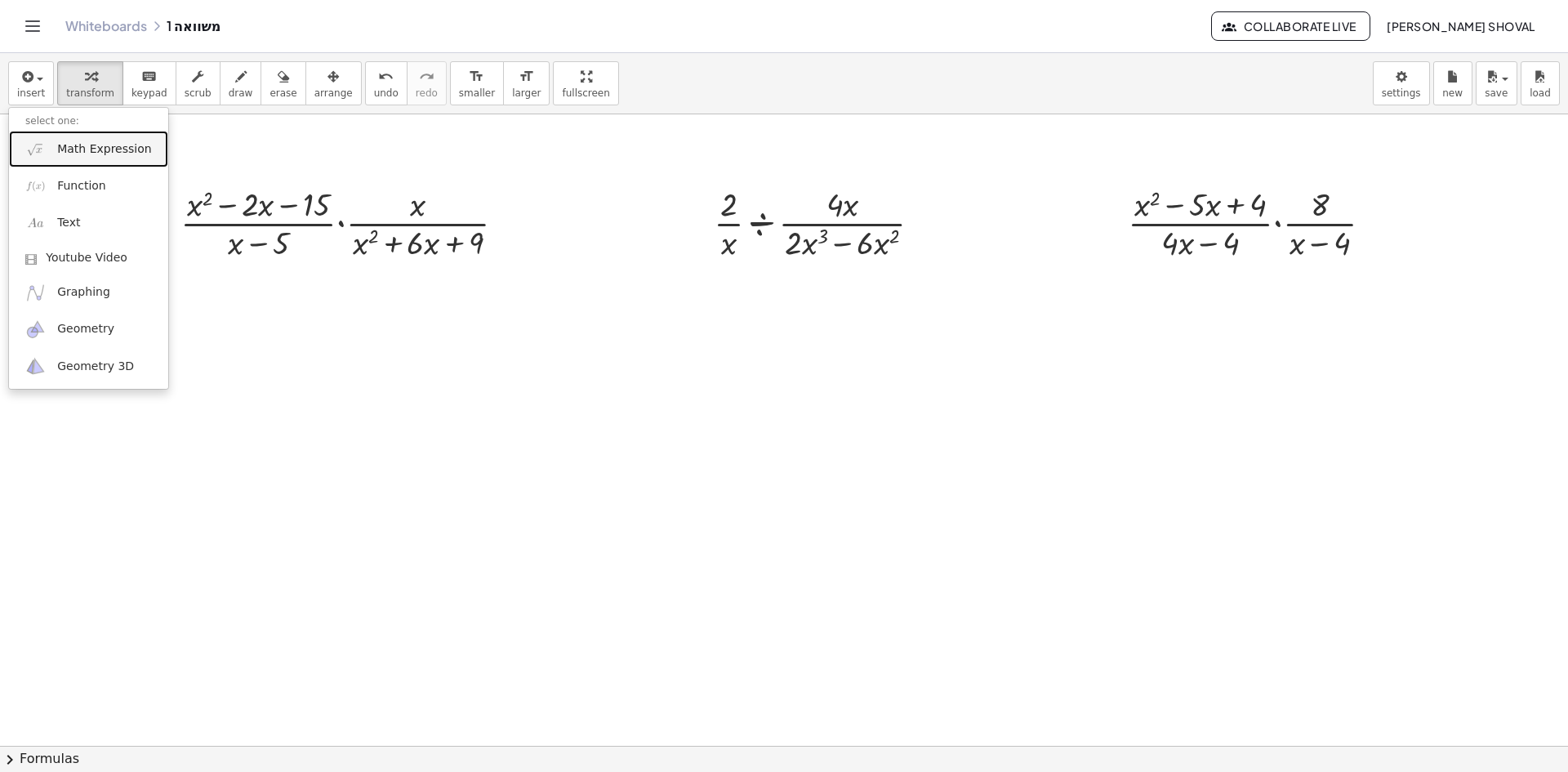
click at [94, 156] on span "Math Expression" at bounding box center [103, 150] width 94 height 17
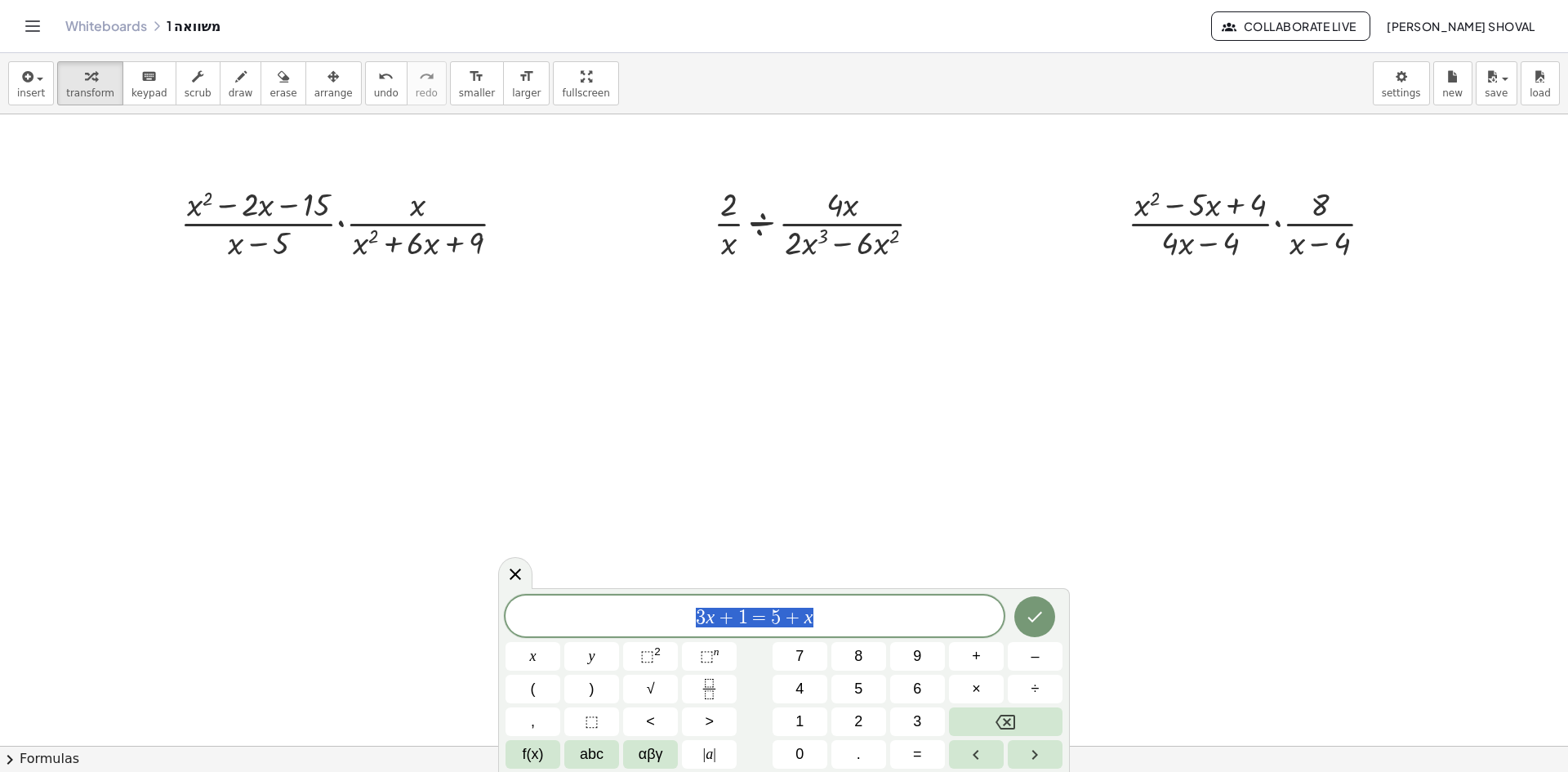
drag, startPoint x: 820, startPoint y: 614, endPoint x: 454, endPoint y: 581, distance: 367.5
click at [454, 581] on body "Graspable Math Activities Whiteboards Classes Account v1.28.4 | Privacy policy …" at bounding box center [784, 386] width 1568 height 772
click at [707, 683] on icon "Fraction" at bounding box center [709, 688] width 21 height 21
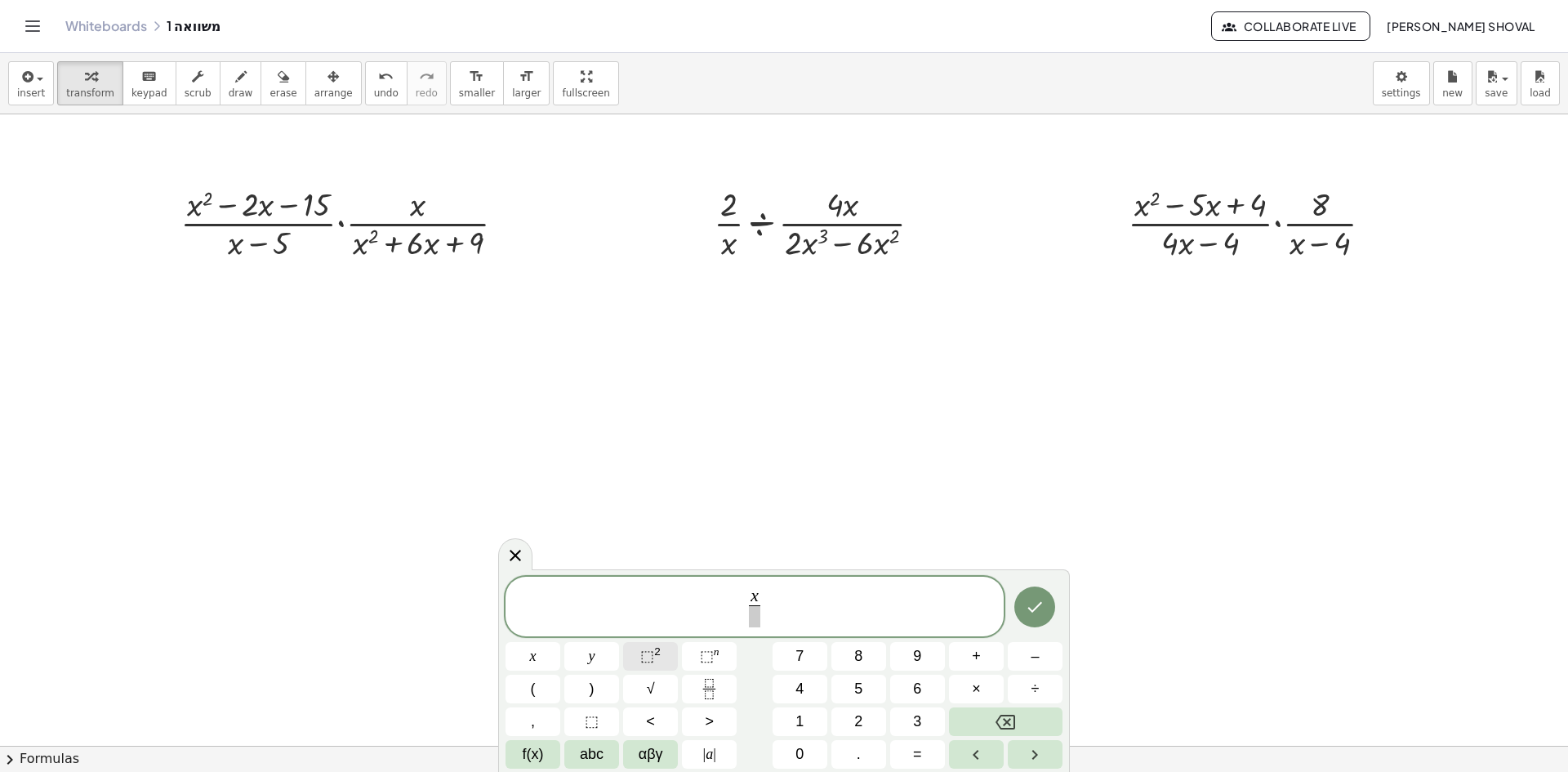
click at [652, 648] on span "⬚" at bounding box center [647, 656] width 14 height 17
click at [746, 619] on span "​" at bounding box center [755, 616] width 50 height 22
click at [659, 655] on span "⬚ 2" at bounding box center [650, 656] width 21 height 22
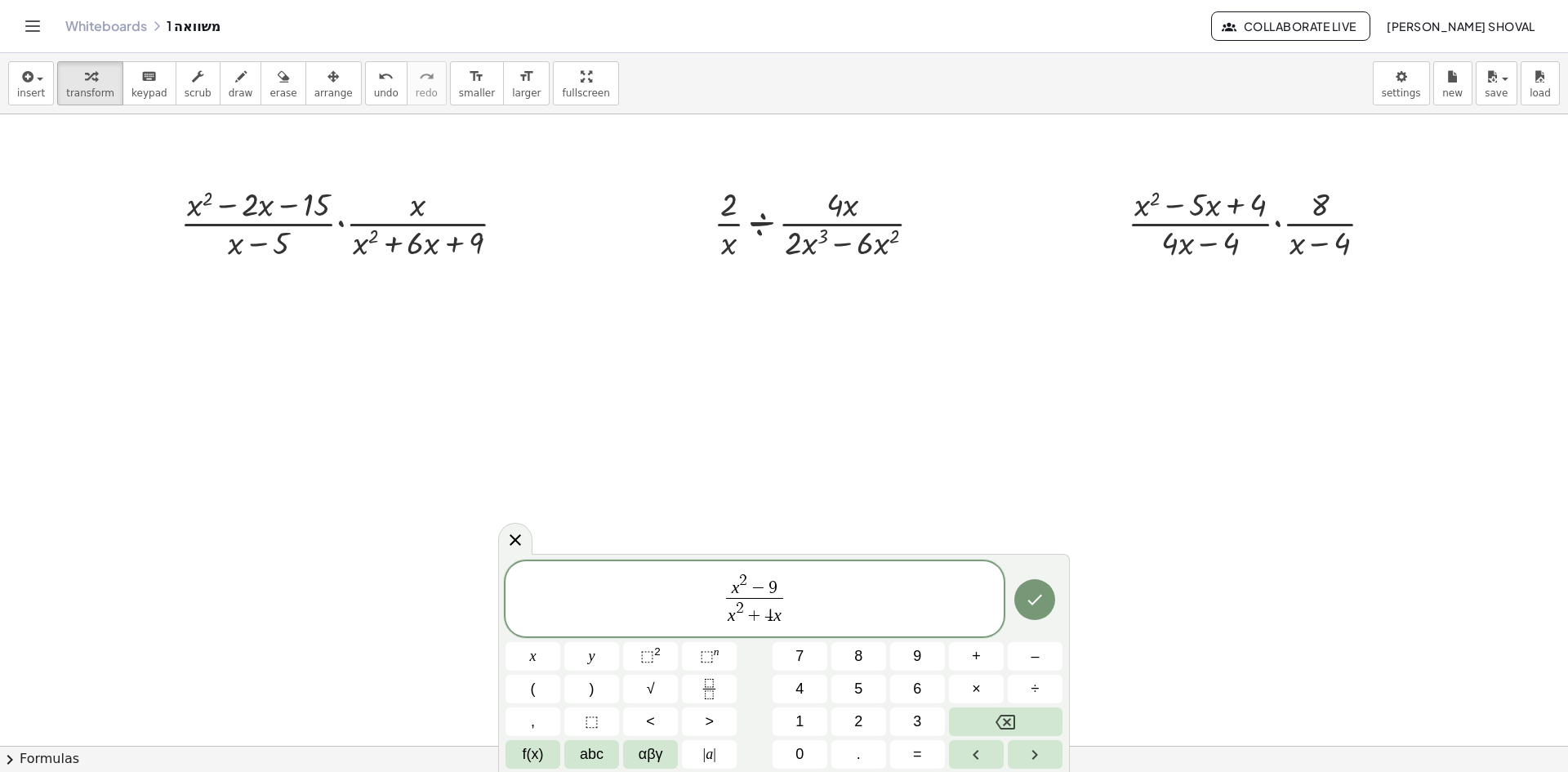
click at [857, 593] on span "x 2 − 9 x 2 + 4 x ​ ​" at bounding box center [755, 600] width 498 height 58
click at [983, 694] on button "×" at bounding box center [976, 688] width 55 height 29
click at [694, 690] on button "Fraction" at bounding box center [709, 688] width 55 height 29
click at [789, 613] on span at bounding box center [793, 608] width 68 height 22
click at [1039, 602] on icon "Done" at bounding box center [1035, 600] width 20 height 20
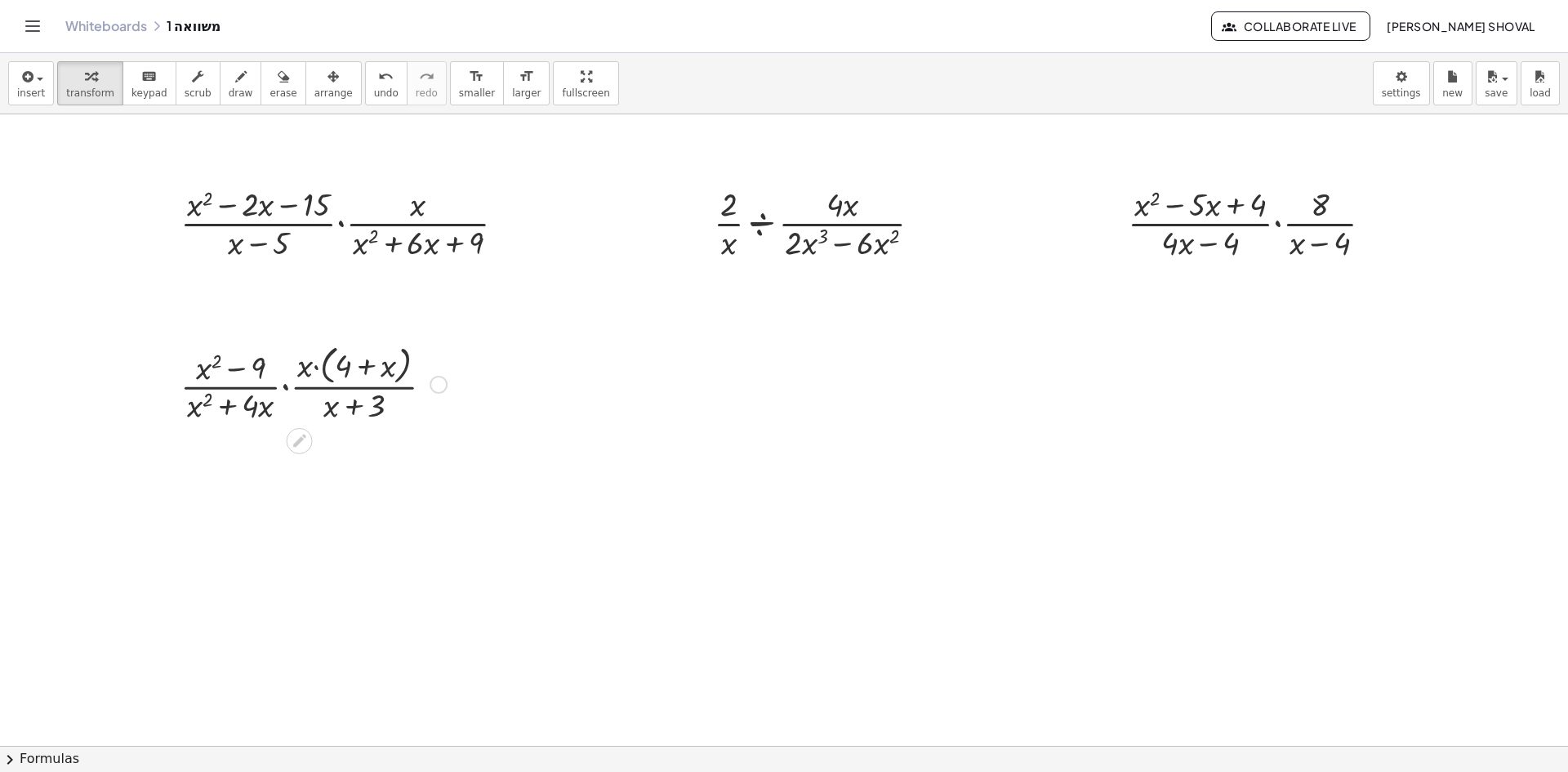
click at [440, 382] on div at bounding box center [439, 385] width 18 height 18
drag, startPoint x: 544, startPoint y: 405, endPoint x: 318, endPoint y: 114, distance: 368.5
click at [544, 405] on span "Copy derivation as LaTeX" at bounding box center [538, 409] width 131 height 13
click at [39, 90] on span "insert" at bounding box center [31, 94] width 28 height 12
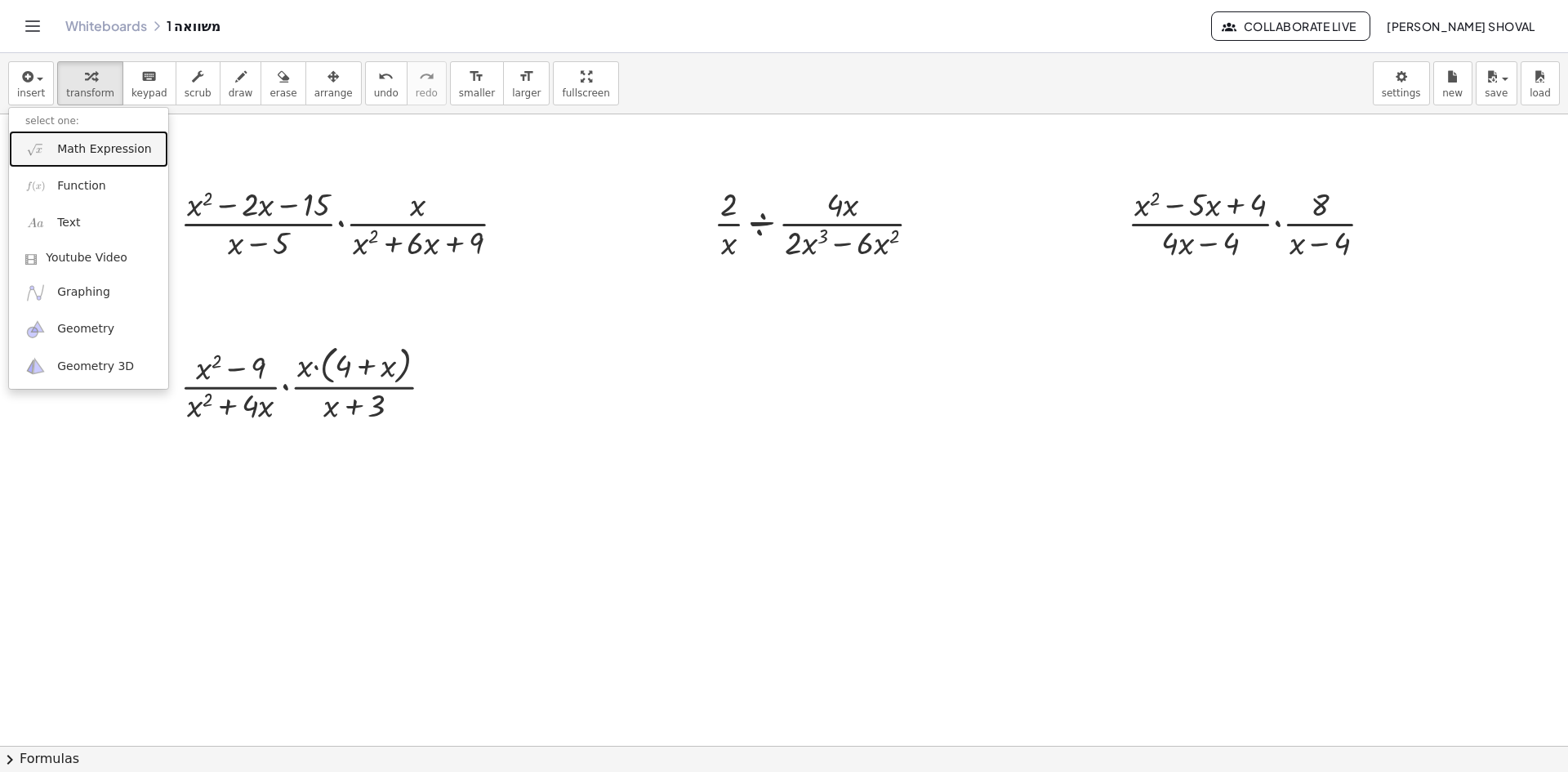
click at [73, 154] on span "Math Expression" at bounding box center [103, 150] width 94 height 17
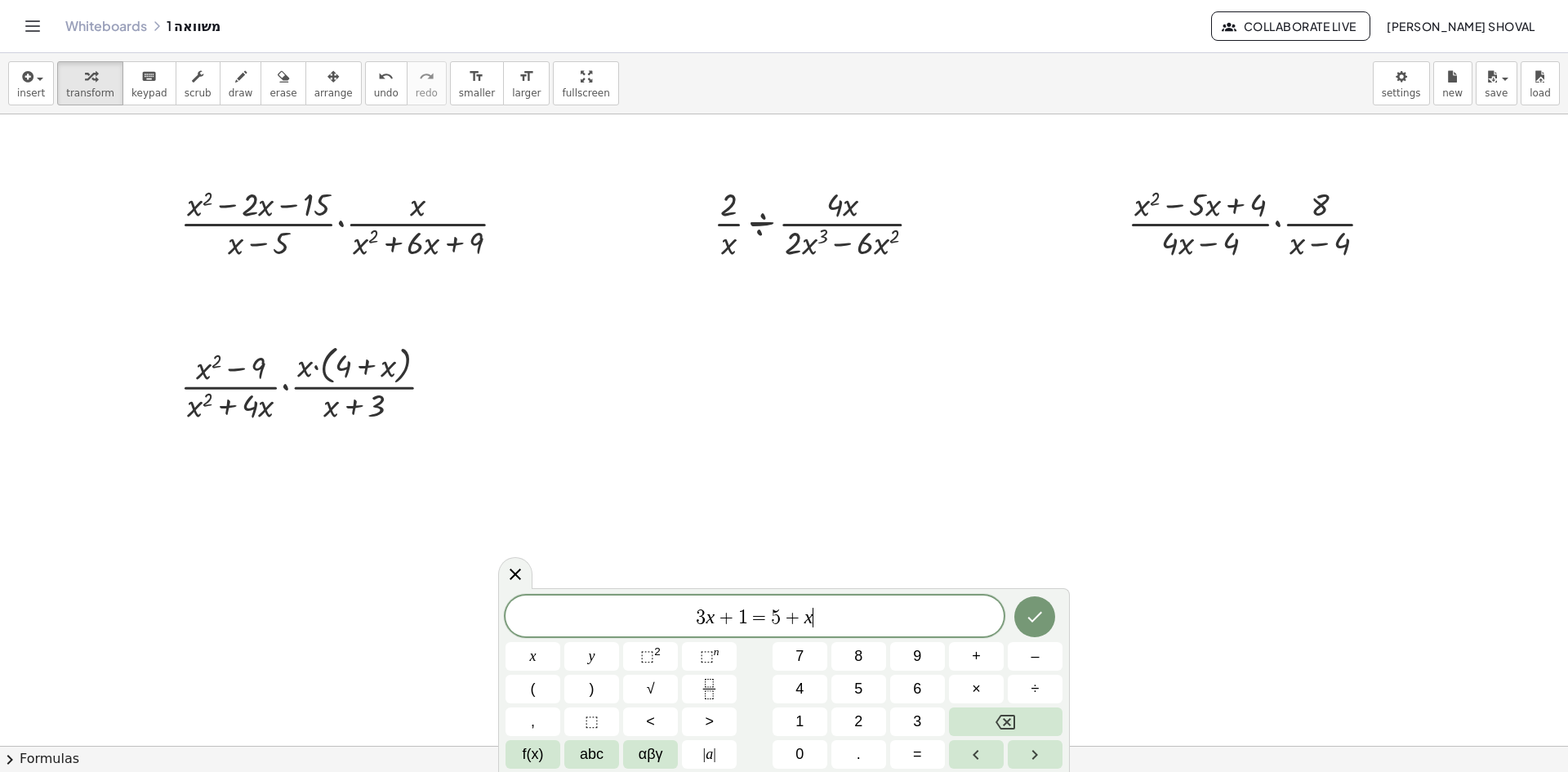
drag, startPoint x: 861, startPoint y: 611, endPoint x: 458, endPoint y: 611, distance: 403.0
click at [458, 611] on body "Graspable Math Activities Whiteboards Classes Account v1.28.4 | Privacy policy …" at bounding box center [784, 386] width 1568 height 772
click at [649, 651] on span "⬚" at bounding box center [647, 656] width 14 height 17
drag, startPoint x: 803, startPoint y: 620, endPoint x: 716, endPoint y: 620, distance: 87.0
click at [716, 620] on span "3 x − x 2" at bounding box center [755, 614] width 498 height 30
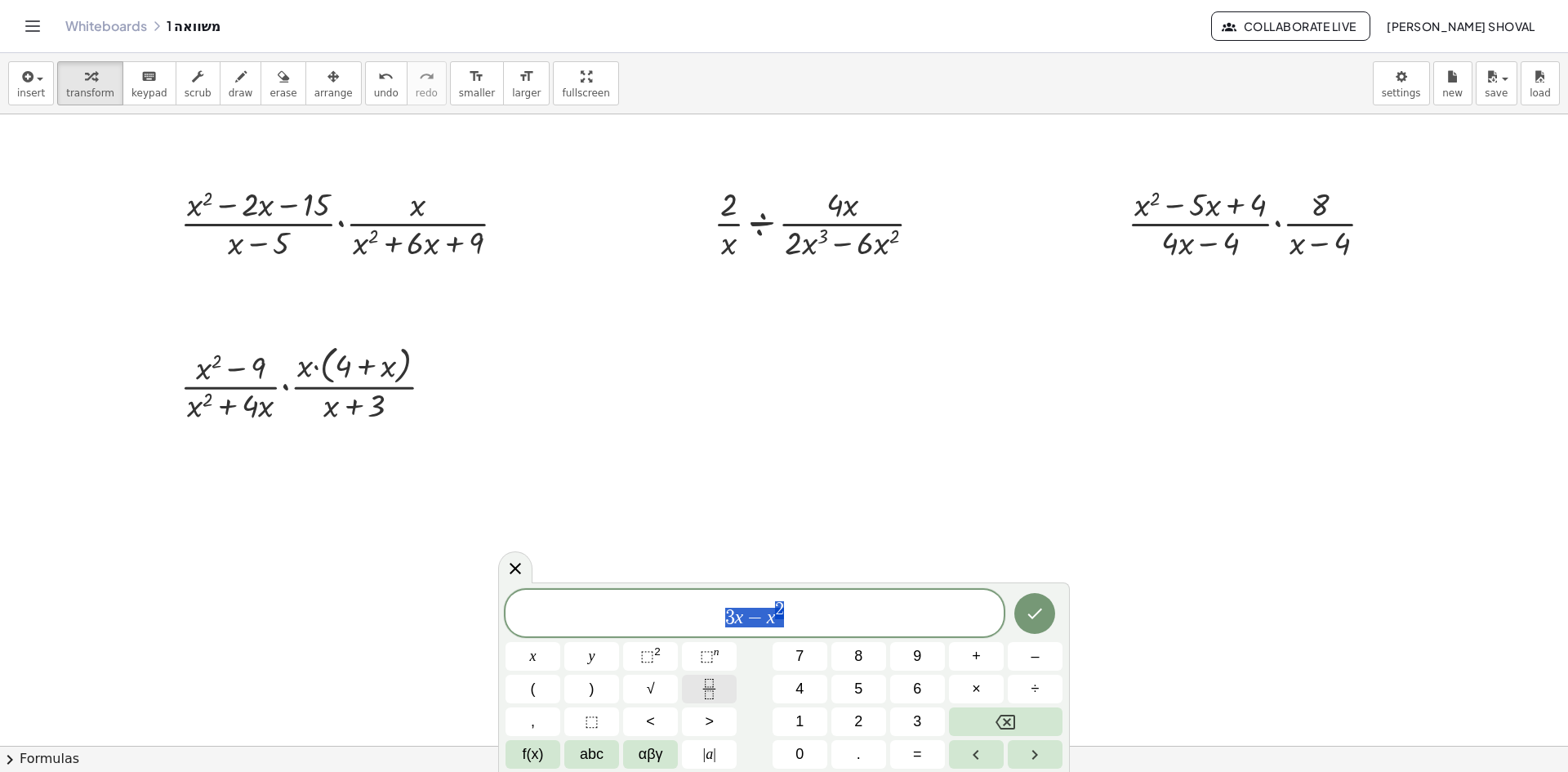
click at [710, 688] on icon "Fraction" at bounding box center [709, 688] width 21 height 21
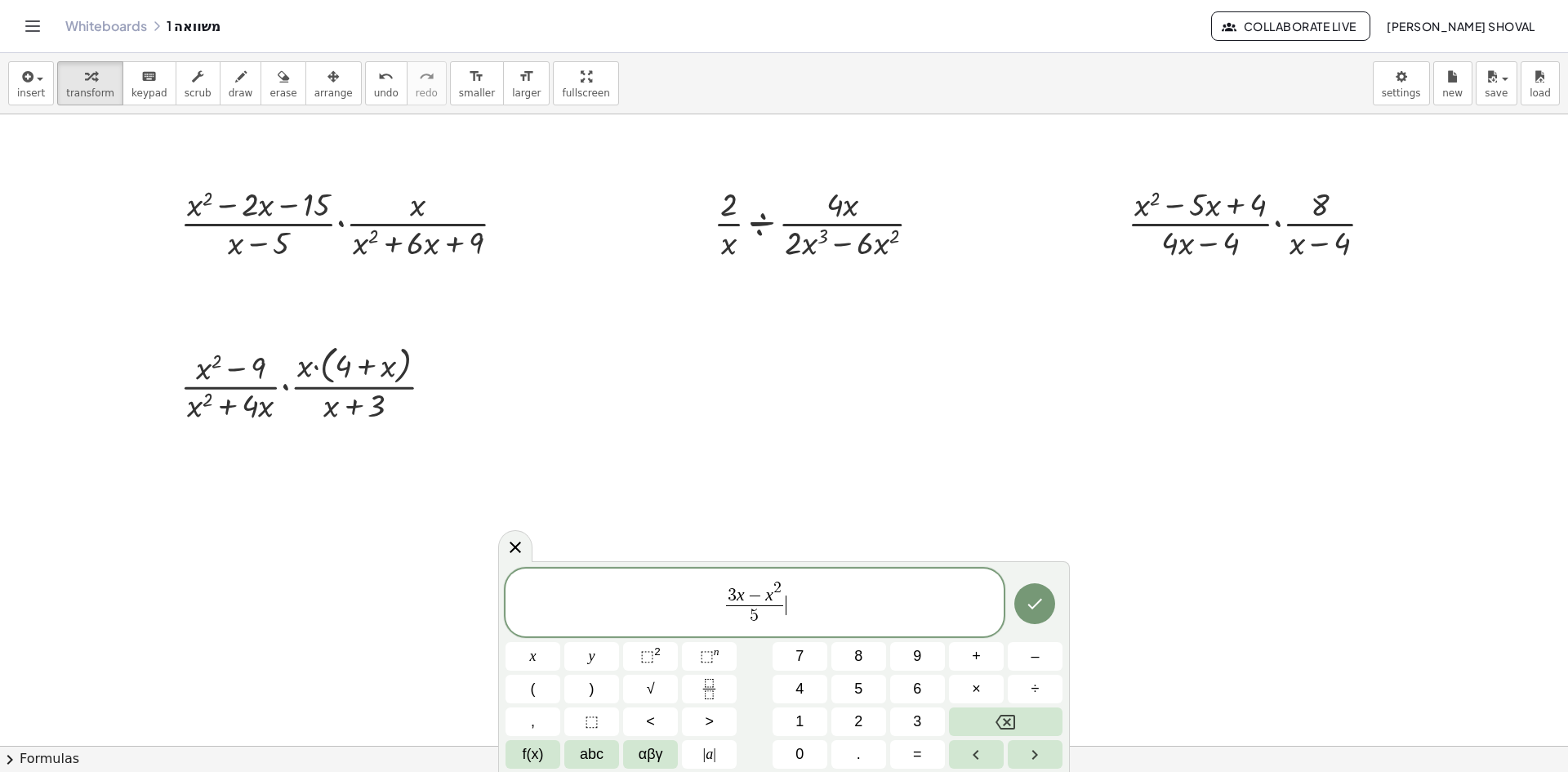
click at [826, 605] on span "3 x − x 2 5 ​ ​" at bounding box center [755, 603] width 498 height 50
click at [977, 683] on span "×" at bounding box center [976, 688] width 9 height 22
click at [711, 686] on icon "Fraction" at bounding box center [709, 688] width 21 height 21
click at [792, 616] on span at bounding box center [792, 616] width 69 height 22
click at [719, 656] on button "⬚ n" at bounding box center [709, 656] width 55 height 29
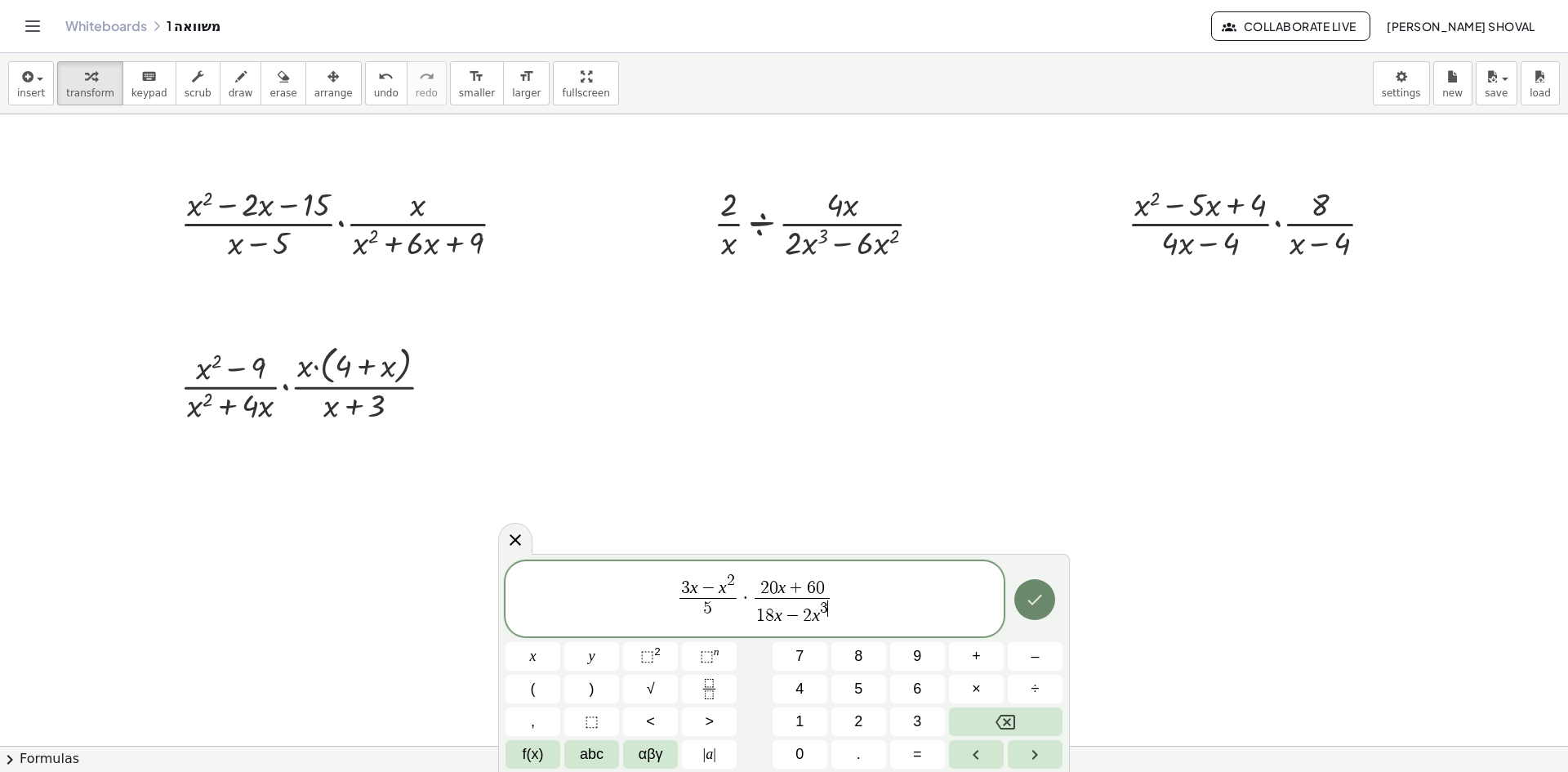
click at [1037, 600] on icon "Done" at bounding box center [1036, 599] width 15 height 11
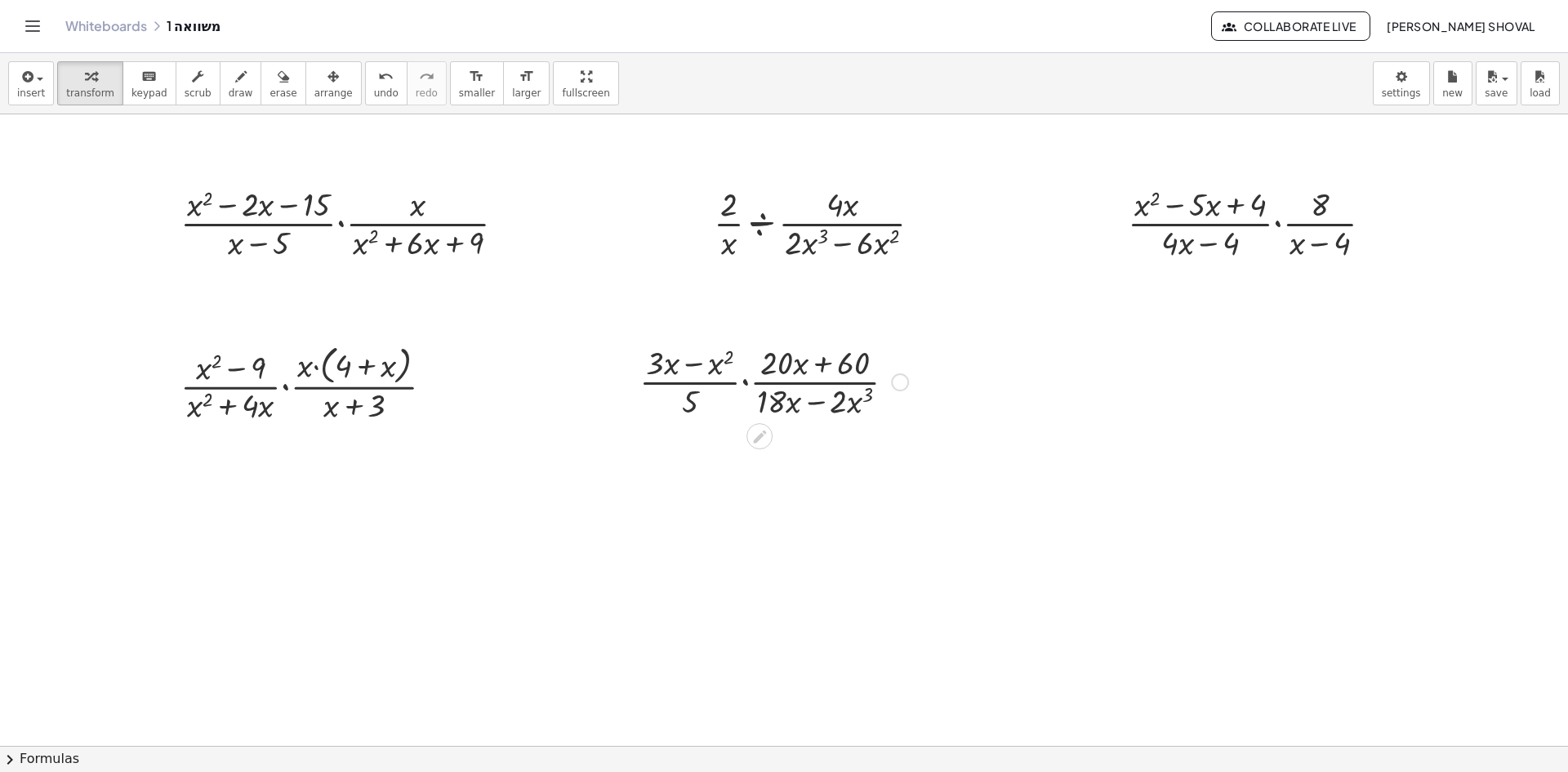
click at [902, 381] on div at bounding box center [900, 382] width 18 height 18
click at [995, 409] on span "Copy derivation as LaTeX" at bounding box center [1000, 406] width 131 height 13
click at [31, 84] on icon "button" at bounding box center [26, 77] width 15 height 20
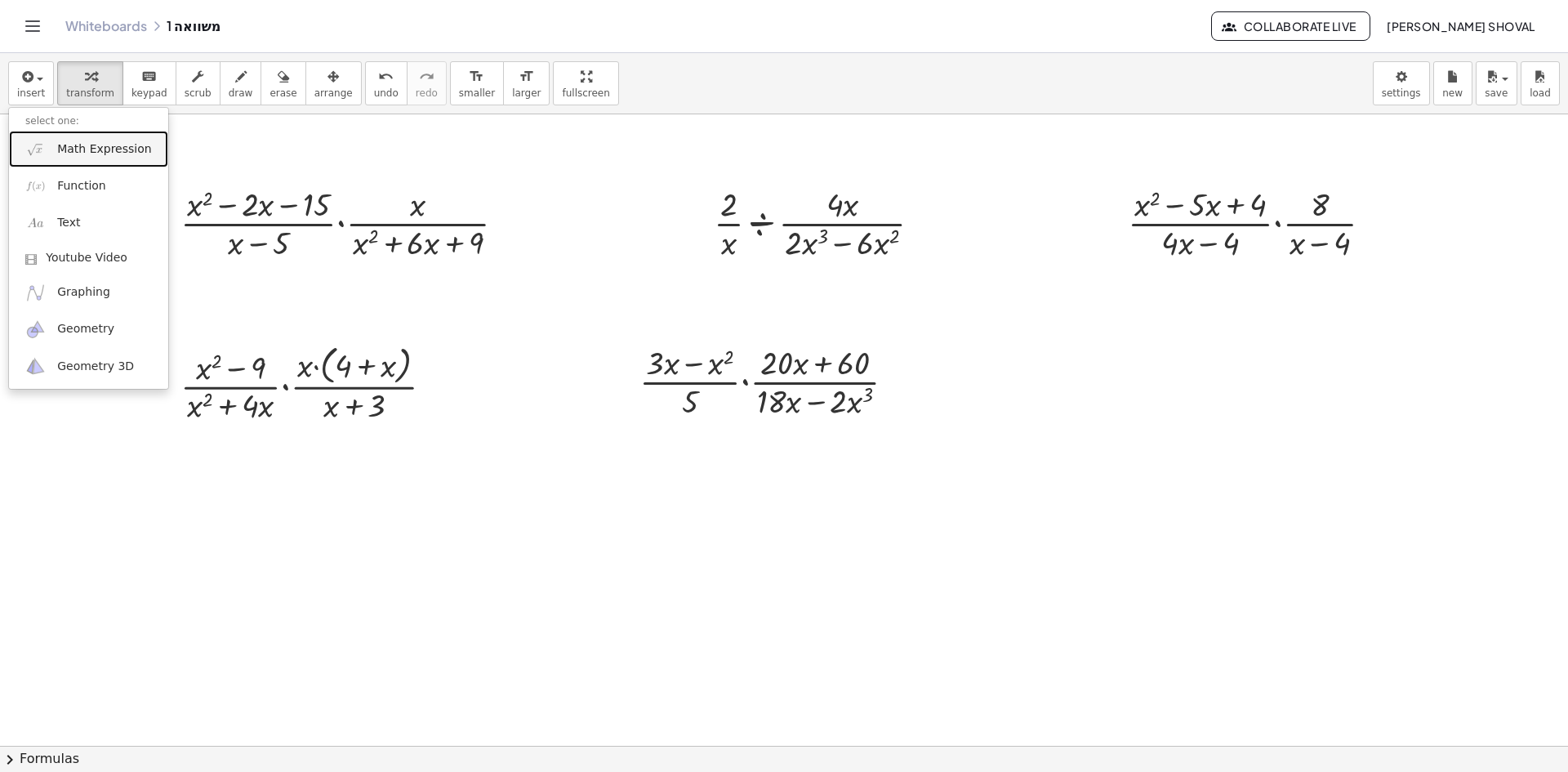
click at [67, 142] on span "Math Expression" at bounding box center [103, 150] width 94 height 17
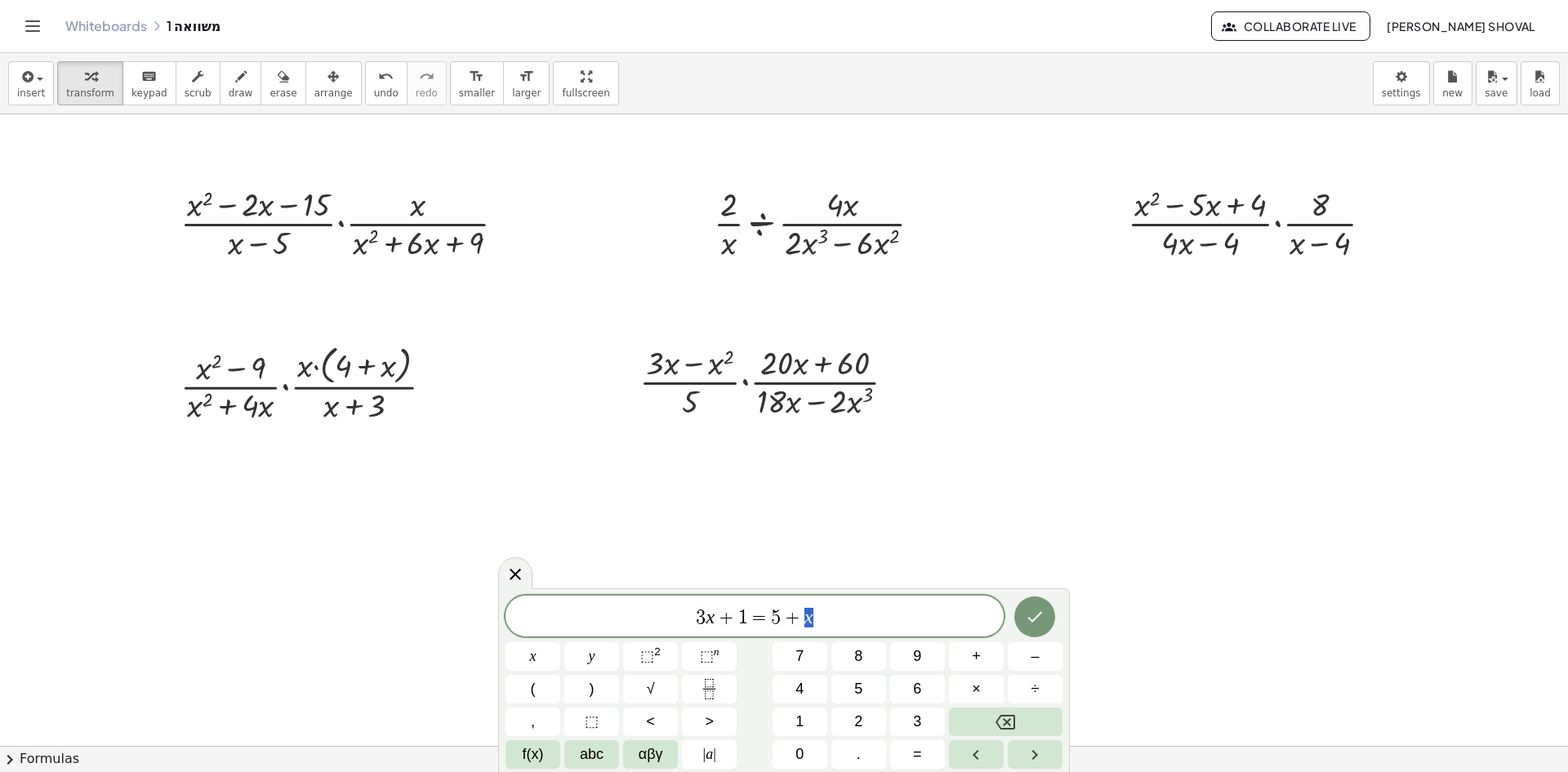
drag, startPoint x: 842, startPoint y: 624, endPoint x: 604, endPoint y: 624, distance: 238.0
click at [604, 624] on span "3 x + 1 = 5 + x" at bounding box center [755, 617] width 498 height 23
click at [708, 681] on icon "Fraction" at bounding box center [709, 688] width 21 height 21
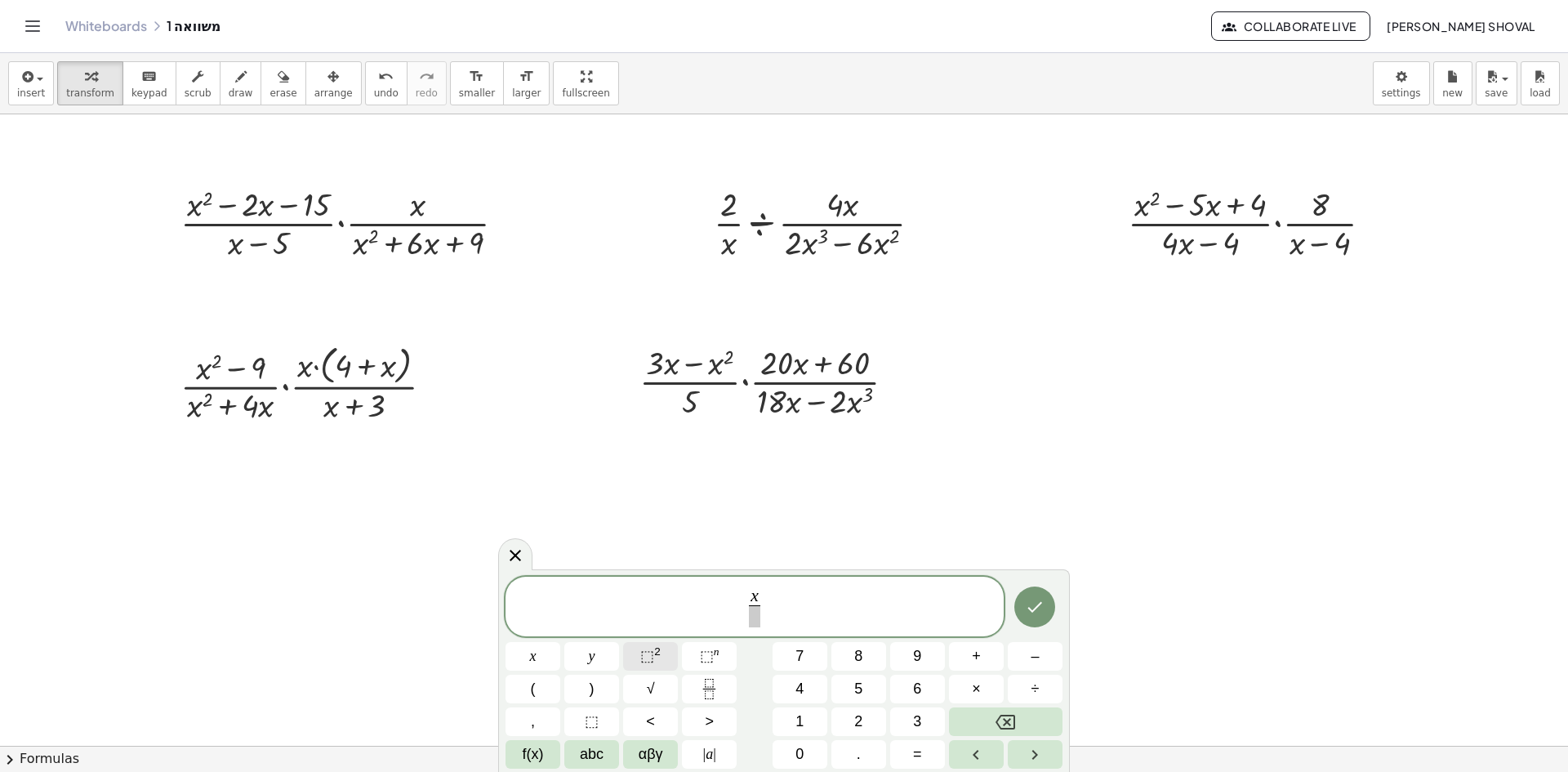
click at [653, 654] on span "⬚" at bounding box center [647, 656] width 14 height 17
click at [750, 613] on span at bounding box center [755, 616] width 50 height 22
click at [834, 602] on span "x 2 − 4 ( 3 + x ) ( x − 2 ) ​ ​" at bounding box center [755, 602] width 498 height 54
click at [1033, 683] on span "÷" at bounding box center [1035, 688] width 8 height 22
click at [703, 690] on icon "Fraction" at bounding box center [709, 688] width 21 height 21
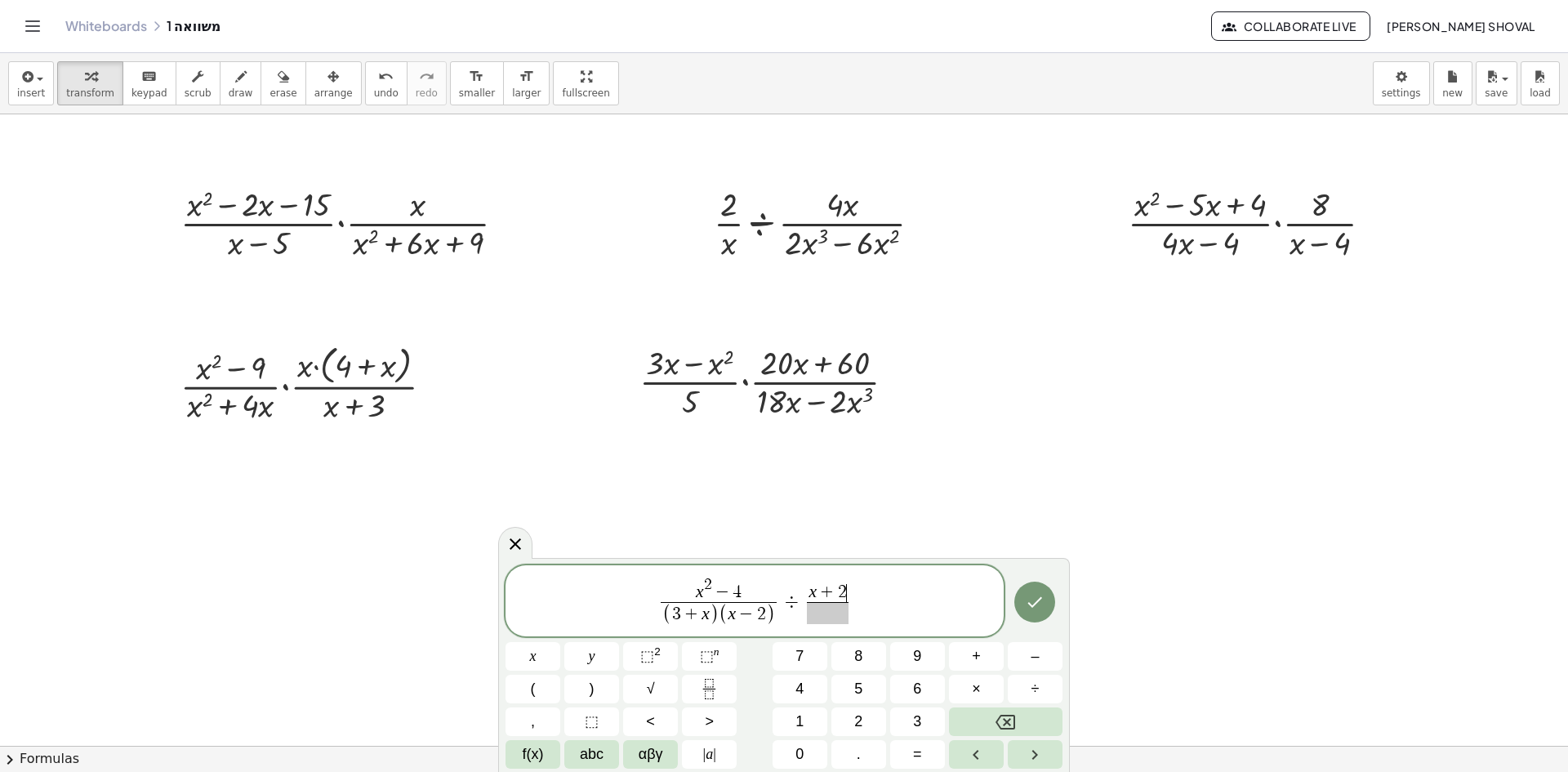
click at [811, 624] on span "x 2 − 4 ( 3 + x ) ( x − 2 ) ​ ÷ x + 2 ​ ​" at bounding box center [755, 602] width 498 height 54
click at [830, 619] on span at bounding box center [827, 612] width 41 height 22
click at [916, 596] on span "x 2 − 4 ( 3 + x ) ( x − 2 ) ​ ÷ x + 2 x ​ ​" at bounding box center [755, 602] width 498 height 54
click at [1045, 608] on button "Done" at bounding box center [1034, 602] width 41 height 41
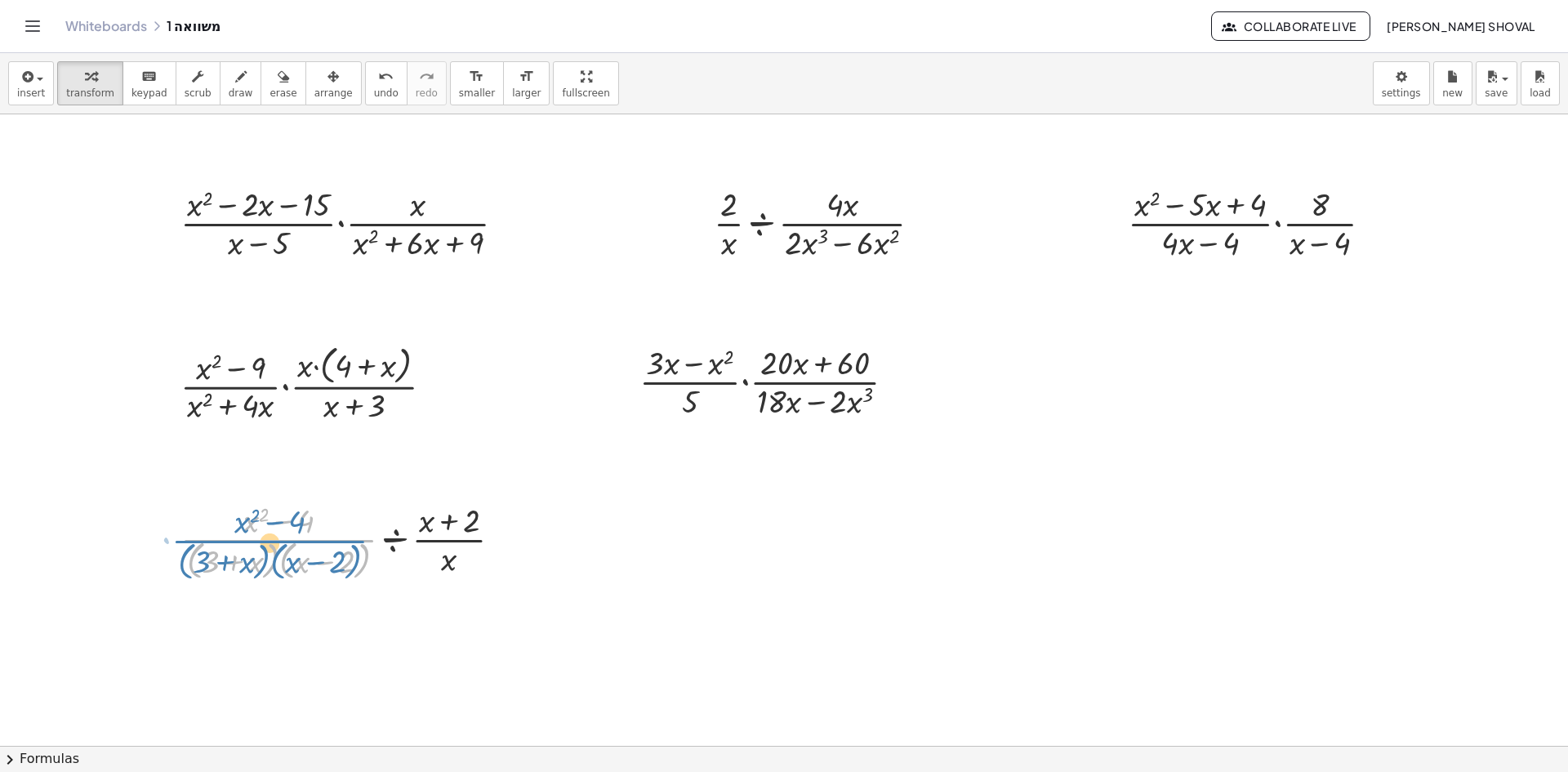
drag, startPoint x: 343, startPoint y: 538, endPoint x: 321, endPoint y: 538, distance: 22.0
click at [319, 539] on div at bounding box center [348, 540] width 351 height 87
drag, startPoint x: 509, startPoint y: 544, endPoint x: 560, endPoint y: 539, distance: 51.2
drag, startPoint x: 121, startPoint y: 502, endPoint x: 674, endPoint y: 665, distance: 576.5
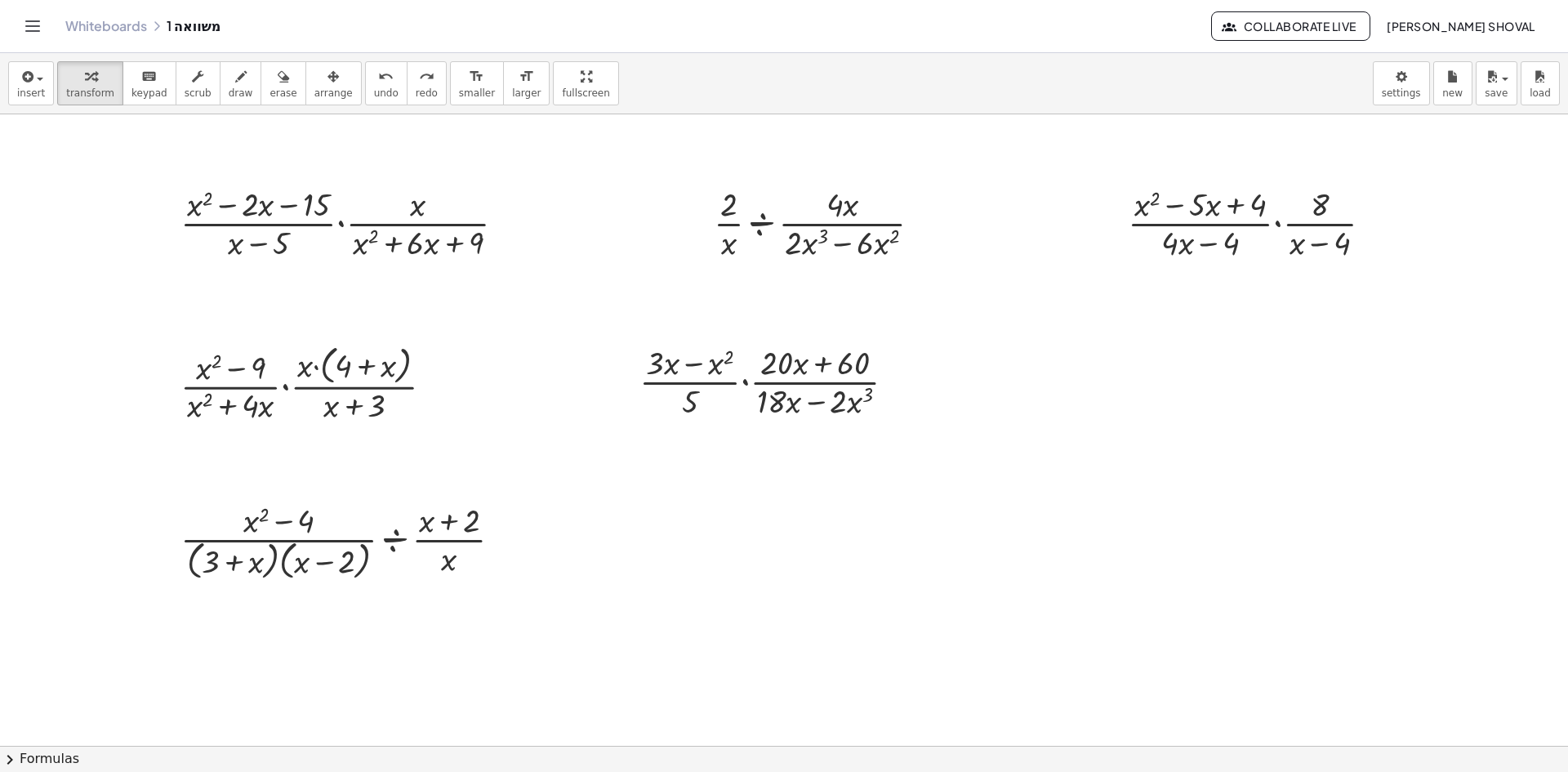
click at [509, 539] on div at bounding box center [507, 542] width 18 height 18
click at [593, 568] on span "Copy derivation as LaTeX" at bounding box center [607, 566] width 131 height 13
click at [36, 83] on div "button" at bounding box center [31, 76] width 28 height 20
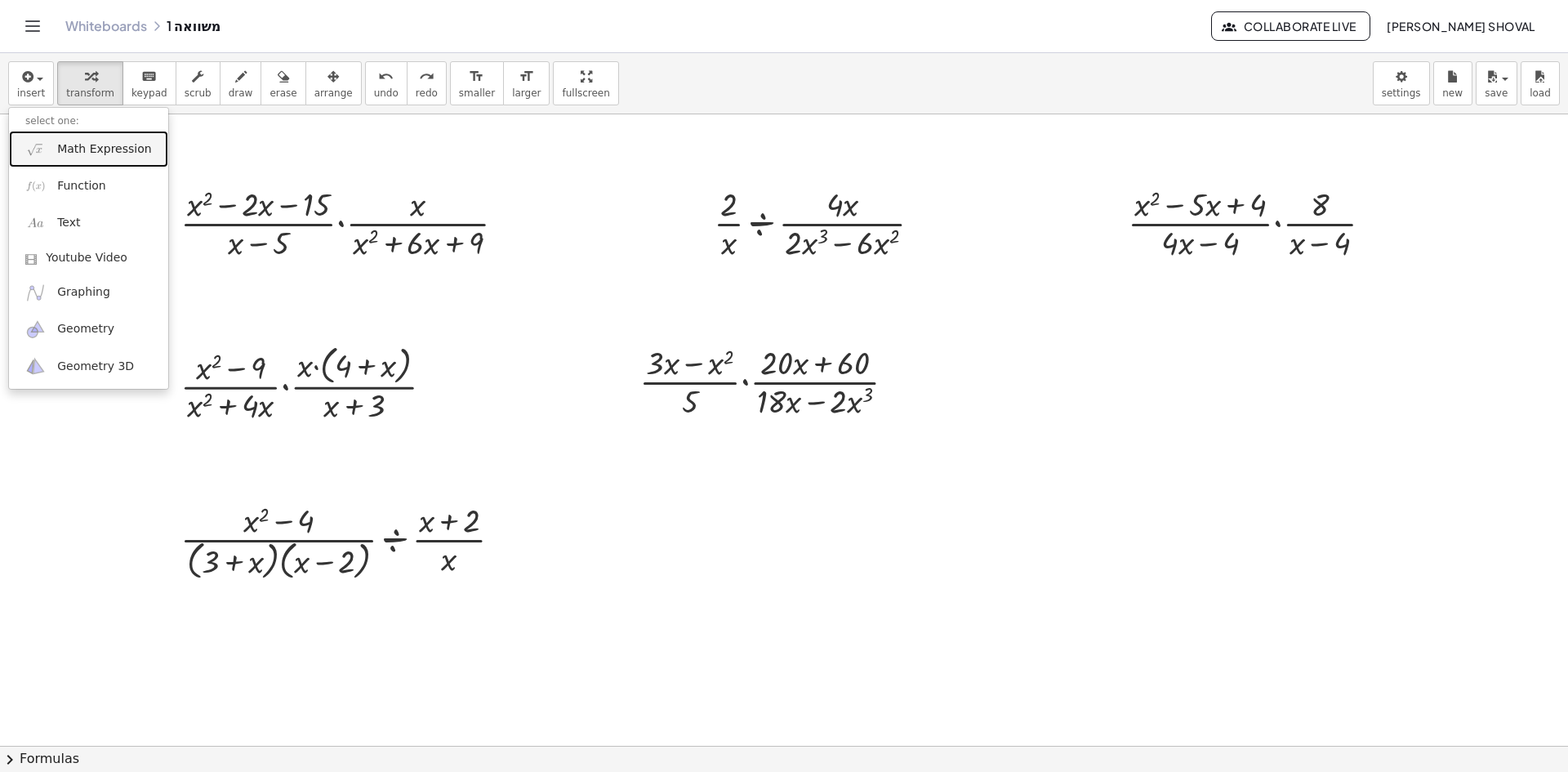
click at [88, 151] on span "Math Expression" at bounding box center [103, 150] width 94 height 17
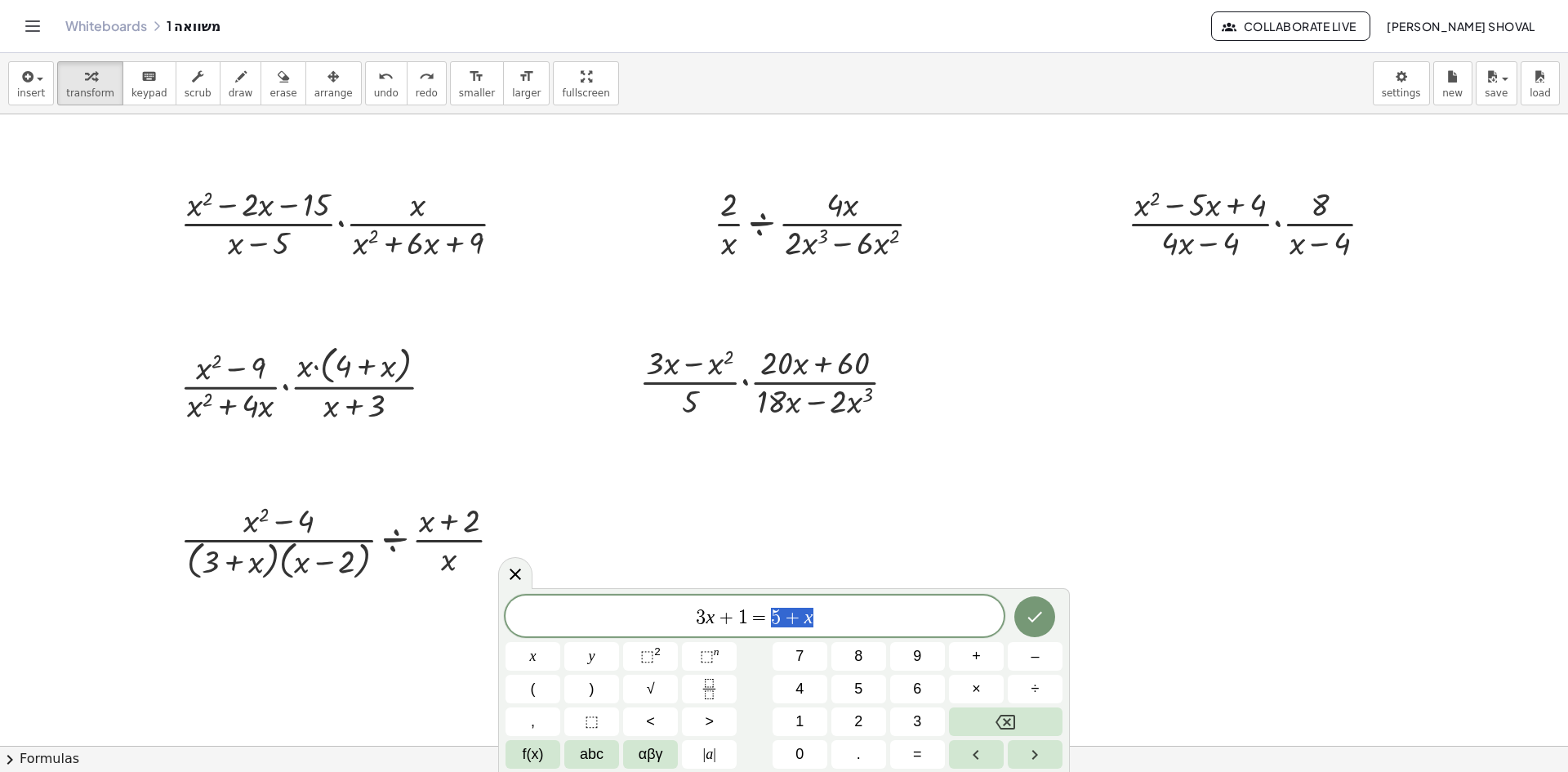
drag, startPoint x: 818, startPoint y: 621, endPoint x: 650, endPoint y: 611, distance: 168.3
click at [651, 612] on span "3 x + 1 = 5 + x" at bounding box center [755, 617] width 498 height 23
click at [709, 684] on icon "Fraction" at bounding box center [709, 688] width 21 height 21
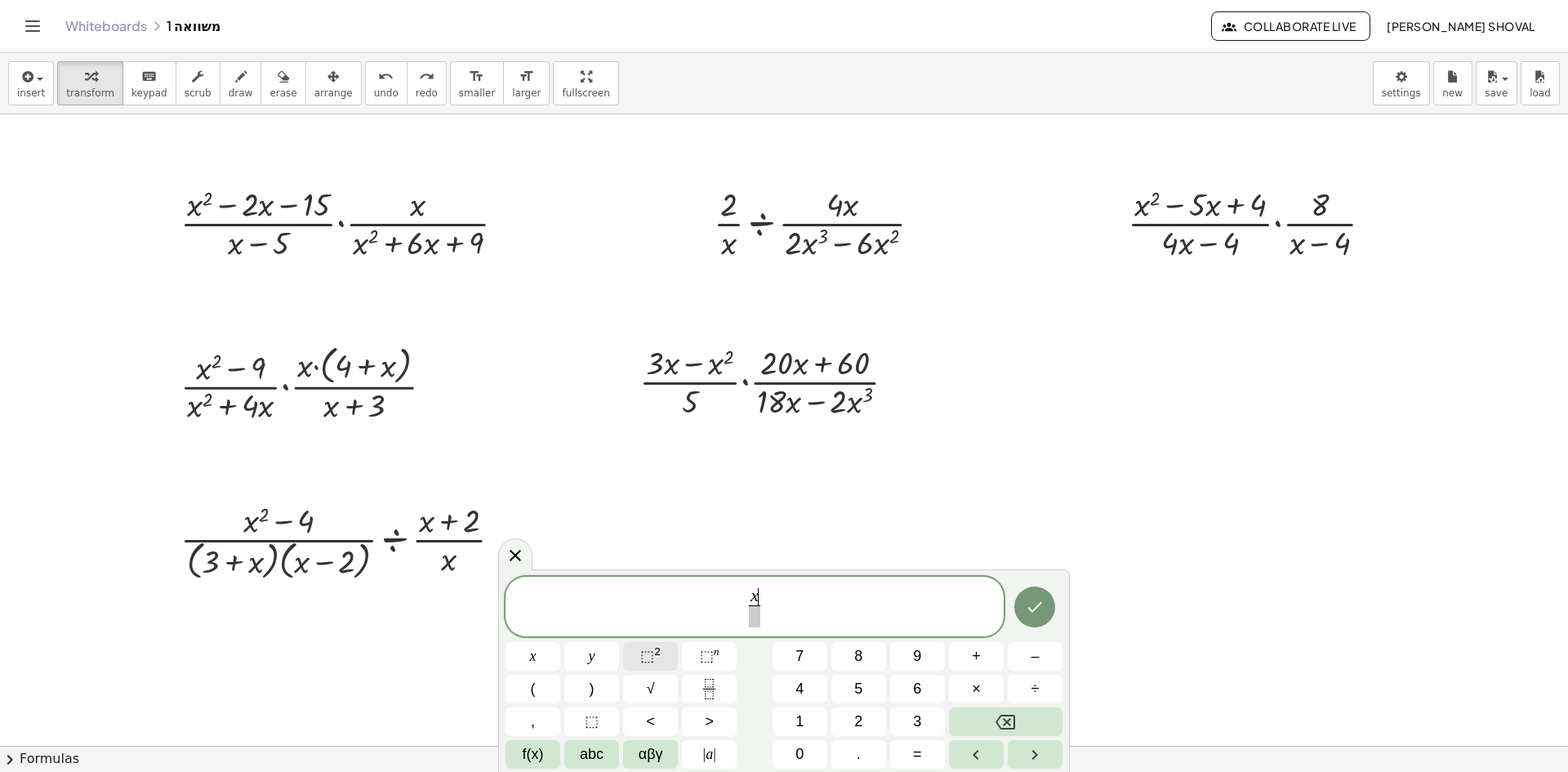
click at [646, 657] on span "⬚" at bounding box center [647, 656] width 14 height 17
click at [755, 622] on span at bounding box center [755, 616] width 88 height 22
click at [814, 605] on span "x 2 − 2 x − 8 x ​ ​" at bounding box center [755, 603] width 498 height 50
click at [1041, 689] on button "÷" at bounding box center [1035, 688] width 55 height 29
click at [708, 688] on icon "Fraction" at bounding box center [709, 688] width 21 height 21
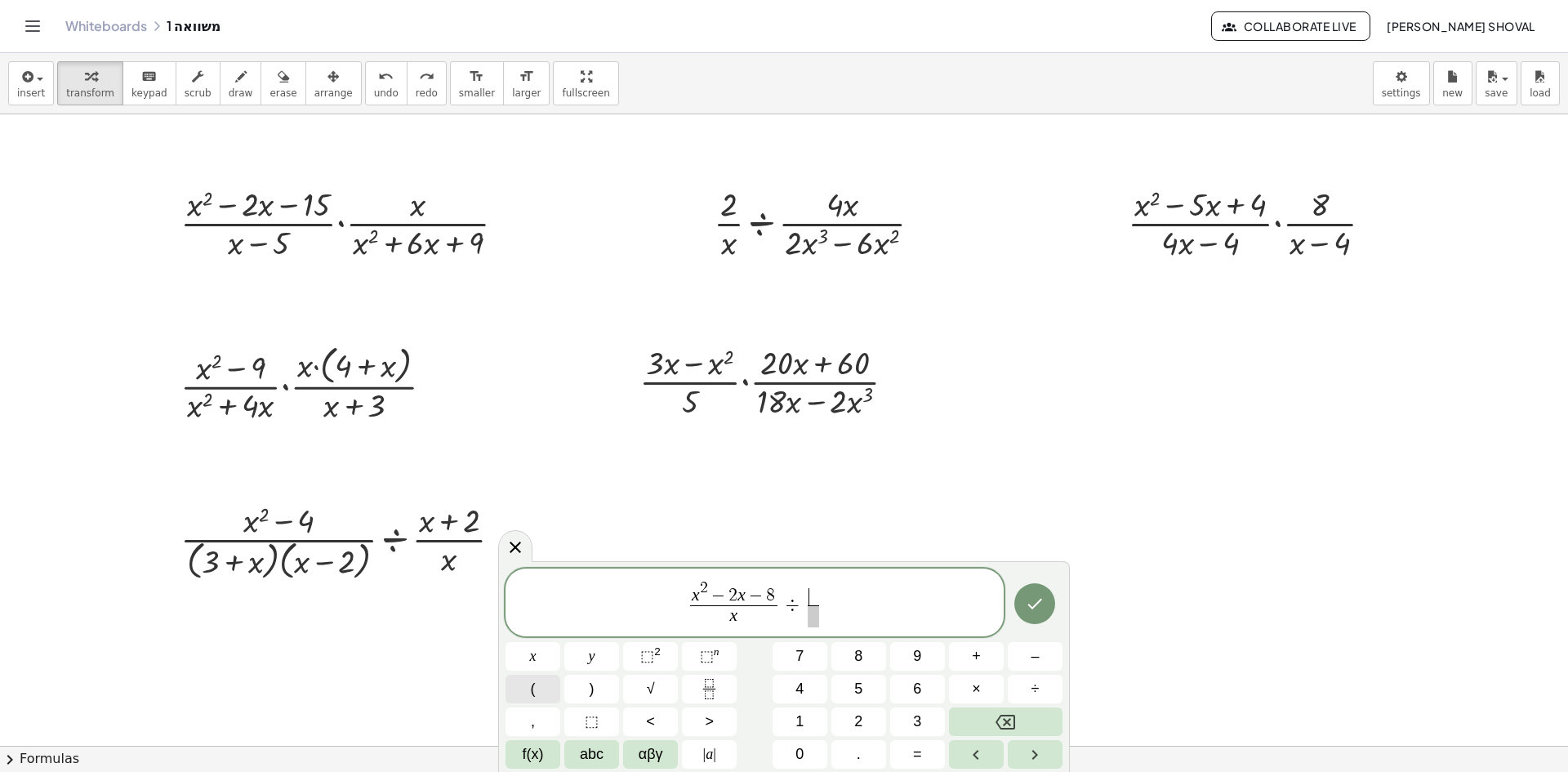
click at [540, 696] on button "(" at bounding box center [533, 688] width 55 height 29
click at [593, 692] on span ")" at bounding box center [592, 688] width 5 height 22
click at [538, 687] on button "(" at bounding box center [533, 688] width 55 height 29
click at [605, 692] on button ")" at bounding box center [592, 688] width 55 height 29
click at [813, 616] on span at bounding box center [813, 616] width 116 height 22
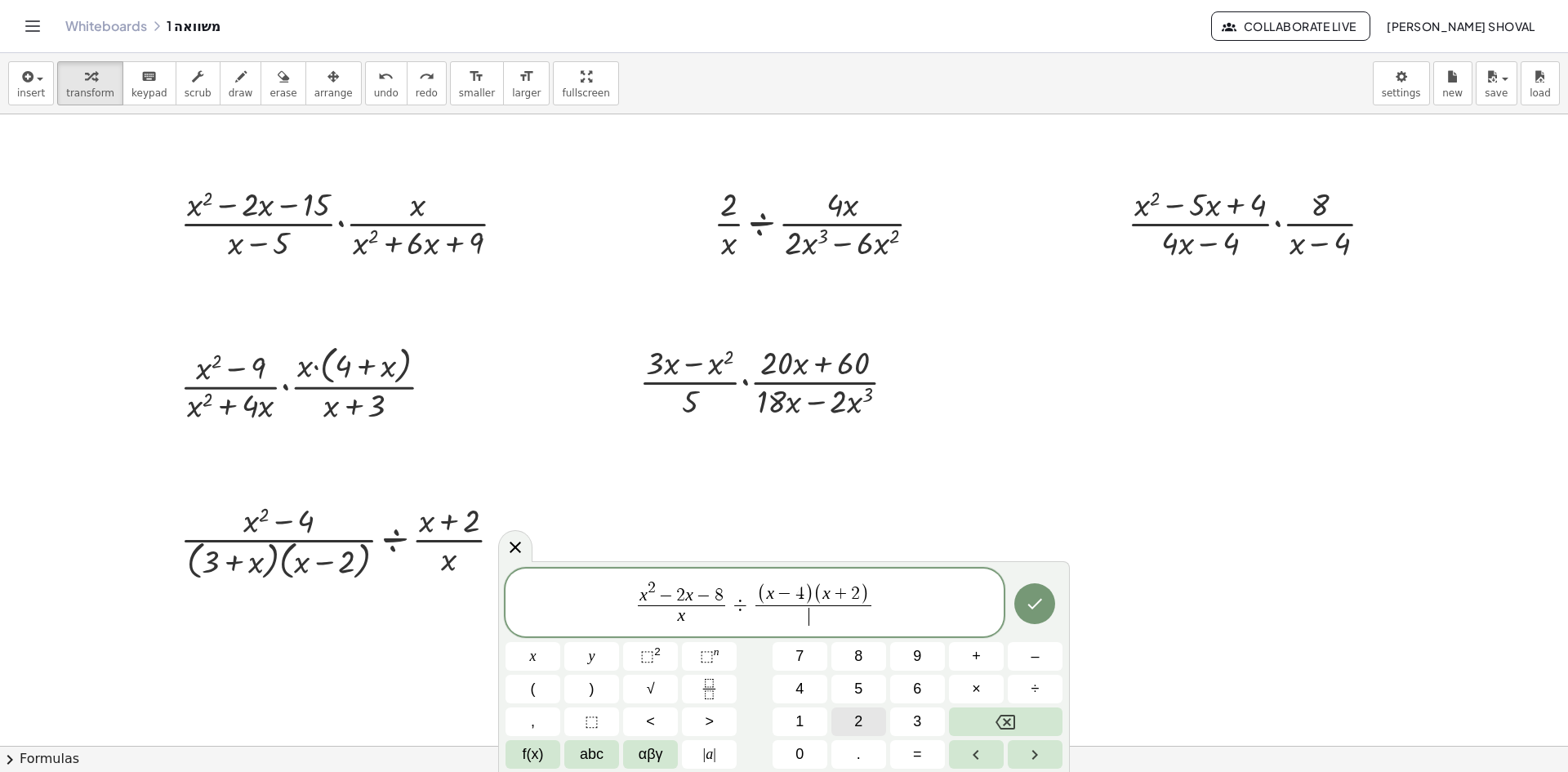
click at [853, 722] on button "2" at bounding box center [859, 722] width 55 height 29
click at [1035, 609] on icon "Done" at bounding box center [1035, 603] width 20 height 20
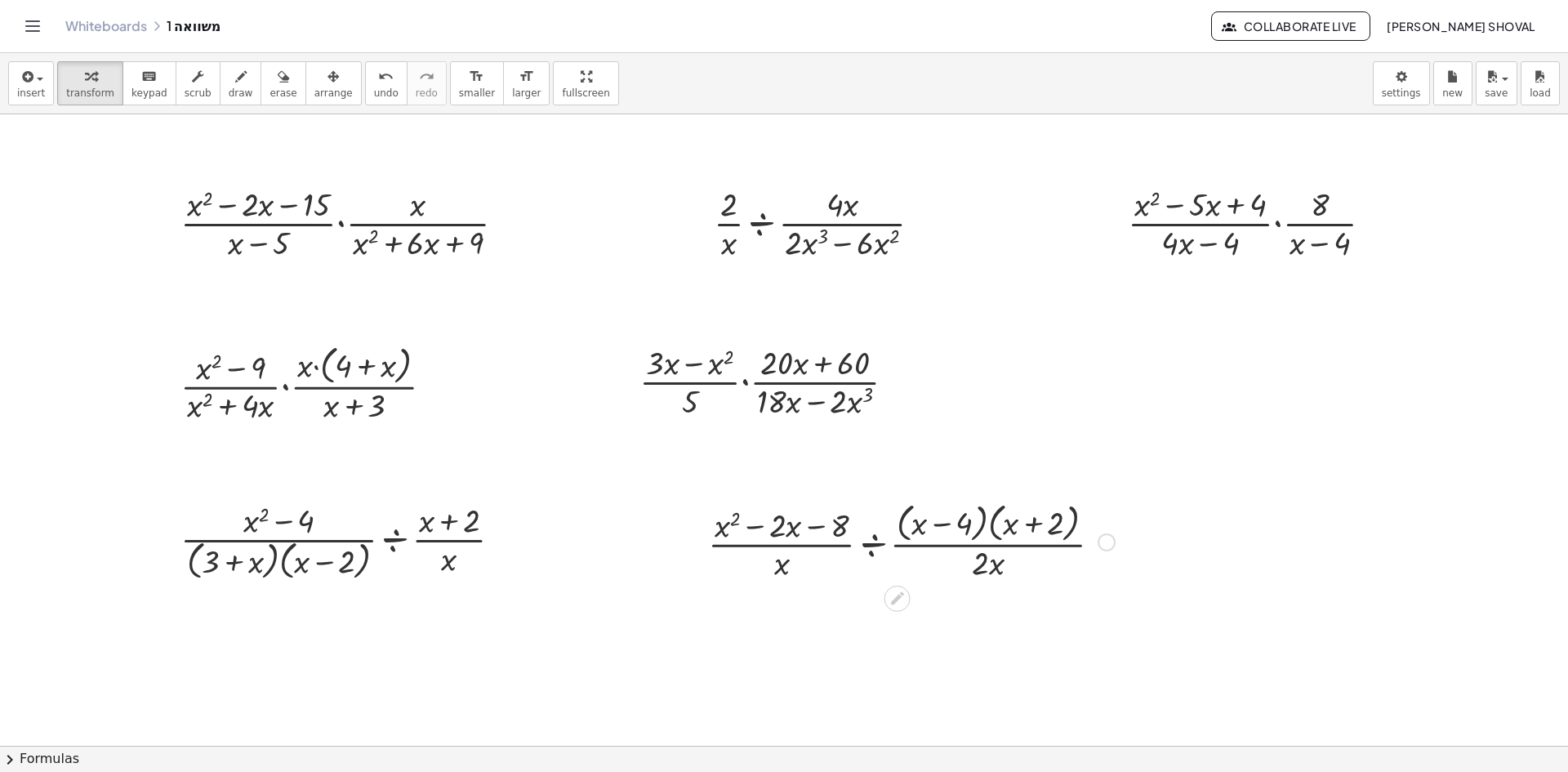
click at [1107, 540] on div at bounding box center [1106, 542] width 18 height 18
click at [1197, 559] on span "Copy derivation as LaTeX" at bounding box center [1206, 566] width 131 height 13
